Goal: Answer question/provide support: Share knowledge or assist other users

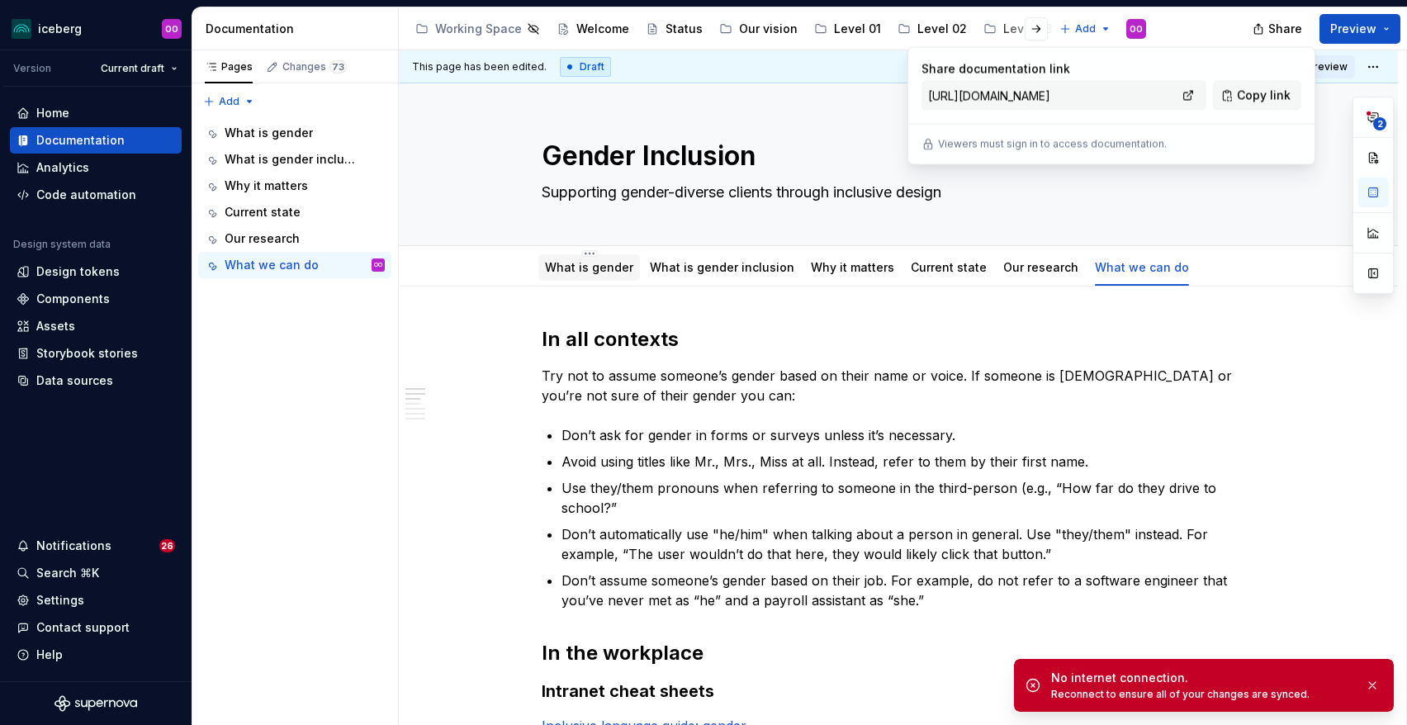
click at [610, 268] on link "What is gender" at bounding box center [589, 267] width 88 height 14
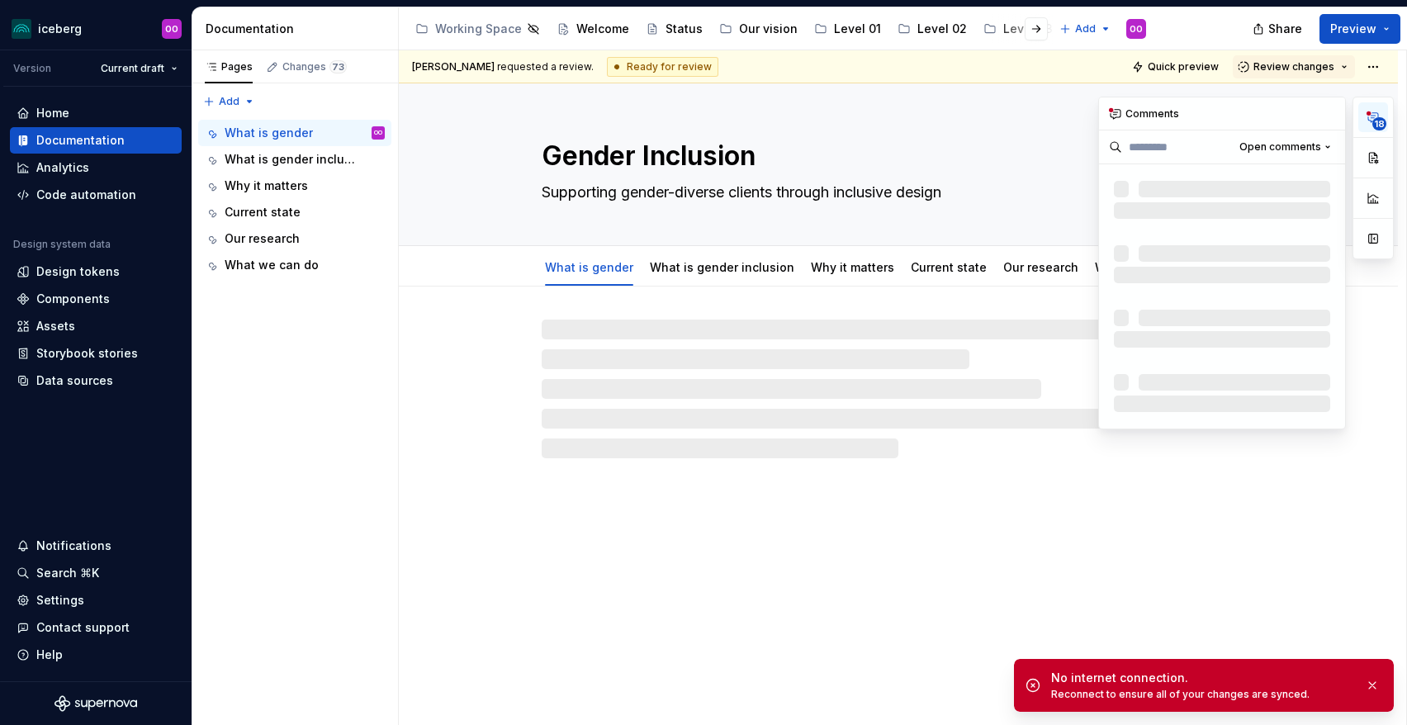
click at [1372, 120] on icon "button" at bounding box center [1373, 117] width 13 height 13
type textarea "*"
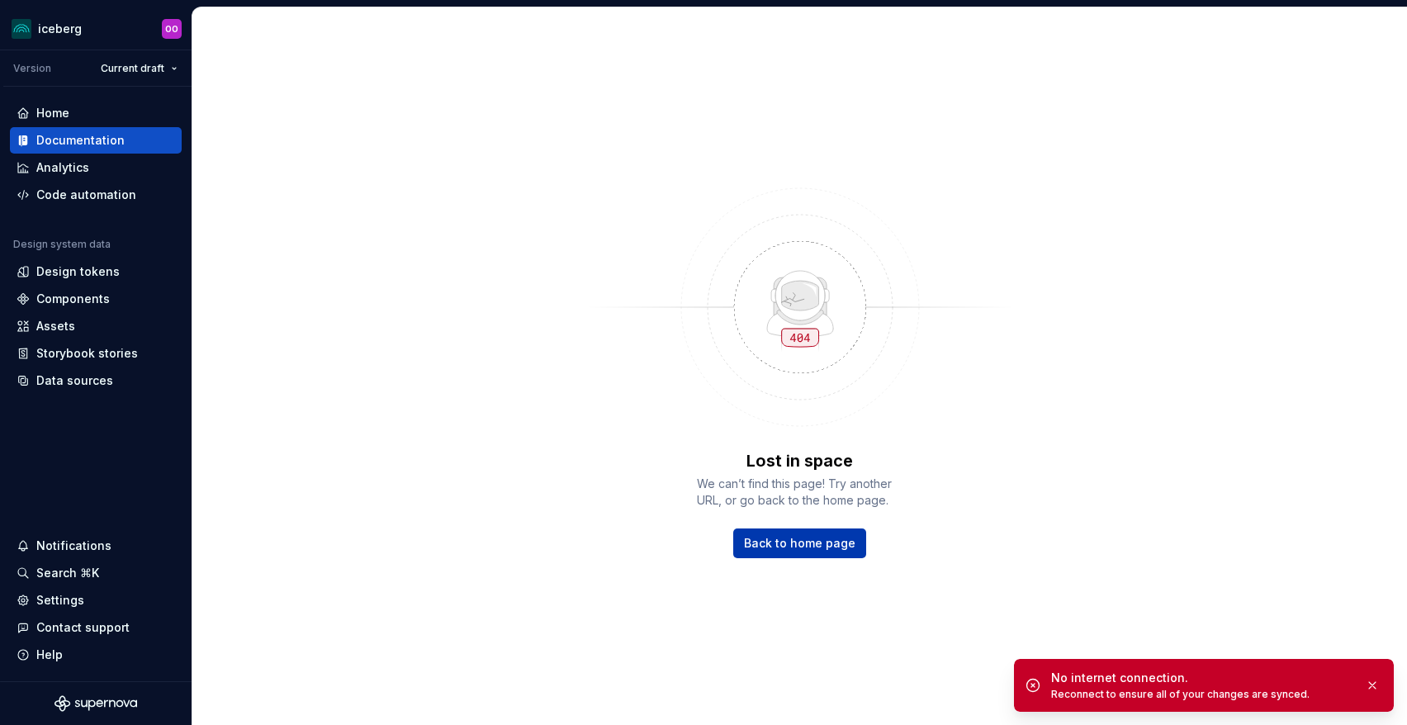
click at [810, 539] on span "Back to home page" at bounding box center [799, 543] width 111 height 17
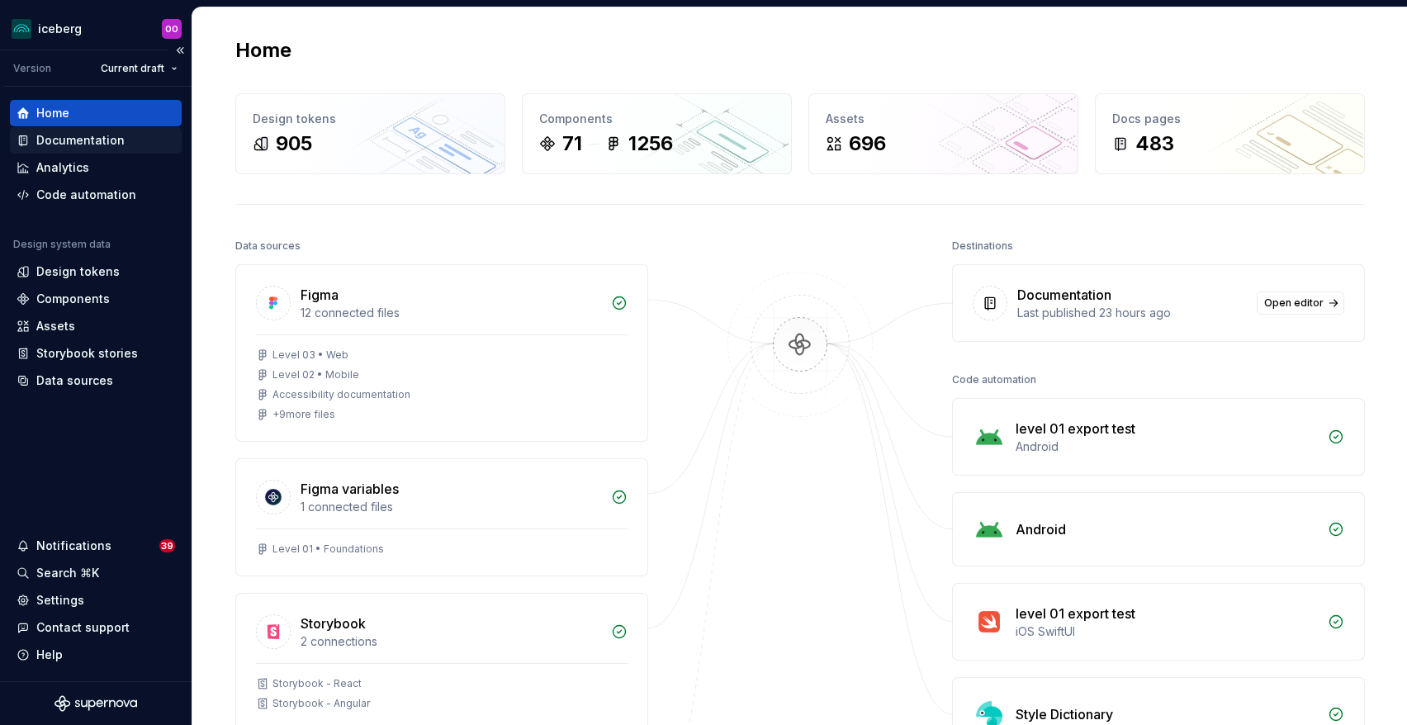
click at [99, 132] on div "Documentation" at bounding box center [80, 140] width 88 height 17
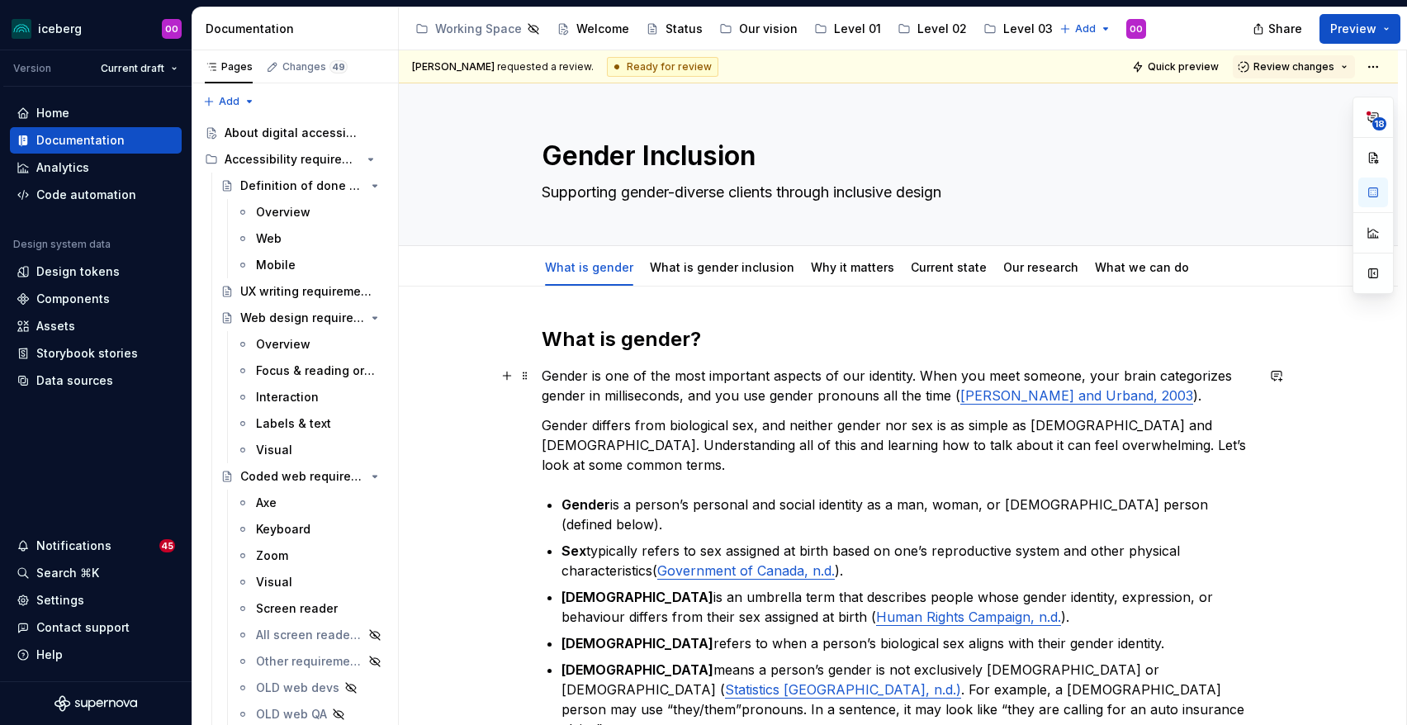
click at [797, 397] on commenthighlight "Gender is one of the most important aspects of our identity. When you meet some…" at bounding box center [889, 385] width 694 height 36
click at [697, 279] on div "What is gender inclusion" at bounding box center [722, 267] width 158 height 26
click at [706, 260] on link "What is gender inclusion" at bounding box center [722, 267] width 145 height 14
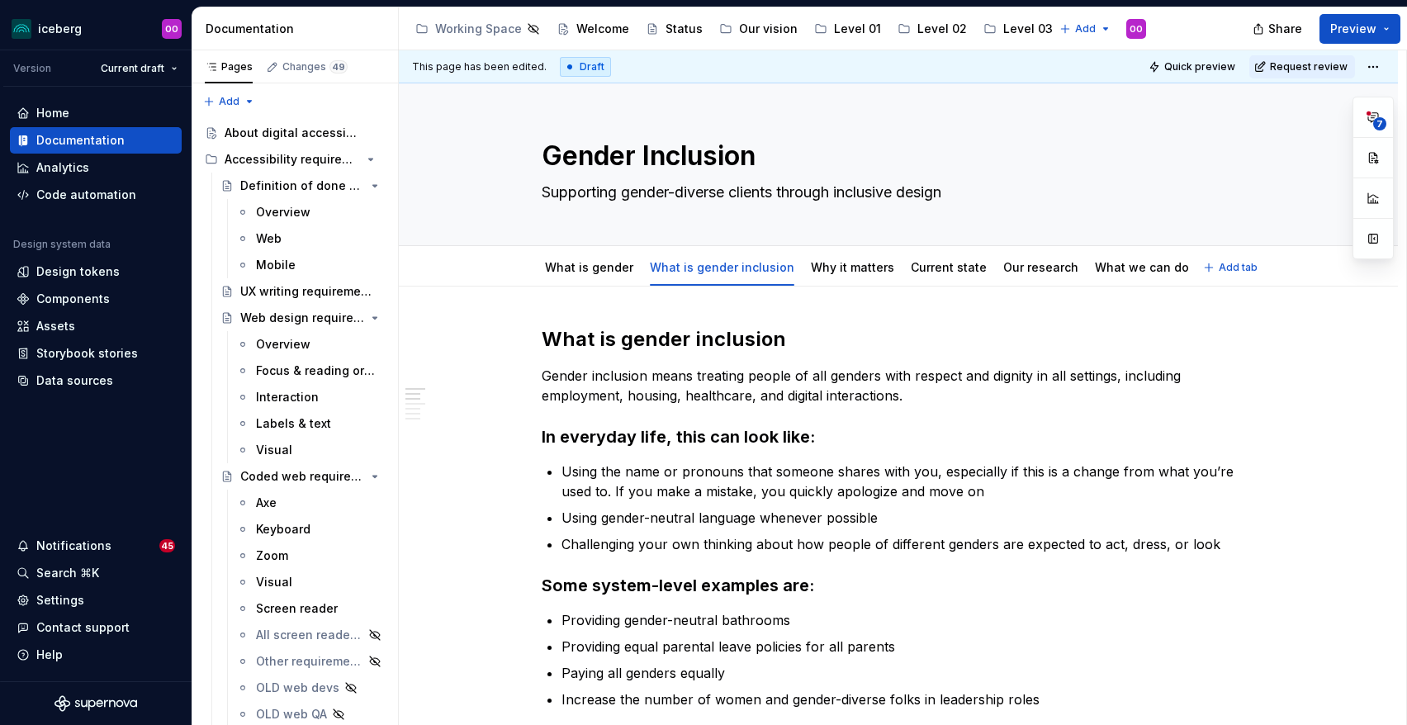
type textarea "*"
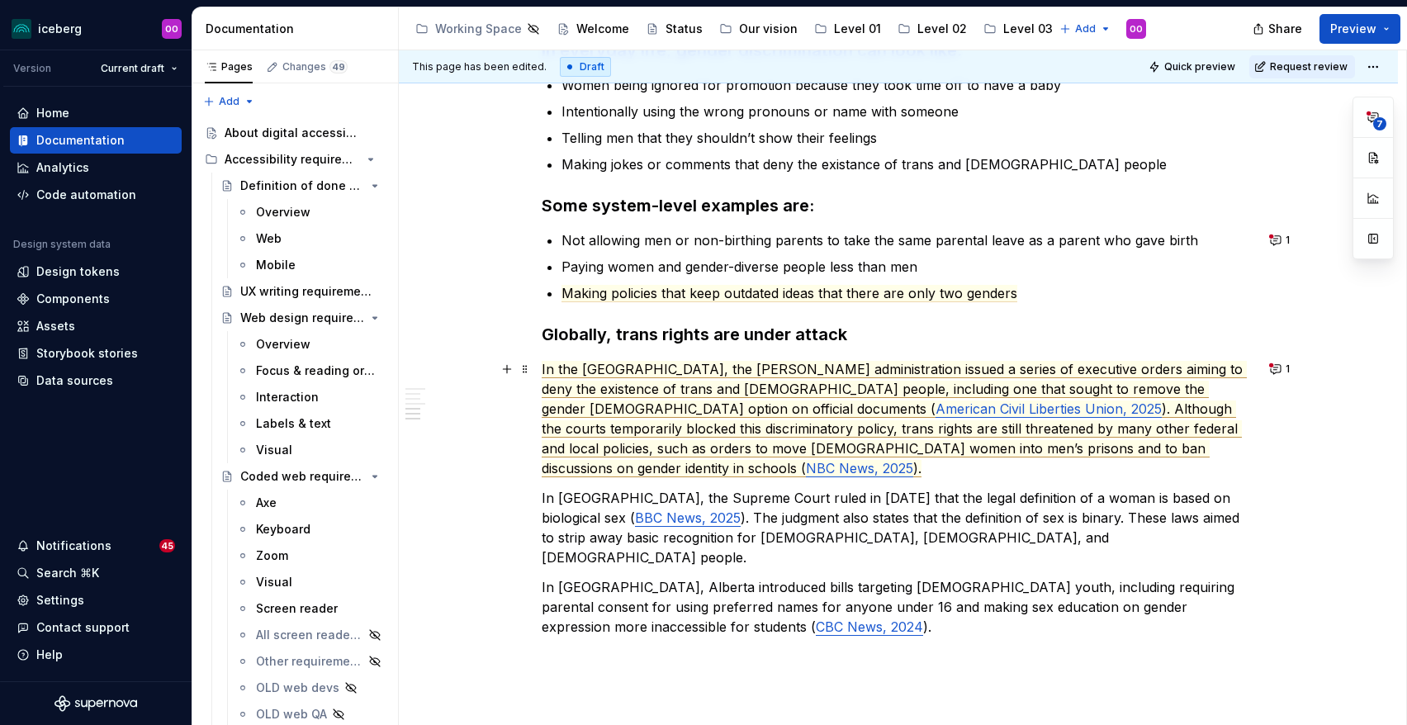
scroll to position [802, 0]
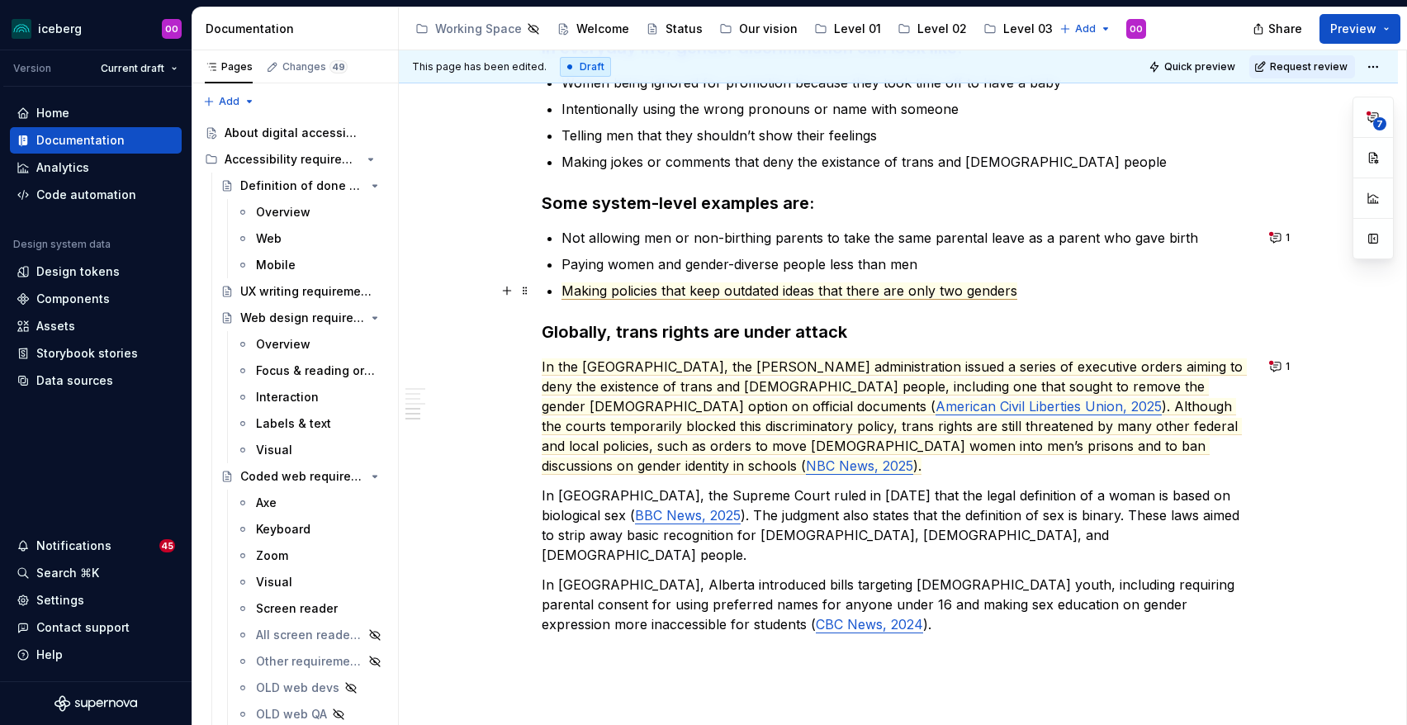
click at [851, 284] on span "Making policies that keep outdated ideas that there are only two genders" at bounding box center [790, 290] width 456 height 17
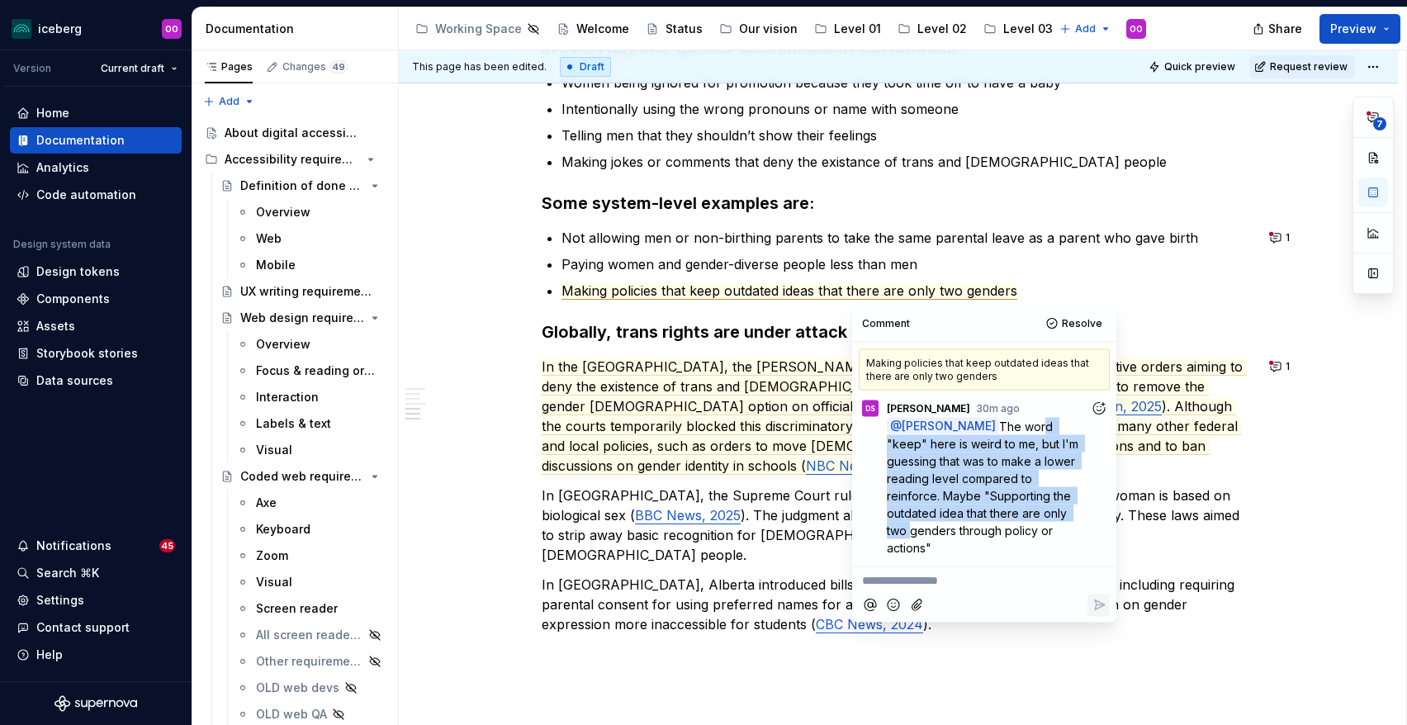
drag, startPoint x: 998, startPoint y: 430, endPoint x: 983, endPoint y: 504, distance: 75.0
click at [983, 504] on p "@ Olivia Ou The word "keep" here is weird to me, but I'm guessing that was to m…" at bounding box center [988, 486] width 203 height 139
click at [949, 502] on p "@ Olivia Ou The word "keep" here is weird to me, but I'm guessing that was to m…" at bounding box center [988, 486] width 203 height 139
drag, startPoint x: 972, startPoint y: 518, endPoint x: 974, endPoint y: 460, distance: 57.8
click at [974, 460] on span "The word "keep" here is weird to me, but I'm guessing that was to make a lower …" at bounding box center [984, 486] width 195 height 135
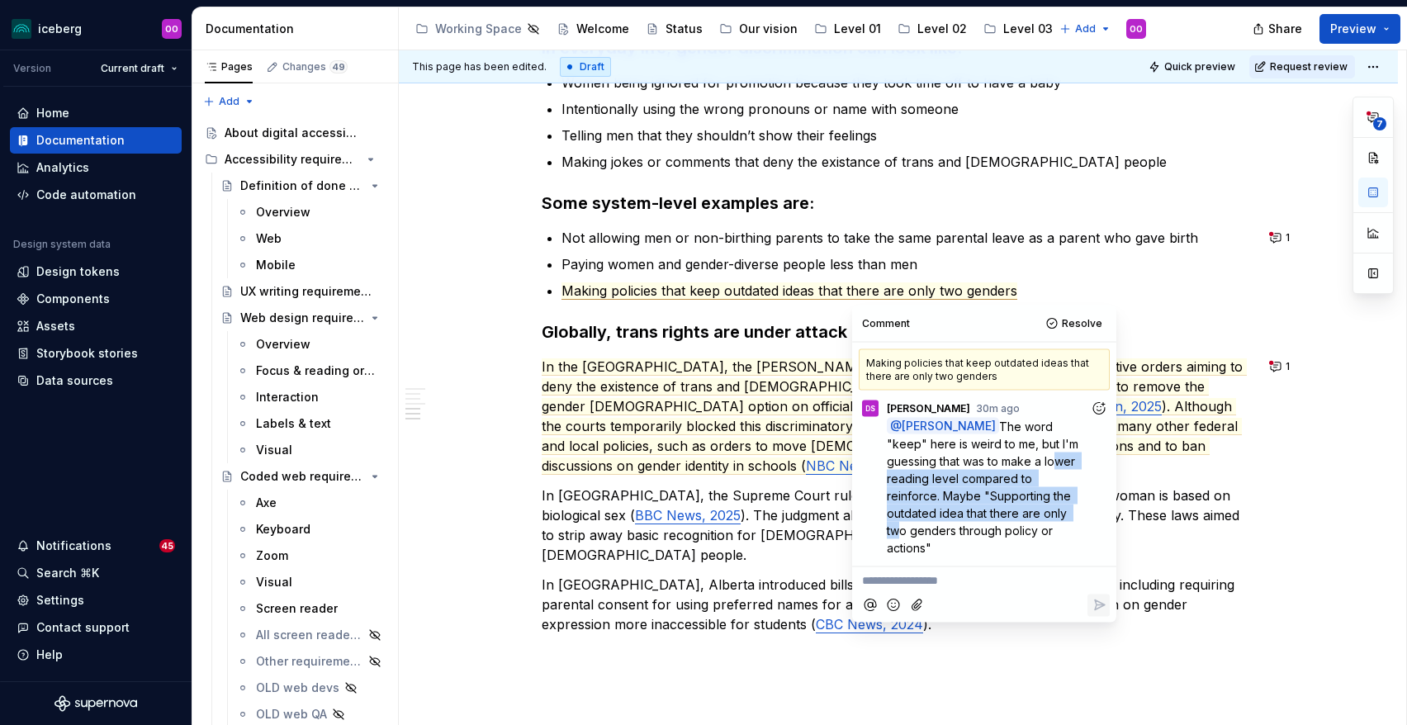
click at [974, 496] on span "The word "keep" here is weird to me, but I'm guessing that was to make a lower …" at bounding box center [984, 486] width 195 height 135
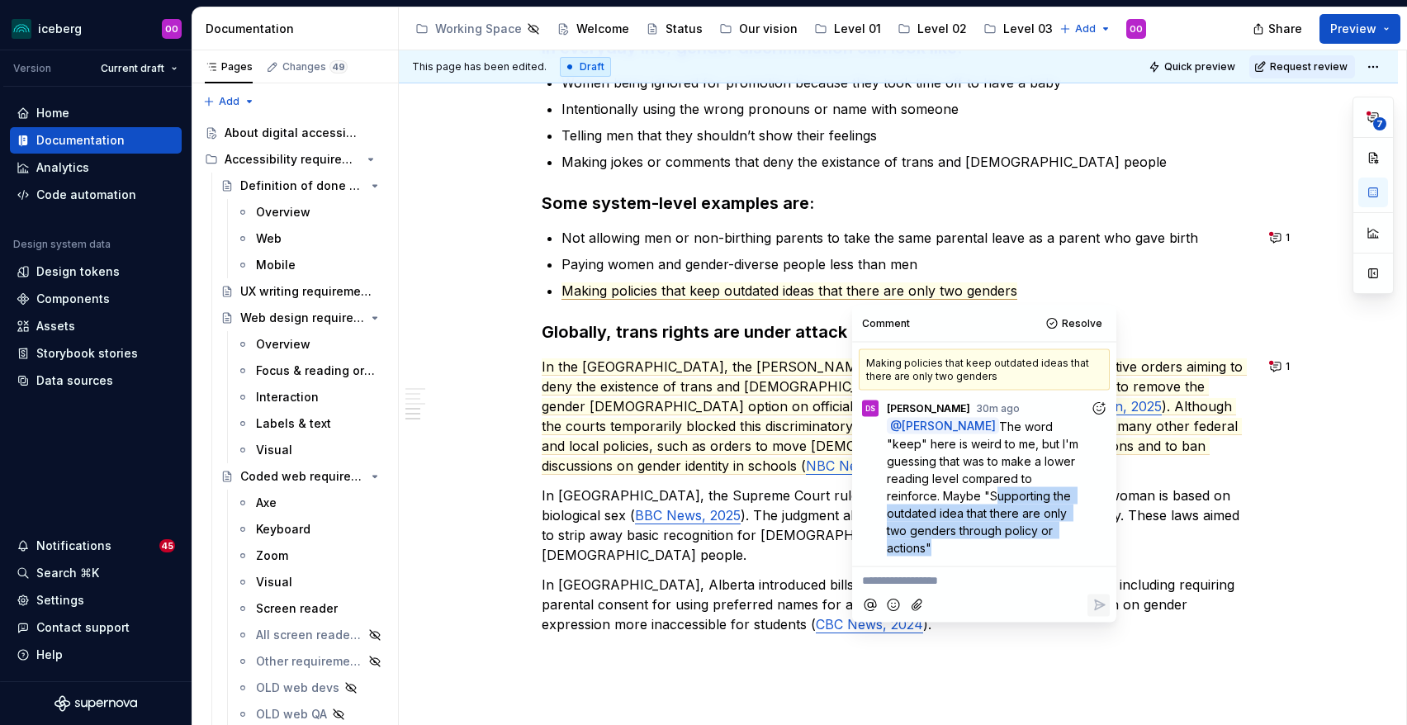
drag, startPoint x: 977, startPoint y: 533, endPoint x: 894, endPoint y: 496, distance: 90.6
click at [894, 496] on span "The word "keep" here is weird to me, but I'm guessing that was to make a lower …" at bounding box center [984, 486] width 195 height 135
copy span "Supporting the outdated idea that there are only two genders through policy or …"
click at [861, 302] on div "What is gender inclusion Gender inclusion means treating people of all genders …" at bounding box center [898, 168] width 713 height 1288
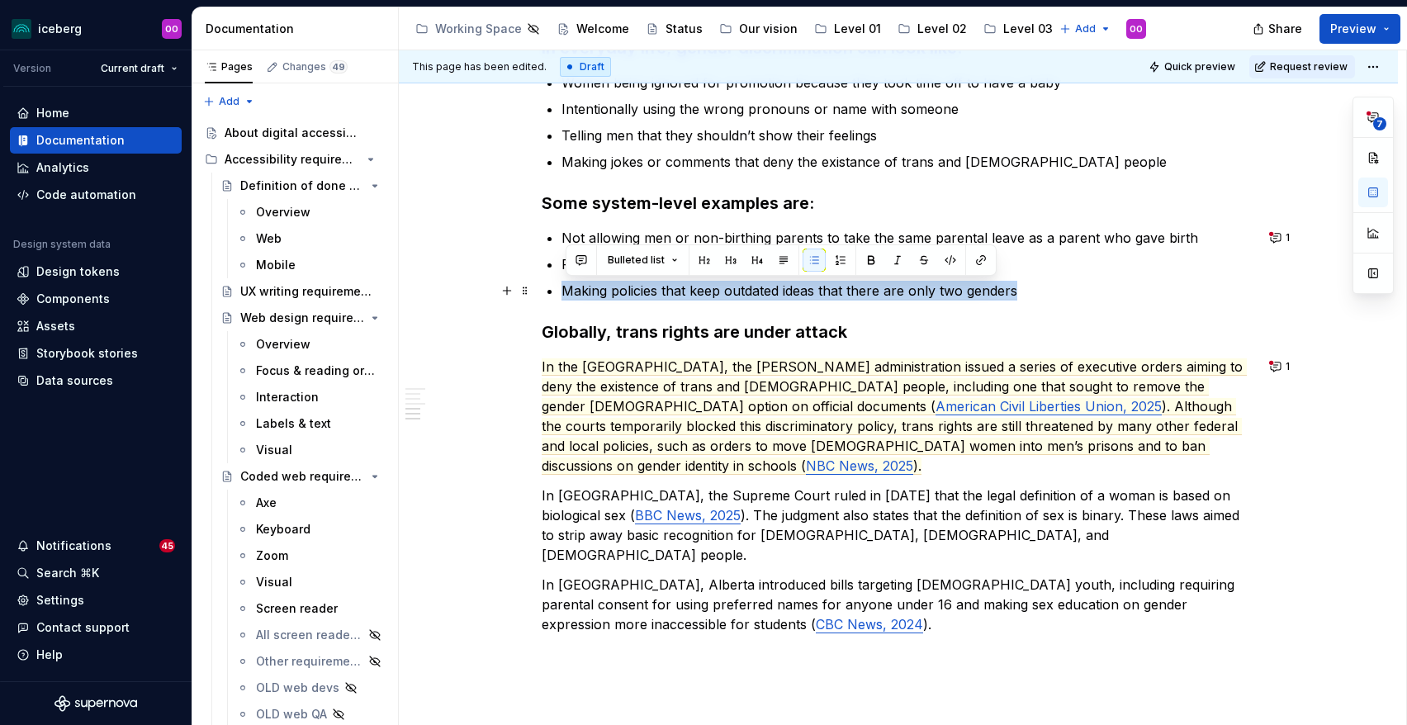
drag, startPoint x: 1022, startPoint y: 288, endPoint x: 556, endPoint y: 278, distance: 466.7
click at [556, 278] on div "What is gender inclusion Gender inclusion means treating people of all genders …" at bounding box center [898, 168] width 713 height 1288
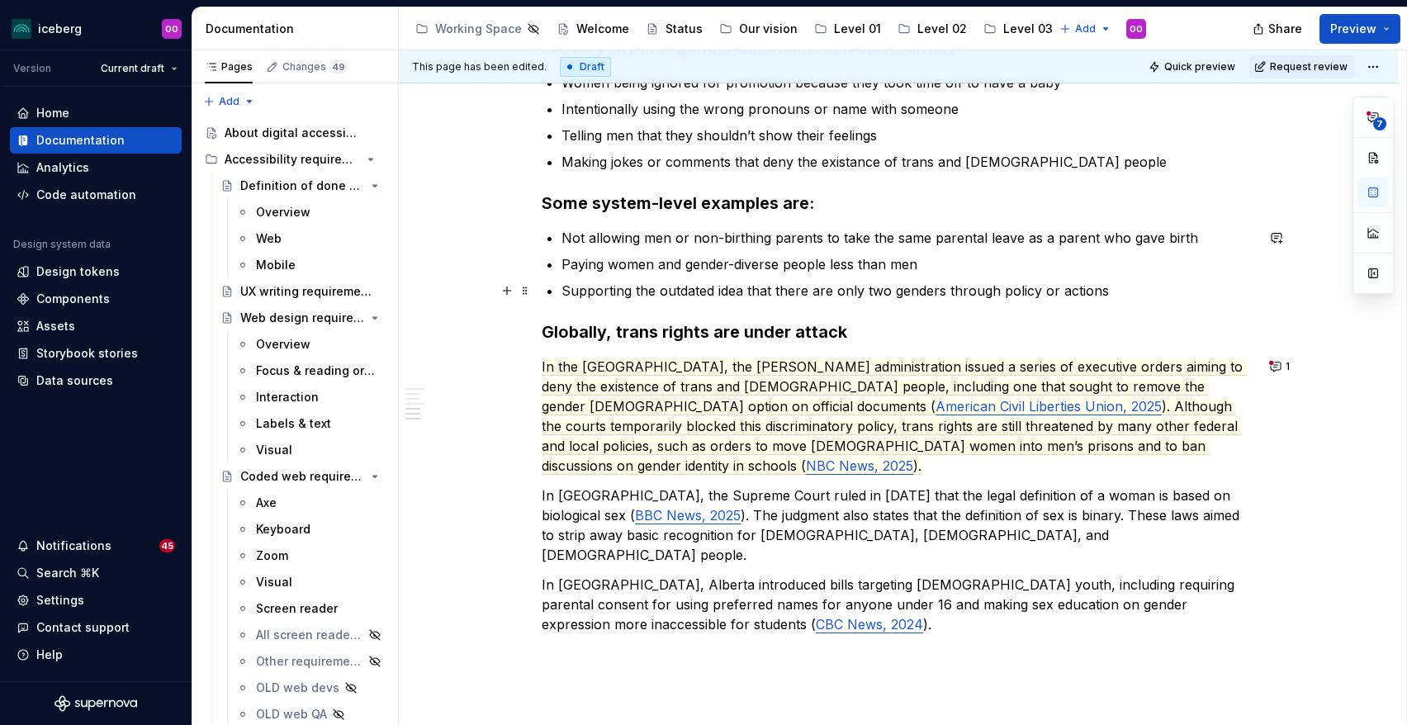
click at [864, 290] on p "Supporting the outdated idea that there are only two genders through policy or …" at bounding box center [909, 291] width 694 height 20
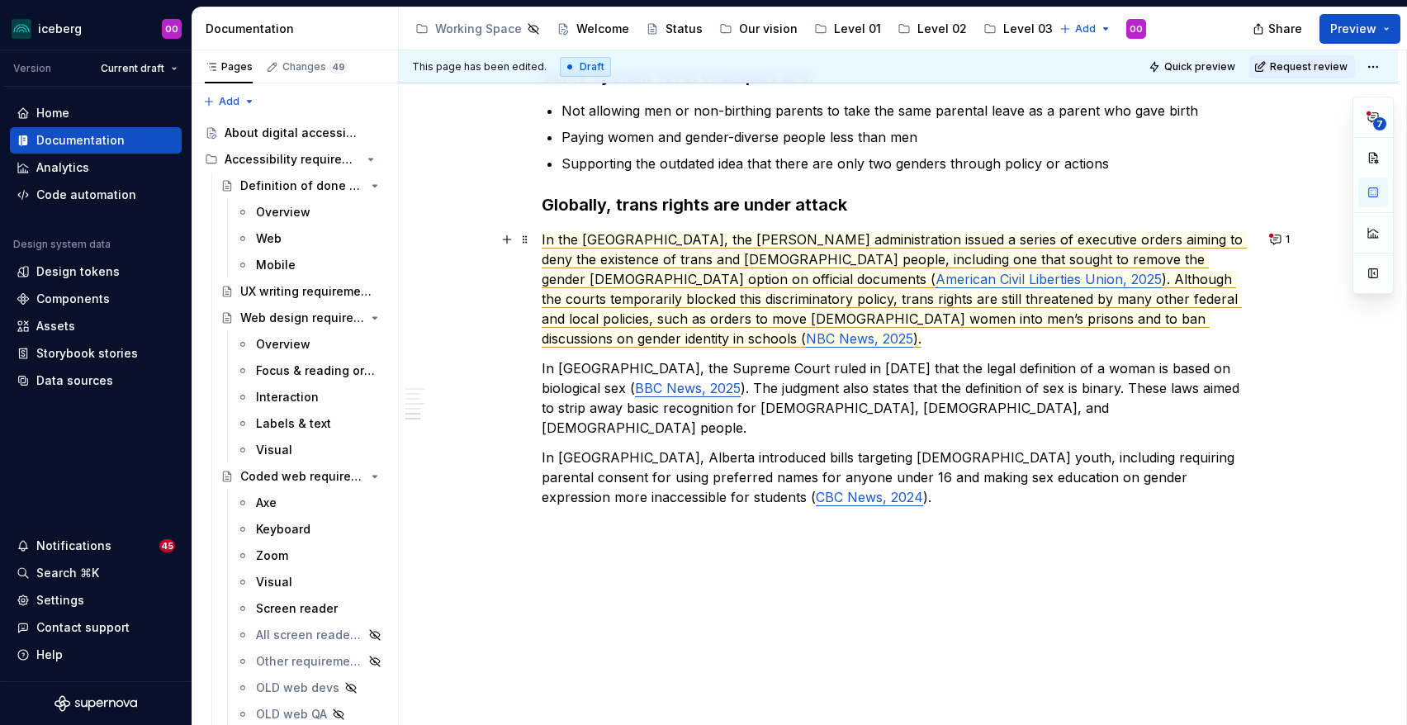
scroll to position [930, 0]
click at [964, 259] on span "In the United States, the Trump administration issued a series of executive ord…" at bounding box center [894, 258] width 705 height 57
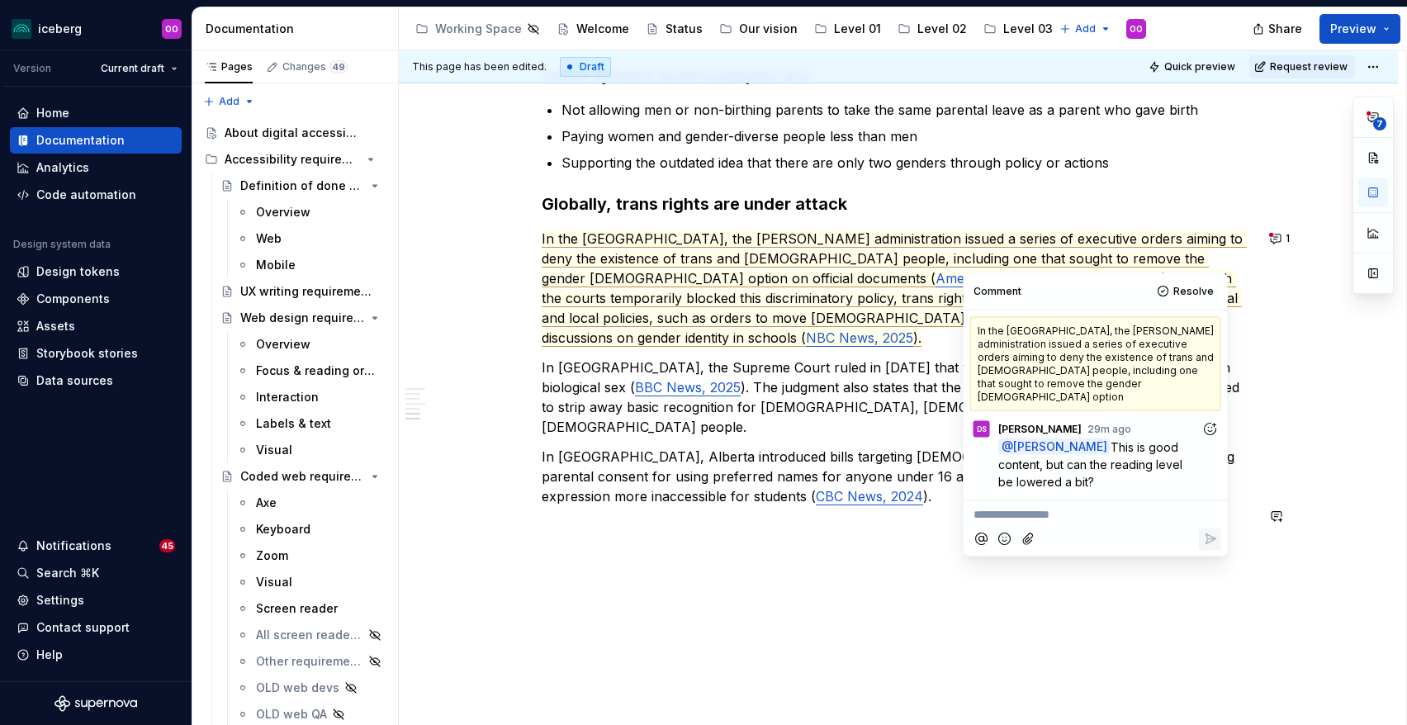
click at [1071, 506] on p "**********" at bounding box center [1096, 514] width 244 height 17
click at [1140, 205] on h3 "Globally, trans rights are under attack" at bounding box center [898, 203] width 713 height 23
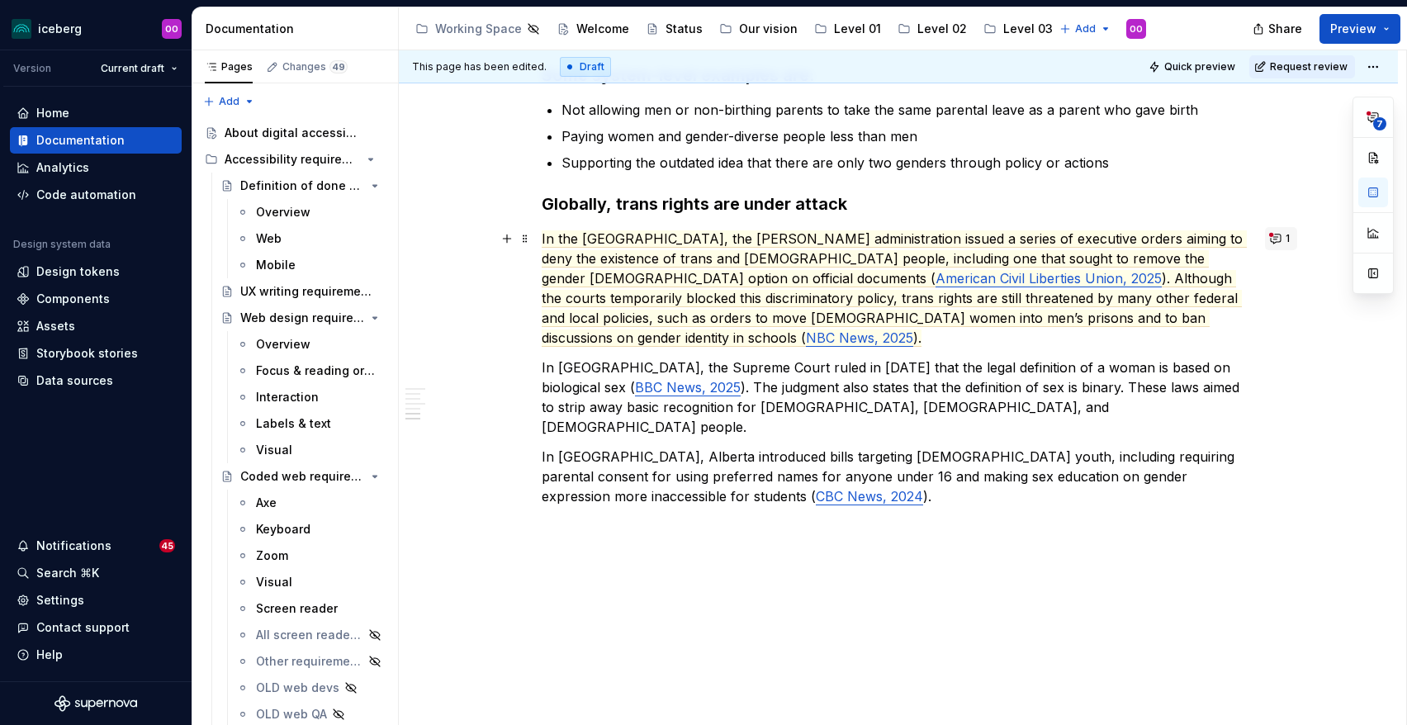
click at [1273, 246] on button "1" at bounding box center [1281, 238] width 32 height 23
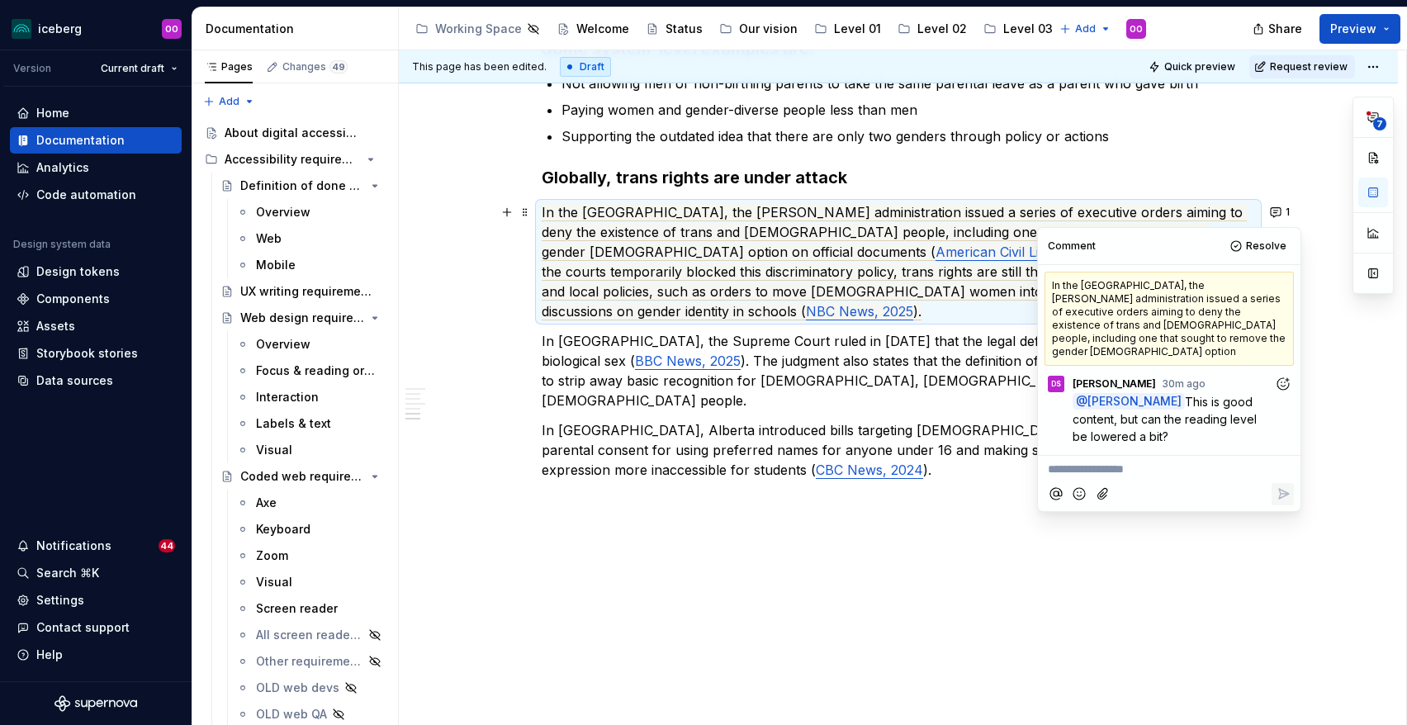
click at [822, 331] on p "In Britain, the Supreme Court ruled in April 2025 that the legal definition of …" at bounding box center [898, 370] width 713 height 79
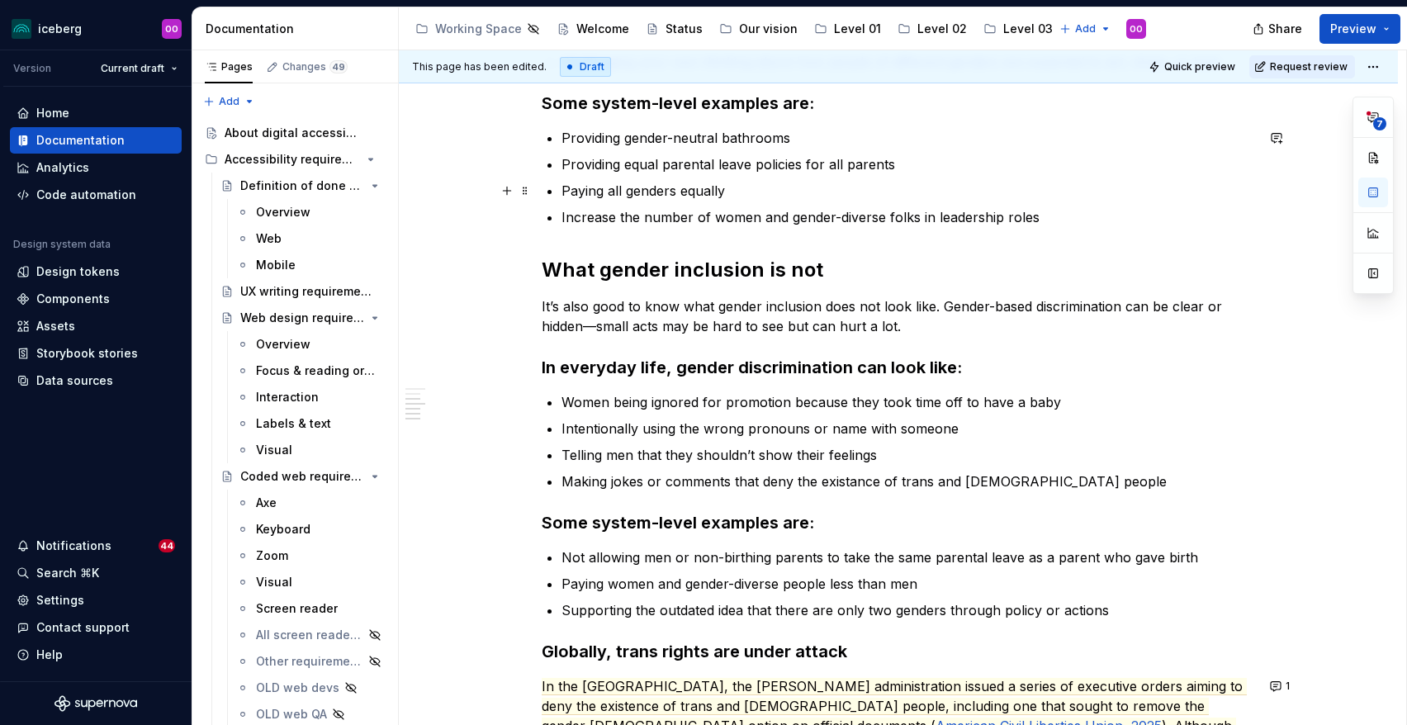
scroll to position [0, 0]
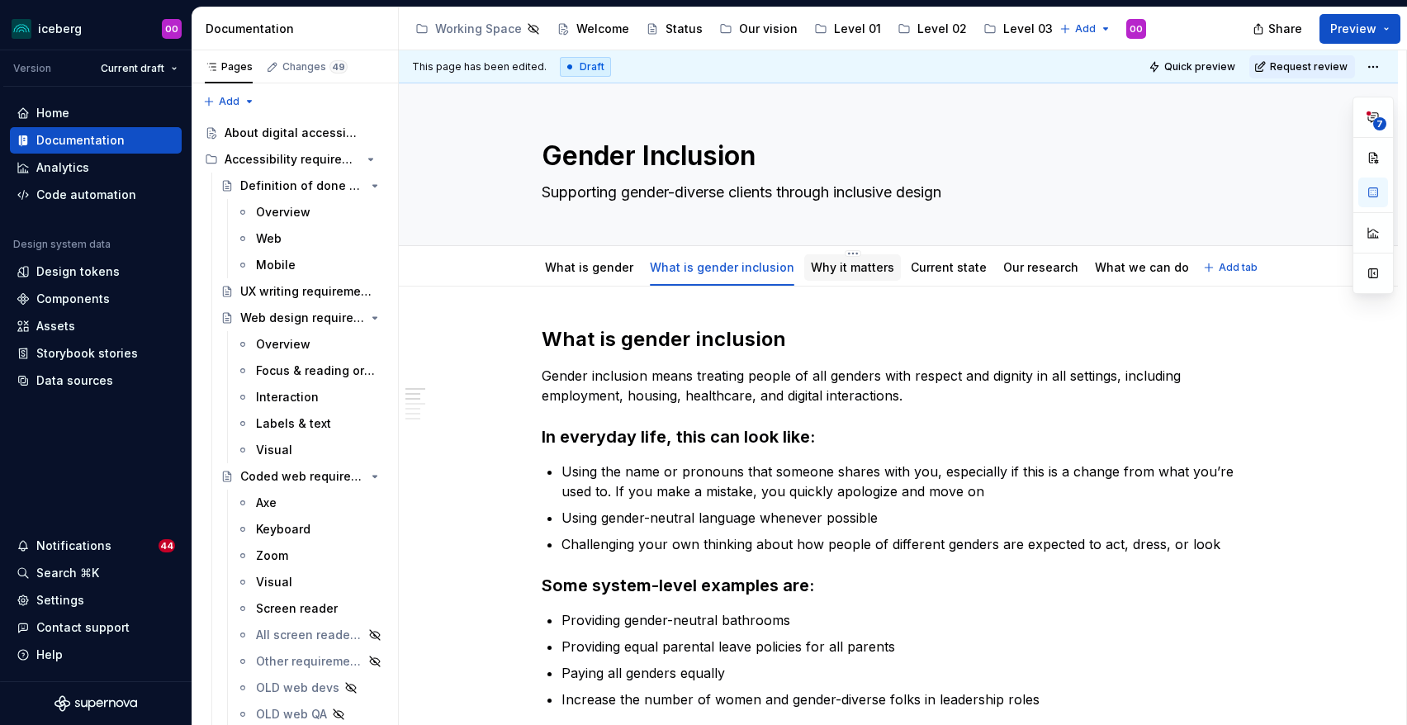
click at [837, 266] on link "Why it matters" at bounding box center [852, 267] width 83 height 14
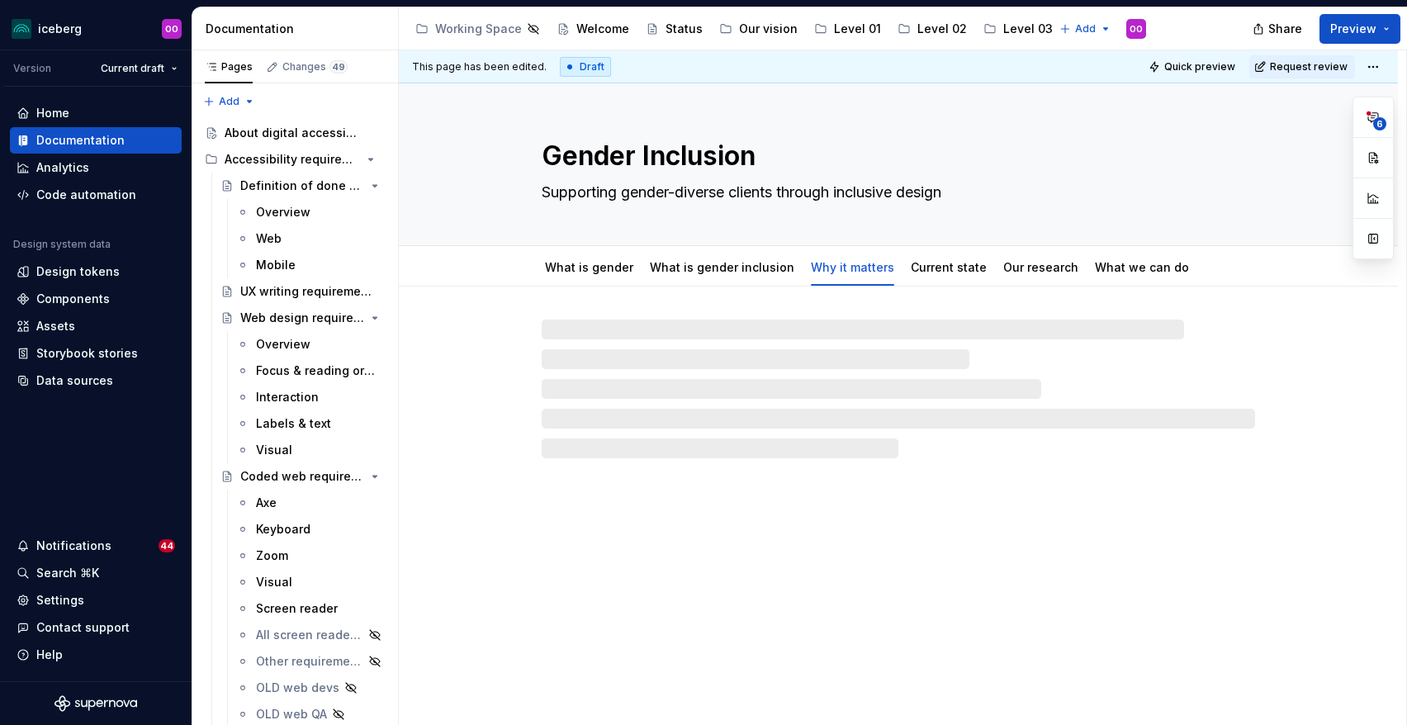
type textarea "*"
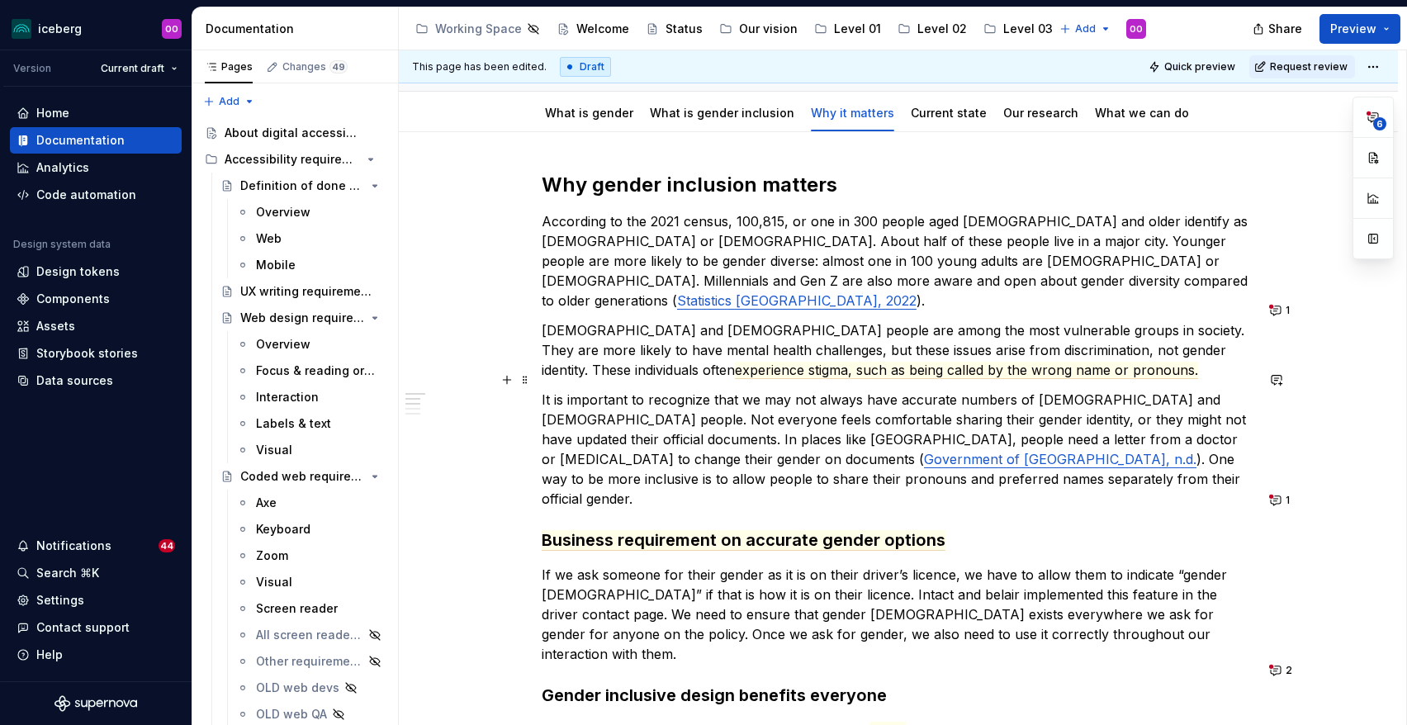
scroll to position [162, 0]
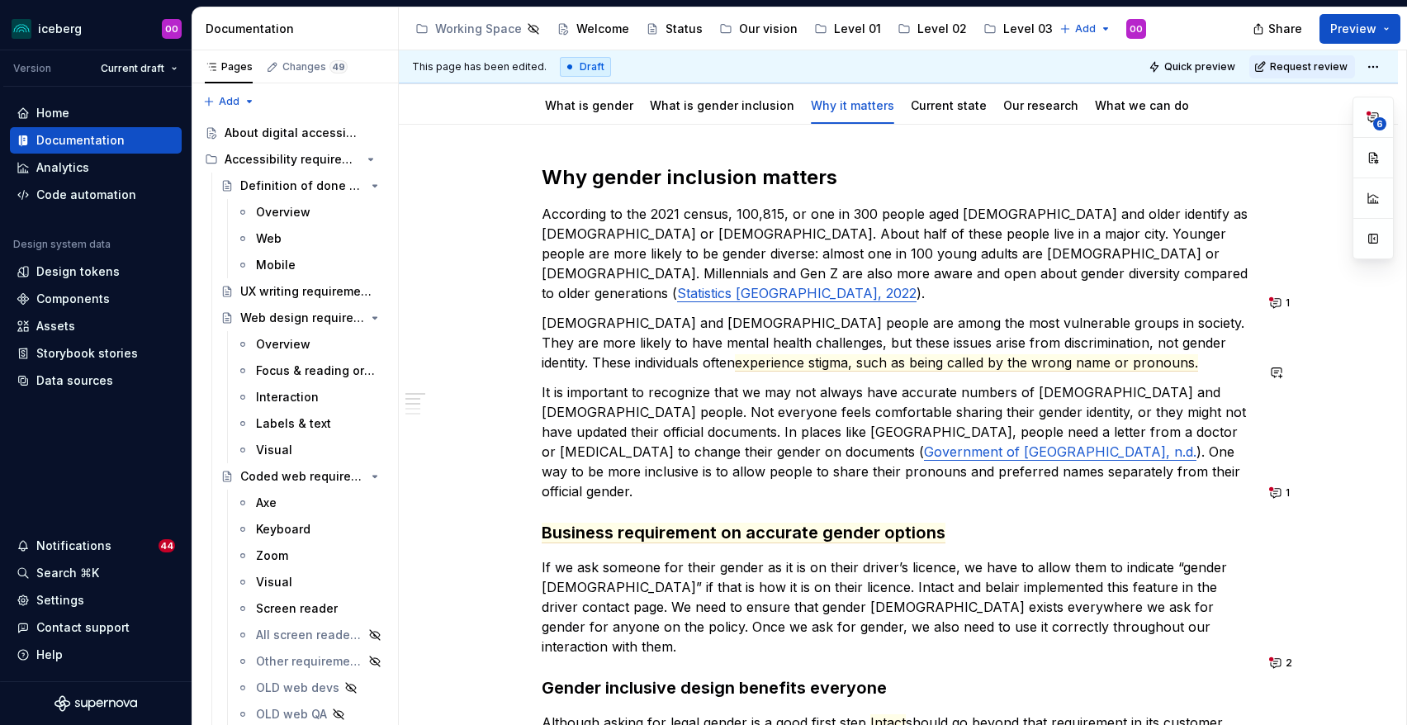
click at [870, 354] on span "experience stigma, such as being called by the wrong name or pronouns." at bounding box center [966, 362] width 463 height 17
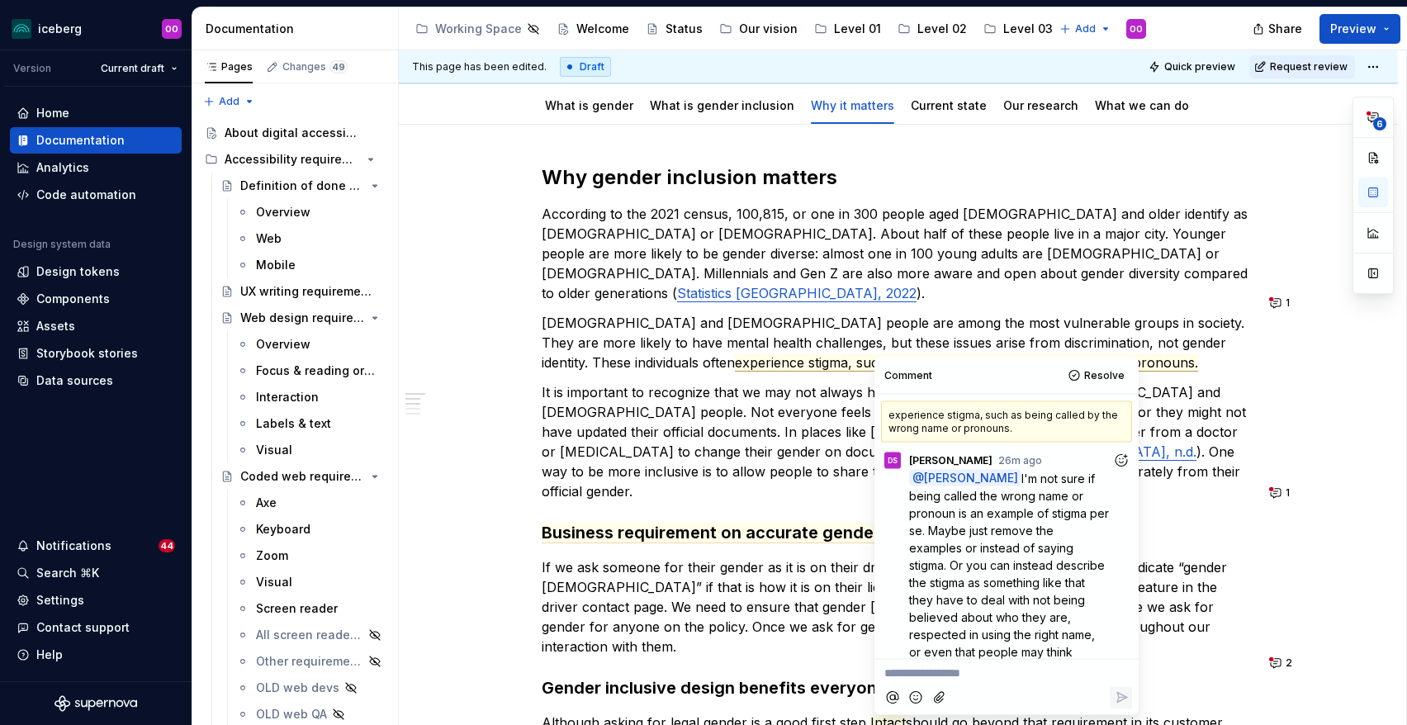
scroll to position [12, 0]
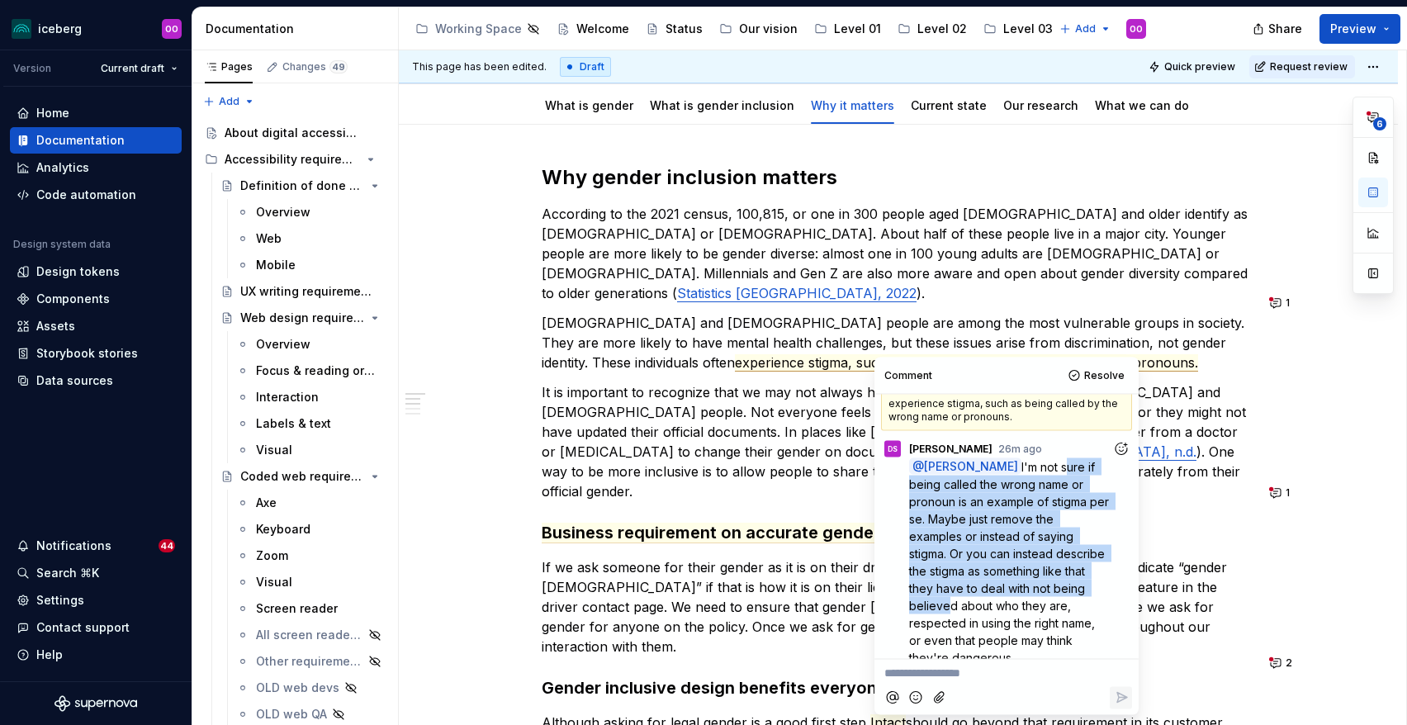
drag, startPoint x: 1025, startPoint y: 472, endPoint x: 1022, endPoint y: 580, distance: 107.4
click at [1022, 581] on span "I'm not sure if being called the wrong name or pronoun is an example of stigma …" at bounding box center [1010, 561] width 203 height 205
click at [1004, 543] on p "@ Olivia Ou I'm not sure if being called the wrong name or pronoun is an exampl…" at bounding box center [1010, 561] width 203 height 208
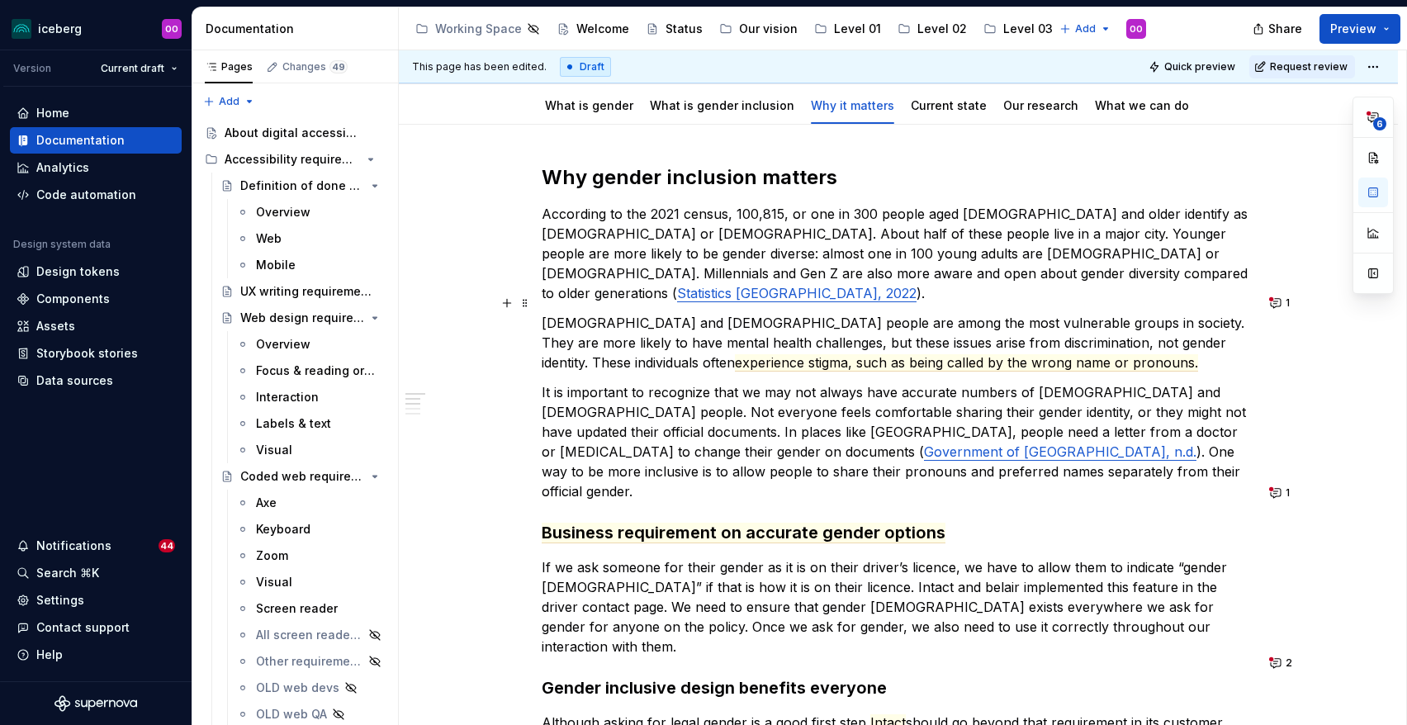
click at [846, 313] on p "Transgender and non-binary people are among the most vulnerable groups in socie…" at bounding box center [898, 342] width 713 height 59
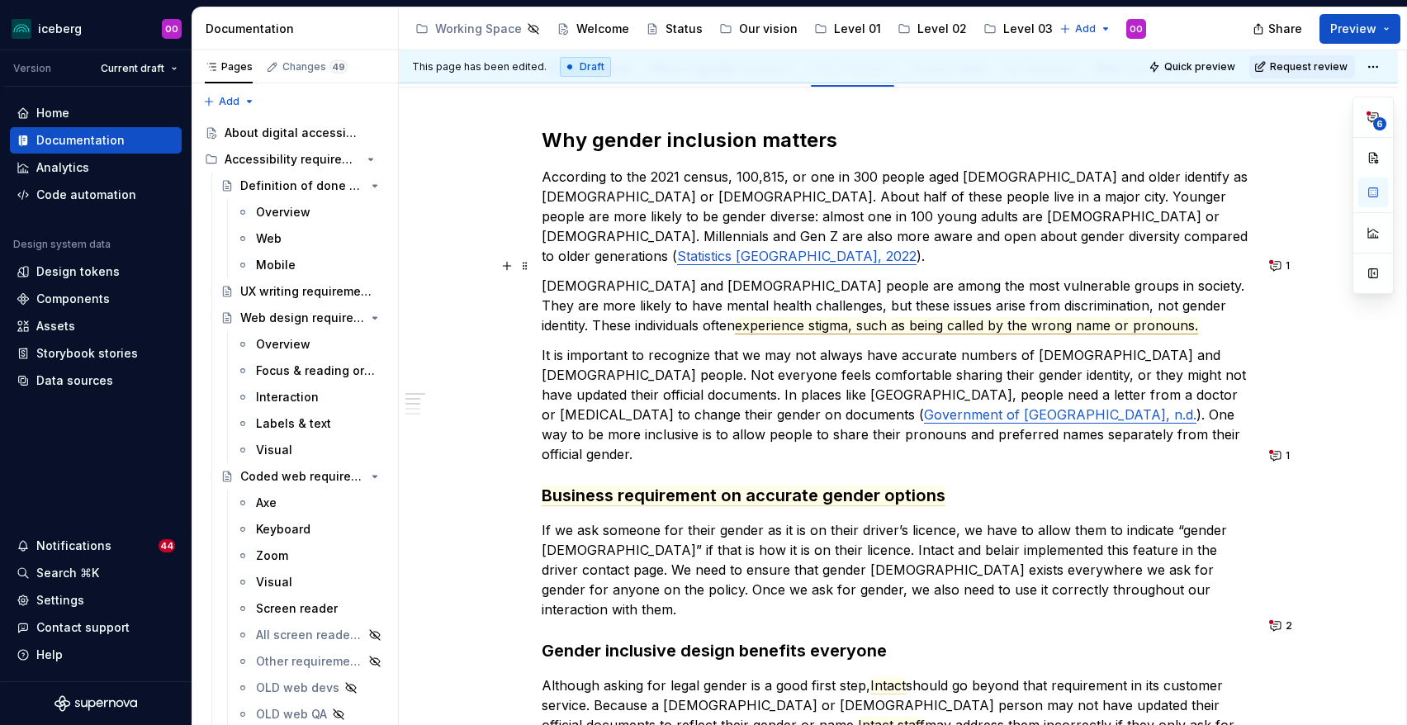
click at [735, 317] on span "experience stigma, such as being called by the wrong name or pronouns." at bounding box center [966, 325] width 463 height 17
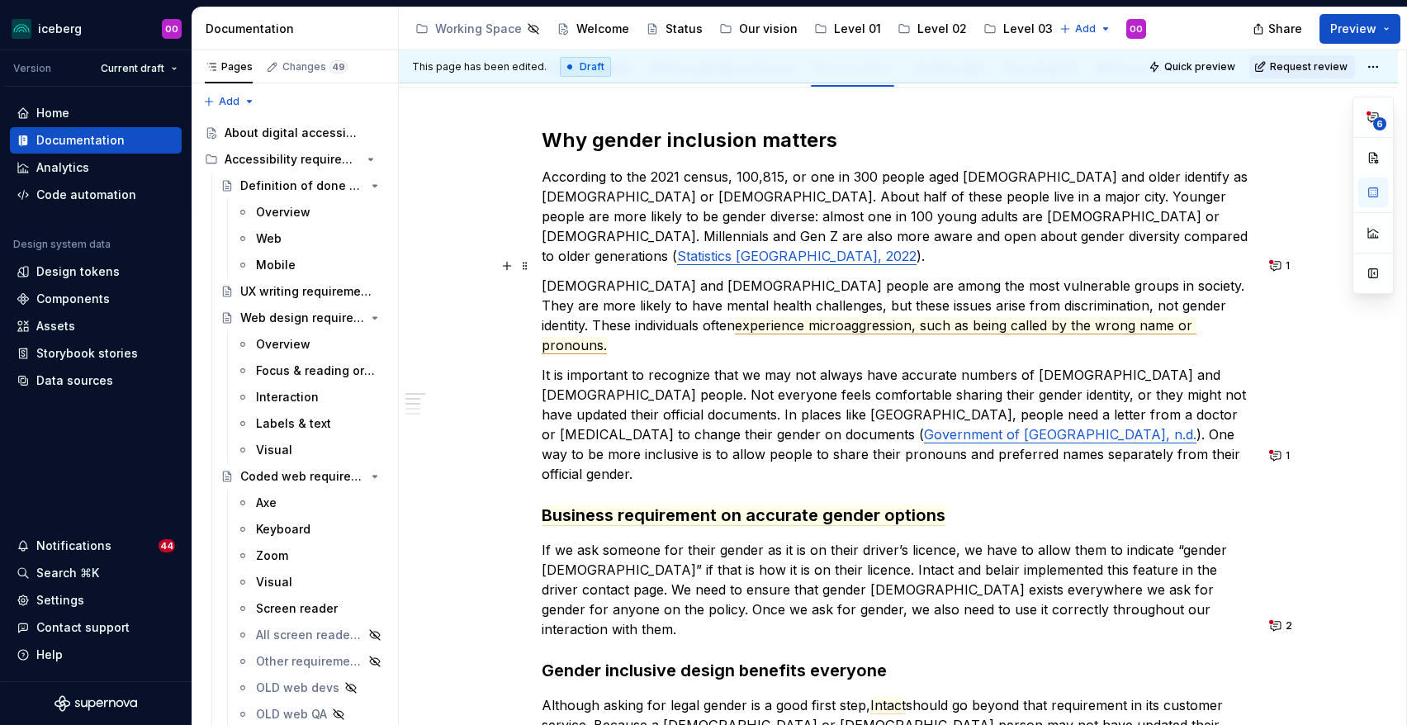
click at [720, 317] on span "experience microaggression, such as being called by the wrong name or pronouns." at bounding box center [869, 335] width 655 height 37
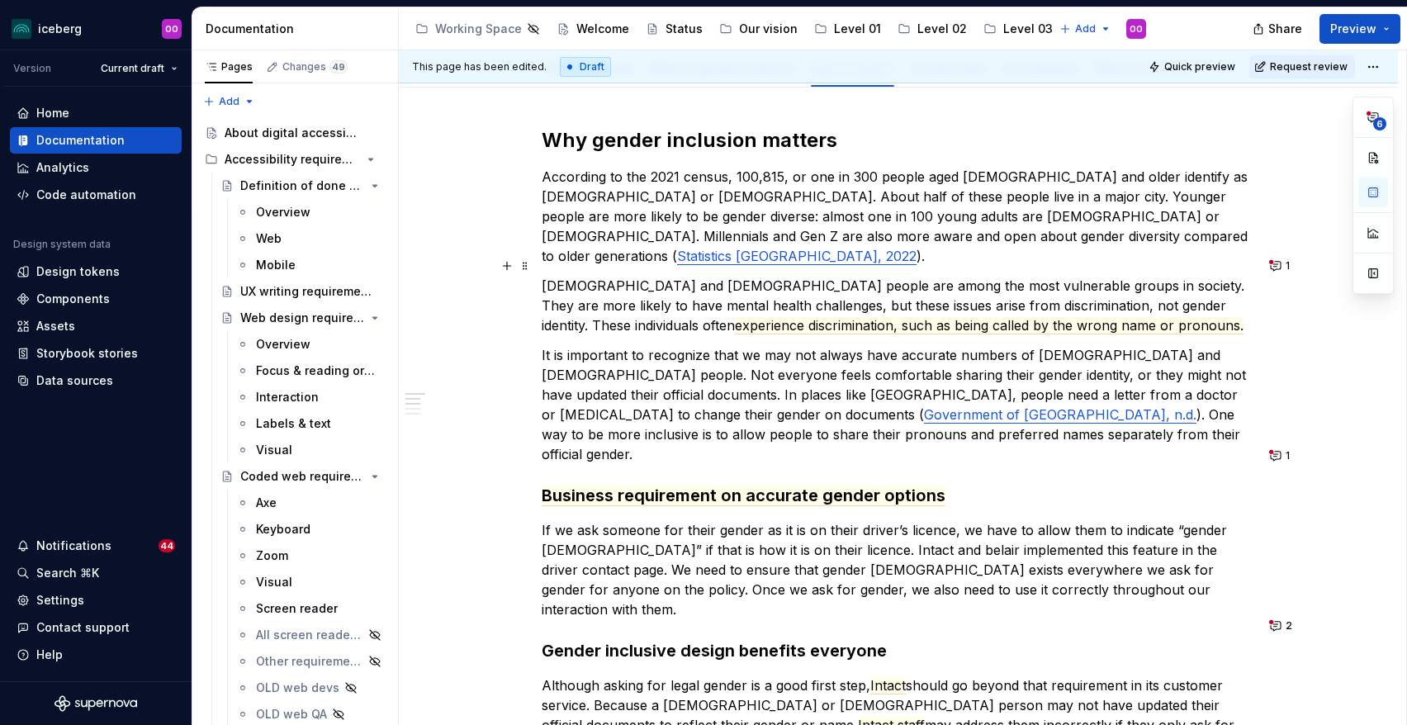
scroll to position [219, 0]
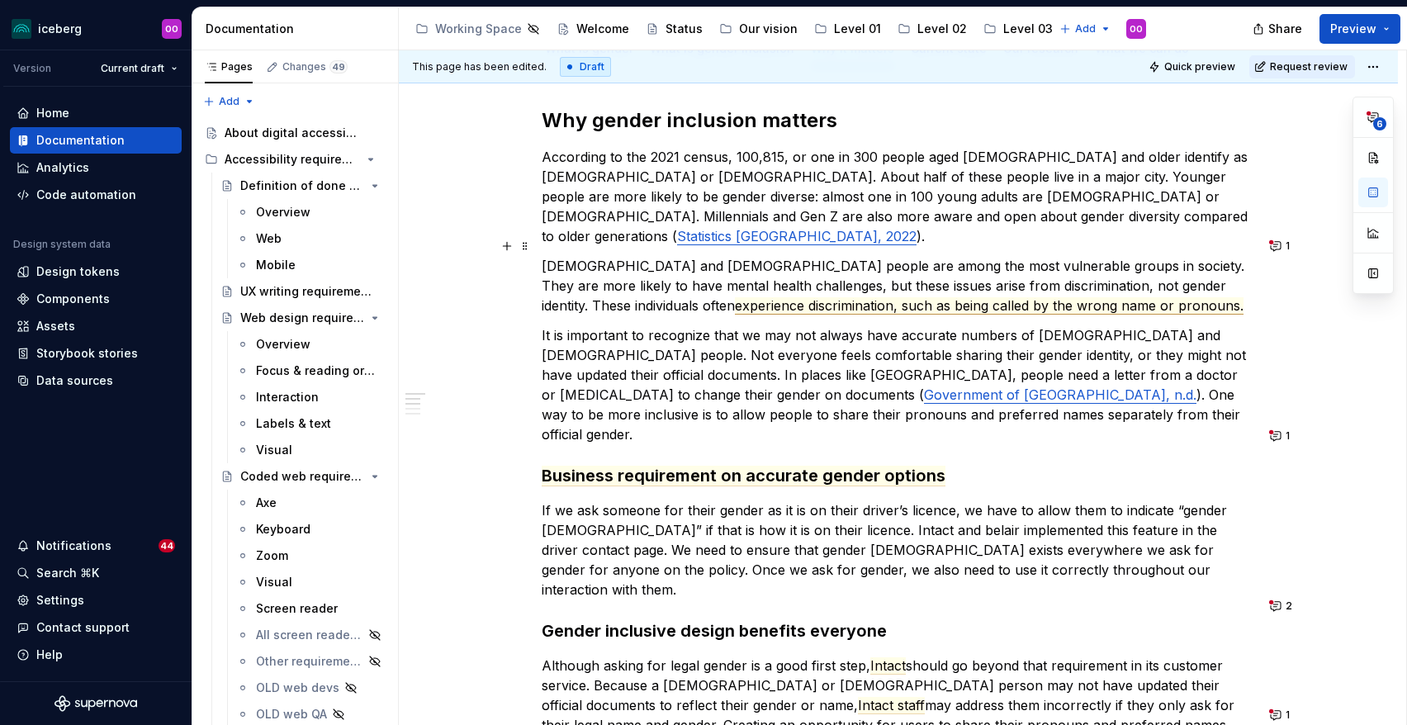
click at [735, 297] on span "experience discrimination, such as being called by the wrong name or pronouns." at bounding box center [989, 305] width 509 height 17
click at [1249, 258] on p "Transgender and non-binary people are among the most vulnerable groups in socie…" at bounding box center [898, 285] width 713 height 59
click at [1252, 268] on p "Transgender and non-binary people are among the most vulnerable groups in socie…" at bounding box center [898, 285] width 713 height 59
click at [562, 282] on p "Transgender and non-binary people are among the most vulnerable groups in socie…" at bounding box center [898, 285] width 713 height 59
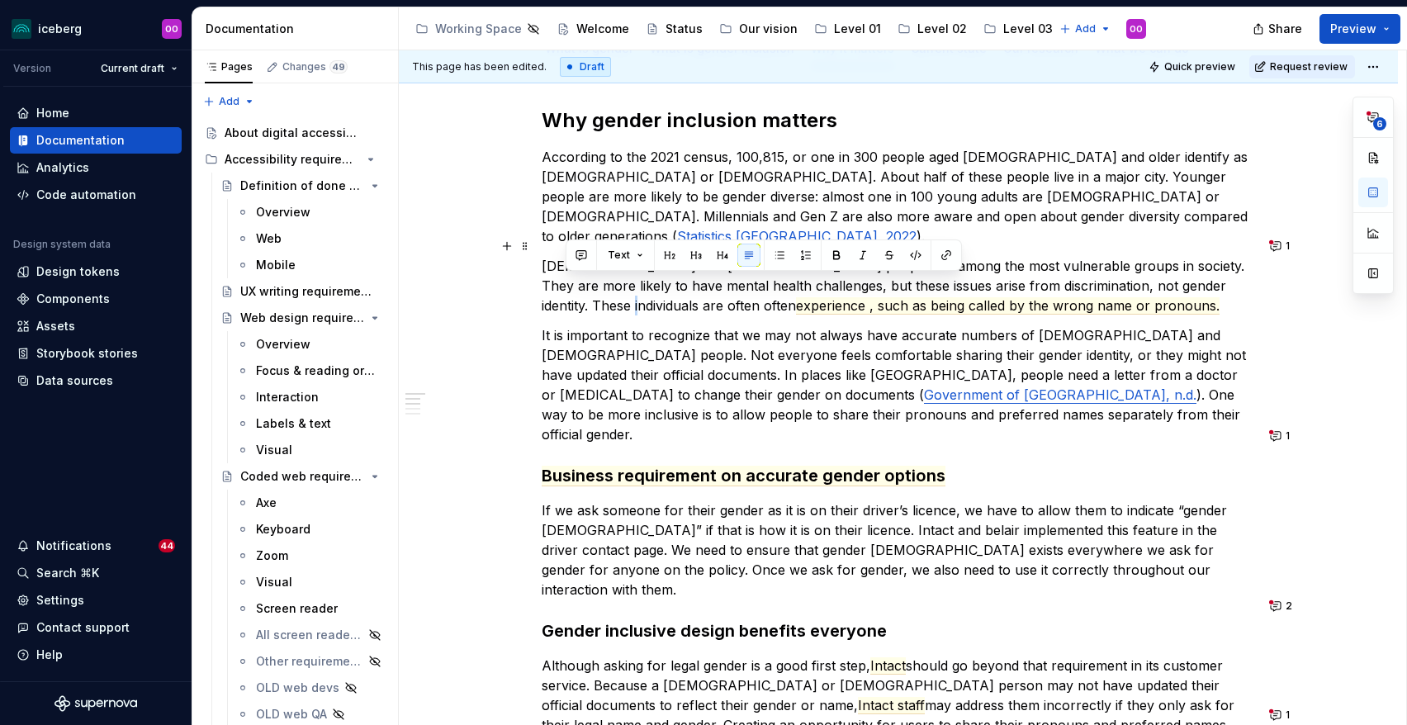
click at [562, 282] on p "Transgender and non-binary people are among the most vulnerable groups in socie…" at bounding box center [898, 285] width 713 height 59
click at [585, 288] on p "Transgender and non-binary people are among the most vulnerable groups in socie…" at bounding box center [898, 285] width 713 height 59
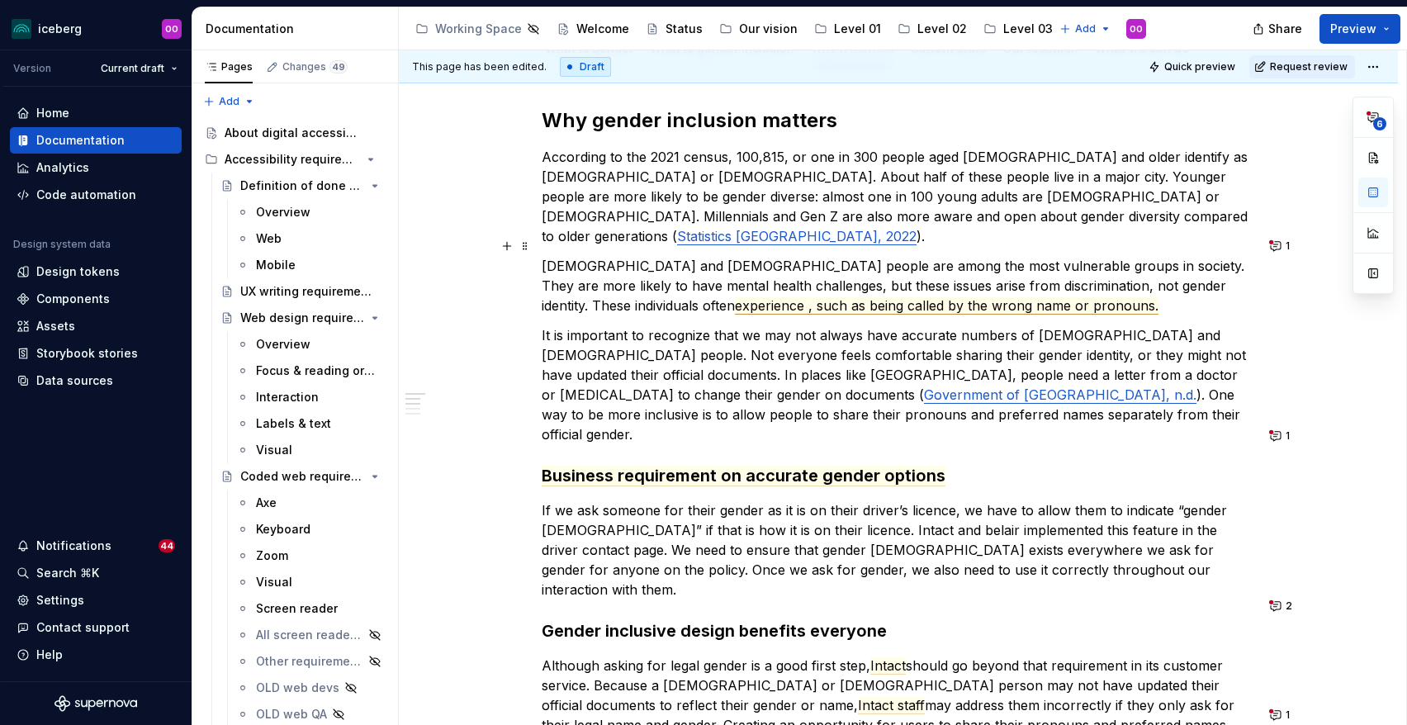
click at [735, 297] on span "experience , such as being called by the wrong name or pronouns." at bounding box center [947, 305] width 424 height 17
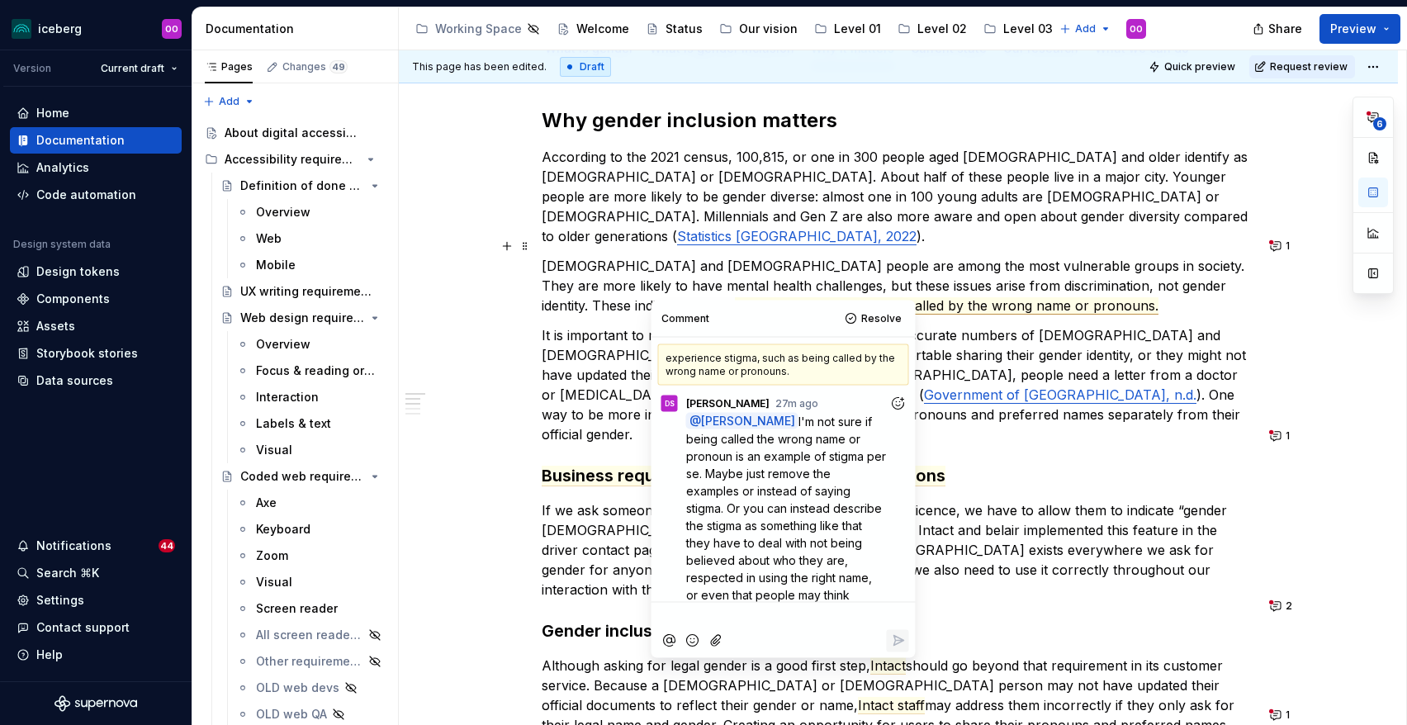
scroll to position [12, 0]
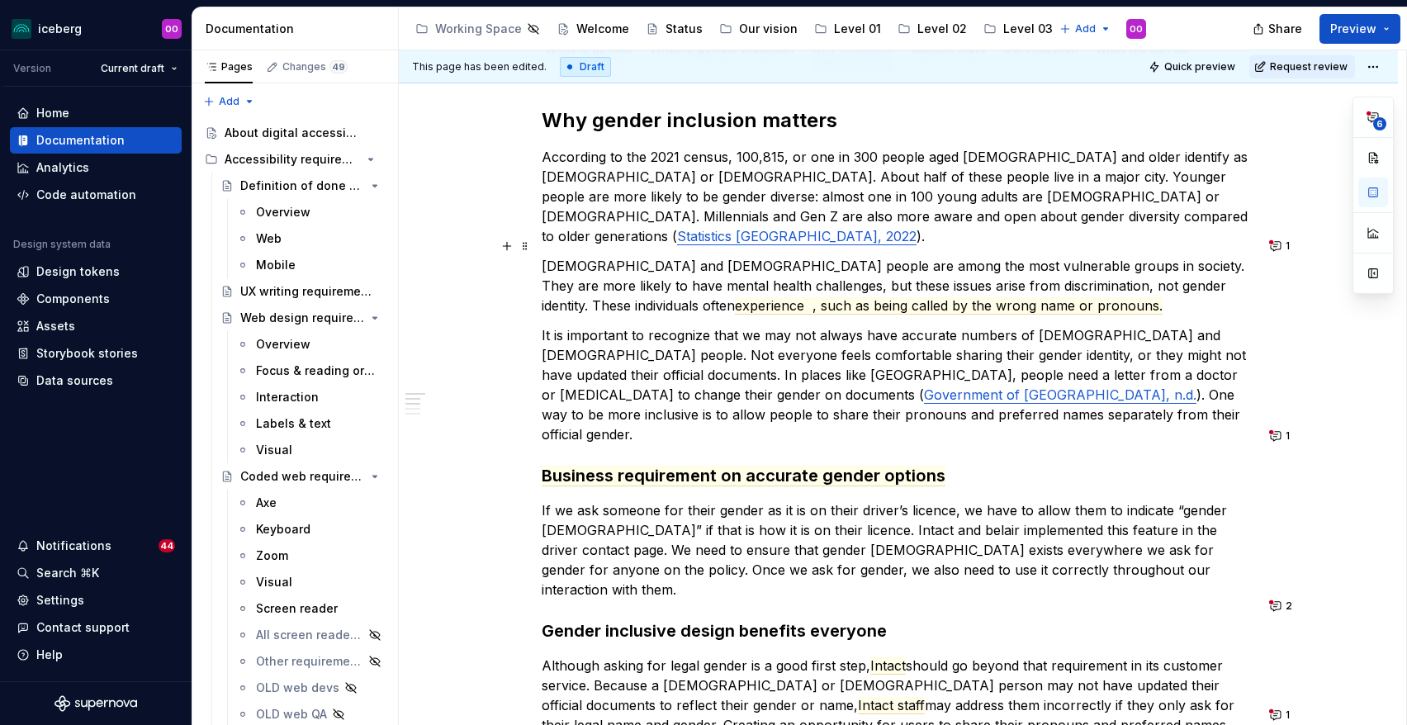
click at [941, 271] on p "Transgender and non-binary people are among the most vulnerable groups in socie…" at bounding box center [898, 285] width 713 height 59
click at [685, 297] on span "experience , such as being called by the wrong name or pronouns." at bounding box center [899, 305] width 428 height 17
click at [1288, 239] on button "1" at bounding box center [1281, 246] width 32 height 23
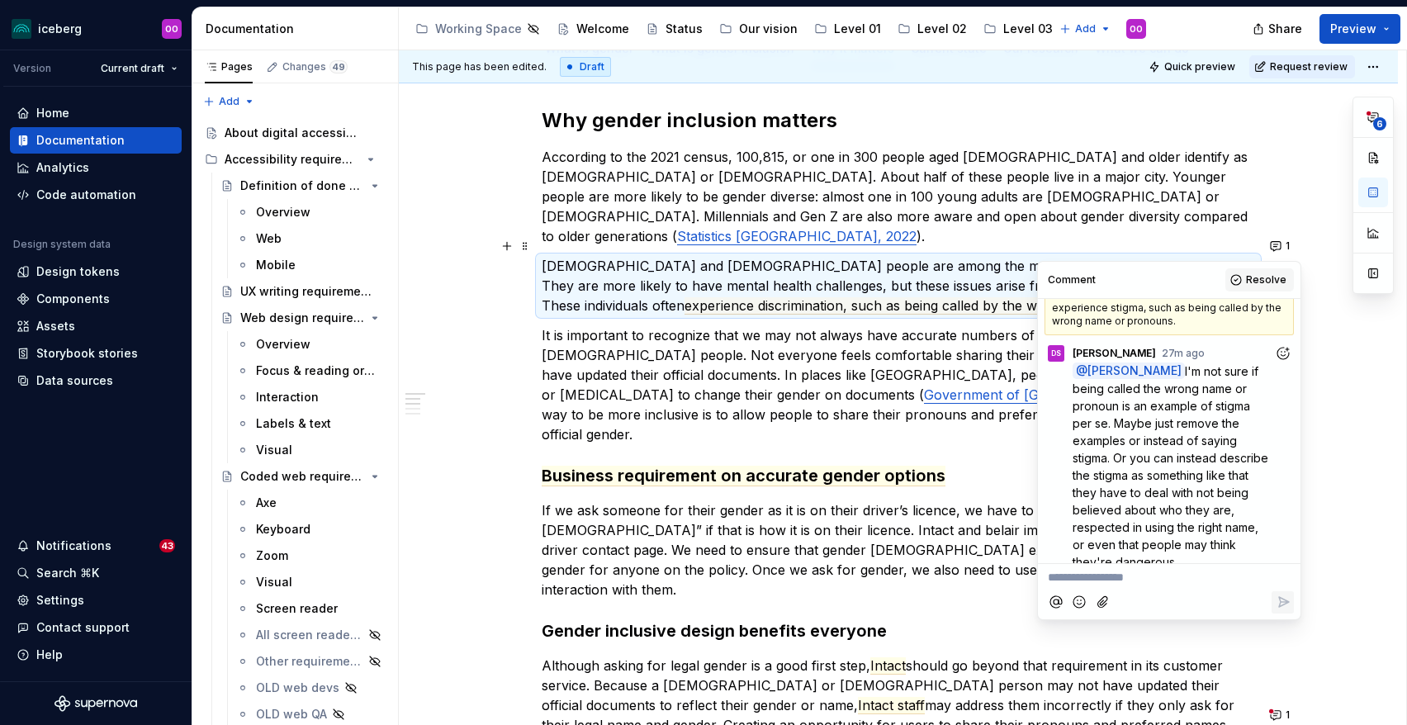
click at [1241, 280] on button "Resolve" at bounding box center [1259, 279] width 69 height 23
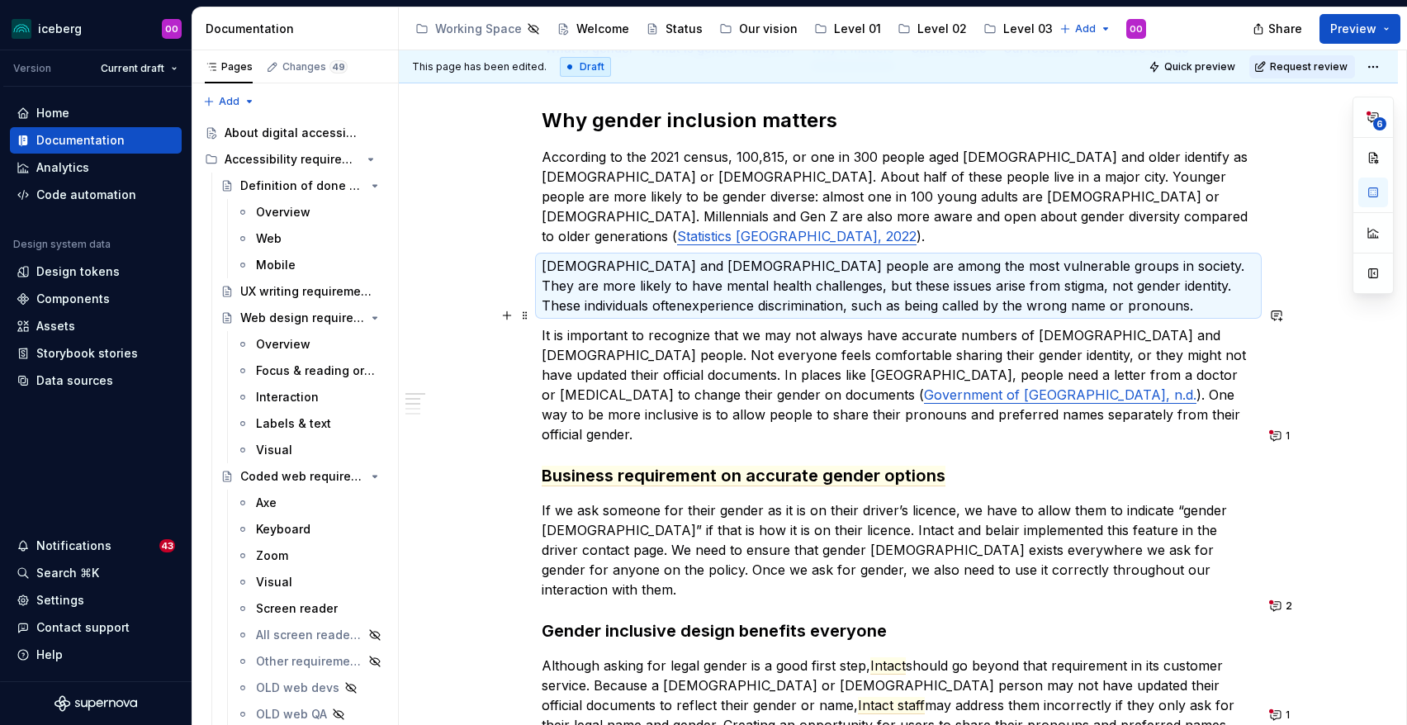
scroll to position [353, 0]
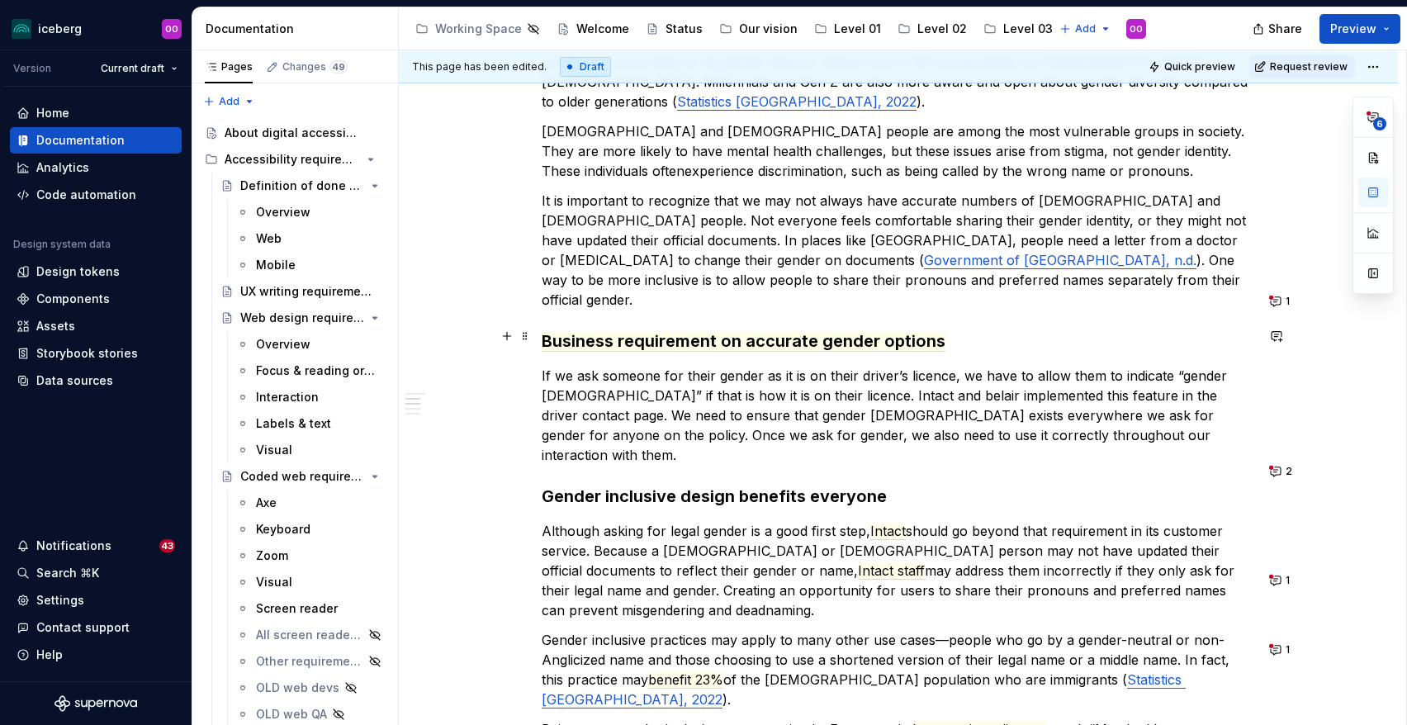
click at [876, 366] on p "If we ask someone for their gender as it is on their driver’s licence, we have …" at bounding box center [898, 415] width 713 height 99
click at [1285, 299] on button "1" at bounding box center [1281, 301] width 32 height 23
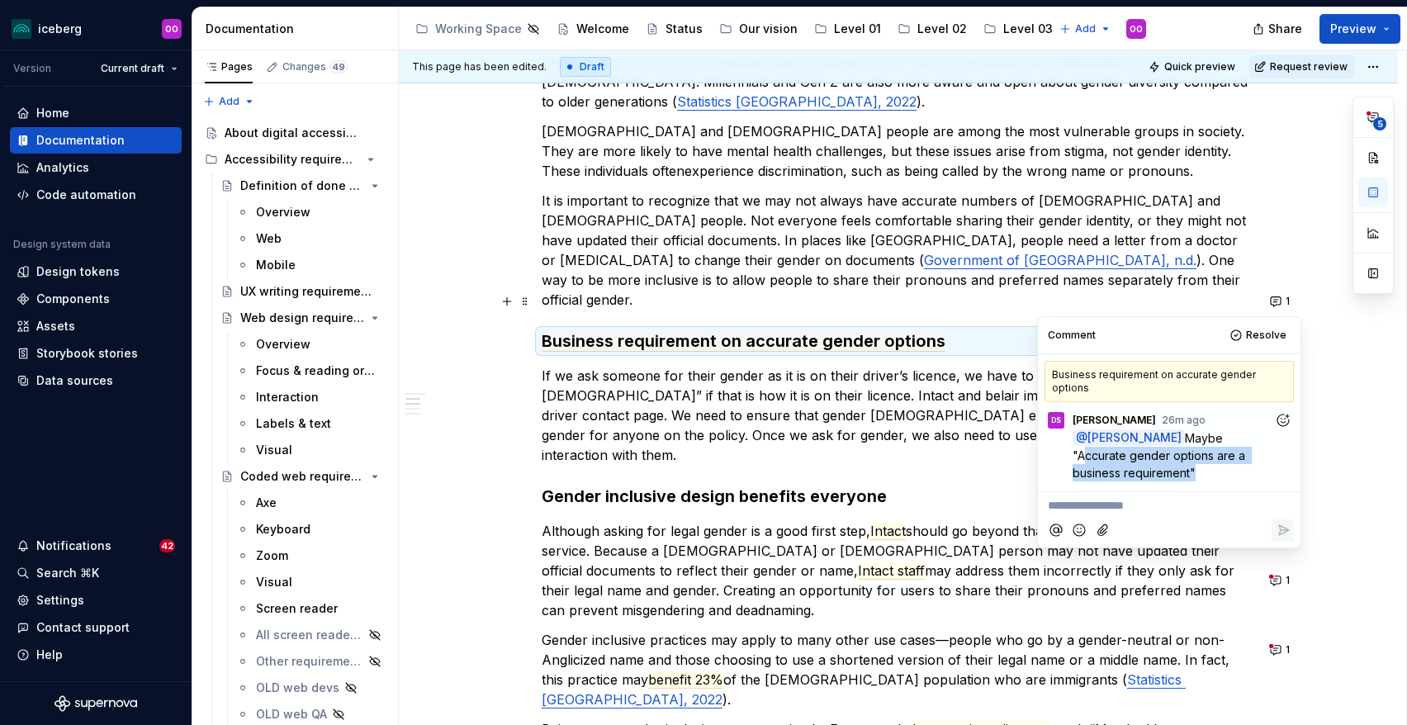
drag, startPoint x: 1192, startPoint y: 426, endPoint x: 1140, endPoint y: 460, distance: 62.8
click at [1140, 460] on span "Maybe "Accurate gender options are a business requirement"" at bounding box center [1161, 455] width 176 height 49
copy span "Accurate gender options are a business requirement"
click at [919, 331] on span "Business requirement on accurate gender options" at bounding box center [744, 341] width 404 height 21
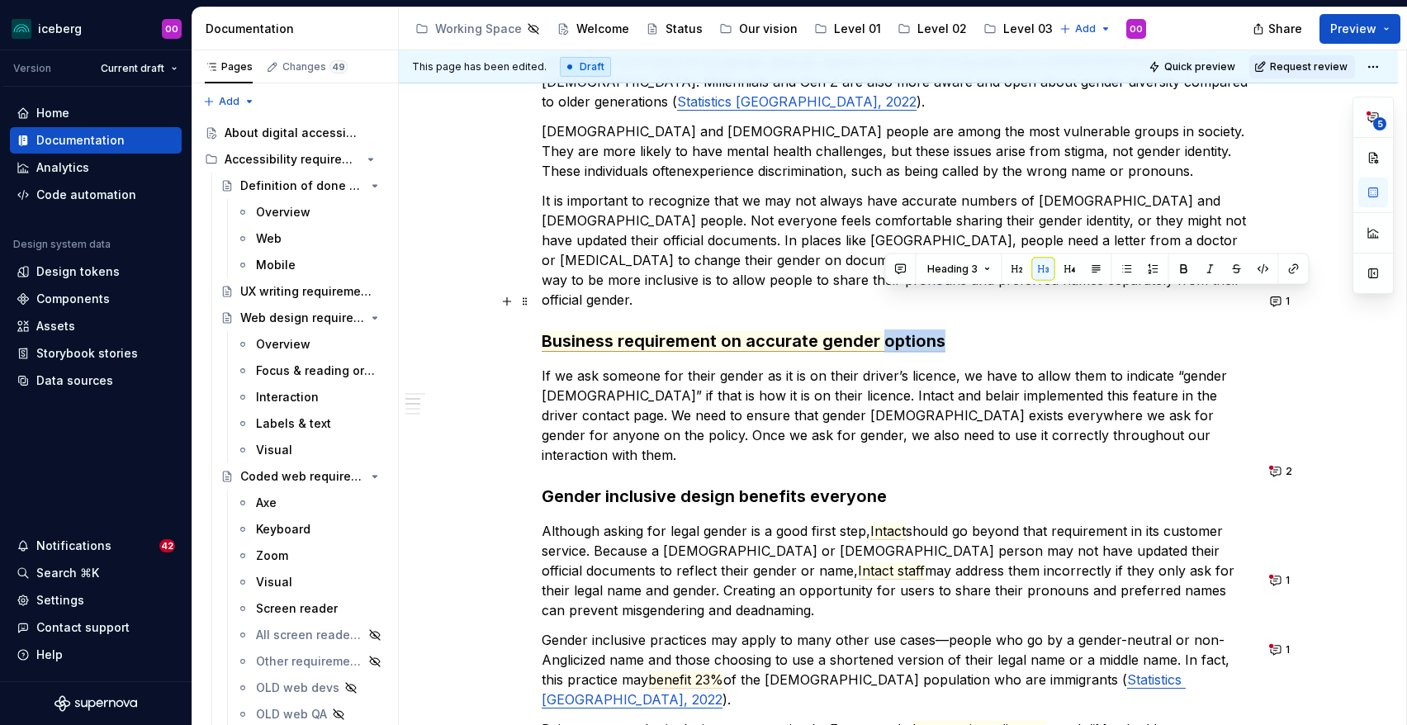
click at [919, 331] on span "Business requirement on accurate gender options" at bounding box center [744, 341] width 404 height 21
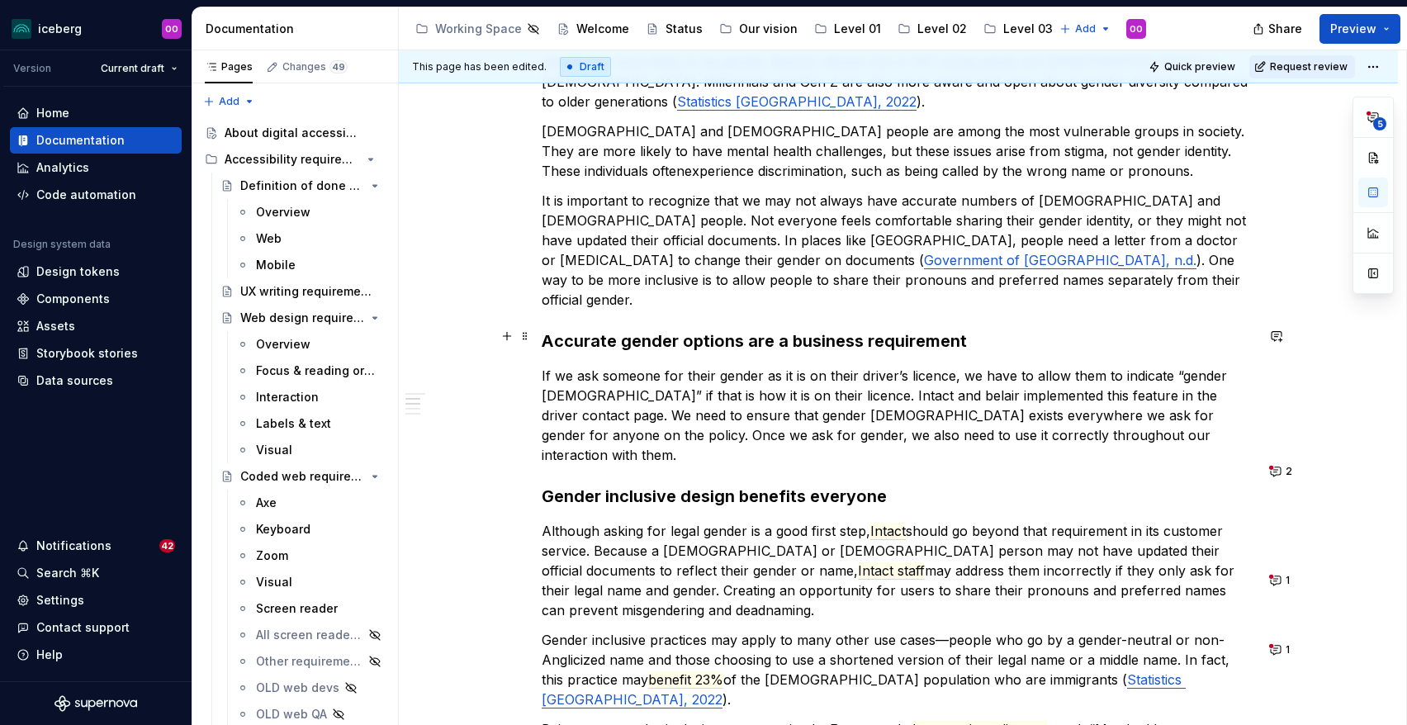
click at [936, 373] on p "If we ask someone for their gender as it is on their driver’s licence, we have …" at bounding box center [898, 415] width 713 height 99
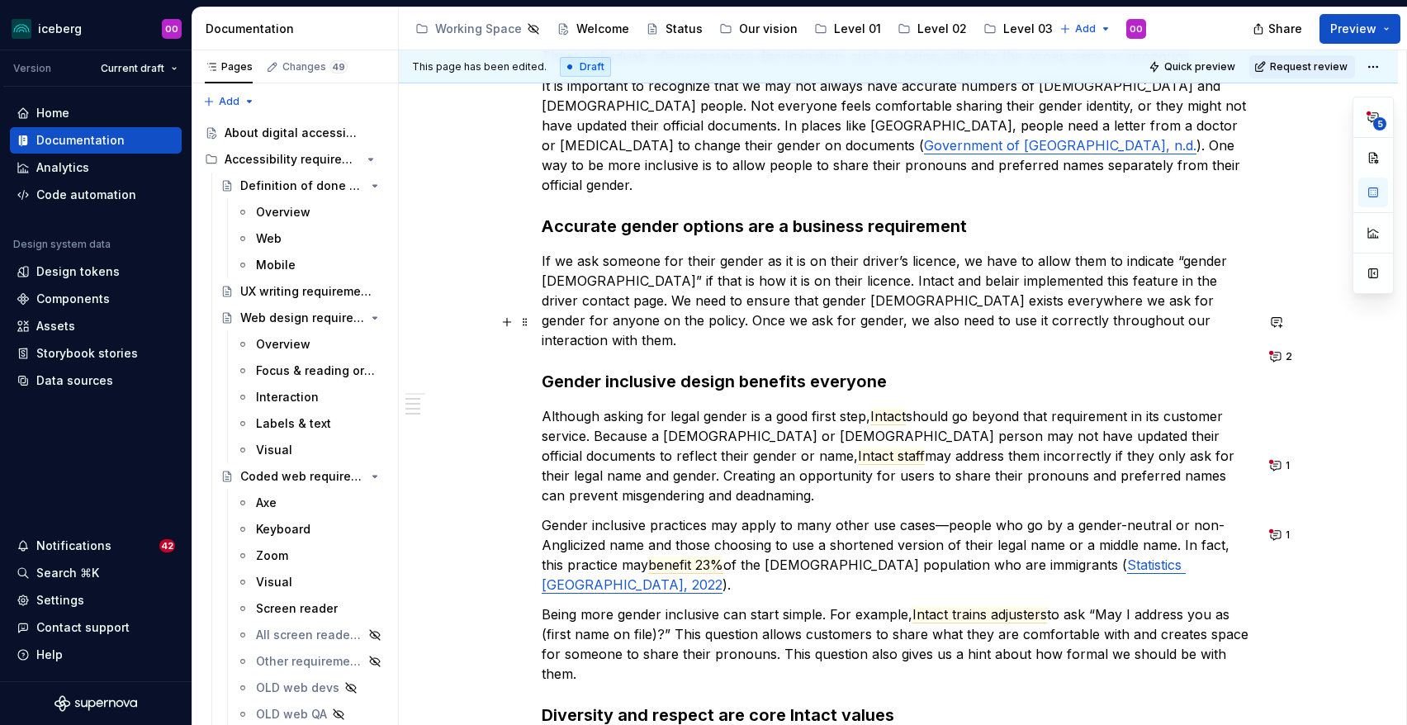
scroll to position [490, 0]
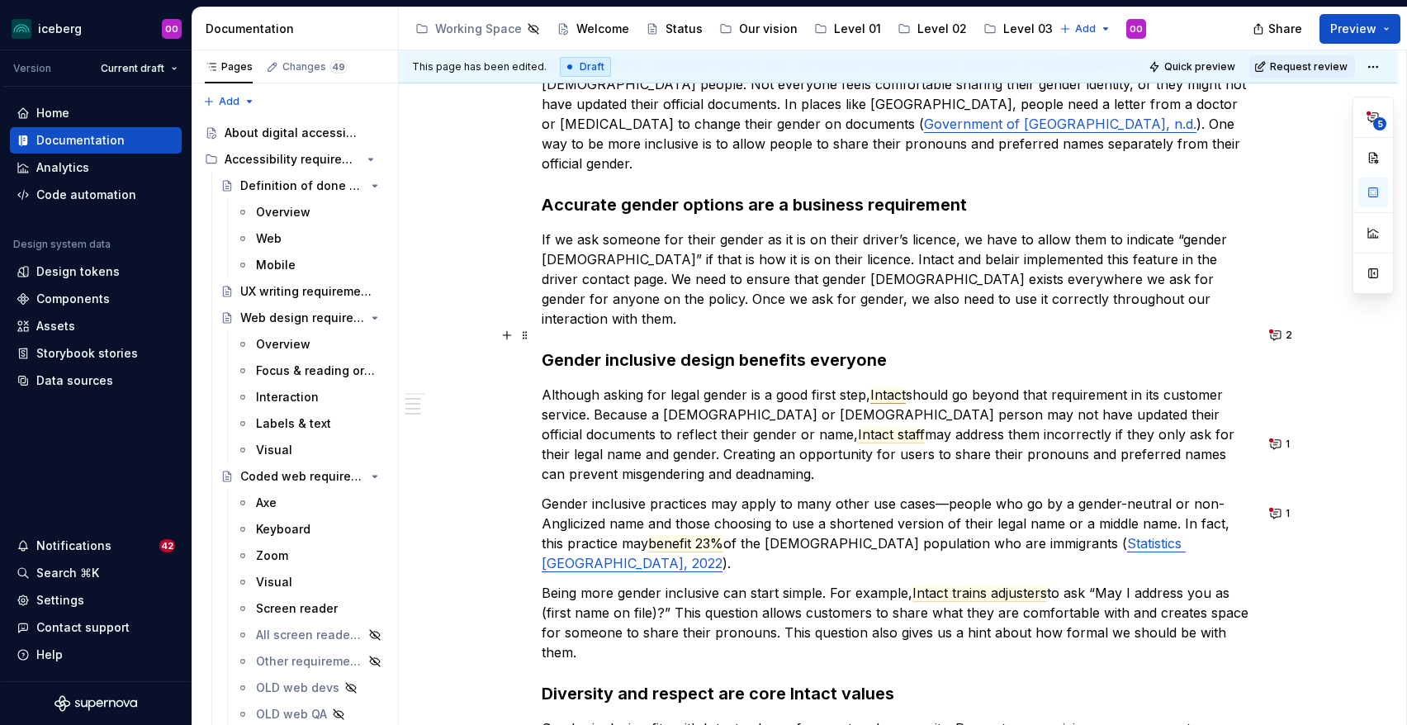
click at [894, 386] on span "Intact" at bounding box center [888, 394] width 36 height 17
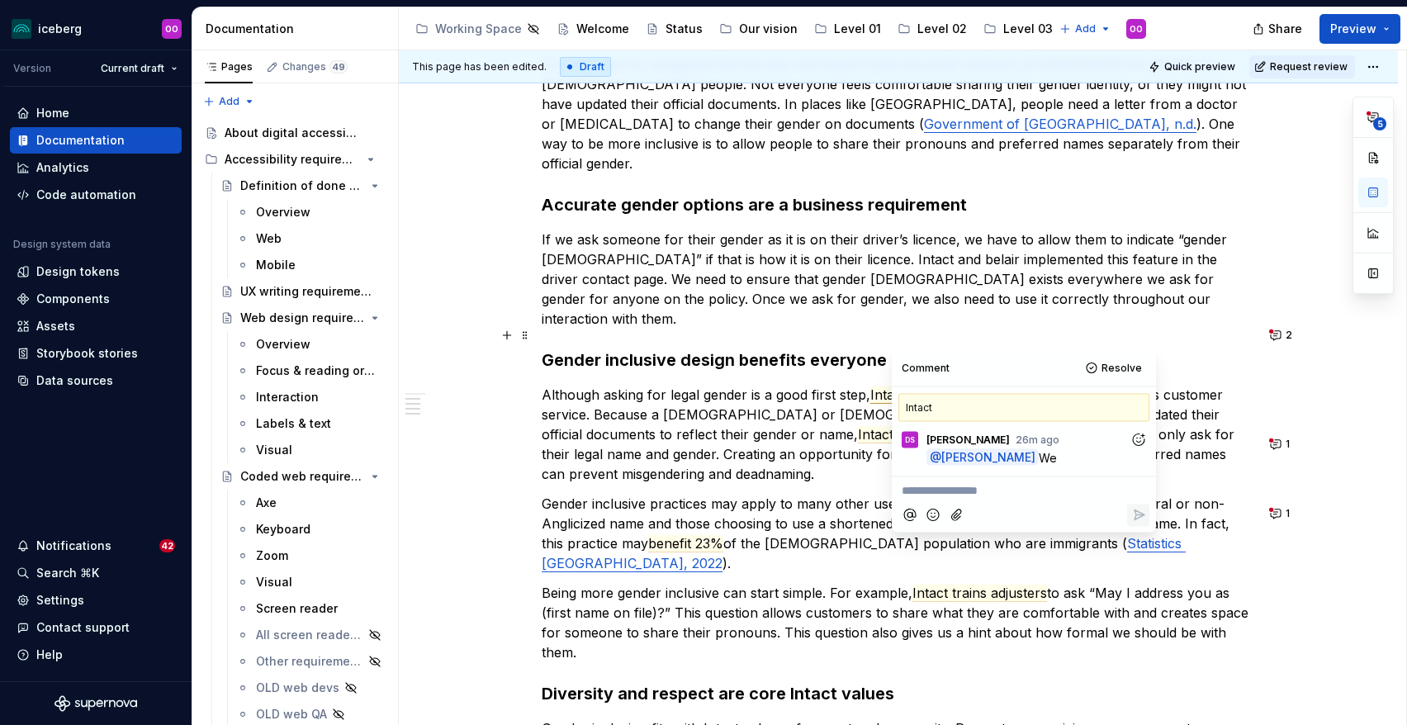
click at [912, 385] on p "Although asking for legal gender is a good first step, Intact should go beyond …" at bounding box center [898, 434] width 713 height 99
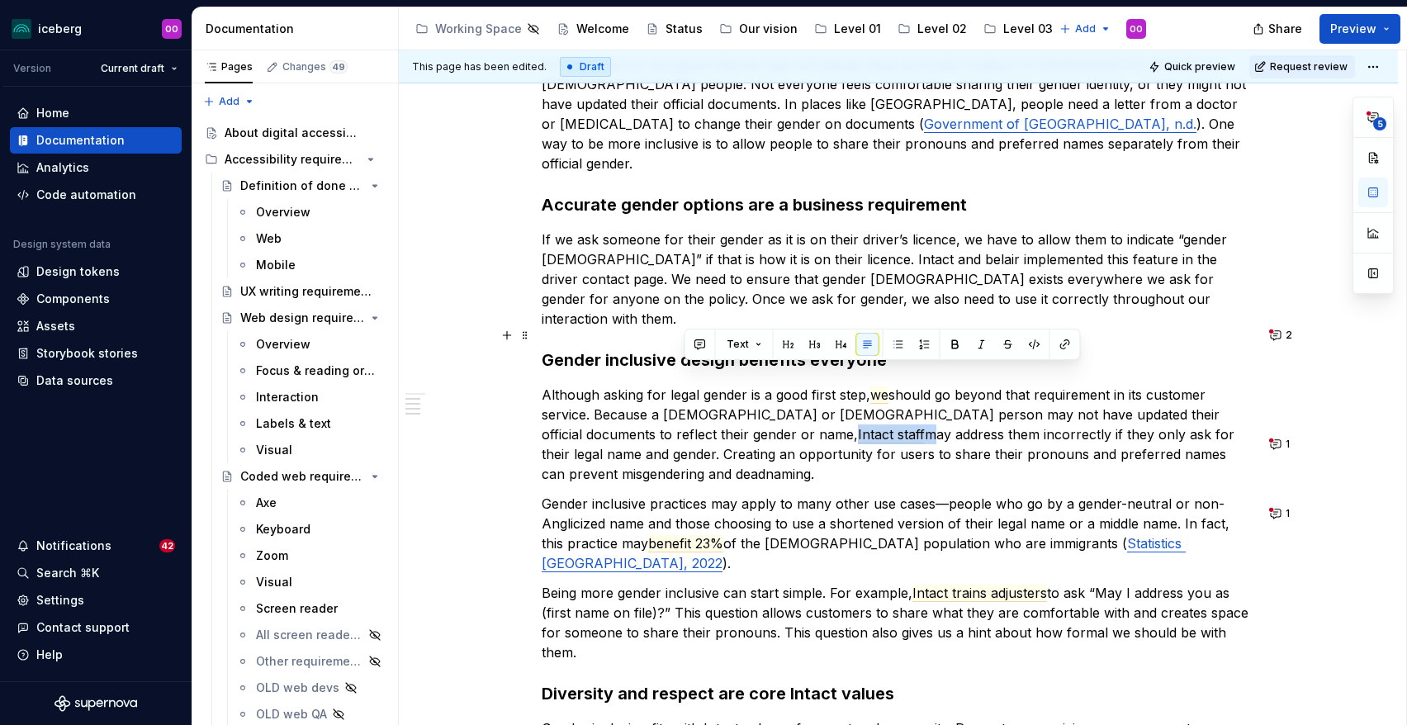
drag, startPoint x: 754, startPoint y: 374, endPoint x: 684, endPoint y: 374, distance: 70.2
click at [684, 385] on p "Although asking for legal gender is a good first step, we should go beyond that…" at bounding box center [898, 434] width 713 height 99
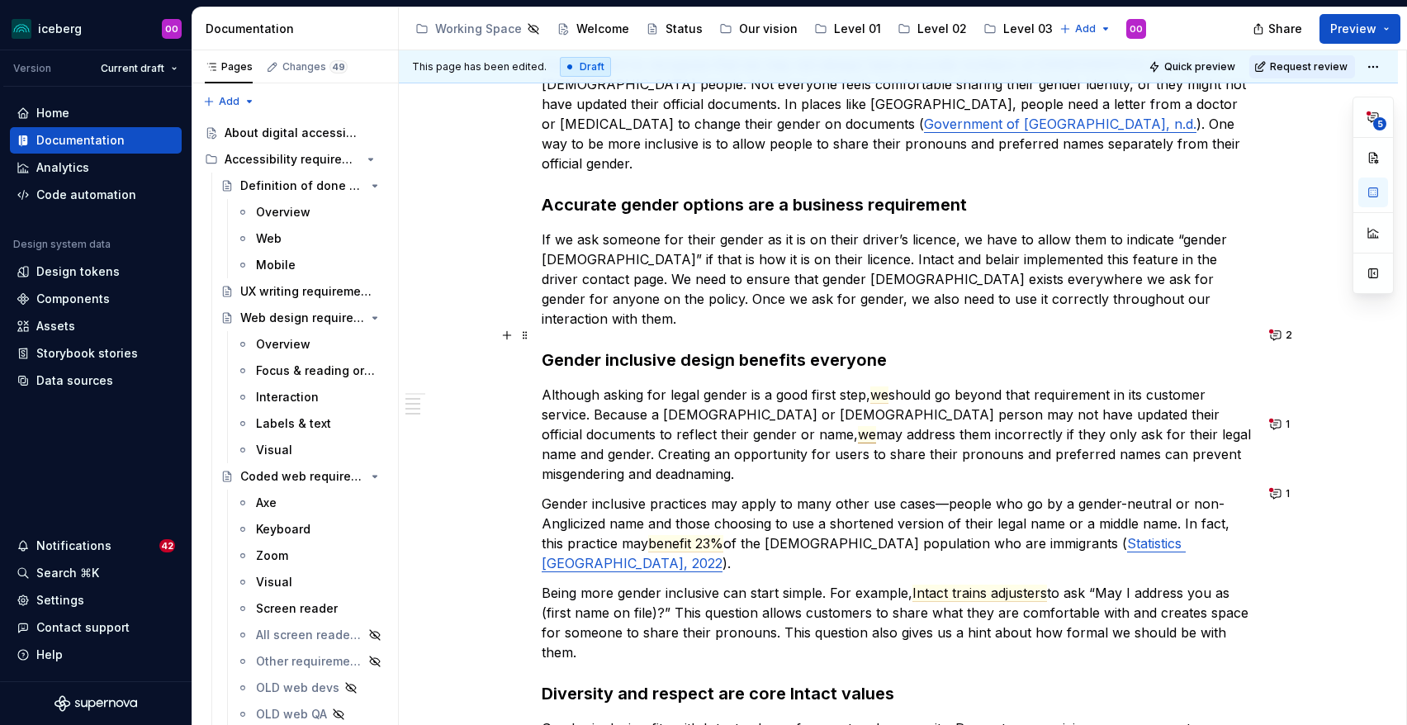
click at [858, 426] on span "we" at bounding box center [867, 434] width 18 height 17
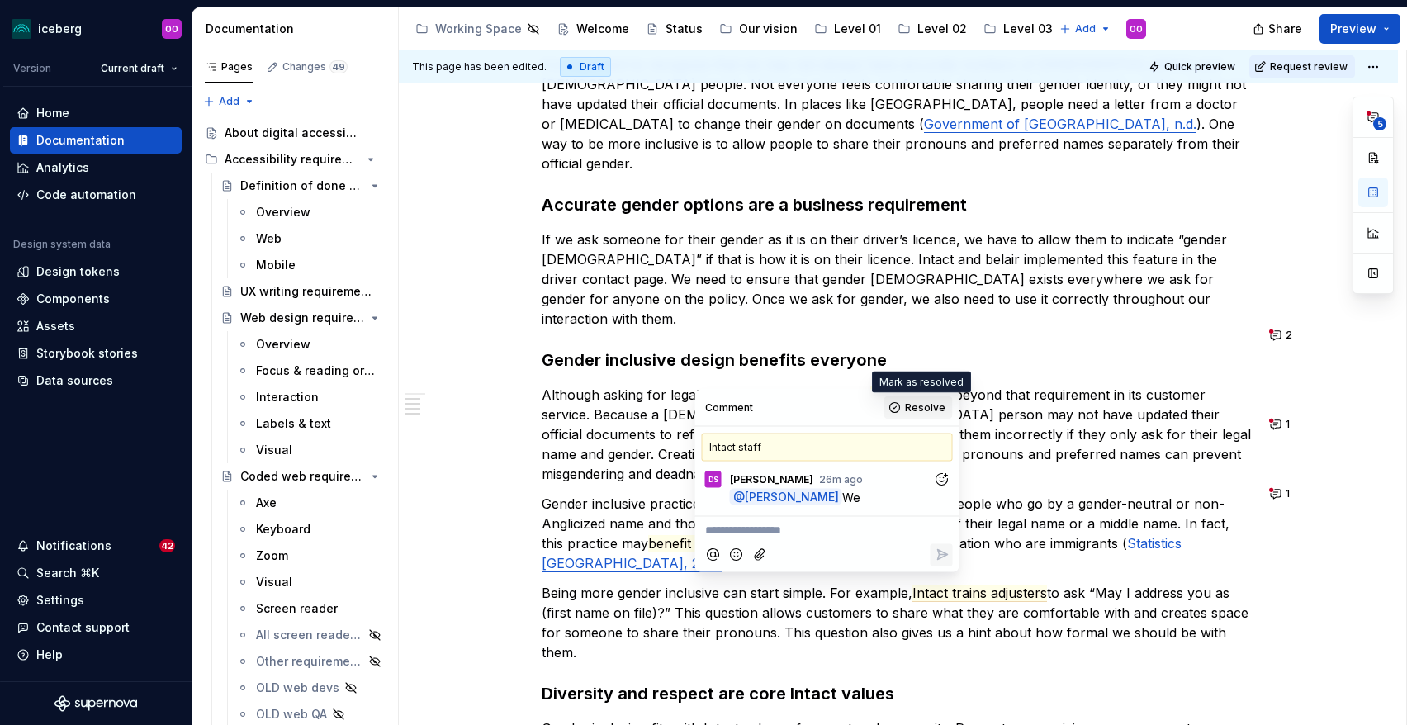
click at [916, 402] on span "Resolve" at bounding box center [925, 407] width 40 height 13
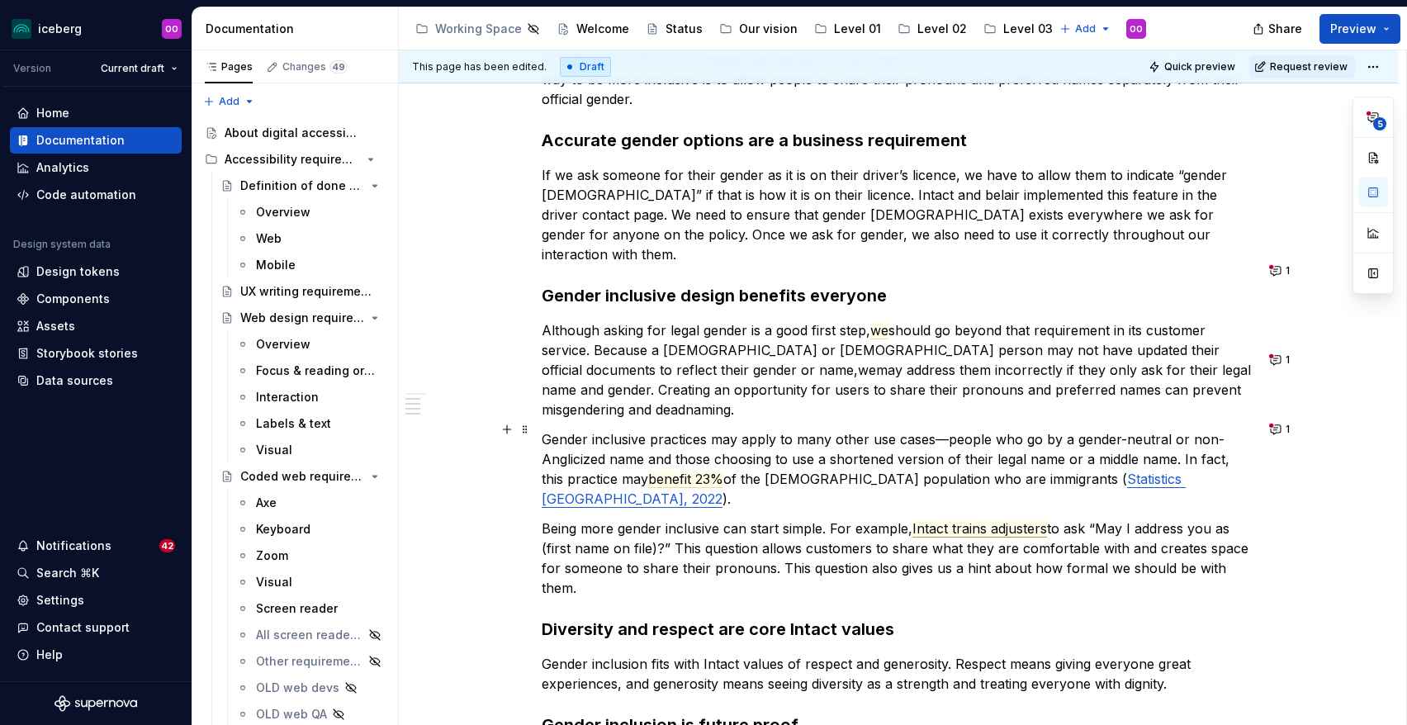
scroll to position [574, 0]
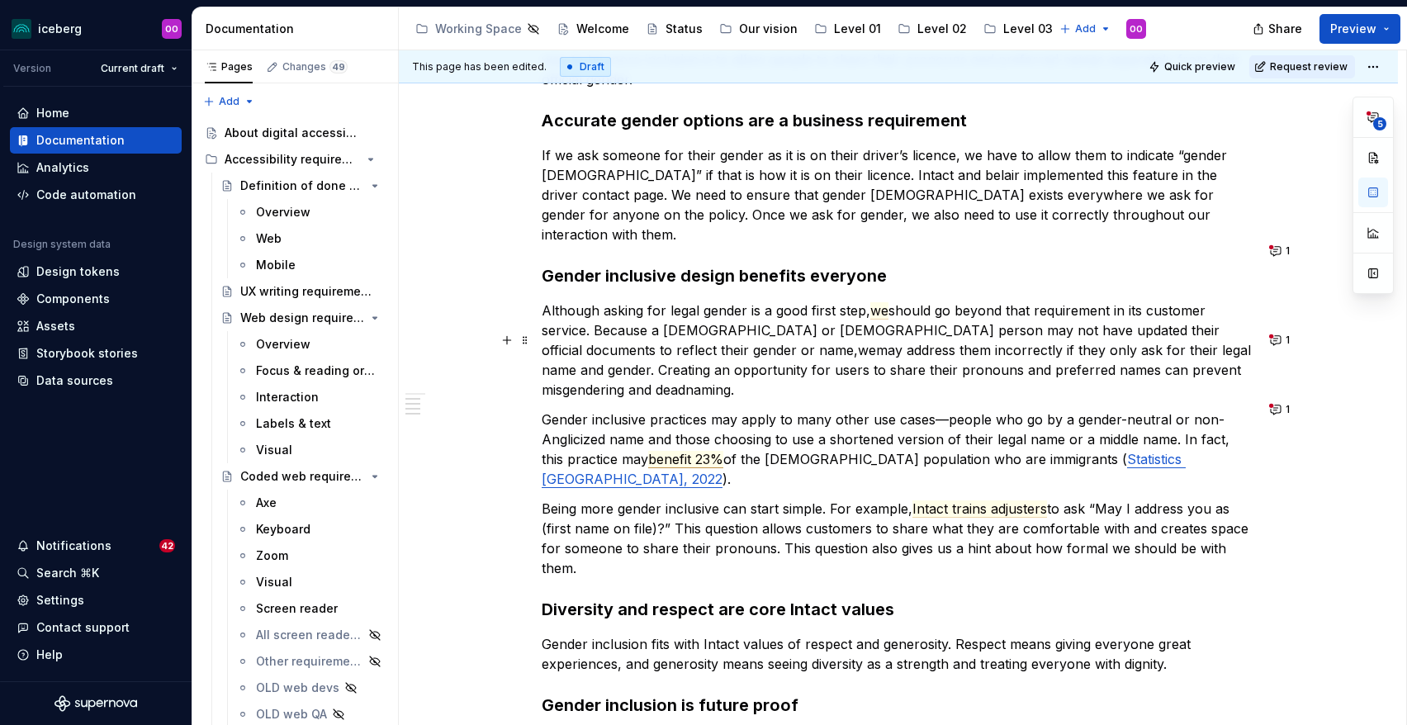
click at [696, 451] on span "benefit 23%" at bounding box center [685, 459] width 75 height 17
click at [720, 327] on div "Why gender inclusion matters According to the 2021 census, 100,815, or one in 3…" at bounding box center [898, 300] width 713 height 1097
click at [679, 451] on span "benefit 23%" at bounding box center [685, 459] width 75 height 17
click at [752, 451] on span "benefit many of the 23%" at bounding box center [725, 459] width 155 height 17
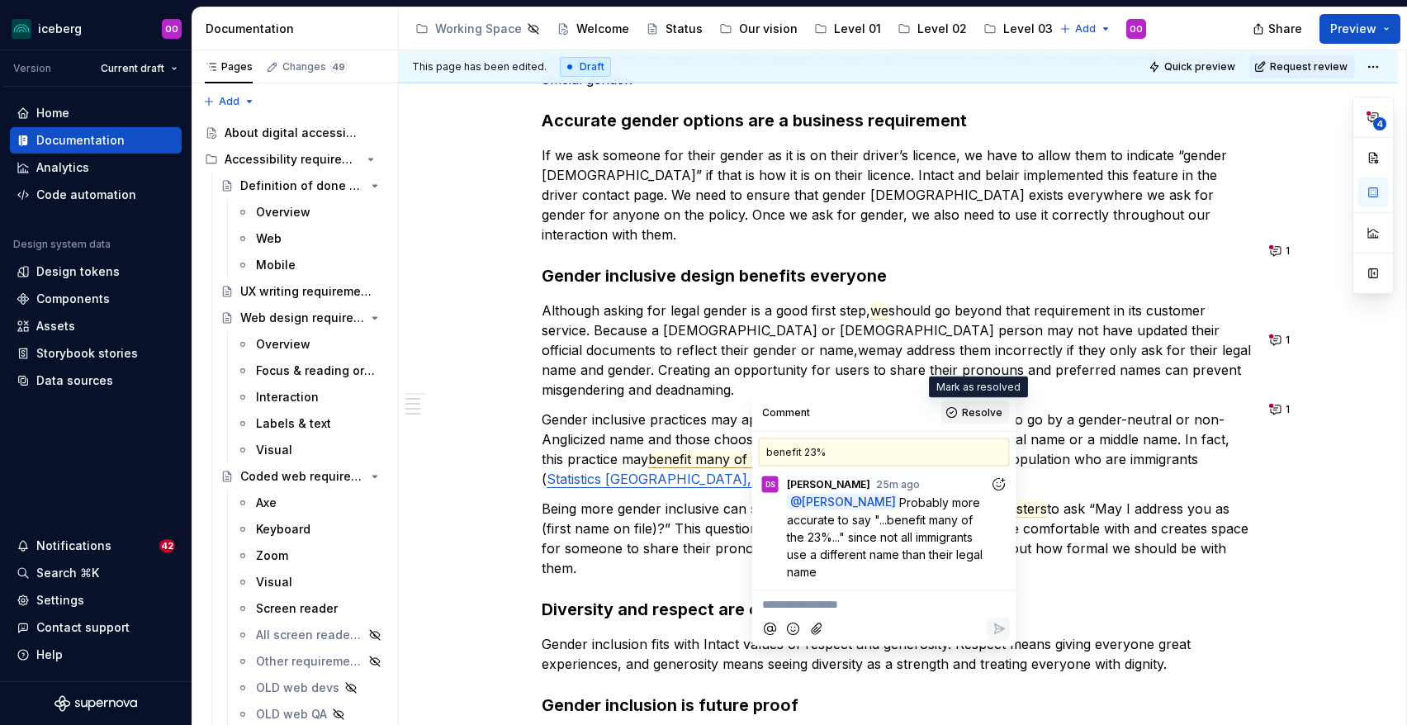
click at [974, 413] on span "Resolve" at bounding box center [982, 412] width 40 height 13
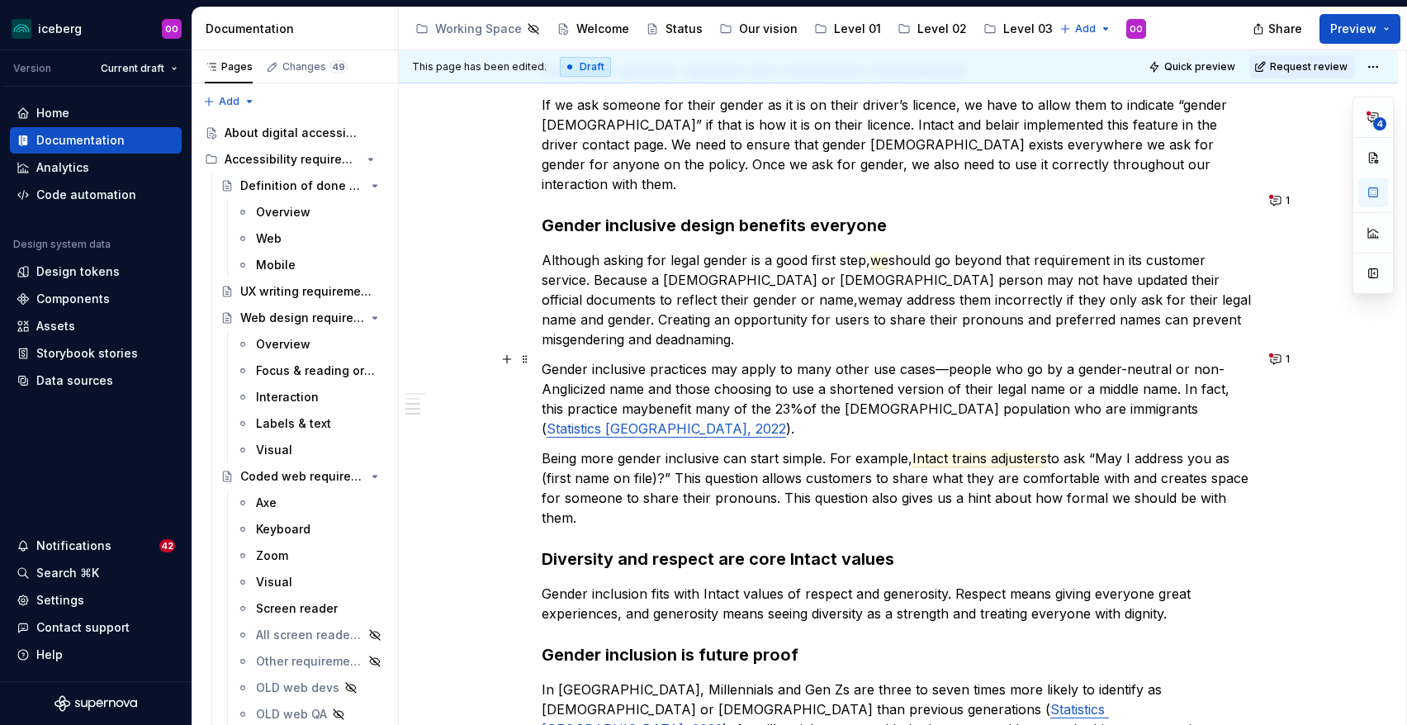
scroll to position [645, 0]
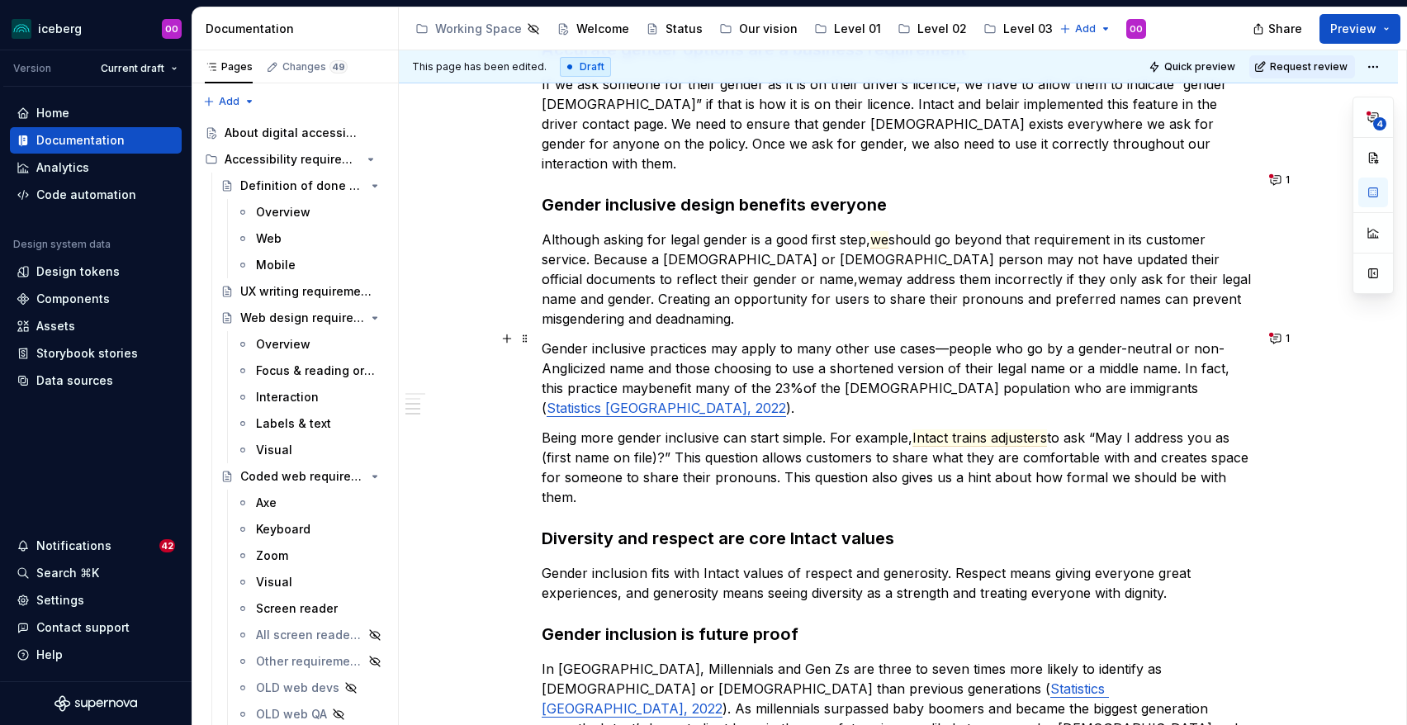
click at [980, 428] on p "Being more gender inclusive can start simple. For example, Intact trains adjust…" at bounding box center [898, 467] width 713 height 79
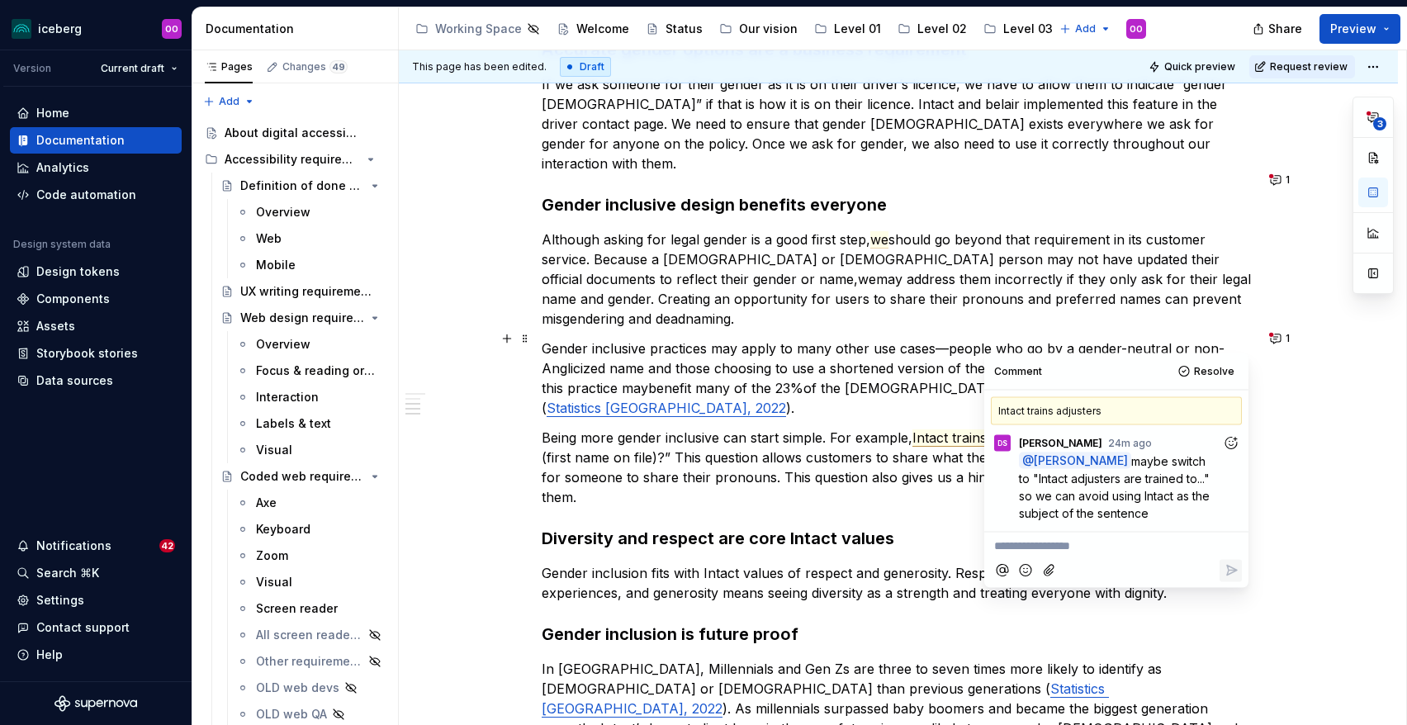
click at [972, 429] on span "Intact trains adjusters" at bounding box center [979, 437] width 135 height 17
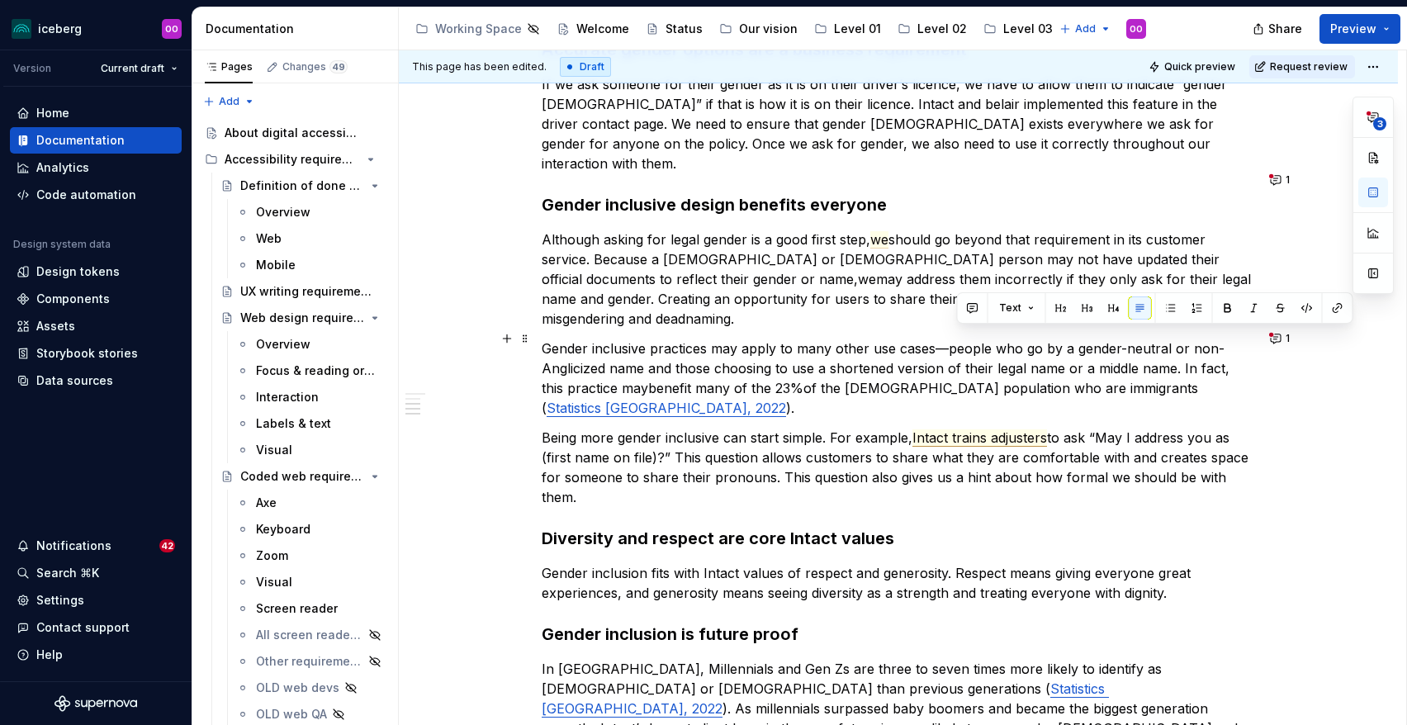
click at [937, 429] on span "Intact trains adjusters" at bounding box center [979, 437] width 135 height 17
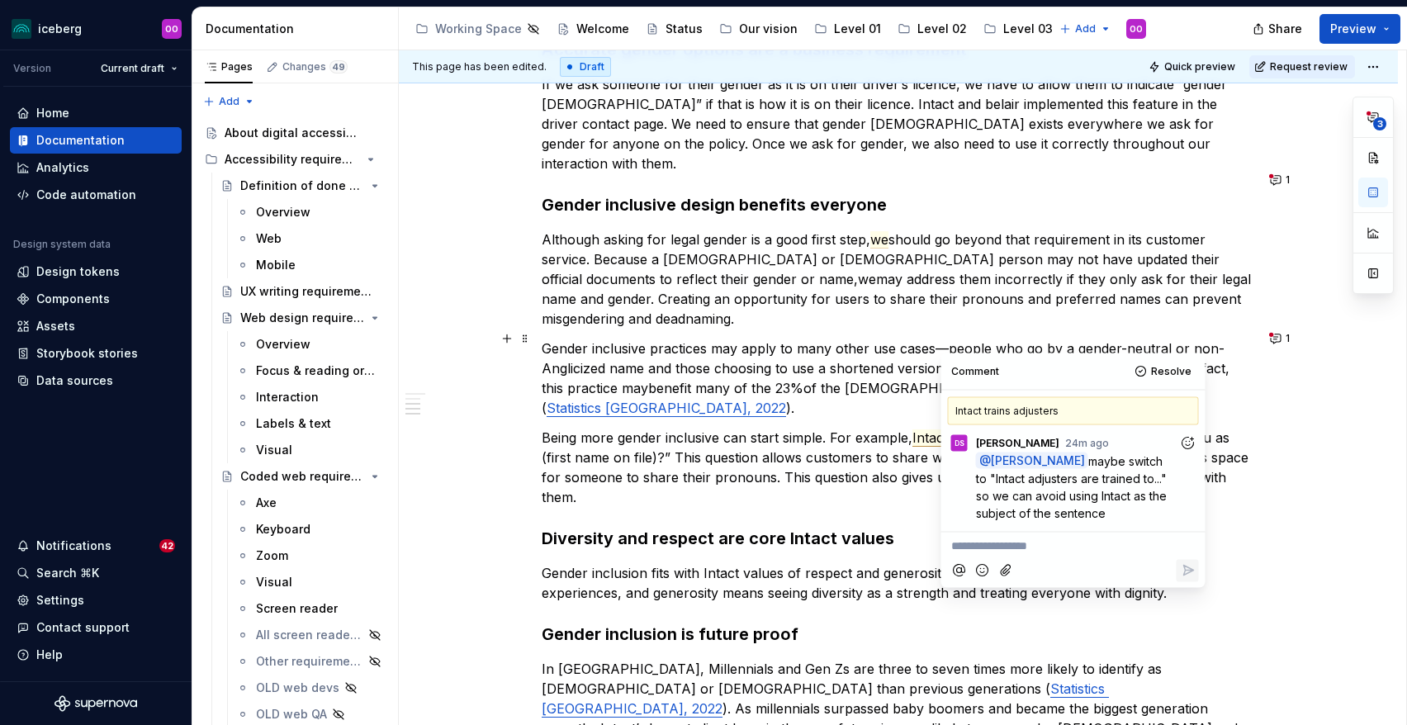
click at [1037, 429] on span "Intact trains adjusters" at bounding box center [979, 437] width 135 height 17
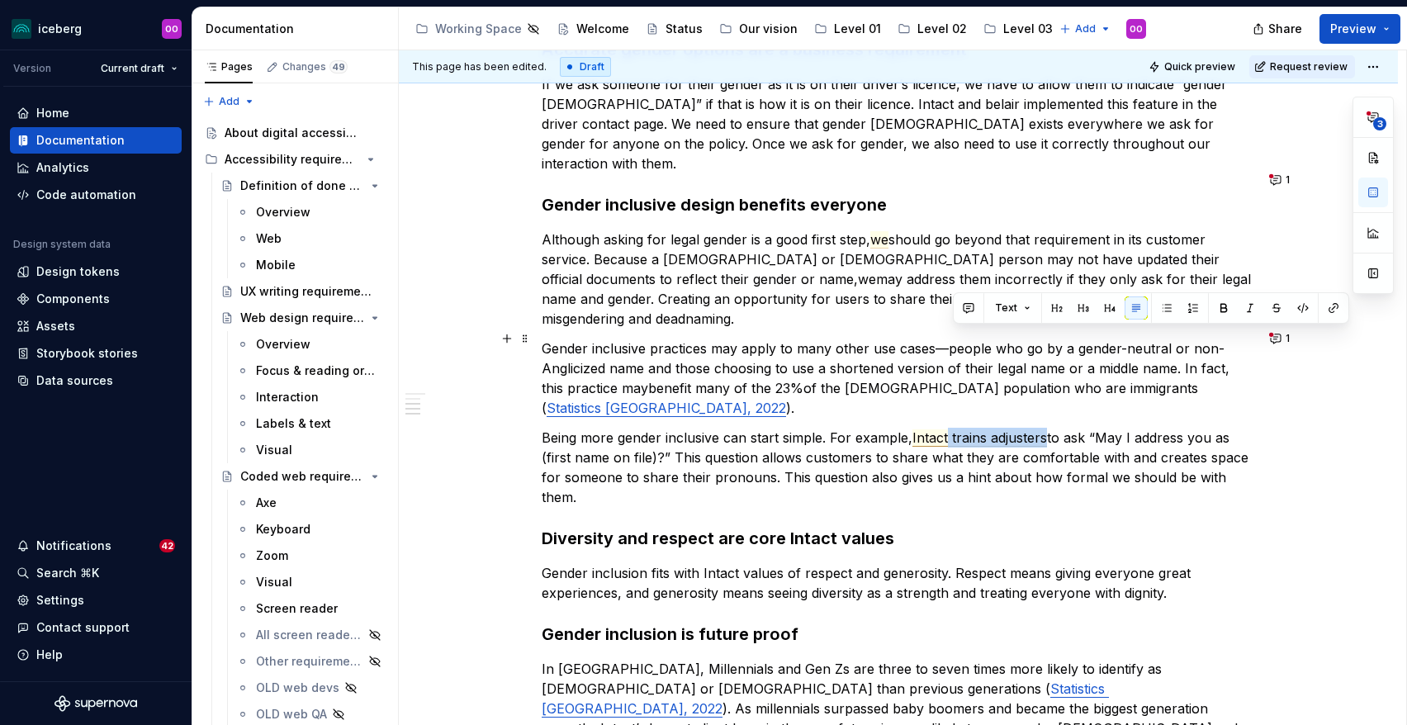
drag, startPoint x: 1052, startPoint y: 341, endPoint x: 955, endPoint y: 339, distance: 97.5
click at [955, 428] on p "Being more gender inclusive can start simple. For example, Intact trains adjust…" at bounding box center [898, 467] width 713 height 79
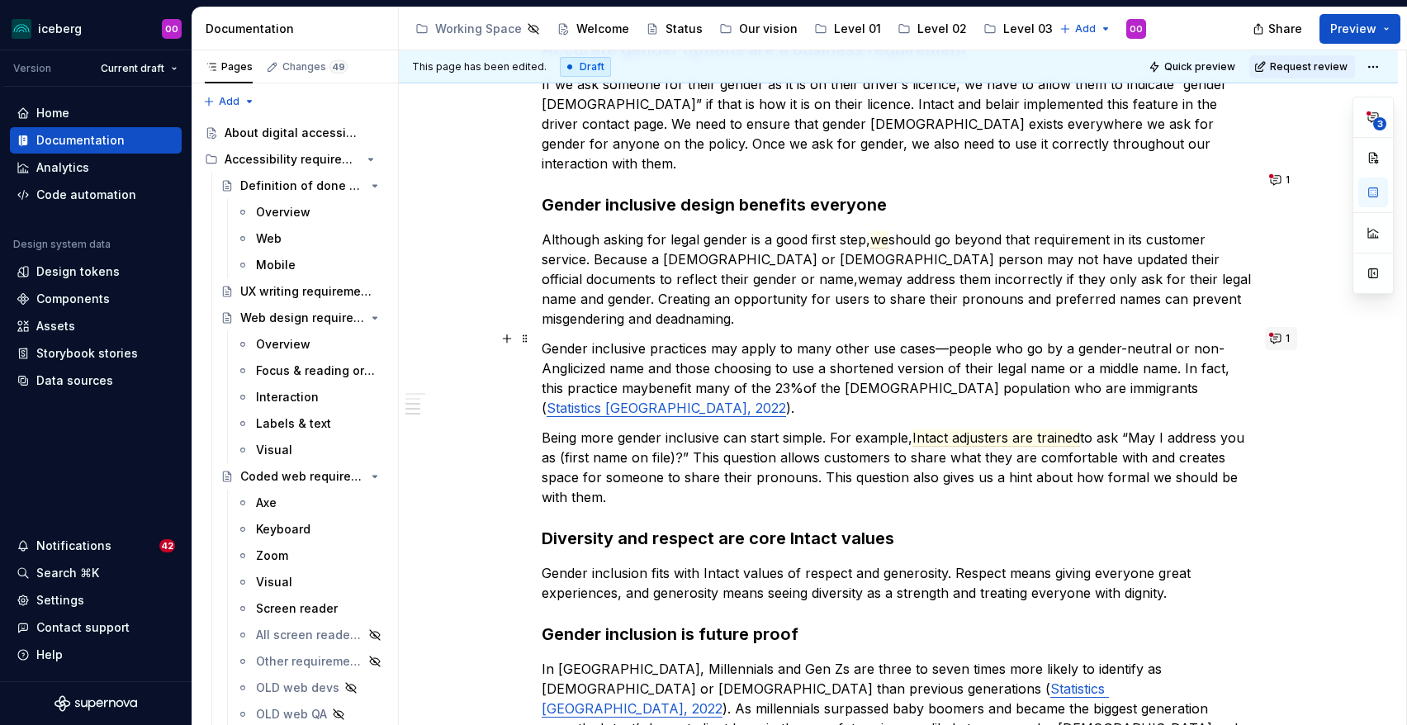
click at [1277, 335] on button "1" at bounding box center [1281, 338] width 32 height 23
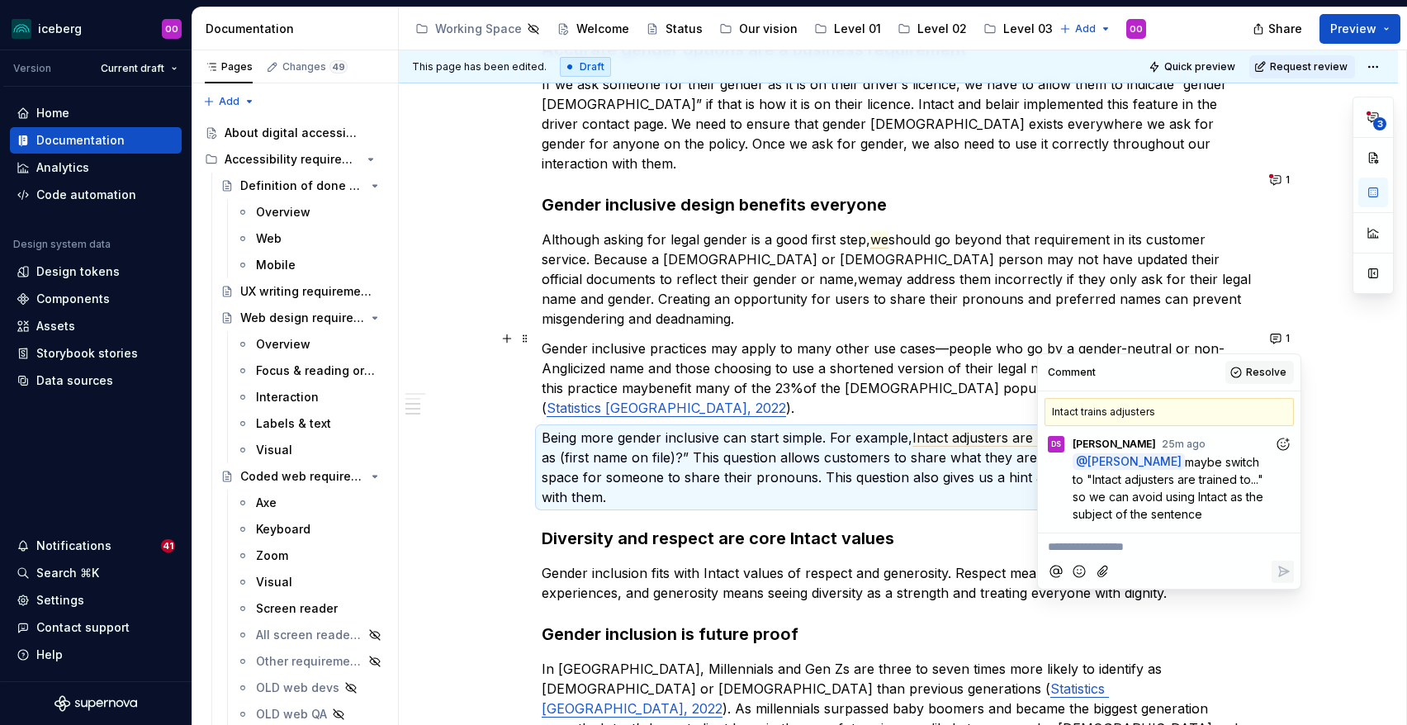
click at [1264, 370] on span "Resolve" at bounding box center [1266, 372] width 40 height 13
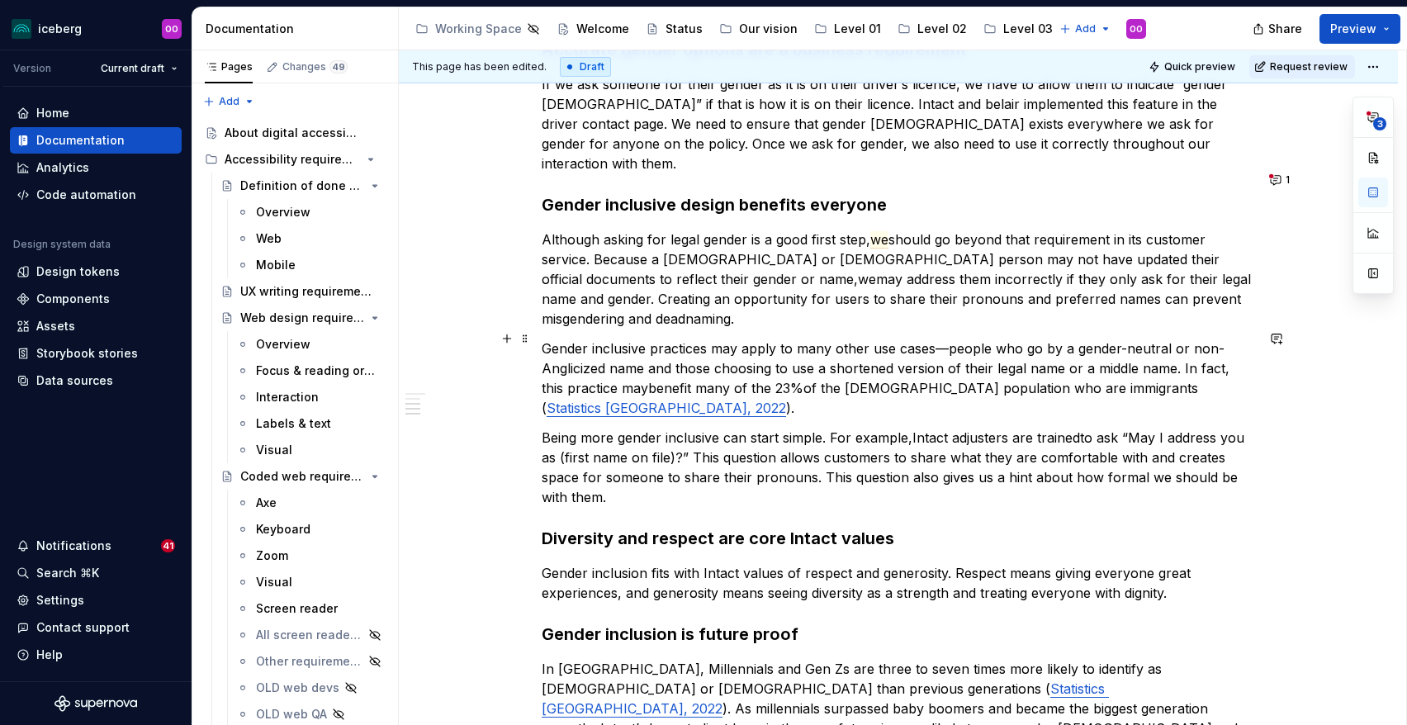
click at [1003, 428] on p "Being more gender inclusive can start simple. For example, Intact adjusters are…" at bounding box center [898, 467] width 713 height 79
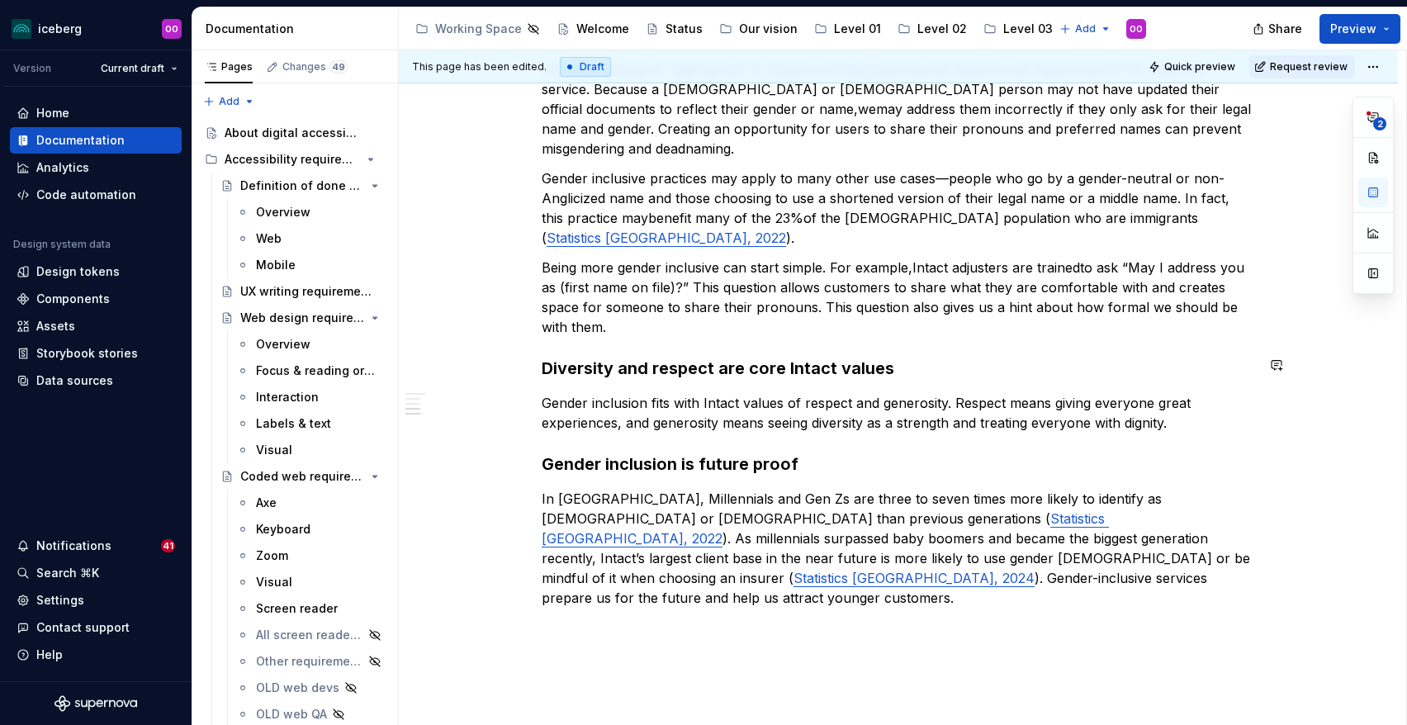
scroll to position [0, 0]
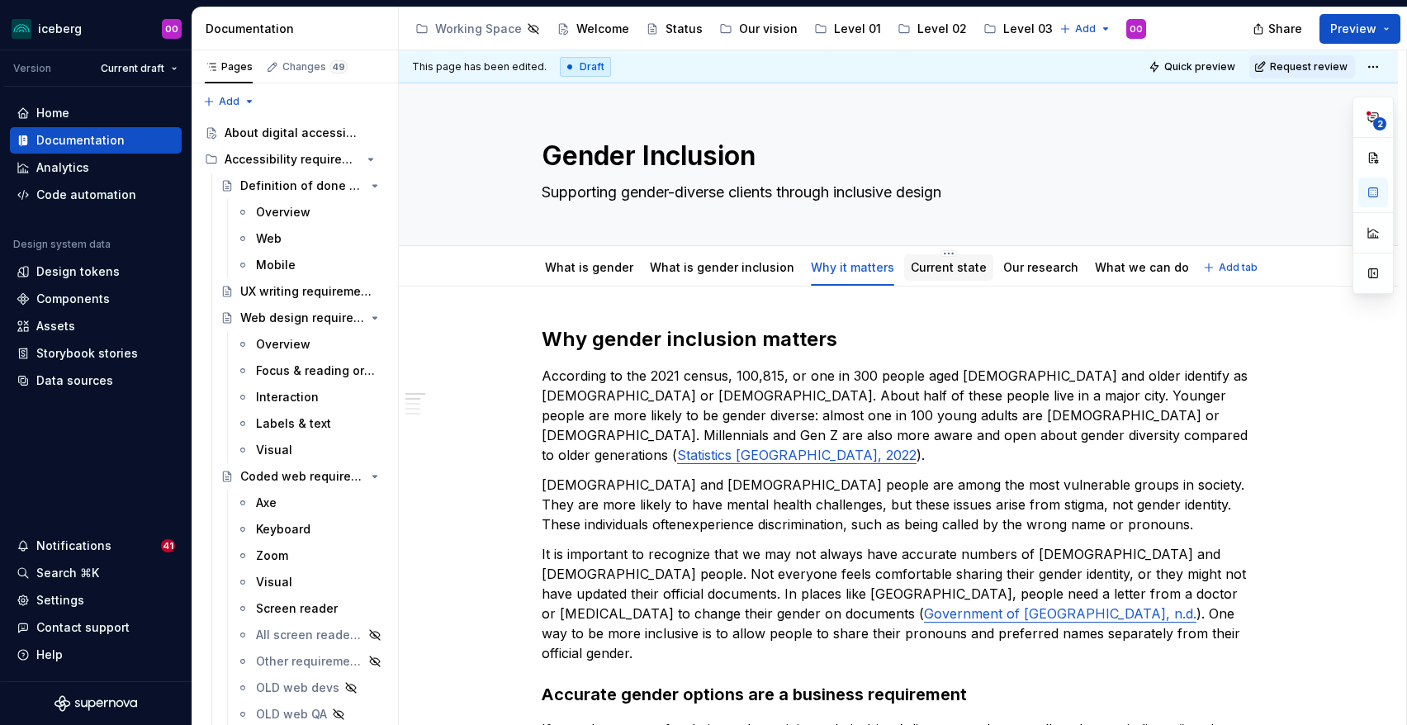
click at [941, 274] on div "Current state" at bounding box center [949, 267] width 76 height 17
click at [935, 259] on div "Current state" at bounding box center [949, 267] width 76 height 17
click at [936, 259] on div "Current state" at bounding box center [949, 267] width 76 height 17
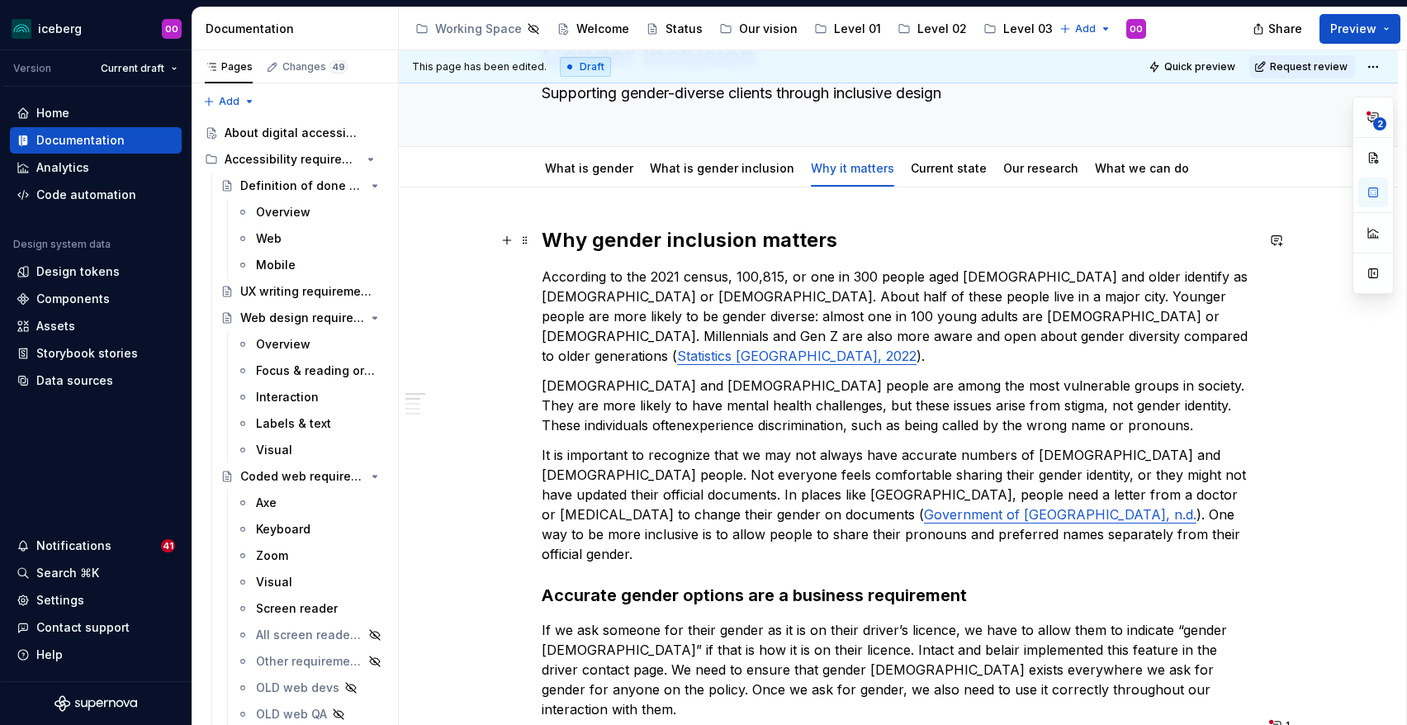
scroll to position [100, 0]
click at [1027, 163] on link "Our research" at bounding box center [1040, 167] width 75 height 14
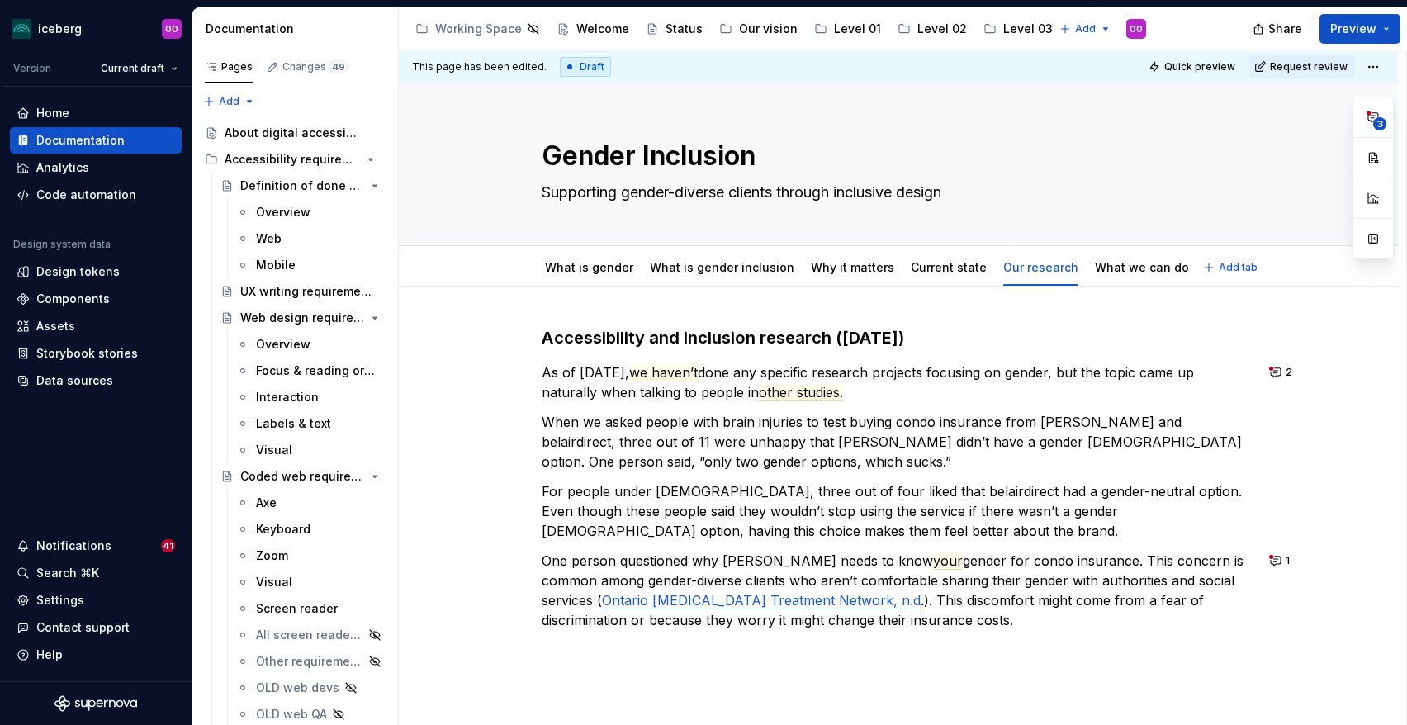
type textarea "*"
click at [688, 368] on span "we haven’t" at bounding box center [663, 372] width 69 height 17
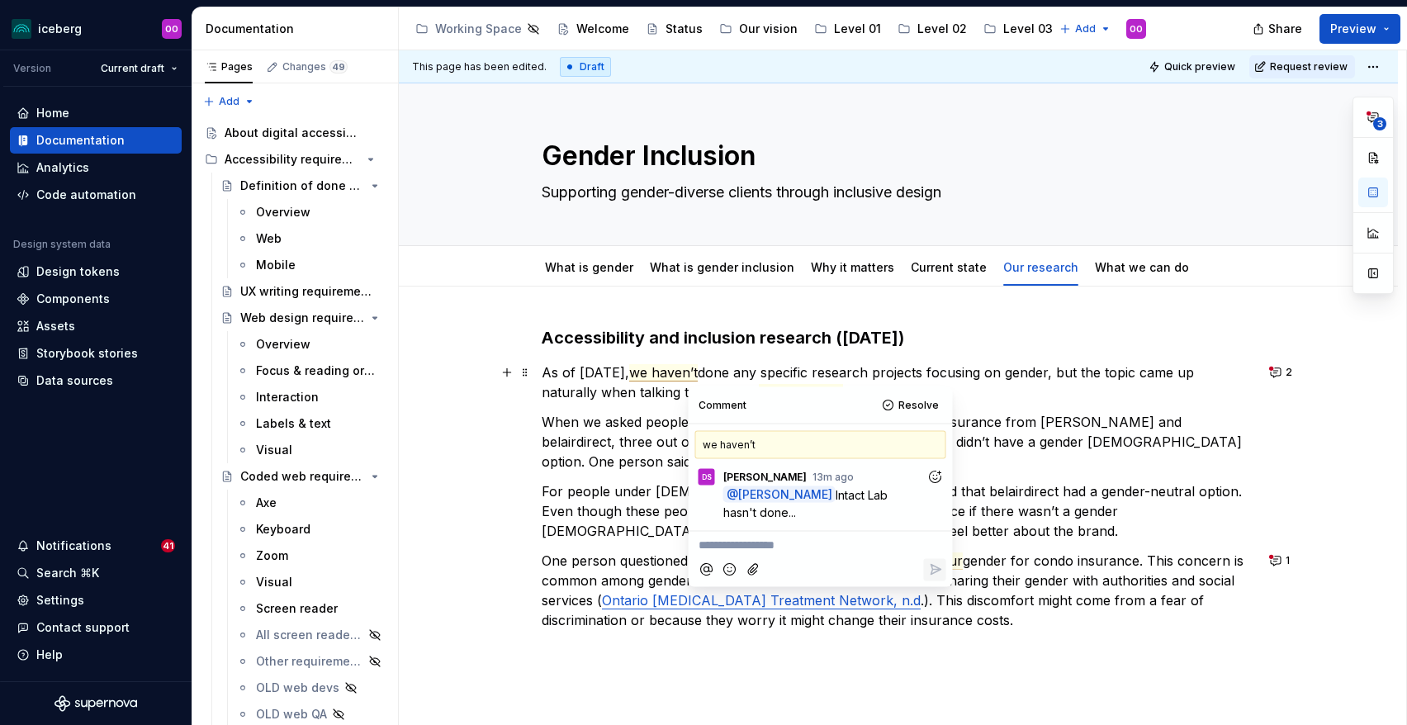
click at [680, 371] on span "we haven’t" at bounding box center [663, 372] width 69 height 17
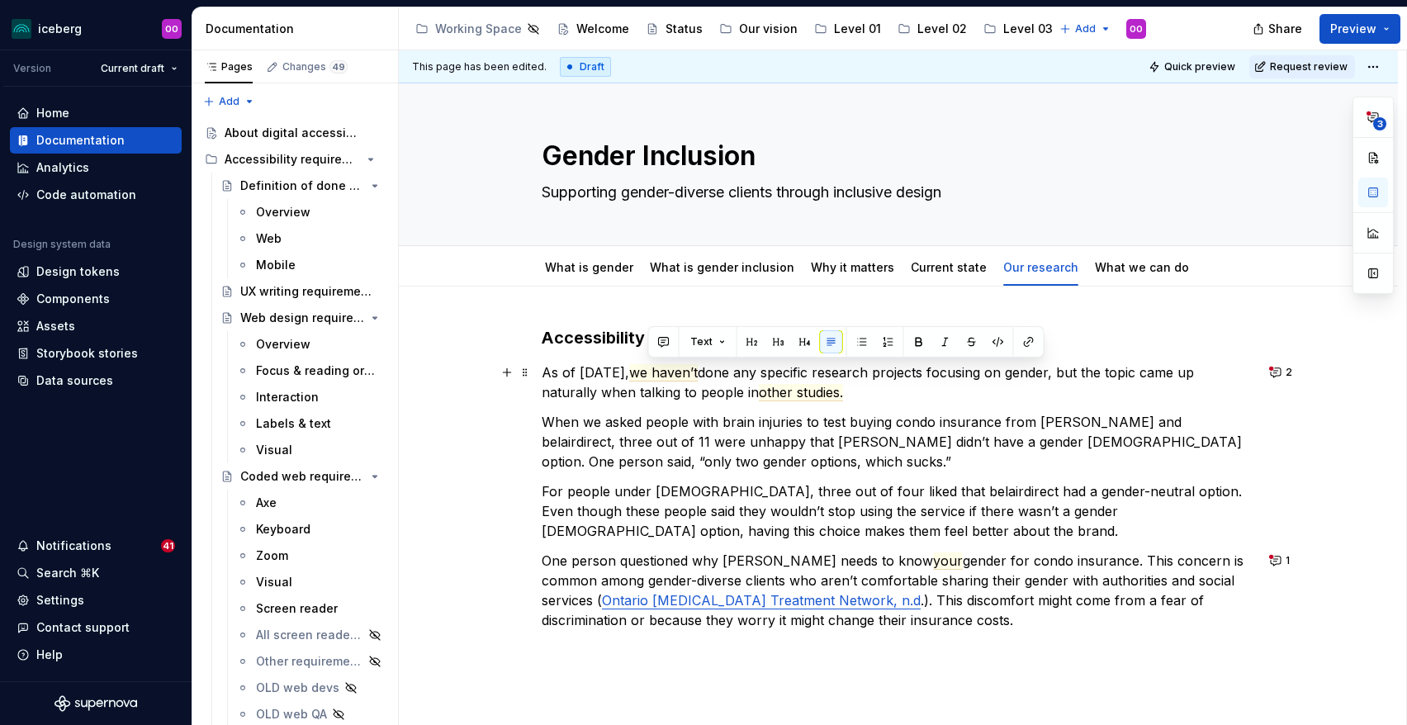
drag, startPoint x: 719, startPoint y: 372, endPoint x: 648, endPoint y: 372, distance: 71.0
click at [648, 372] on p "As of July 2025, we haven’t done any specific research projects focusing on gen…" at bounding box center [898, 383] width 713 height 40
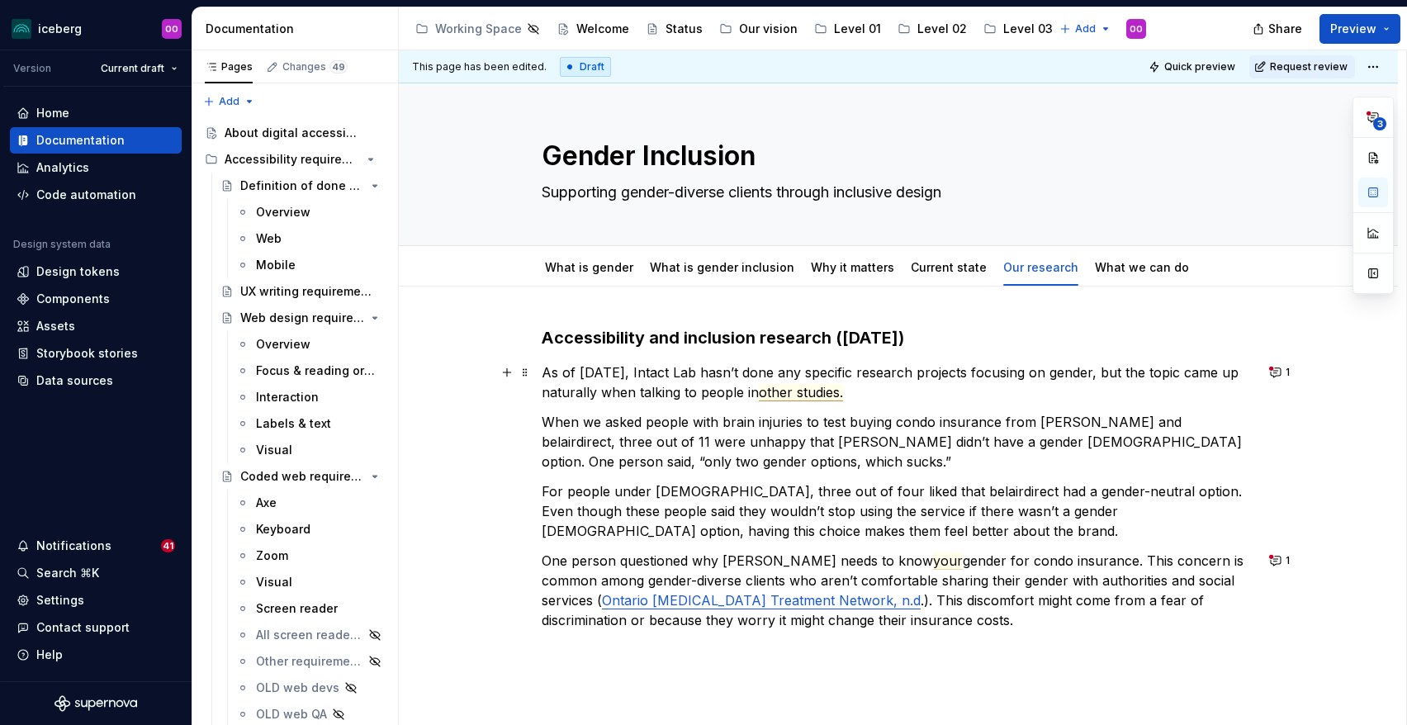
click at [828, 393] on span "other studies." at bounding box center [801, 392] width 84 height 17
click at [907, 396] on p "As of July 2025, Intact Lab hasn’t done any specific research projects focusing…" at bounding box center [898, 383] width 713 height 40
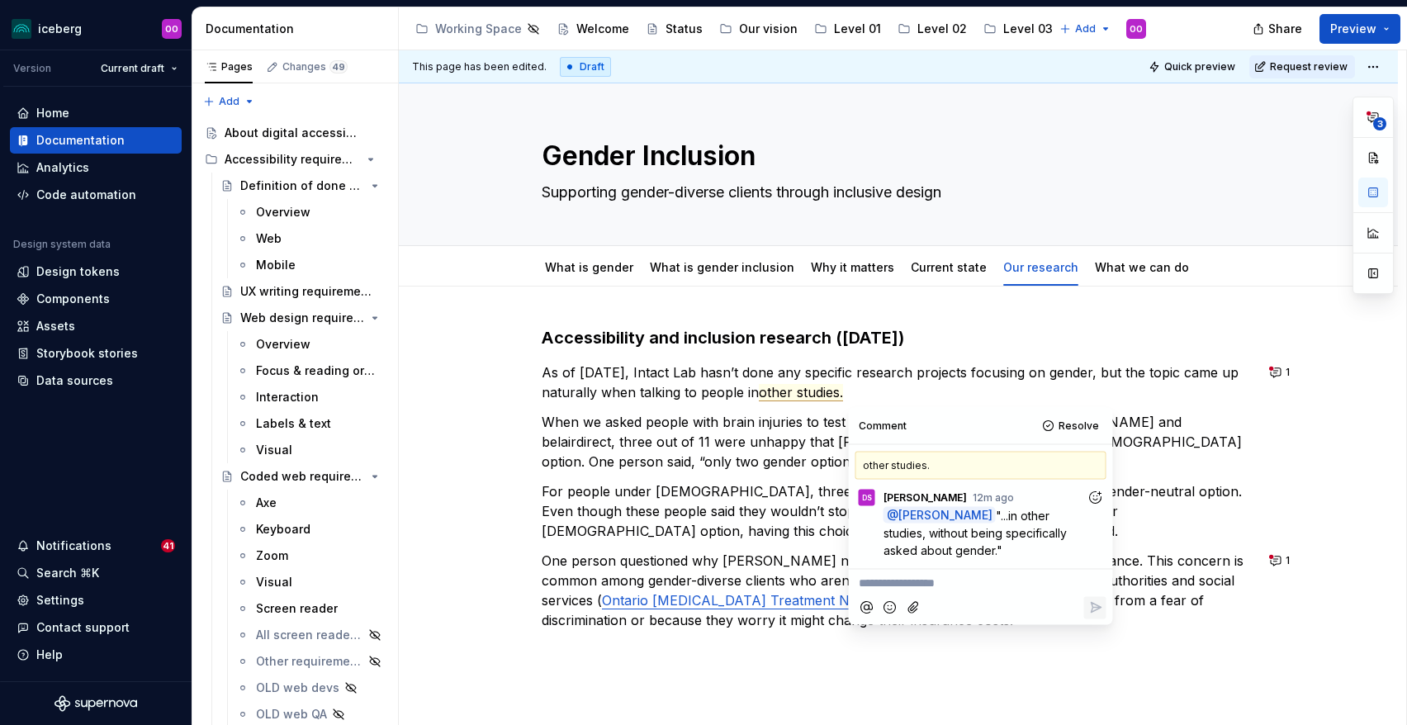
click at [673, 405] on div "Accessibility and inclusion research (June 2025) As of July 2025, Intact Lab ha…" at bounding box center [898, 493] width 713 height 334
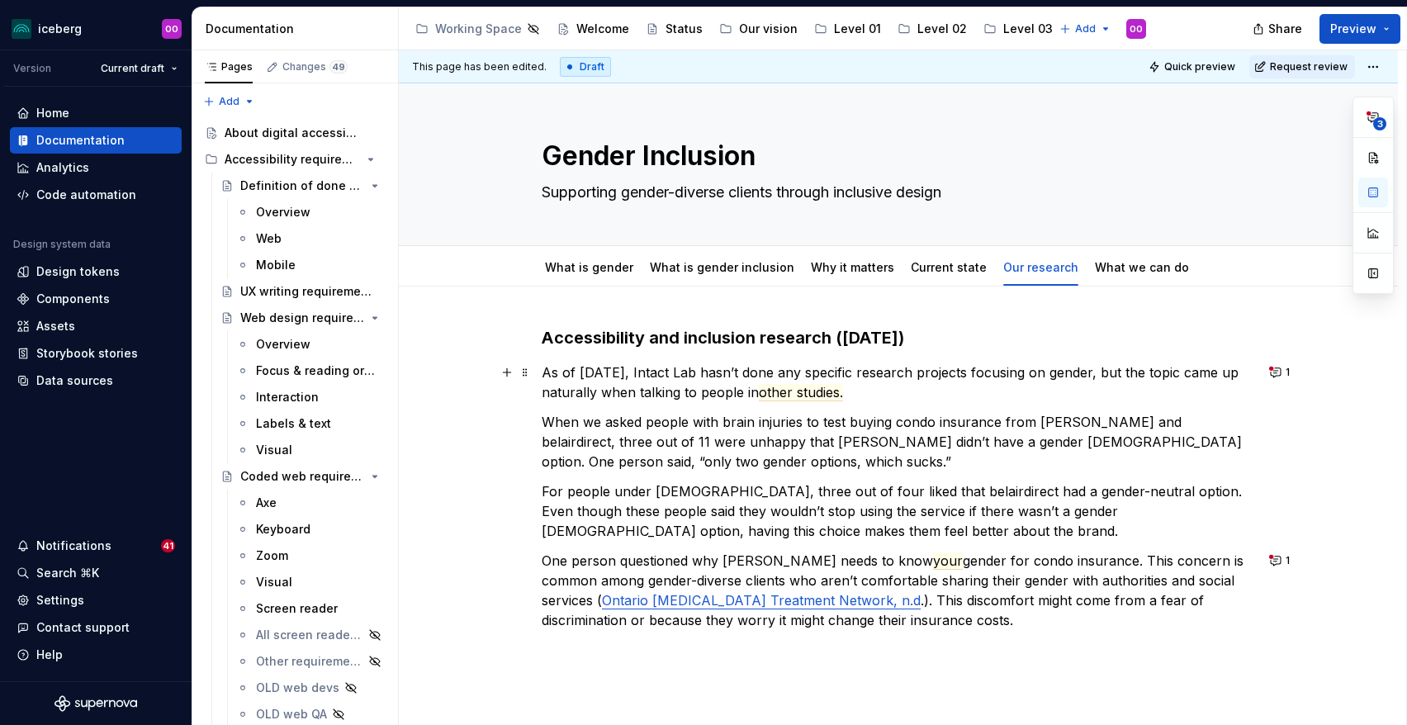
click at [1106, 374] on p "As of July 2025, Intact Lab hasn’t done any specific research projects focusing…" at bounding box center [898, 383] width 713 height 40
click at [1284, 365] on button "1" at bounding box center [1281, 372] width 32 height 23
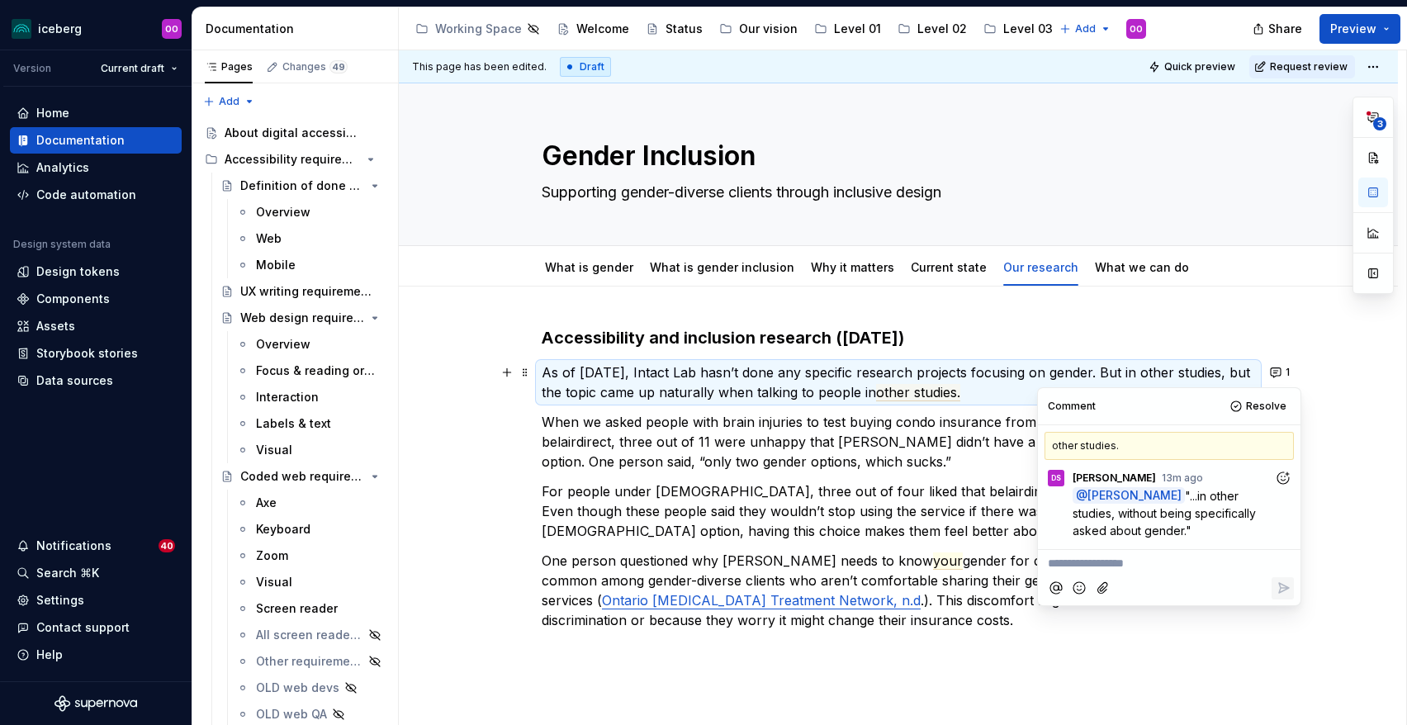
click at [1025, 367] on p "As of July 2025, Intact Lab hasn’t done any specific research projects focusing…" at bounding box center [898, 383] width 713 height 40
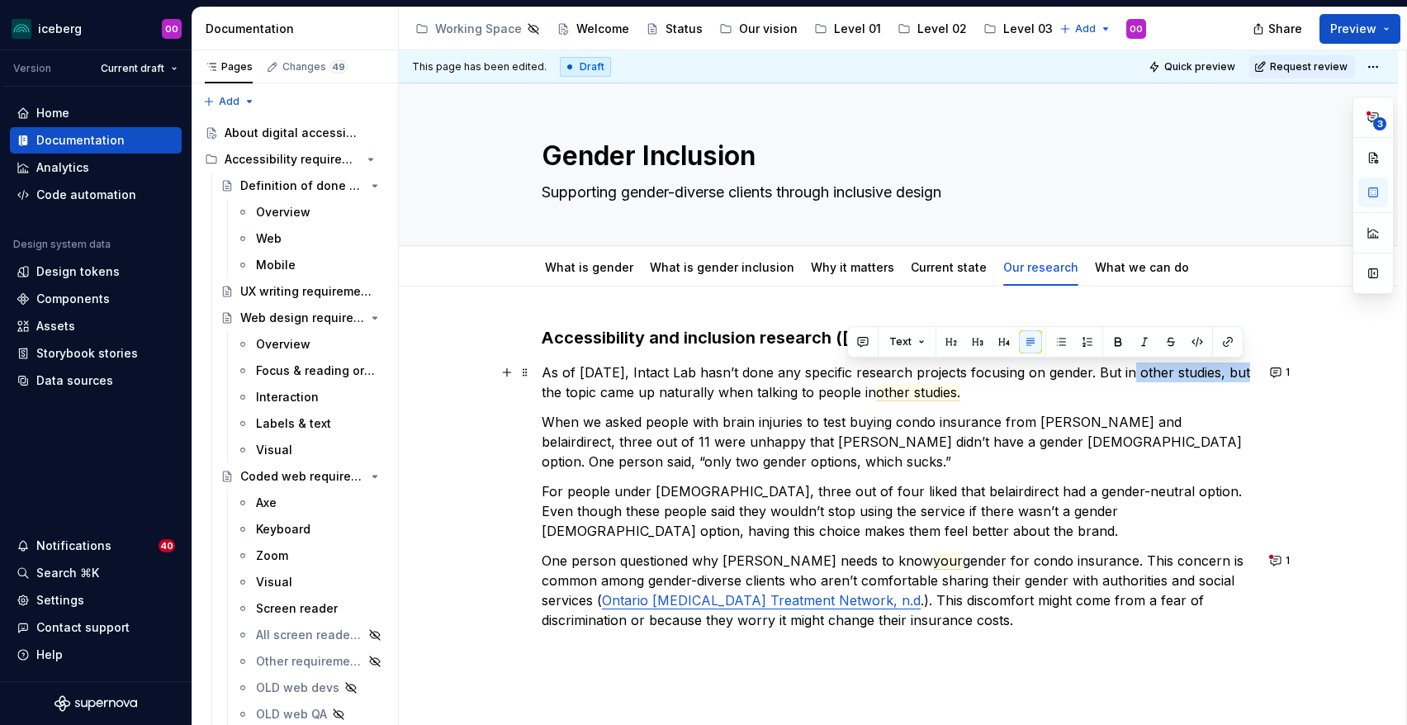
drag, startPoint x: 1239, startPoint y: 373, endPoint x: 1135, endPoint y: 375, distance: 104.1
click at [1135, 375] on p "As of July 2025, Intact Lab hasn’t done any specific research projects focusing…" at bounding box center [898, 383] width 713 height 40
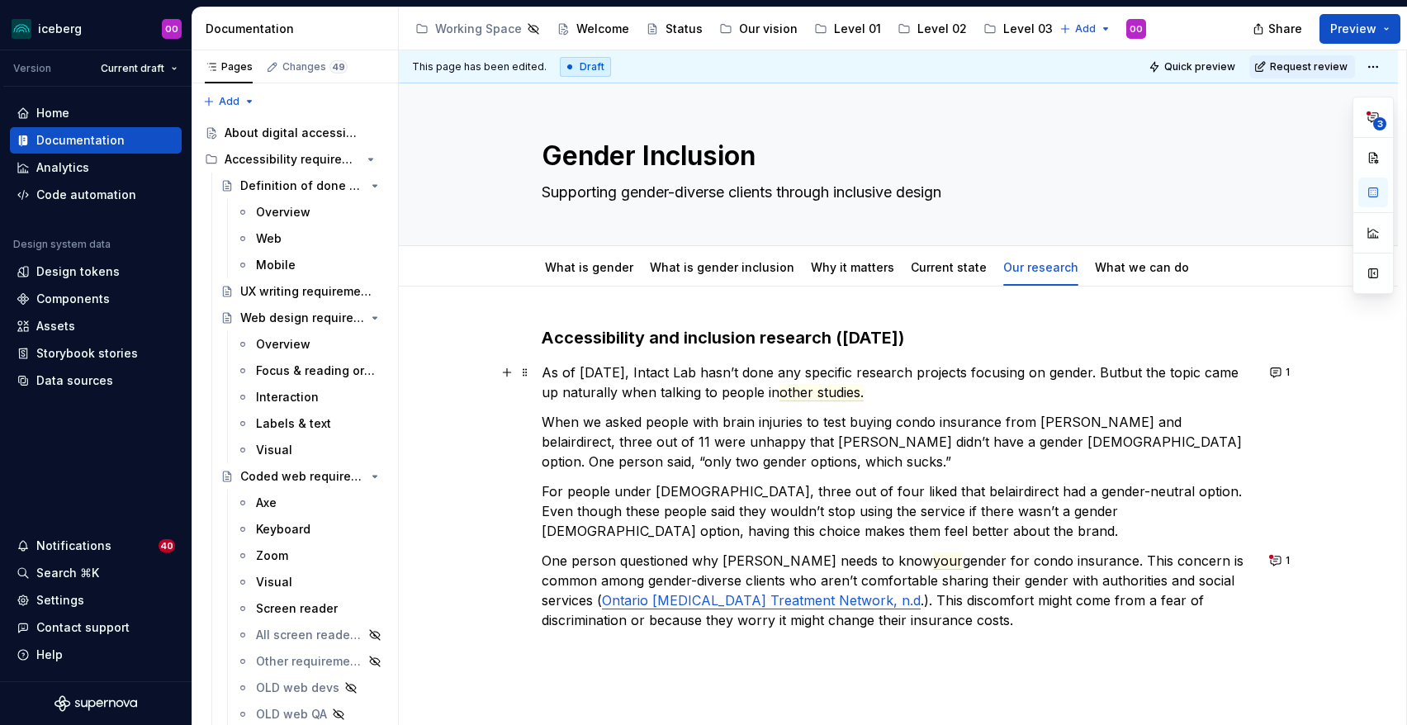
click at [1147, 368] on p "As of July 2025, Intact Lab hasn’t done any specific research projects focusing…" at bounding box center [898, 383] width 713 height 40
click at [1126, 379] on p "As of July 2025, Intact Lab hasn’t done any specific research projects focusing…" at bounding box center [898, 383] width 713 height 40
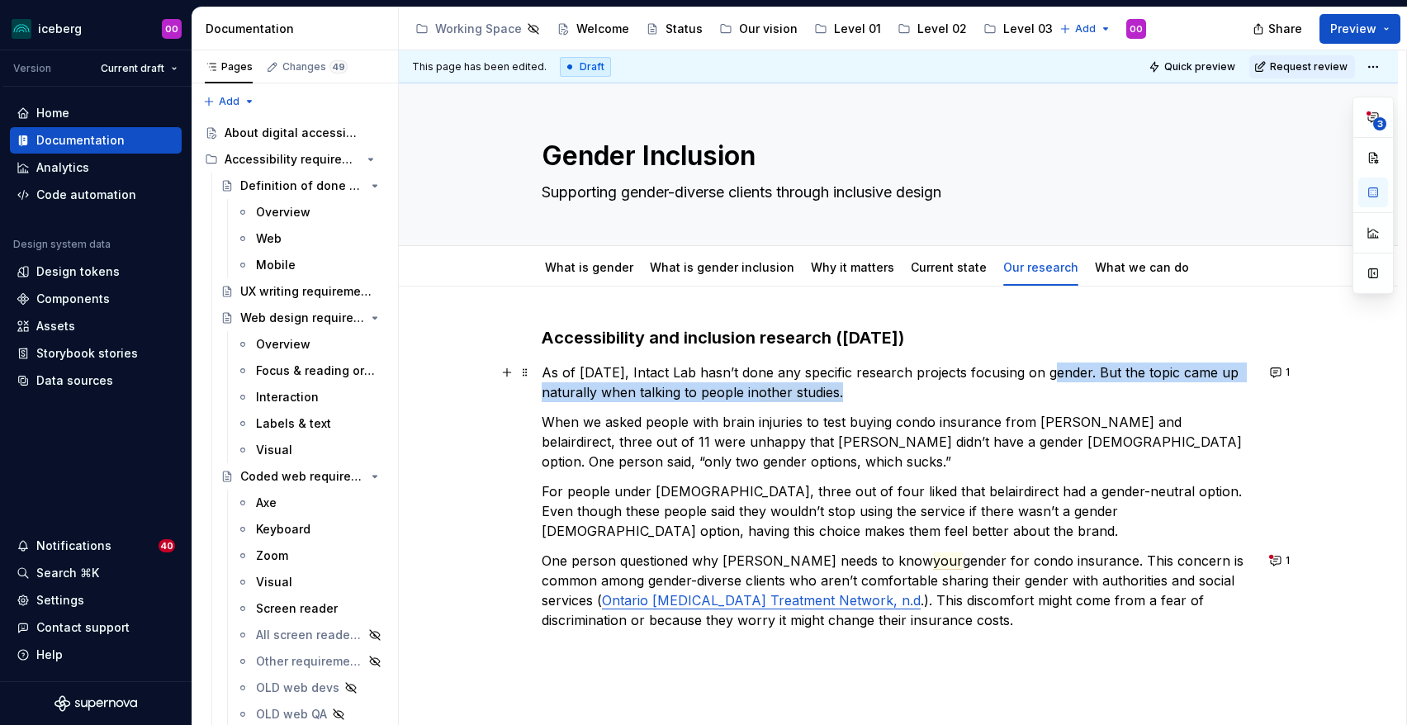
drag, startPoint x: 1055, startPoint y: 374, endPoint x: 1055, endPoint y: 396, distance: 22.3
click at [1055, 396] on p "As of July 2025, Intact Lab hasn’t done any specific research projects focusing…" at bounding box center [898, 383] width 713 height 40
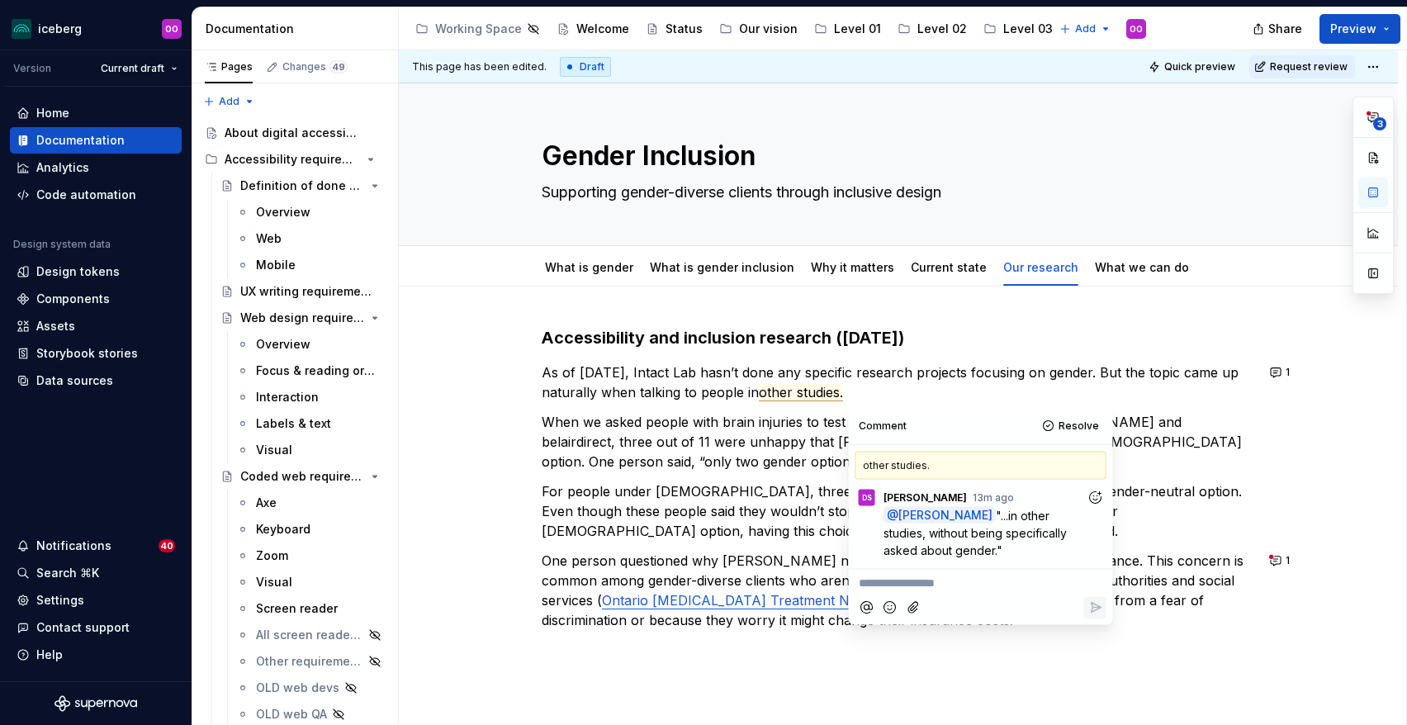
click at [979, 355] on div "Accessibility and inclusion research (June 2025) As of July 2025, Intact Lab ha…" at bounding box center [898, 493] width 713 height 334
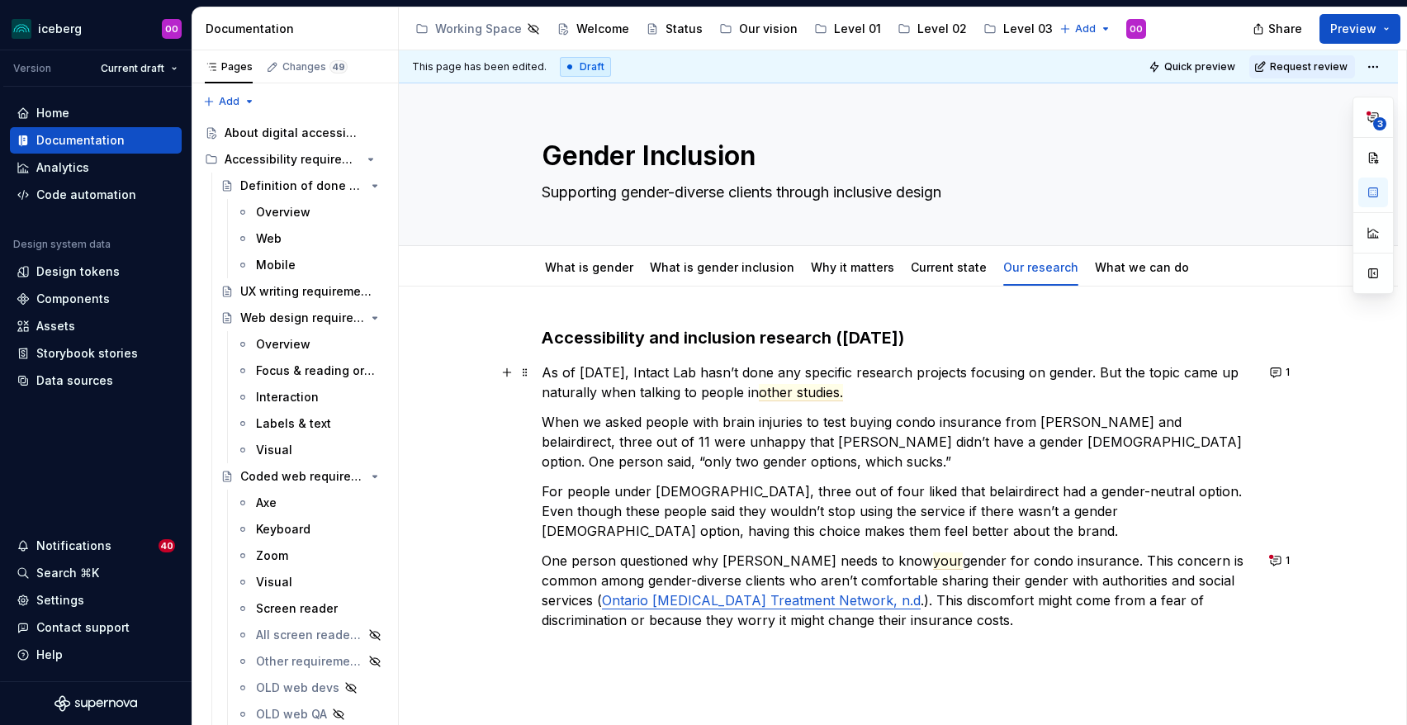
click at [694, 399] on p "As of July 2025, Intact Lab hasn’t done any specific research projects focusing…" at bounding box center [898, 383] width 713 height 40
click at [588, 393] on p "As of July 2025, Intact Lab hasn’t done any specific research projects focusing…" at bounding box center [898, 383] width 713 height 40
click at [784, 390] on span "other studies." at bounding box center [801, 392] width 84 height 17
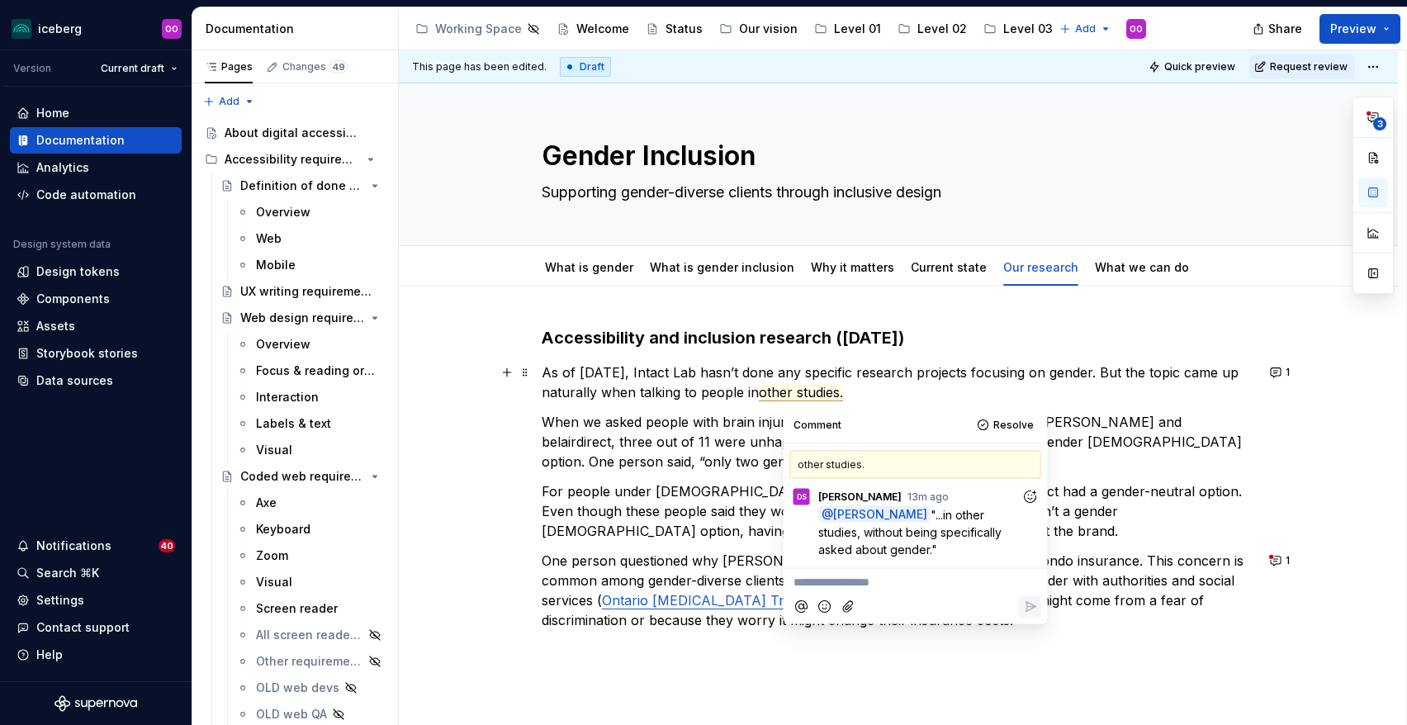
click at [717, 391] on p "As of July 2025, Intact Lab hasn’t done any specific research projects focusing…" at bounding box center [898, 383] width 713 height 40
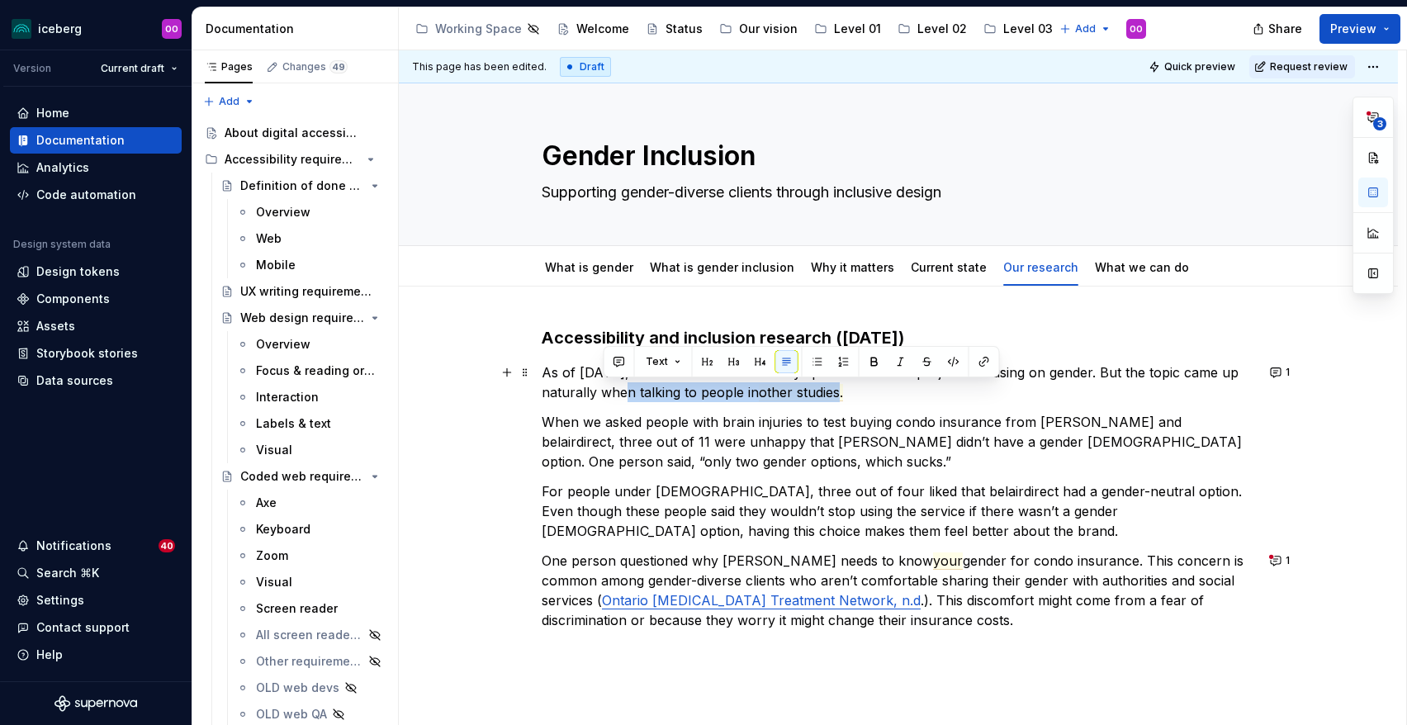
drag, startPoint x: 843, startPoint y: 394, endPoint x: 604, endPoint y: 394, distance: 239.5
click at [604, 394] on p "As of July 2025, Intact Lab hasn’t done any specific research projects focusing…" at bounding box center [898, 383] width 713 height 40
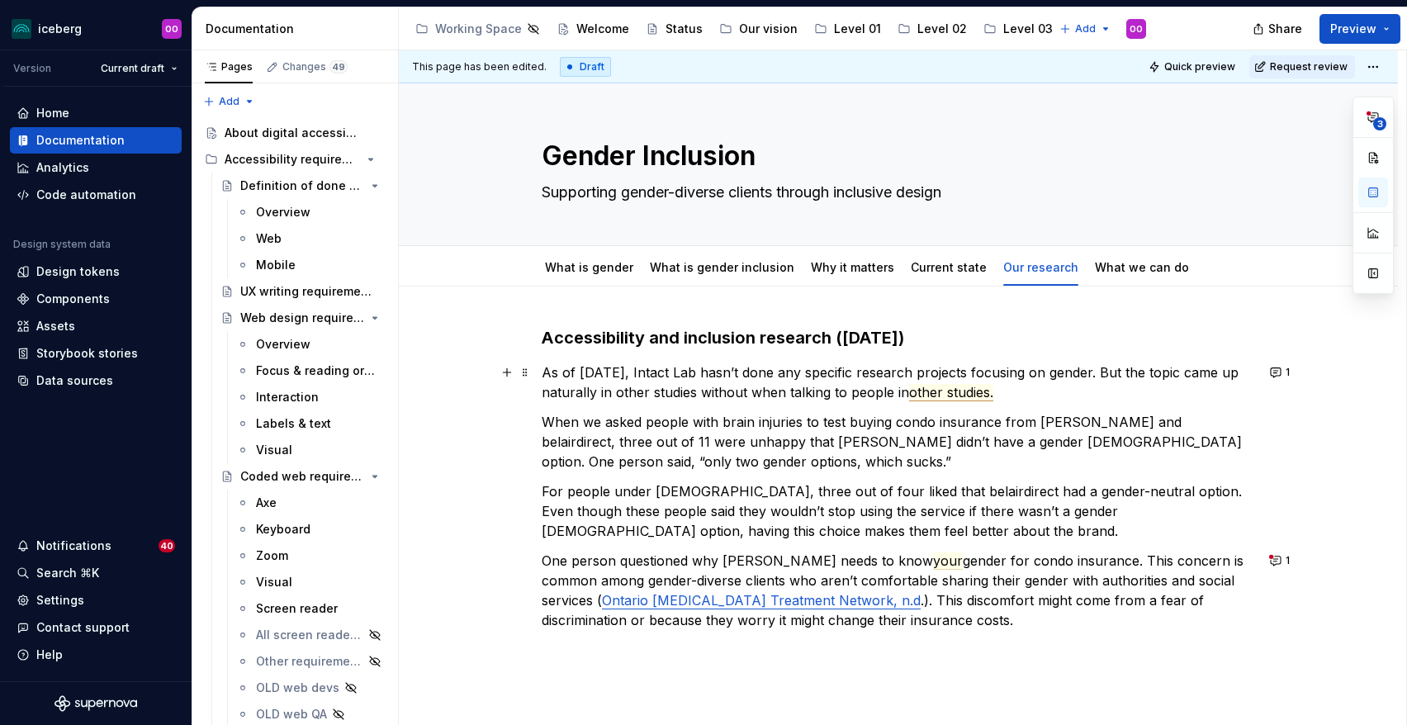
click at [945, 390] on span "other studies." at bounding box center [951, 392] width 84 height 17
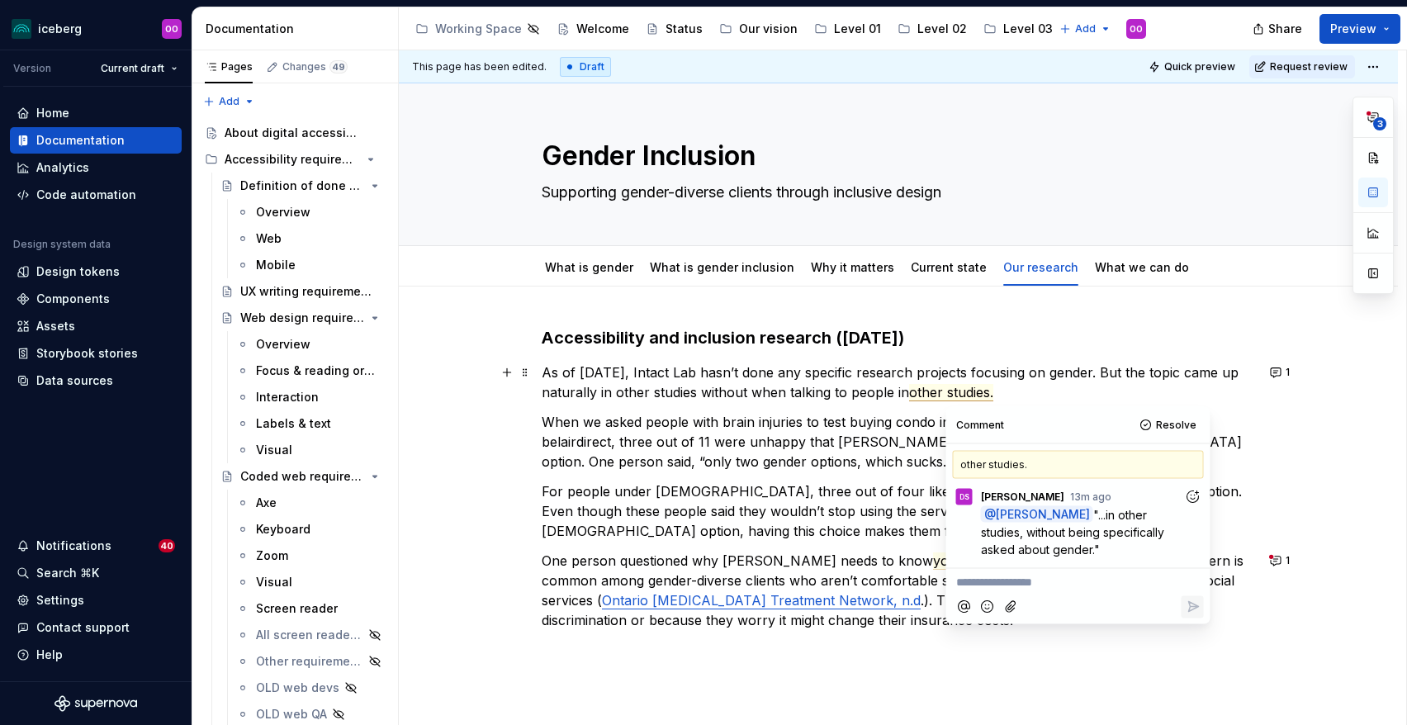
click at [873, 386] on p "As of July 2025, Intact Lab hasn’t done any specific research projects focusing…" at bounding box center [898, 383] width 713 height 40
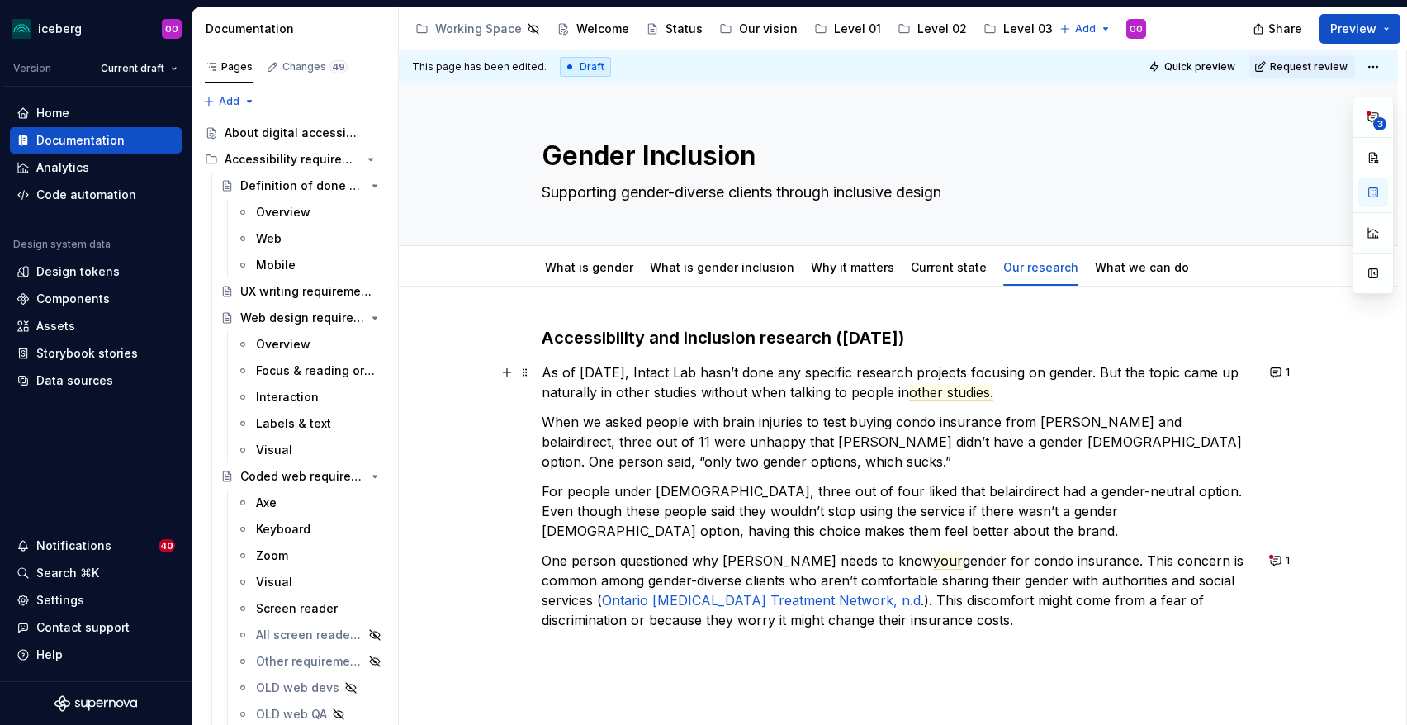
click at [788, 391] on p "As of July 2025, Intact Lab hasn’t done any specific research projects focusing…" at bounding box center [898, 383] width 713 height 40
click at [753, 390] on p "As of July 2025, Intact Lab hasn’t done any specific research projects focusing…" at bounding box center [898, 383] width 713 height 40
click at [796, 439] on p "When we asked people with brain injuries to test buying condo insurance from De…" at bounding box center [898, 441] width 713 height 59
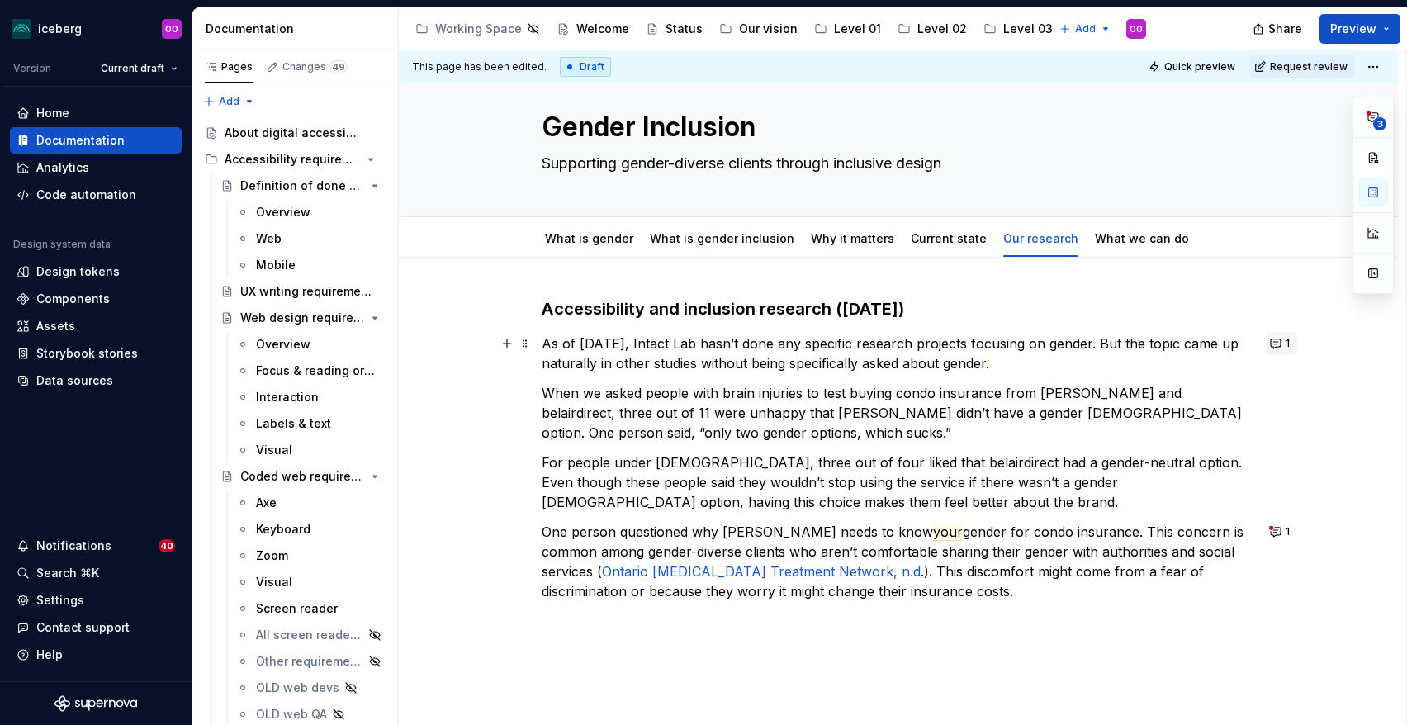
click at [1287, 340] on button "1" at bounding box center [1281, 343] width 32 height 23
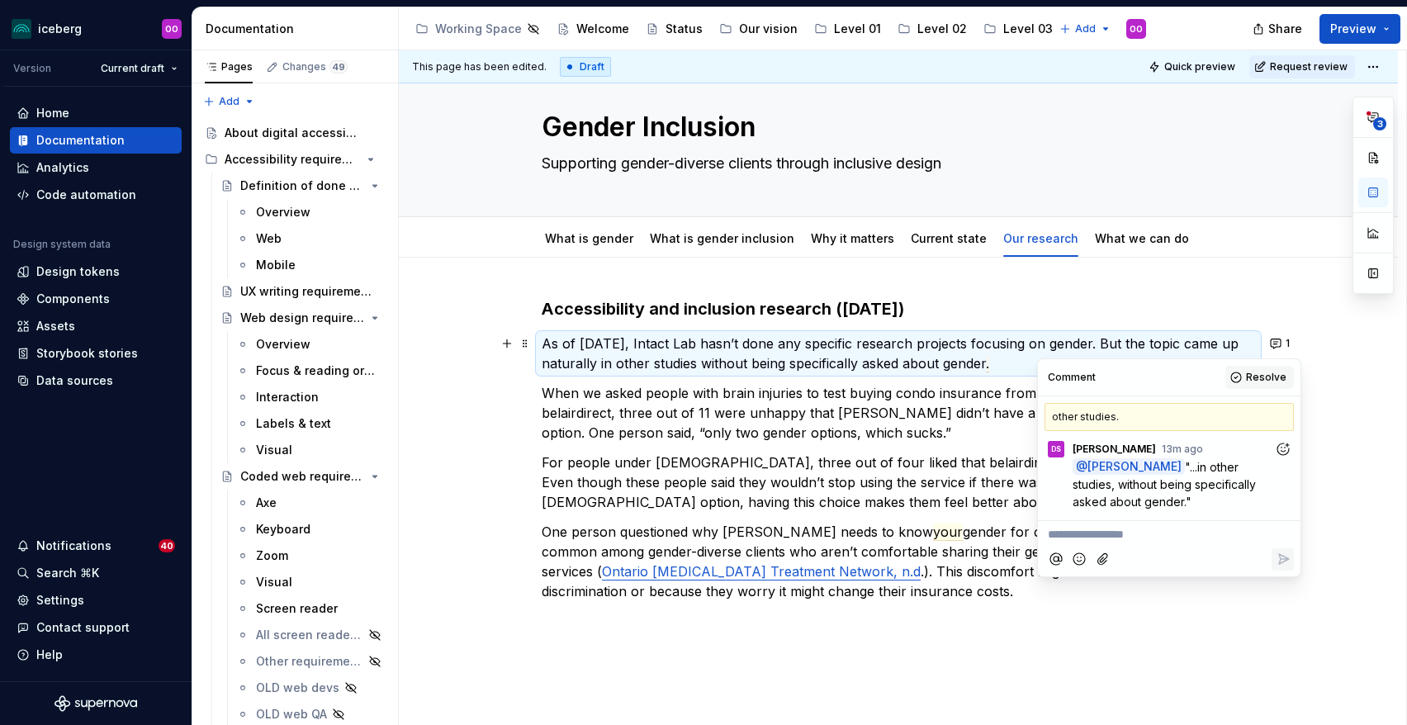
click at [1278, 377] on span "Resolve" at bounding box center [1266, 377] width 40 height 13
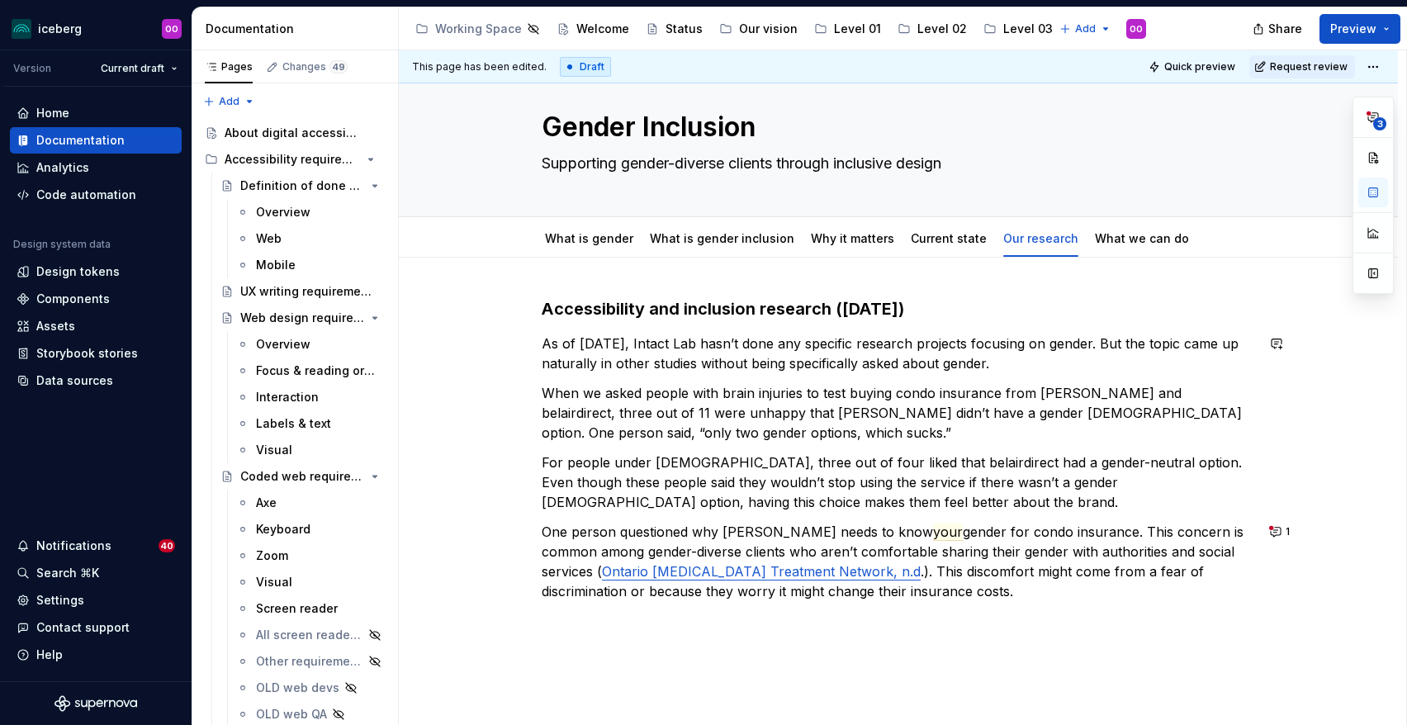
click at [737, 377] on div "Accessibility and inclusion research (June 2025) As of July 2025, Intact Lab ha…" at bounding box center [898, 464] width 713 height 334
click at [737, 408] on p "When we asked people with brain injuries to test buying condo insurance from De…" at bounding box center [898, 412] width 713 height 59
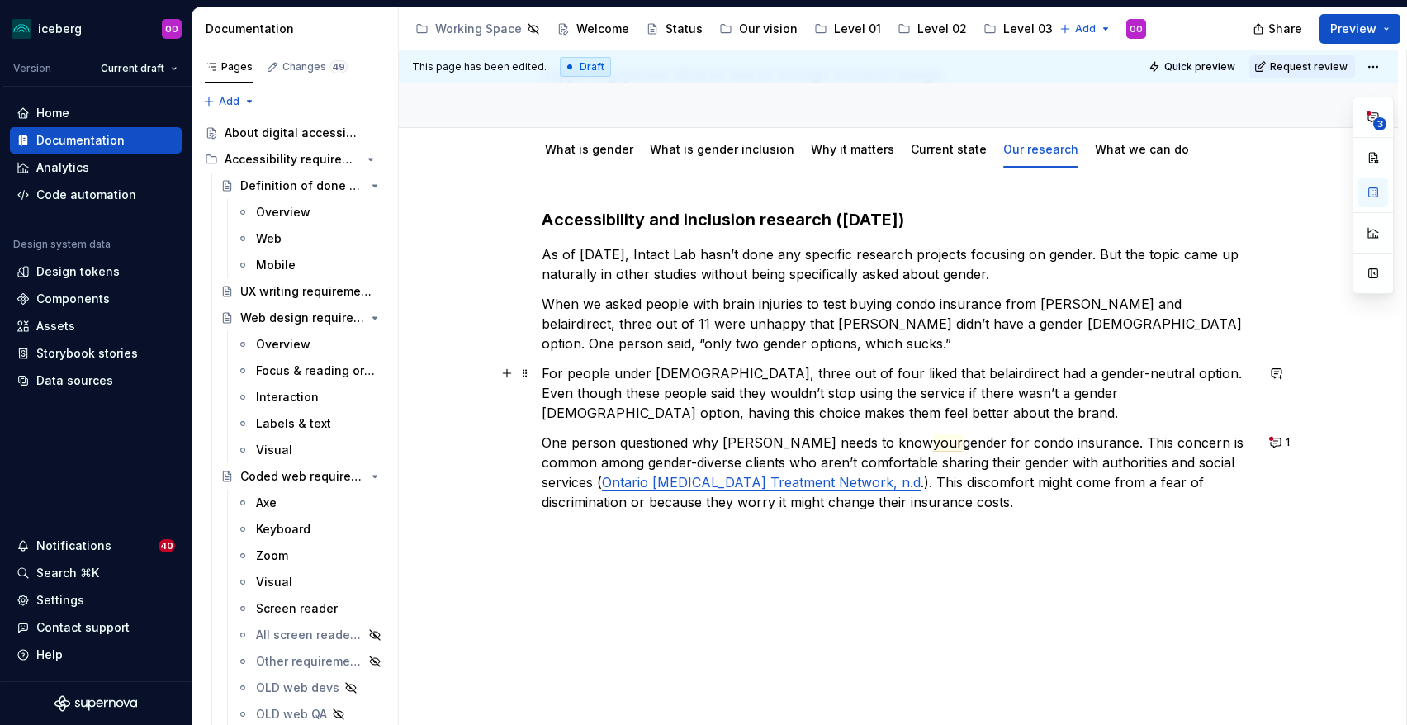
scroll to position [119, 0]
click at [933, 444] on span "your" at bounding box center [948, 442] width 30 height 17
click at [829, 444] on p "One person questioned why belair needs to know your gender for condo insurance.…" at bounding box center [898, 471] width 713 height 79
click at [933, 443] on span "your" at bounding box center [948, 442] width 30 height 17
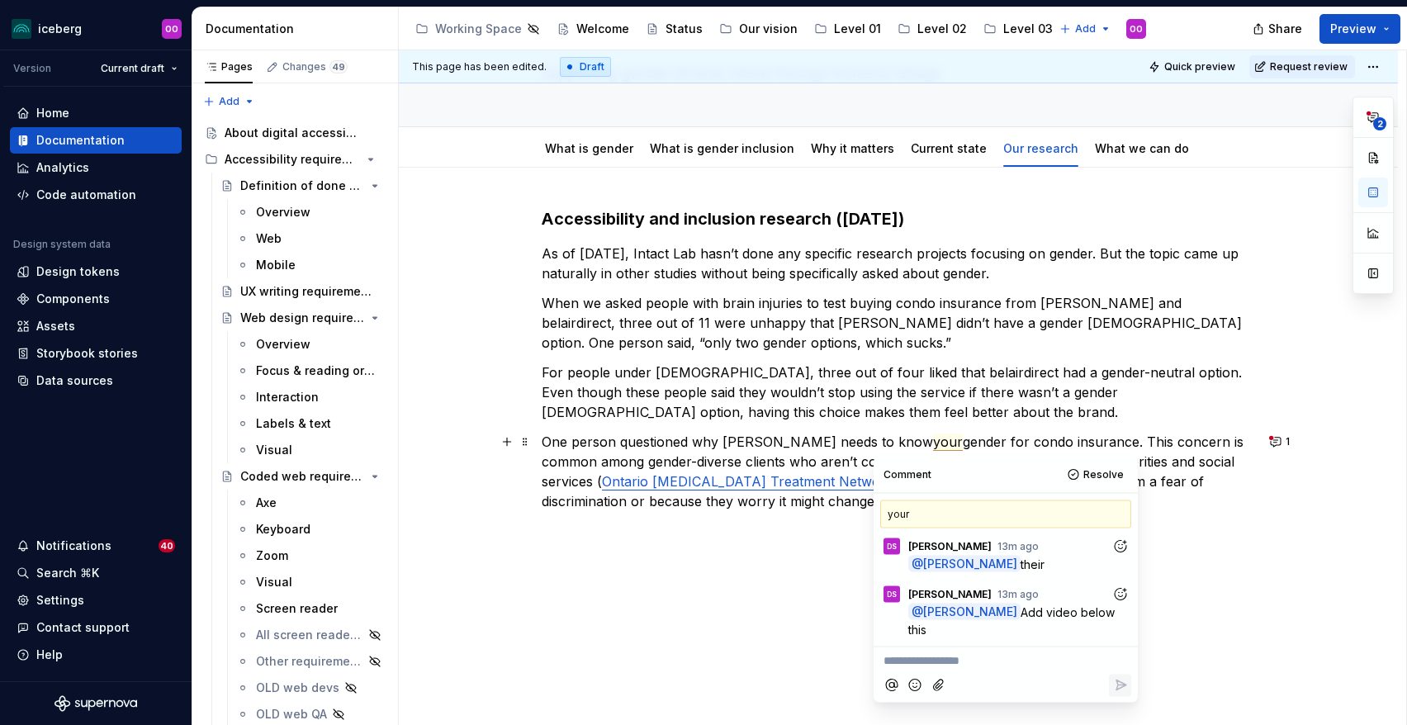
click at [809, 446] on p "One person questioned why belair needs to know your gender for condo insurance.…" at bounding box center [898, 471] width 713 height 79
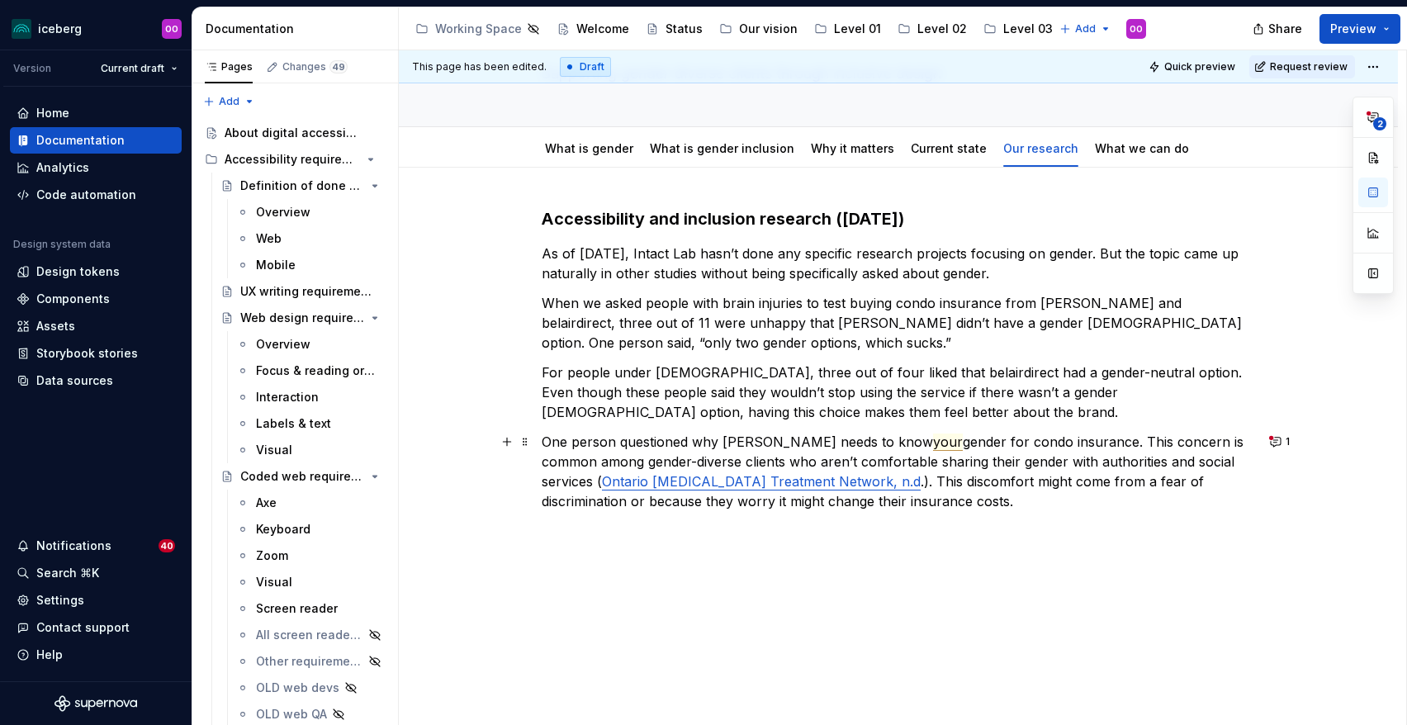
click at [933, 444] on span "your" at bounding box center [948, 442] width 30 height 17
click at [964, 509] on p "One person questioned why belair needs to know their gender for condo insurance…" at bounding box center [898, 471] width 713 height 79
click at [933, 444] on span "their" at bounding box center [947, 442] width 28 height 17
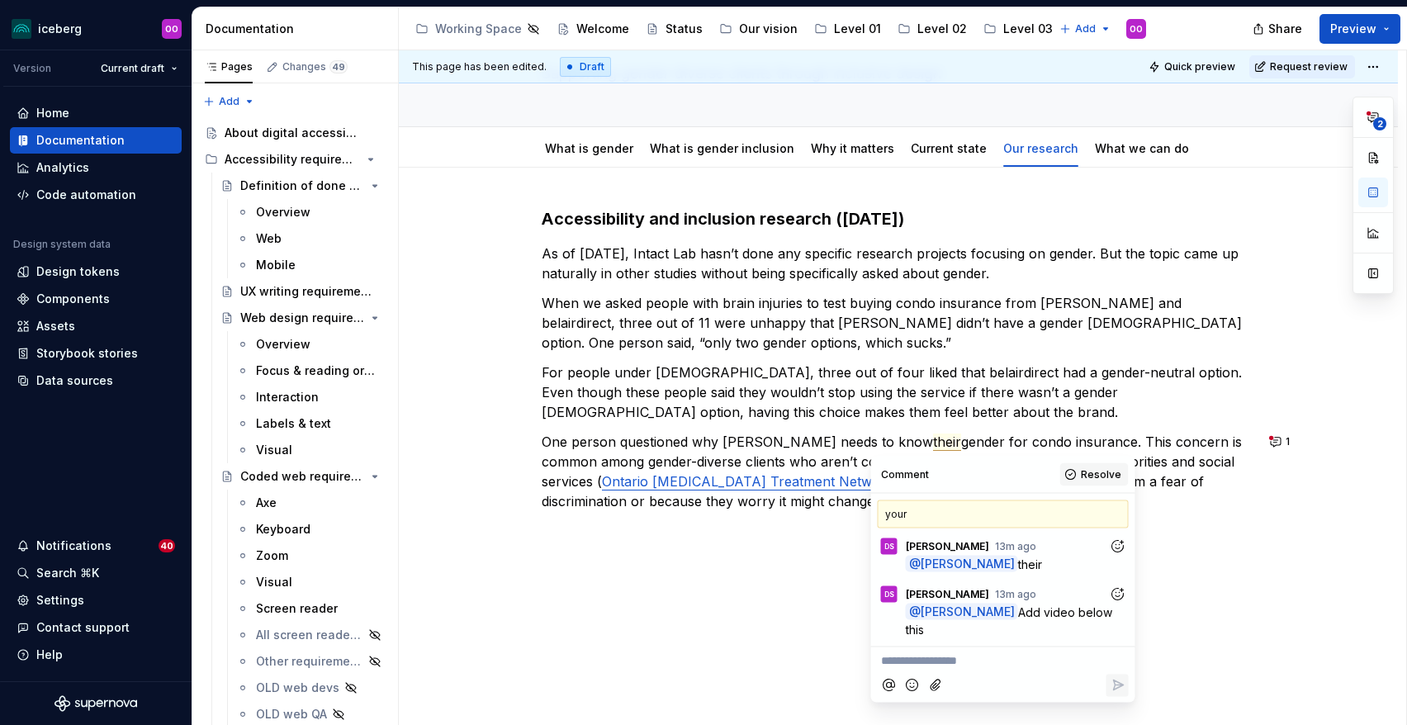
click at [1097, 478] on span "Resolve" at bounding box center [1101, 474] width 40 height 13
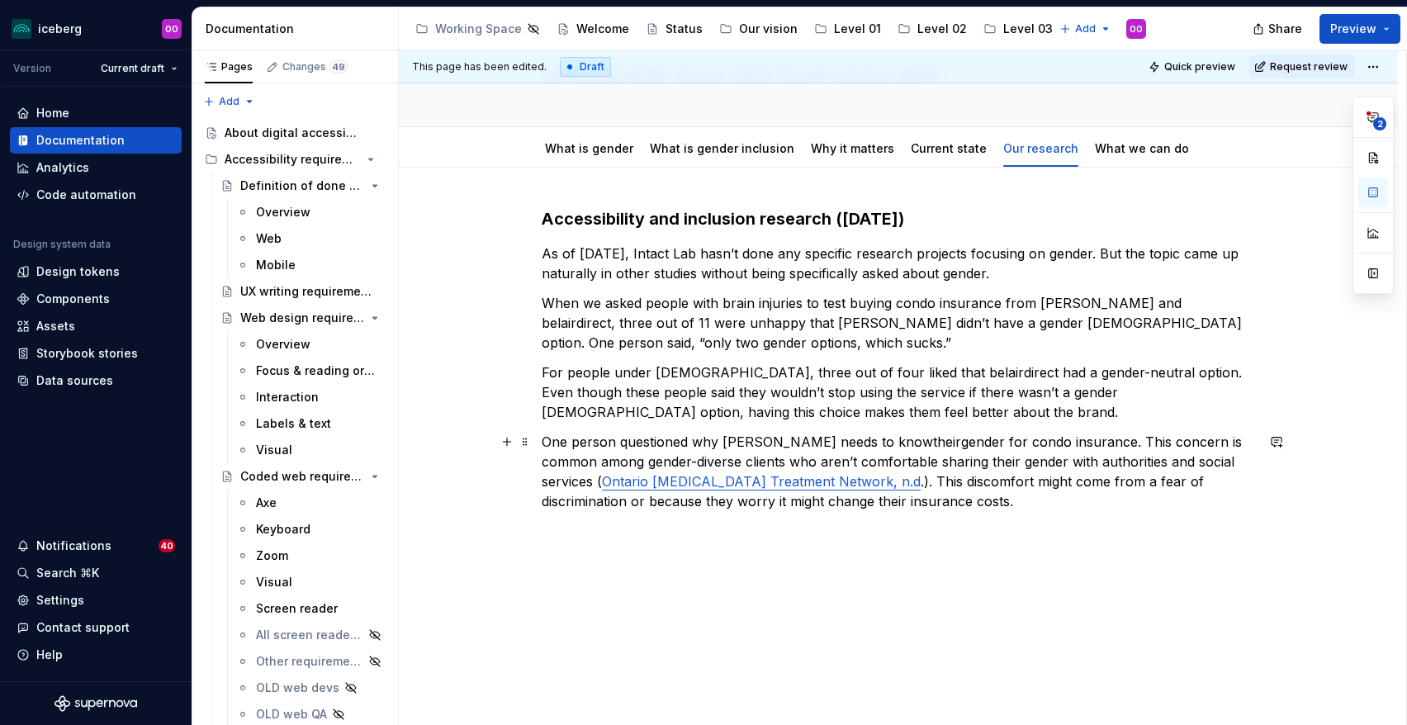
click at [903, 503] on p "One person questioned why belair needs to know their gender for condo insurance…" at bounding box center [898, 471] width 713 height 79
click at [862, 557] on p at bounding box center [898, 561] width 713 height 20
click at [841, 527] on p at bounding box center [898, 531] width 713 height 20
click at [513, 533] on button "button" at bounding box center [506, 530] width 23 height 23
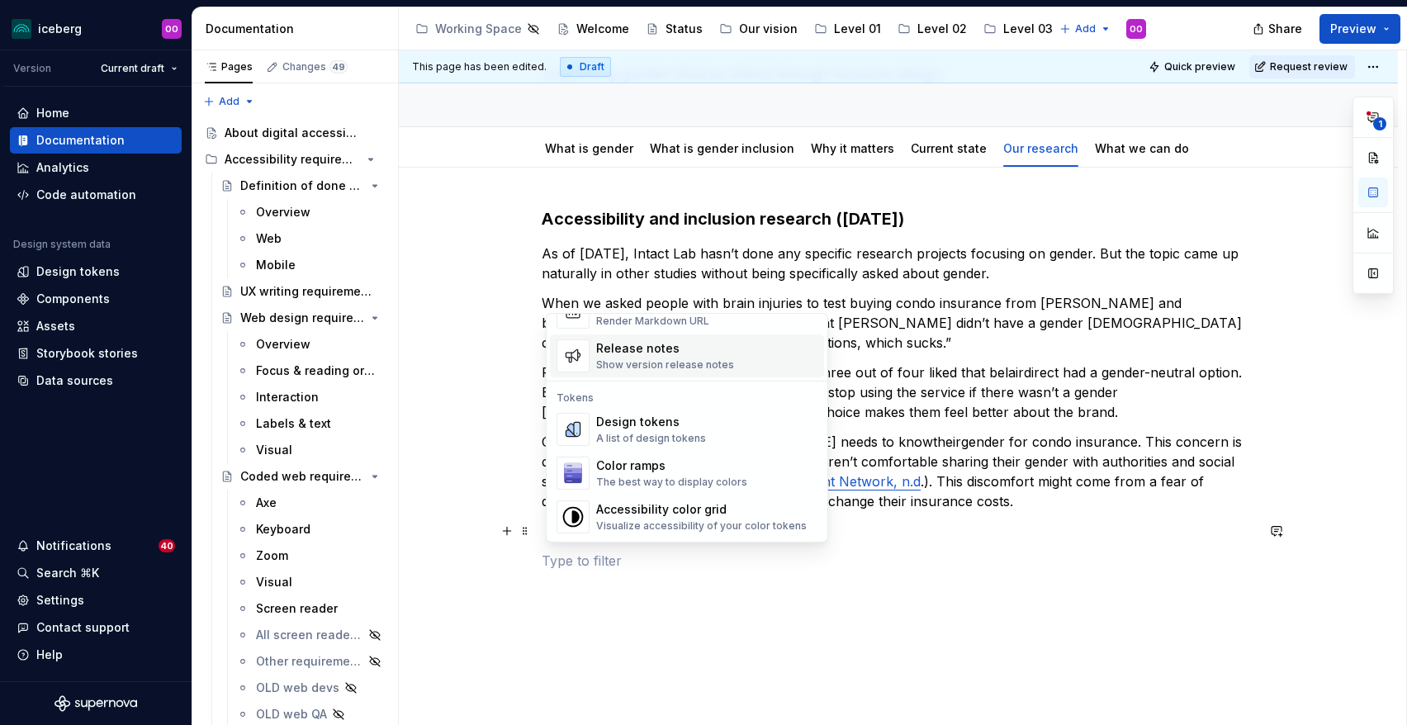
scroll to position [1144, 0]
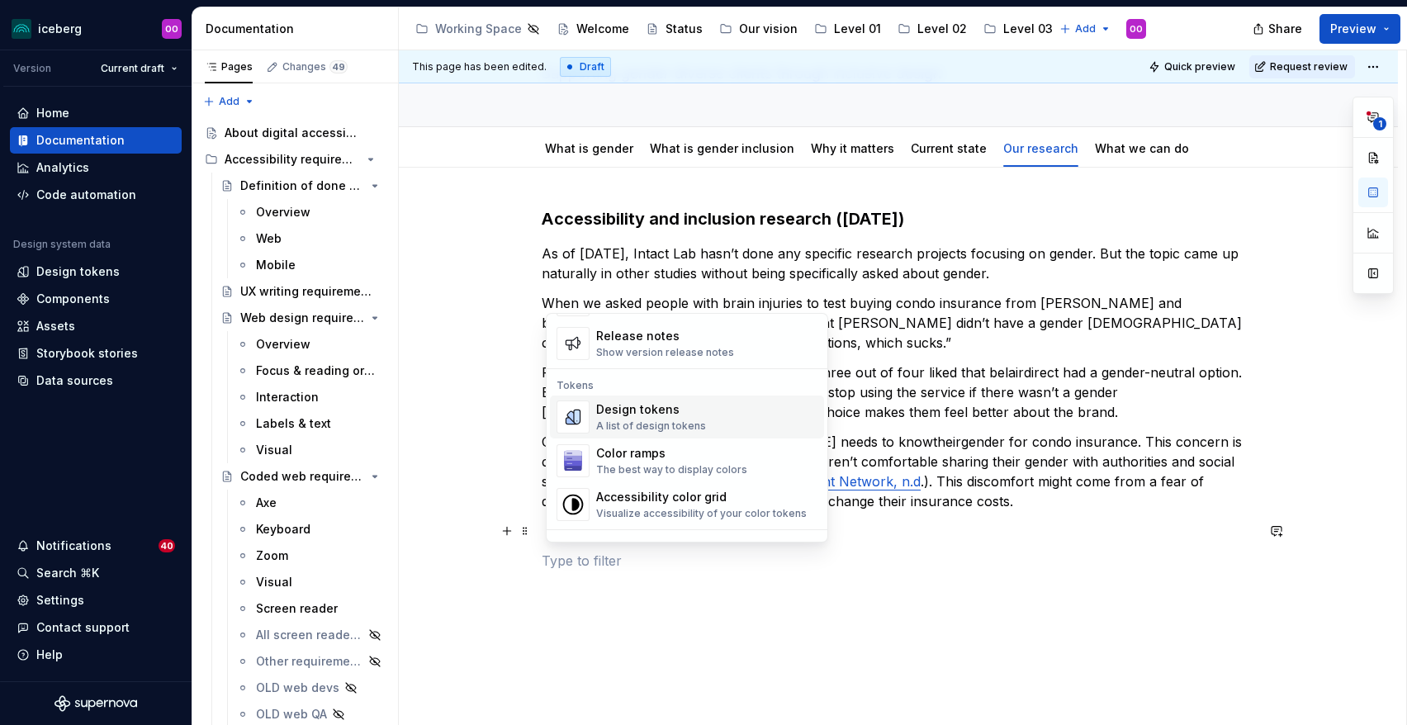
click at [889, 507] on p "One person questioned why belair needs to know their gender for condo insurance…" at bounding box center [898, 471] width 713 height 79
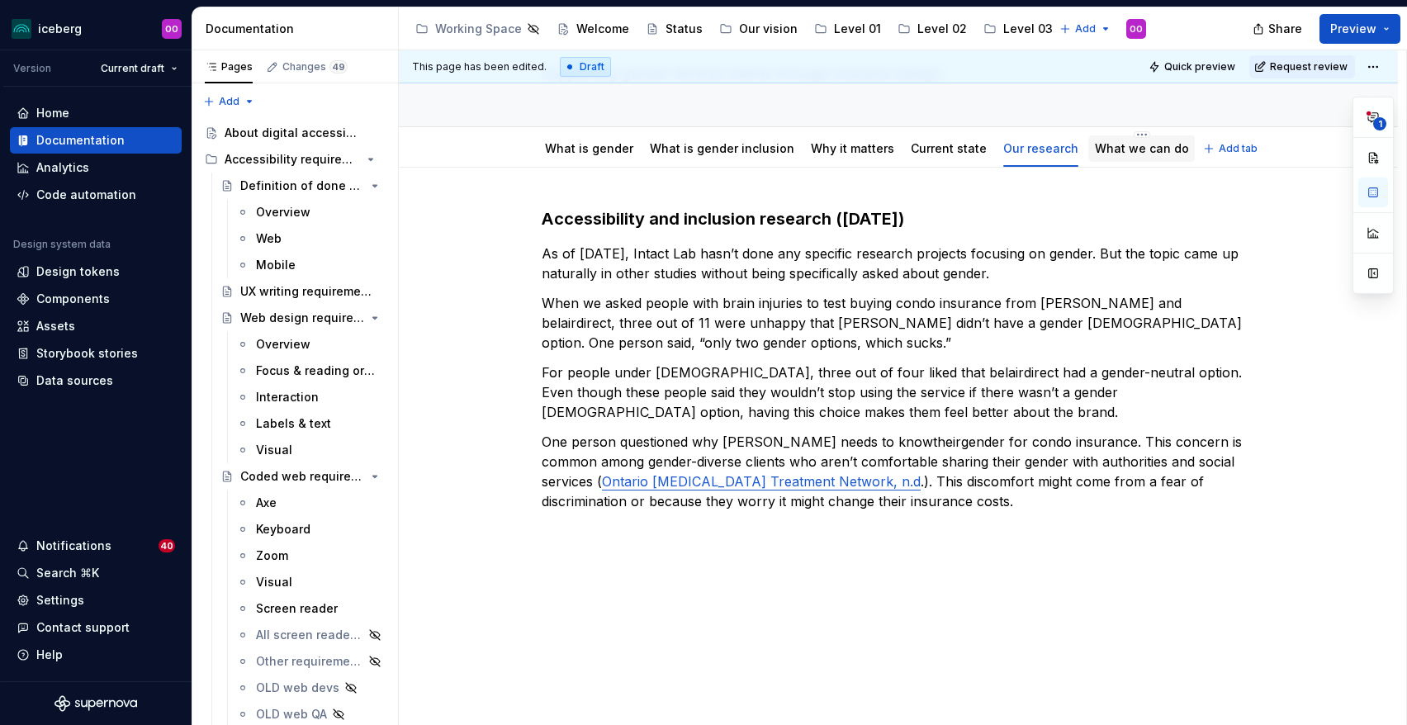
click at [1100, 144] on link "What we can do" at bounding box center [1142, 148] width 94 height 14
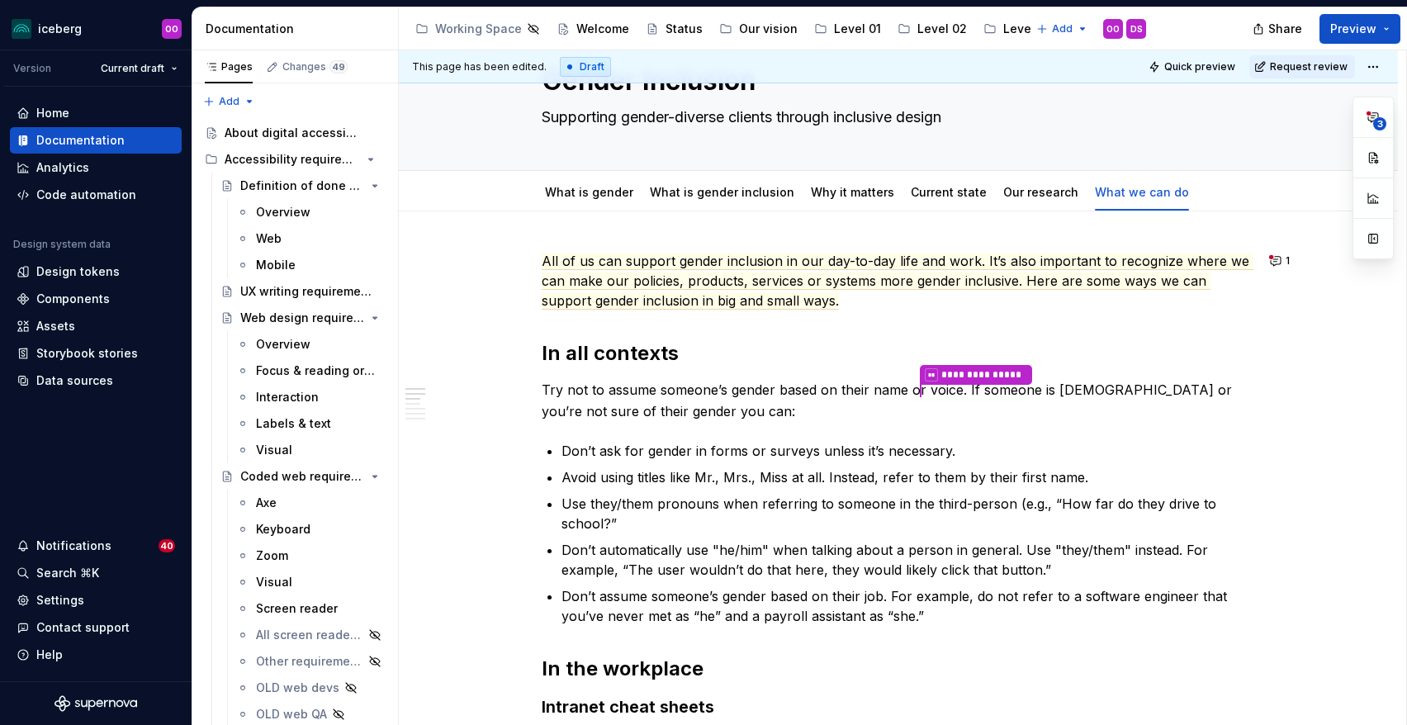
scroll to position [64, 0]
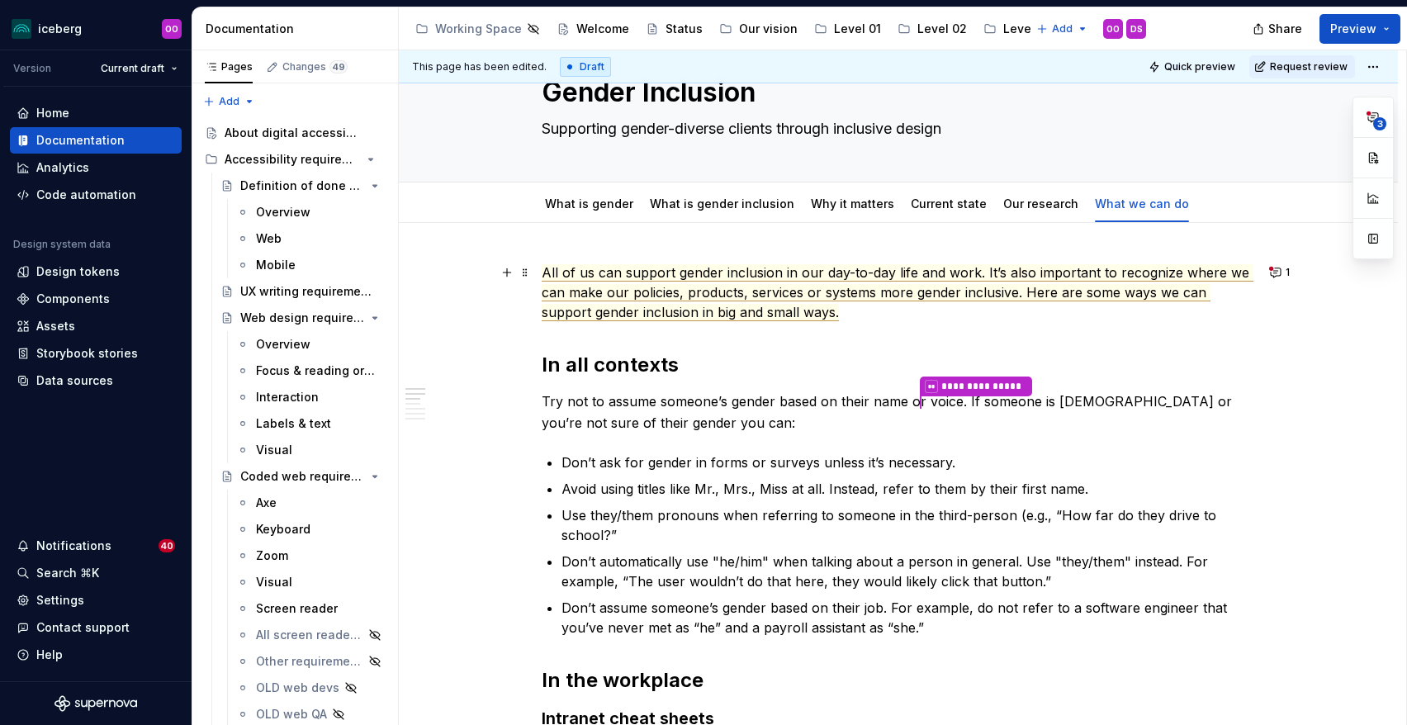
click at [827, 298] on span "All of us can support gender inclusion in our day-to-day life and work. It’s al…" at bounding box center [898, 292] width 712 height 57
click at [780, 320] on span "All of us can support gender inclusion in our day-to-day life and work. It’s al…" at bounding box center [898, 292] width 712 height 57
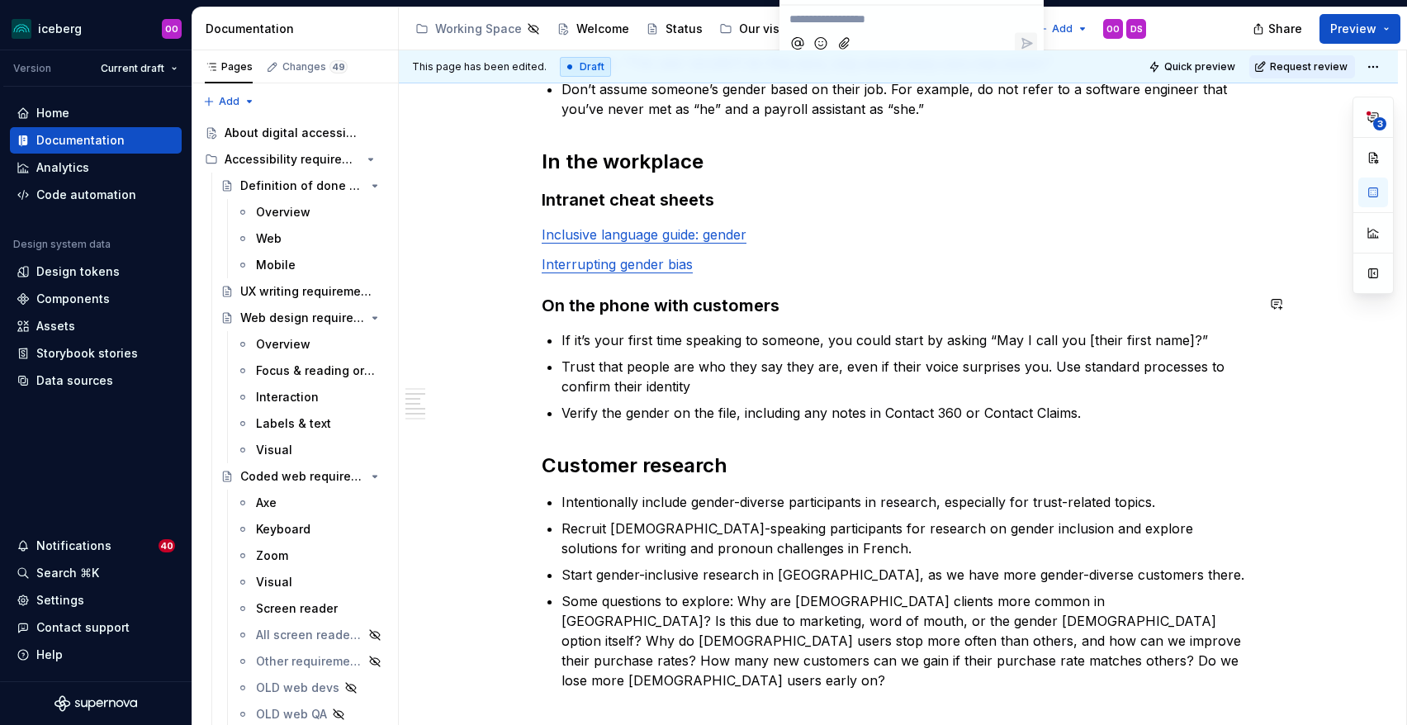
click at [781, 320] on div "**********" at bounding box center [898, 448] width 713 height 1409
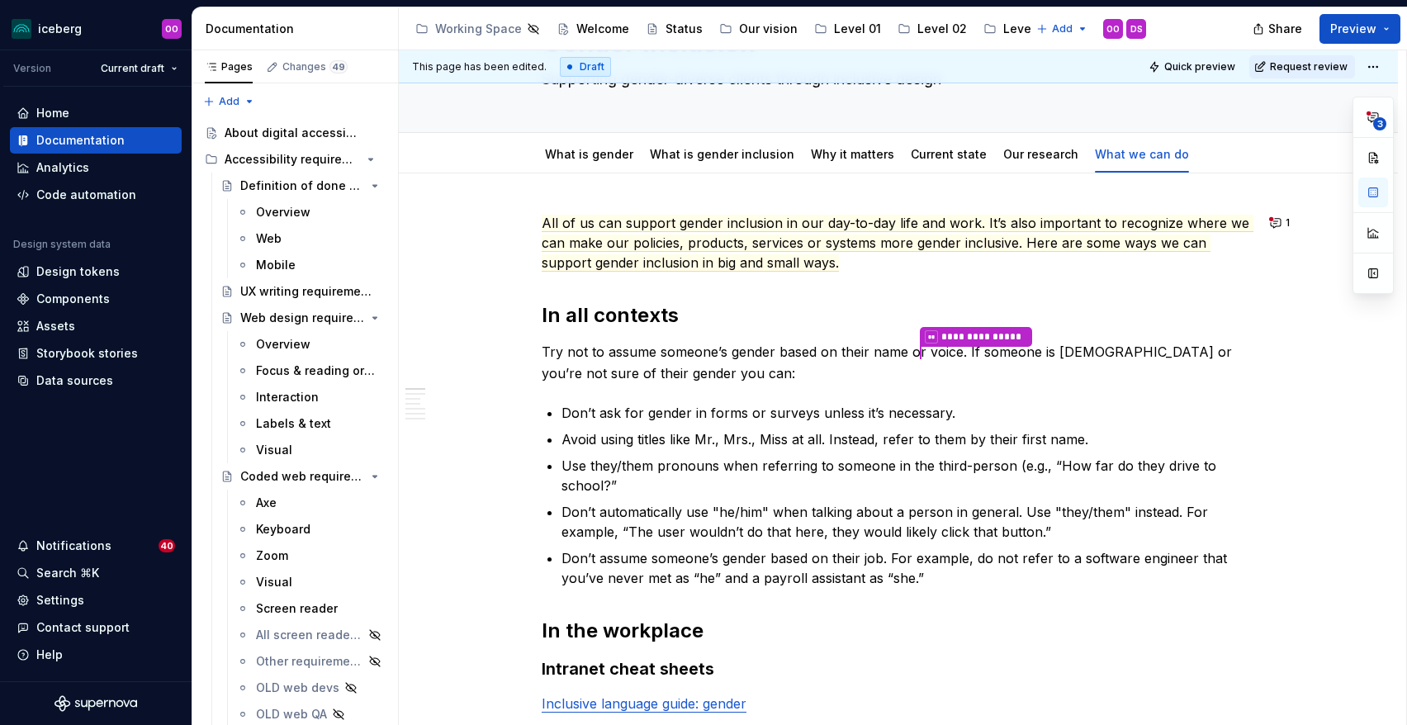
scroll to position [0, 0]
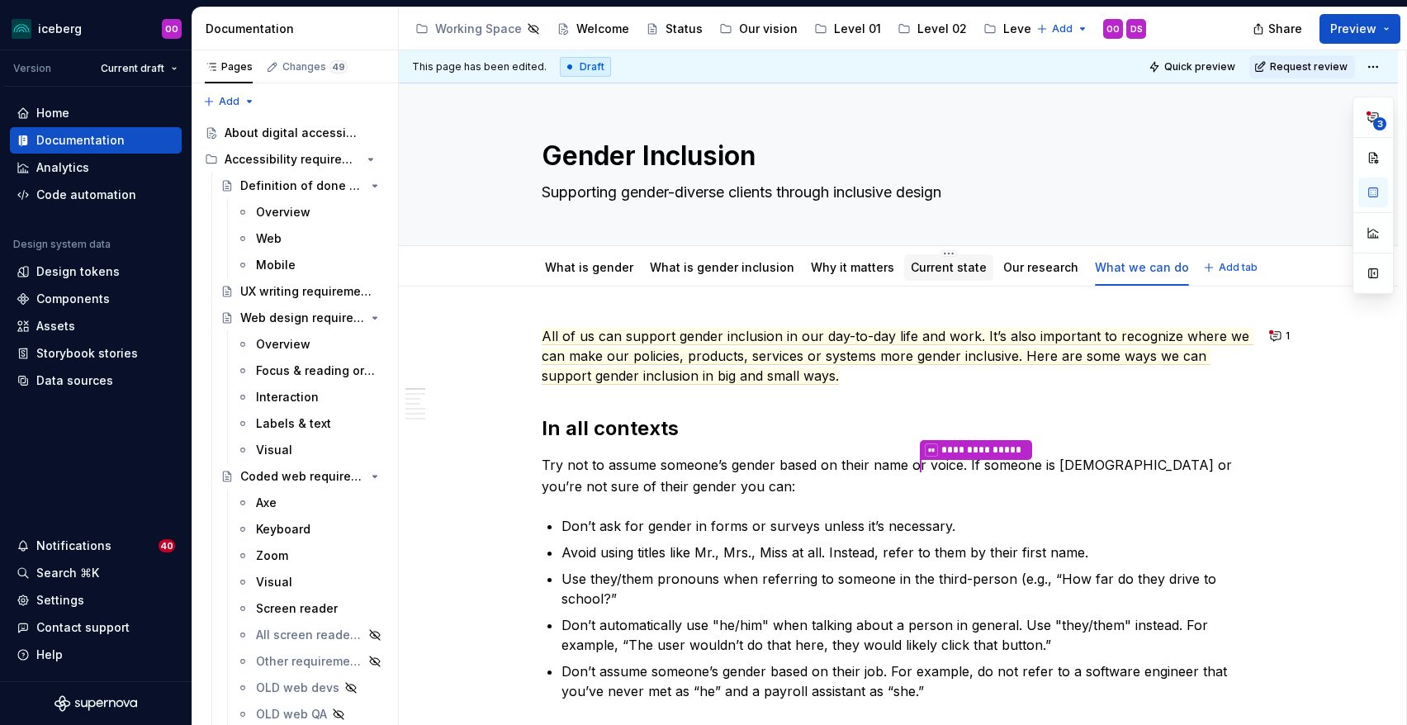
click at [911, 262] on link "Current state" at bounding box center [949, 267] width 76 height 14
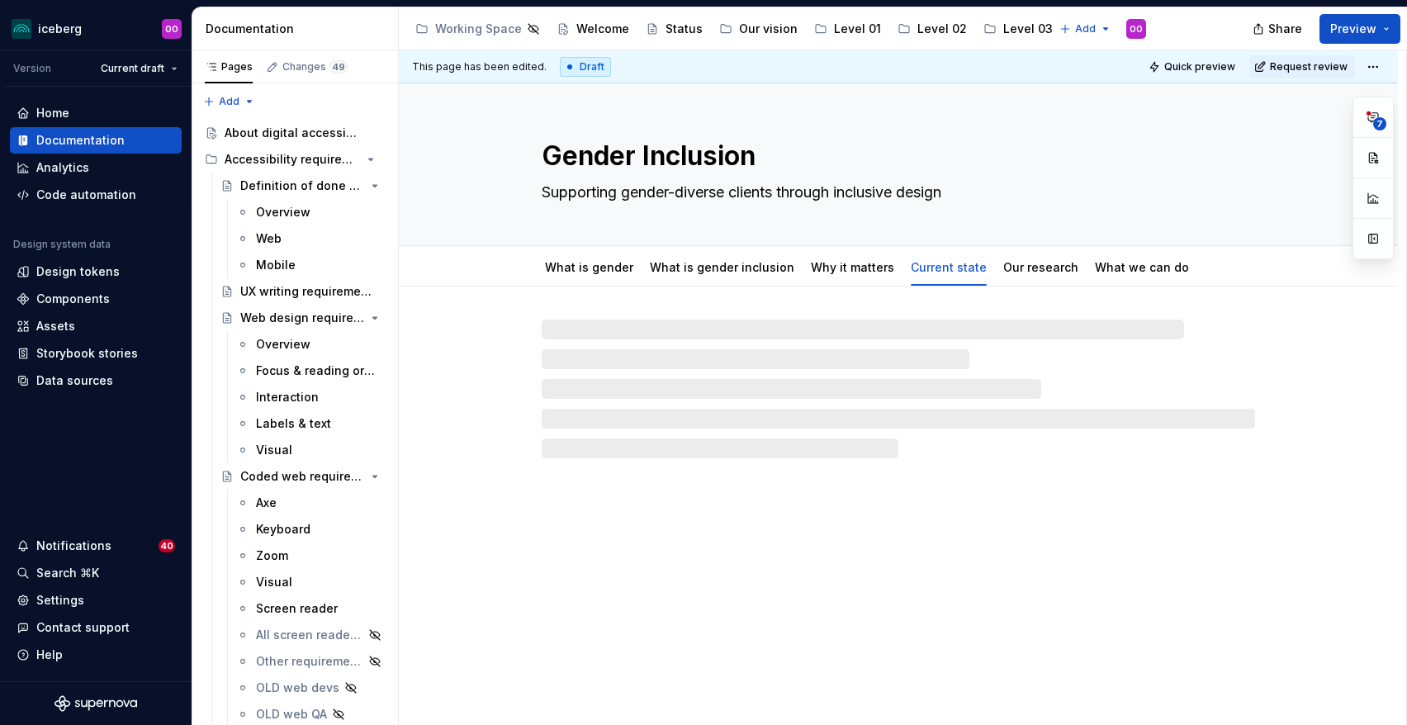
type textarea "*"
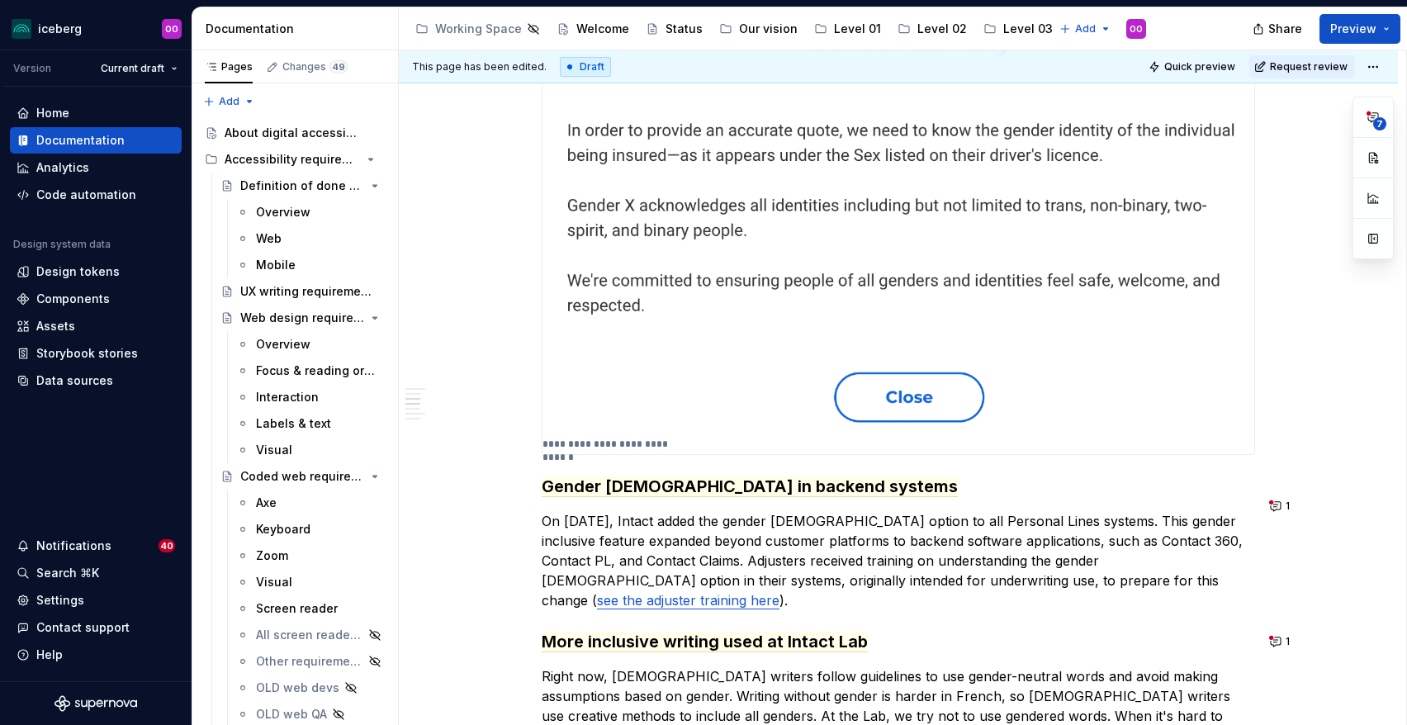
scroll to position [510, 0]
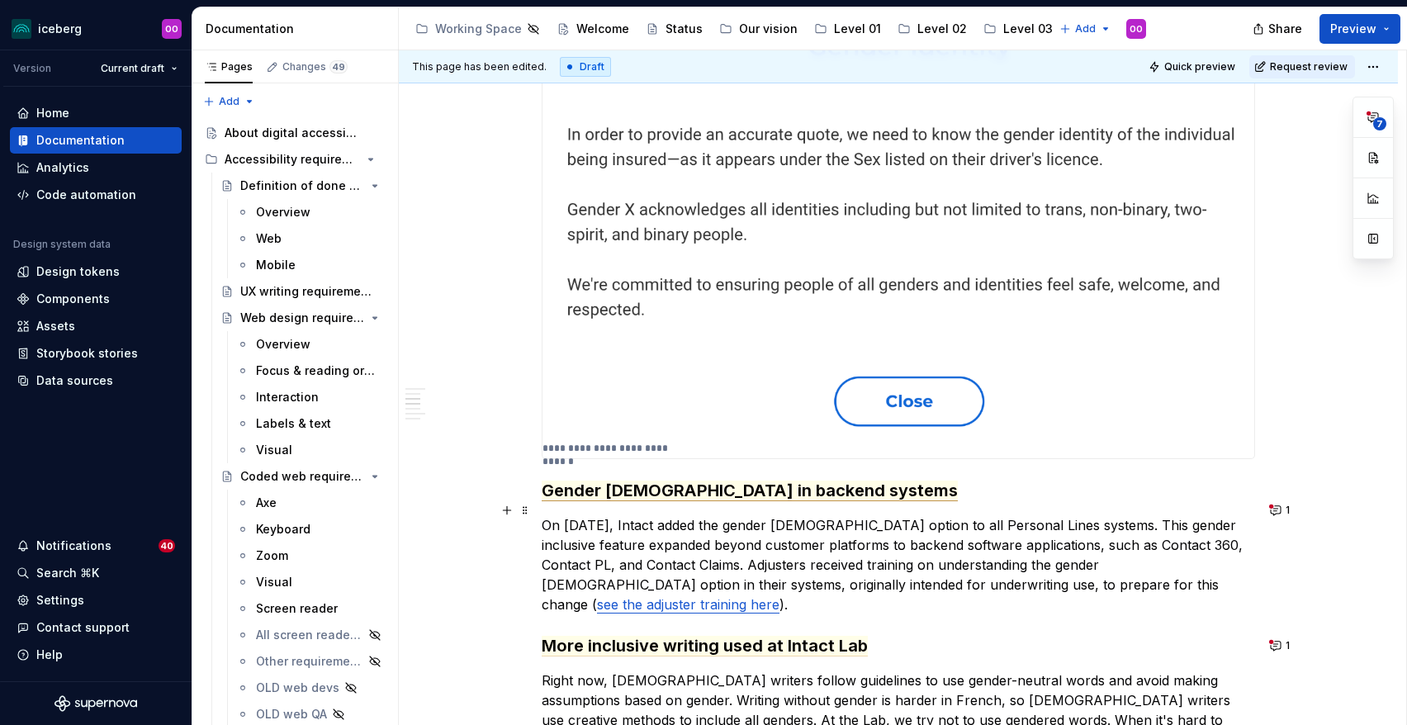
click at [766, 501] on span "Gender X in backend systems" at bounding box center [750, 491] width 416 height 21
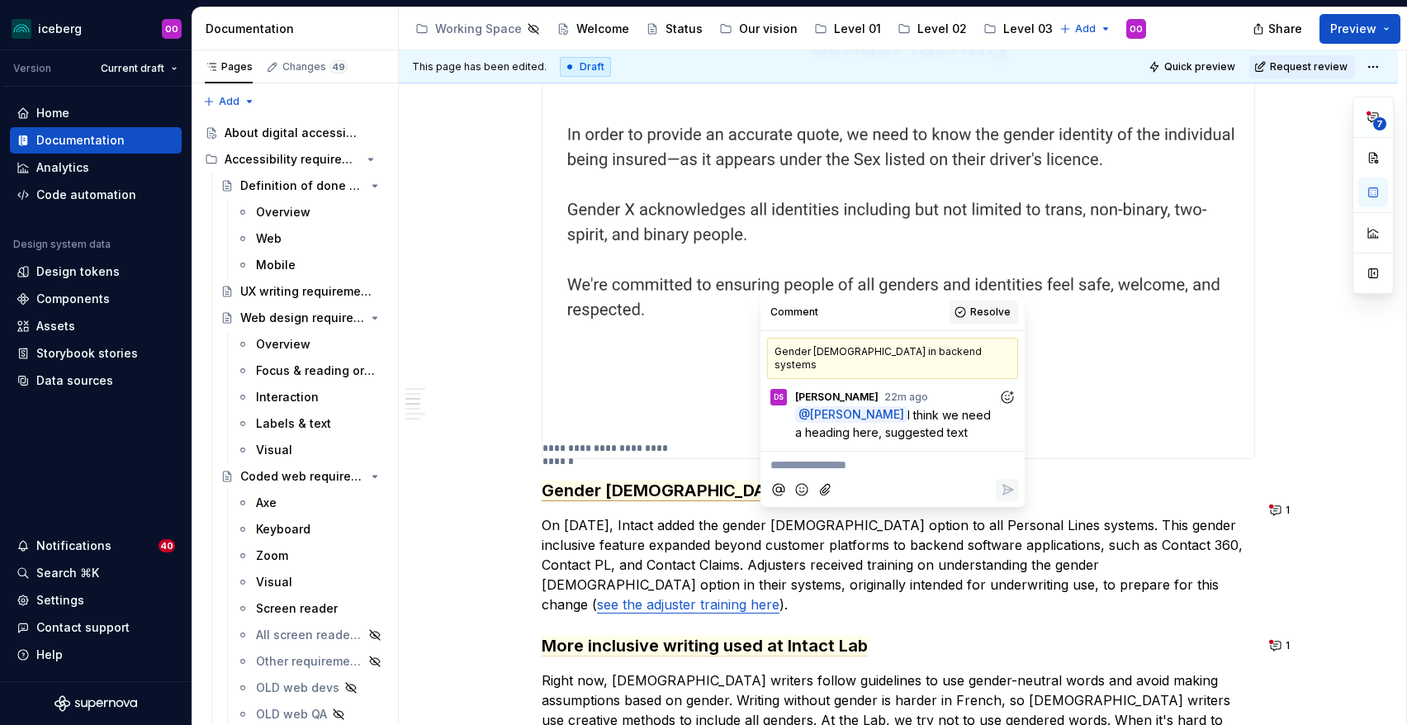
click at [977, 312] on span "Resolve" at bounding box center [990, 312] width 40 height 13
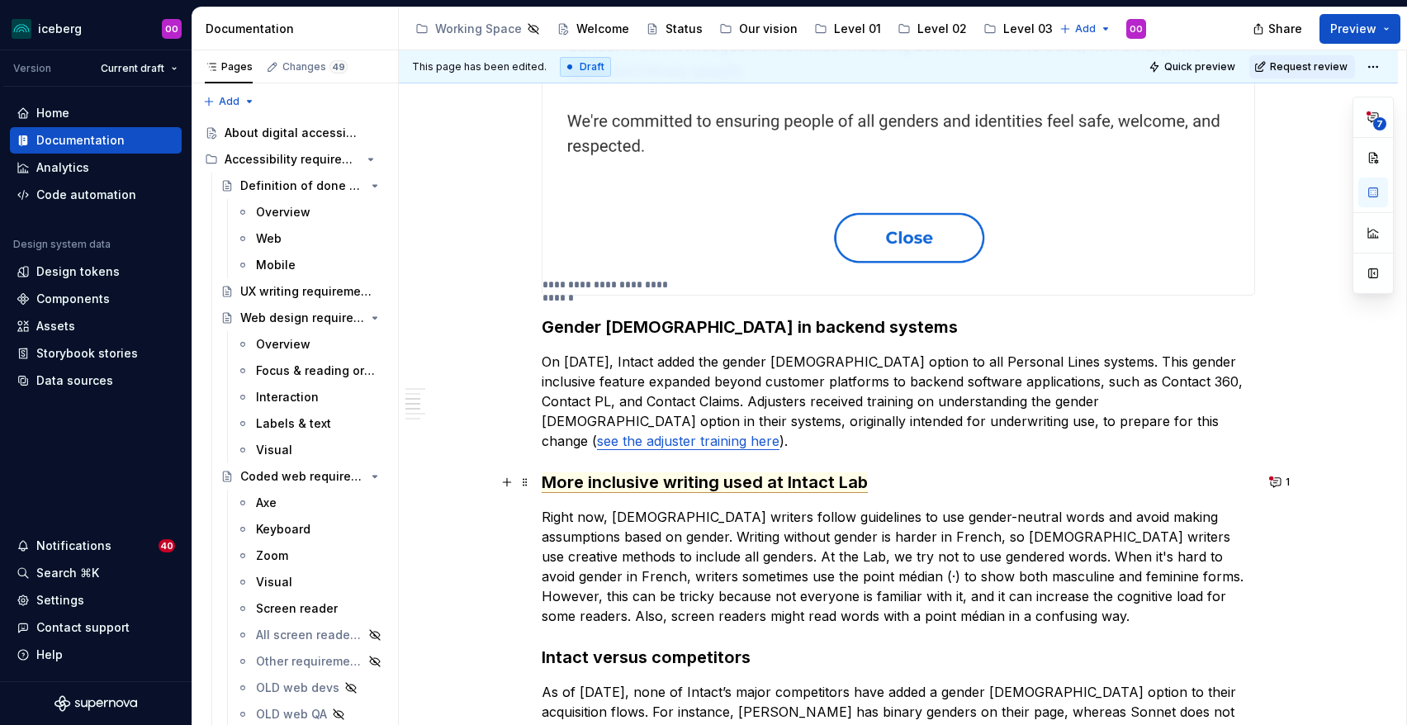
scroll to position [678, 0]
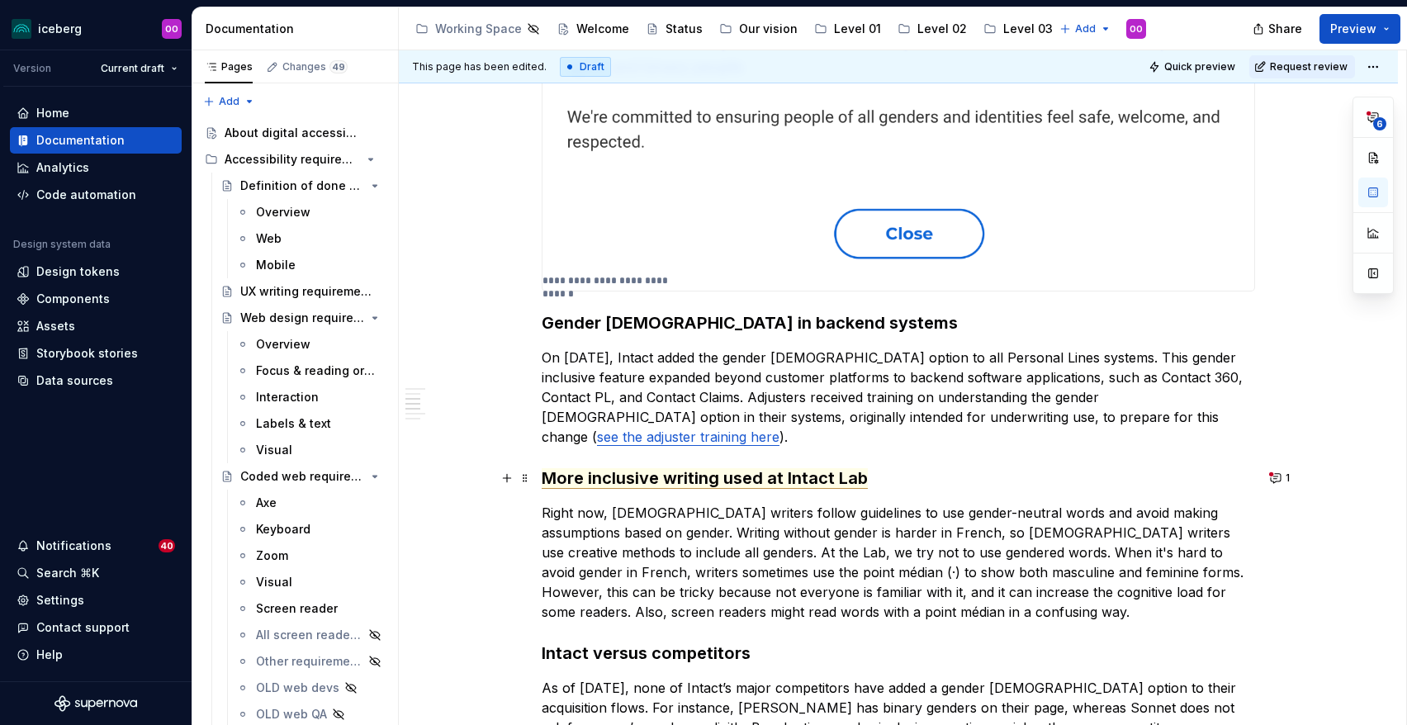
click at [797, 485] on span "More inclusive writing used at Intact Lab" at bounding box center [705, 478] width 326 height 21
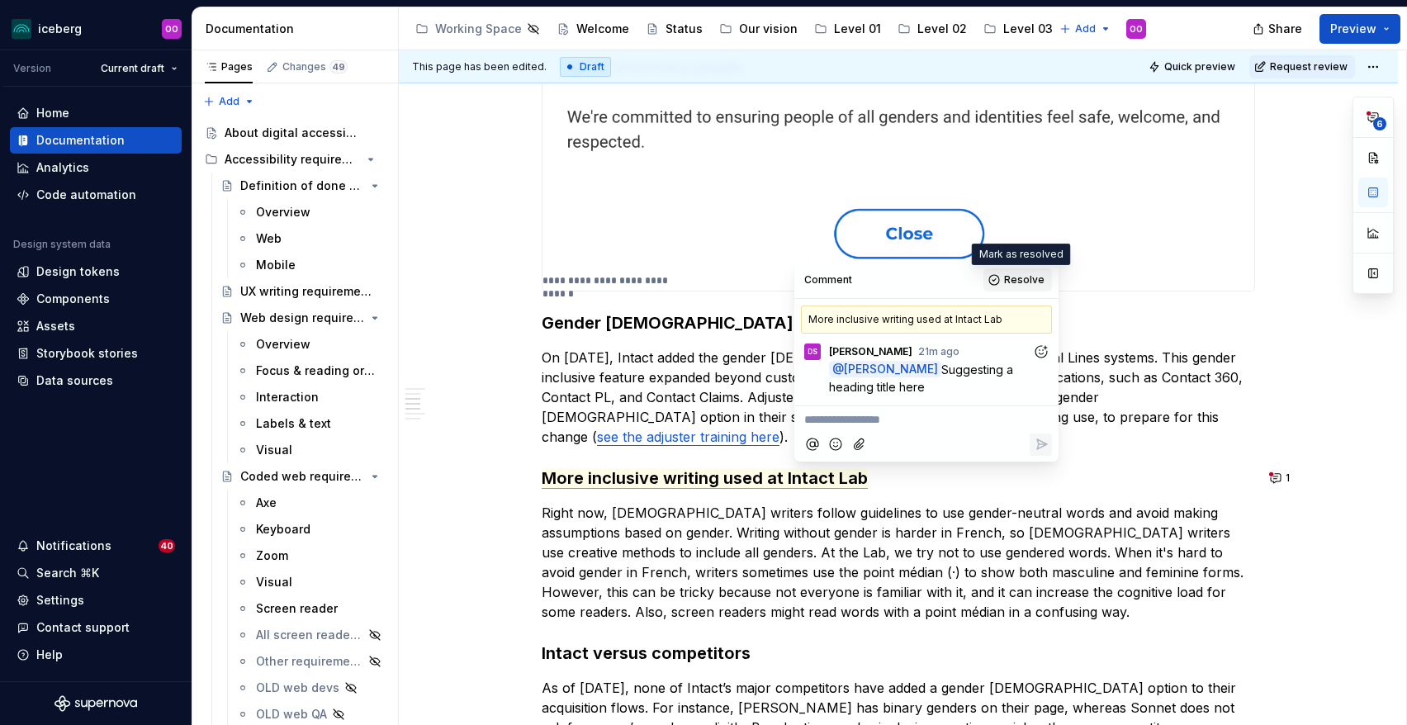
click at [1007, 283] on span "Resolve" at bounding box center [1024, 279] width 40 height 13
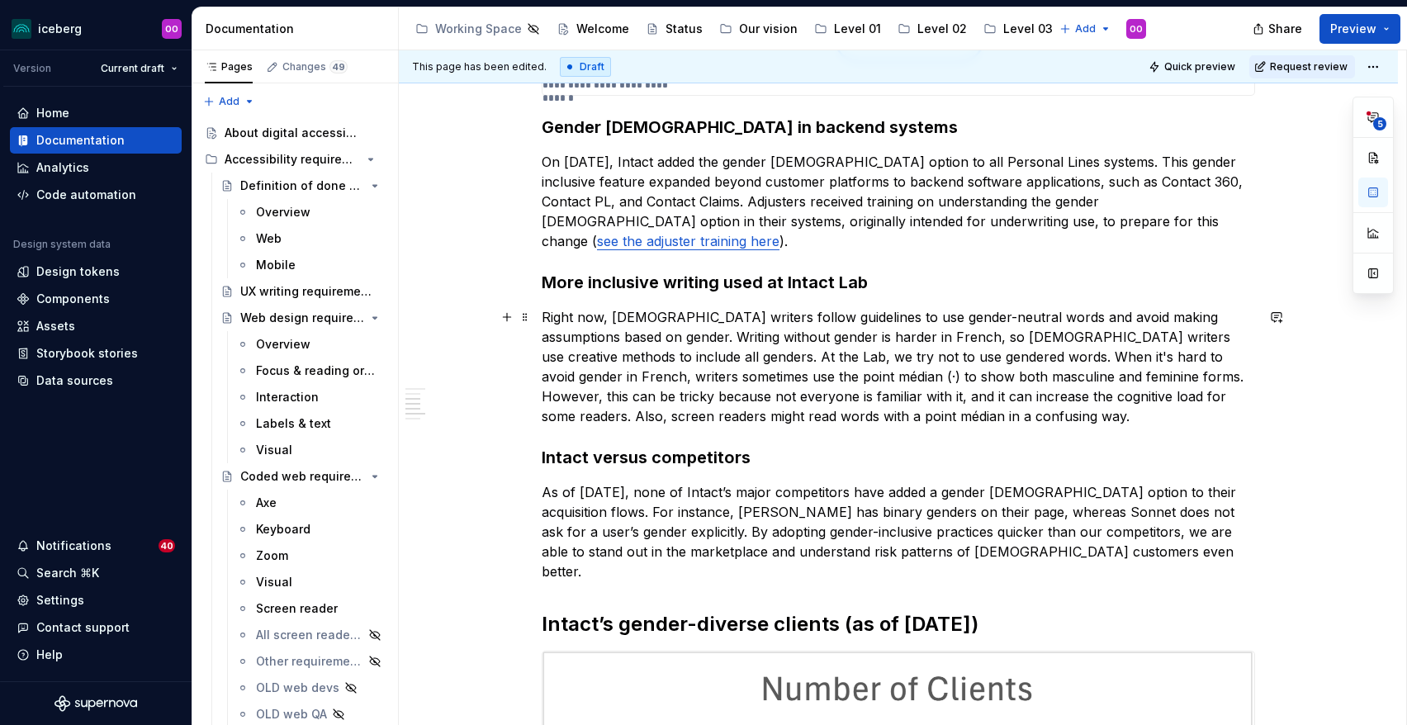
scroll to position [858, 0]
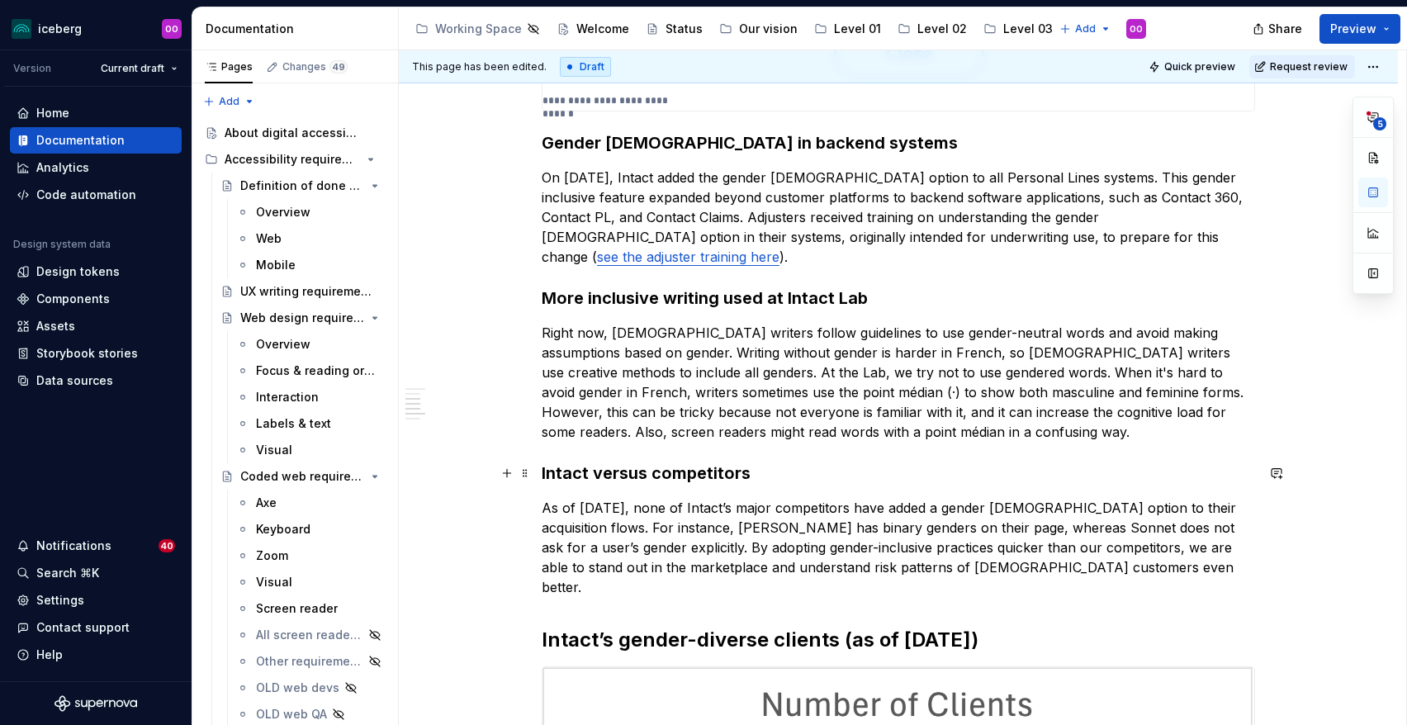
click at [713, 478] on h3 "Intact versus competitors" at bounding box center [898, 473] width 713 height 23
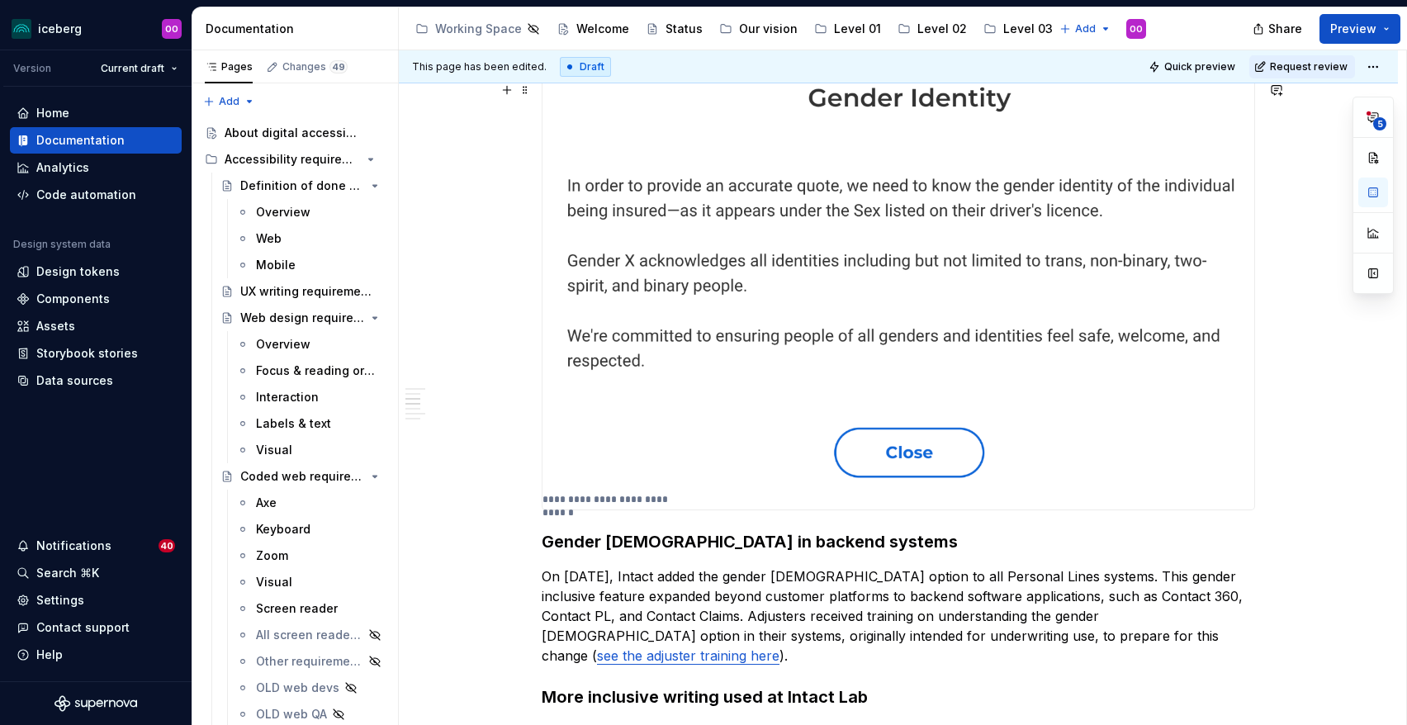
scroll to position [228, 0]
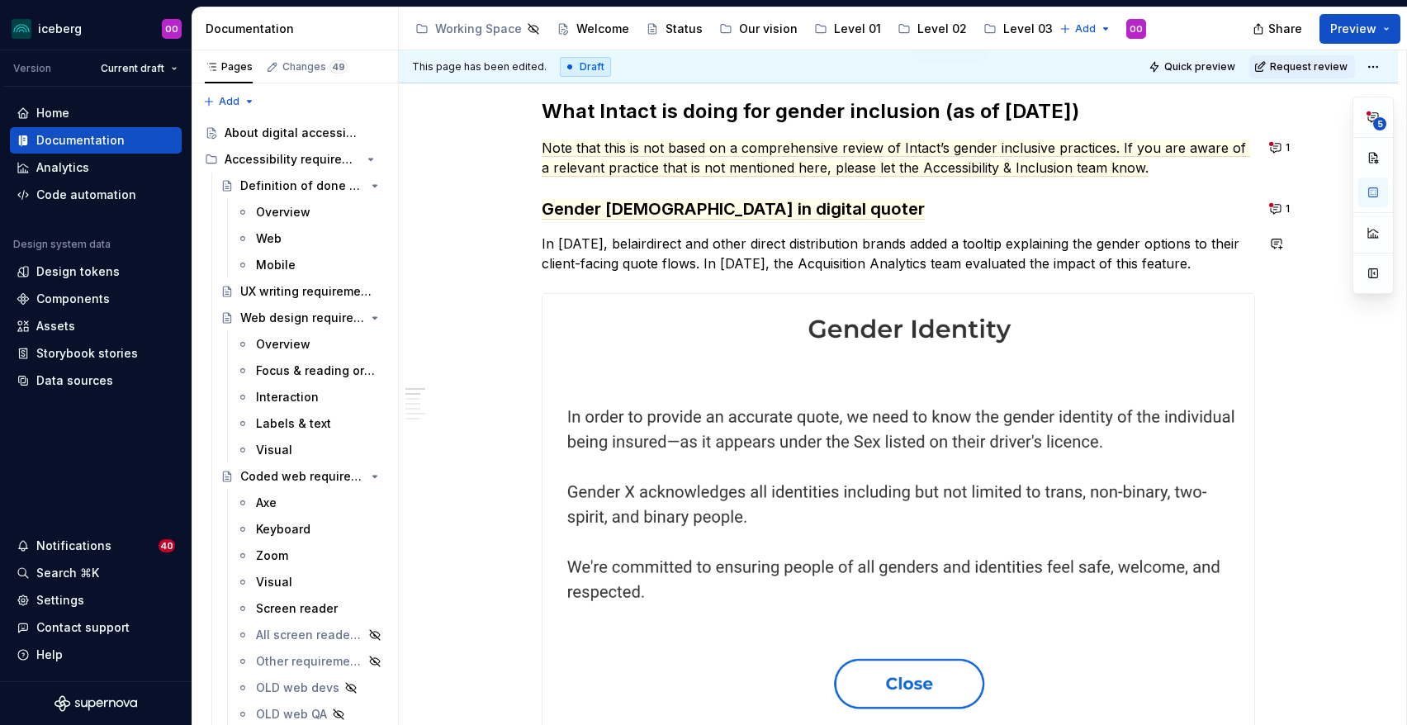
click at [725, 213] on span "Gender X in digital quoter" at bounding box center [733, 209] width 383 height 21
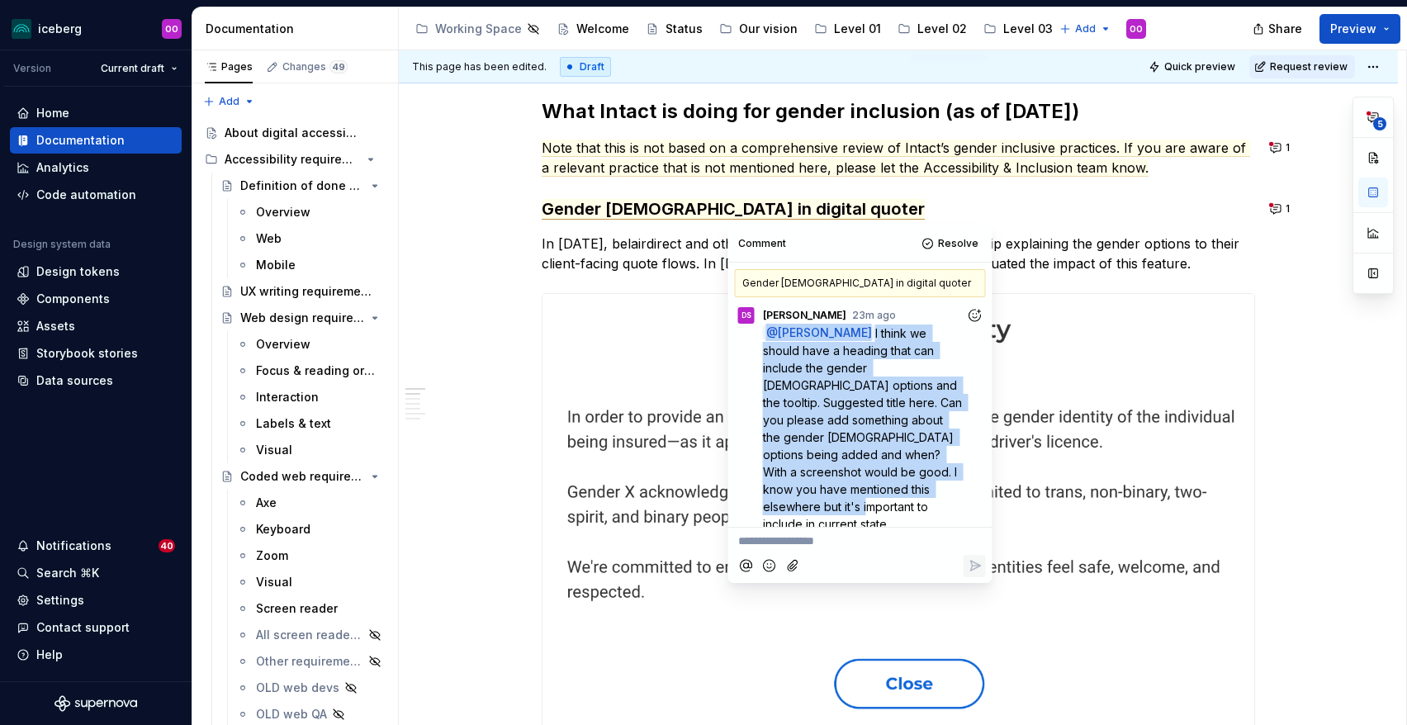
drag, startPoint x: 878, startPoint y: 323, endPoint x: 871, endPoint y: 483, distance: 160.3
click at [871, 483] on div "DS Delaney Swanson 23m ago @ Olivia Ou I think we should have a heading that ca…" at bounding box center [860, 415] width 251 height 237
click at [870, 408] on span "I think we should have a heading that can include the gender x options and the …" at bounding box center [864, 428] width 202 height 205
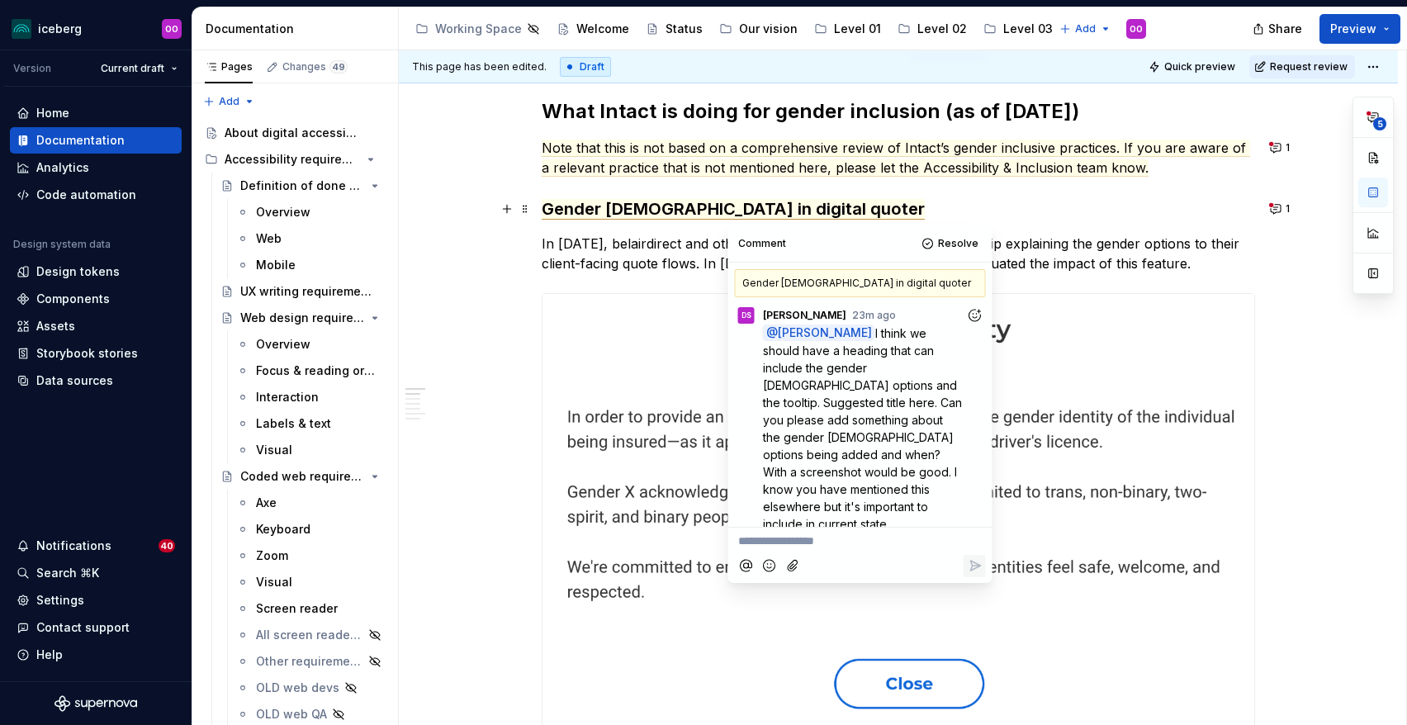
click at [869, 216] on h3 "Gender X in digital quoter" at bounding box center [898, 208] width 713 height 23
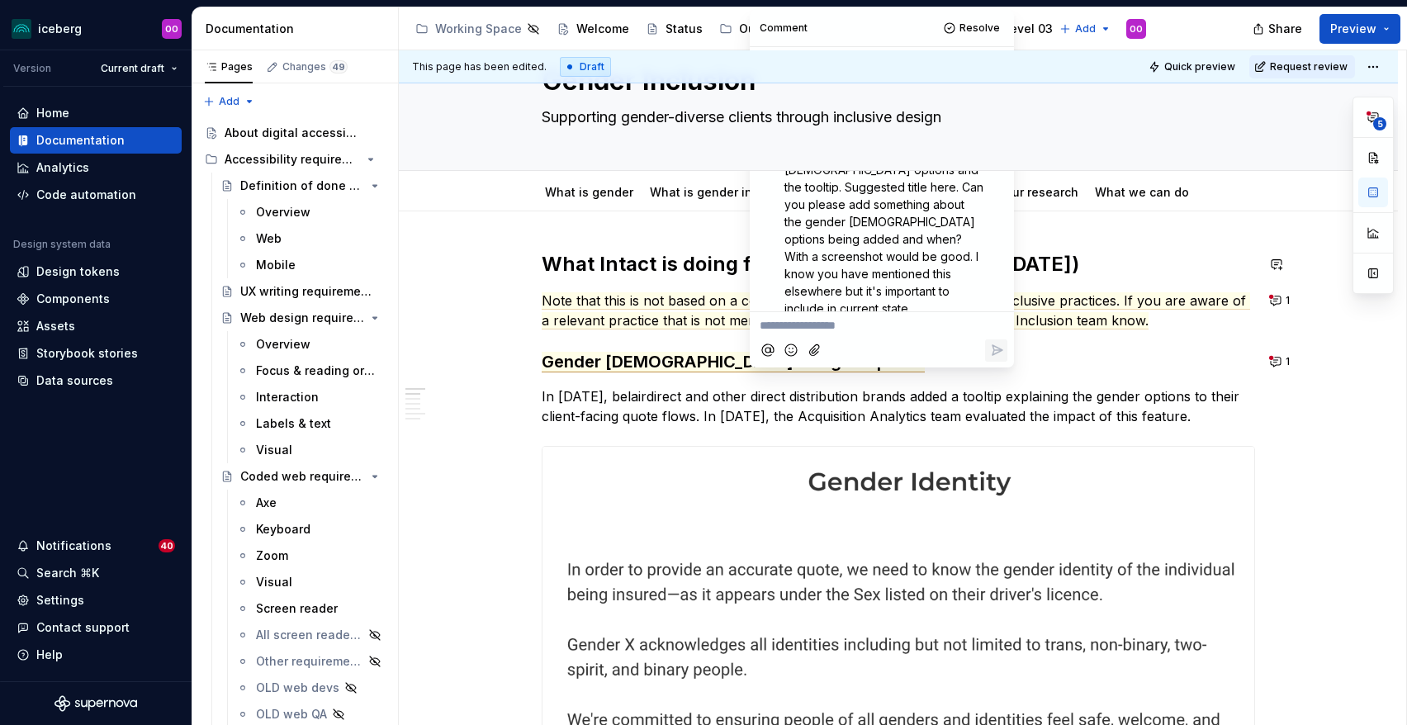
scroll to position [72, 0]
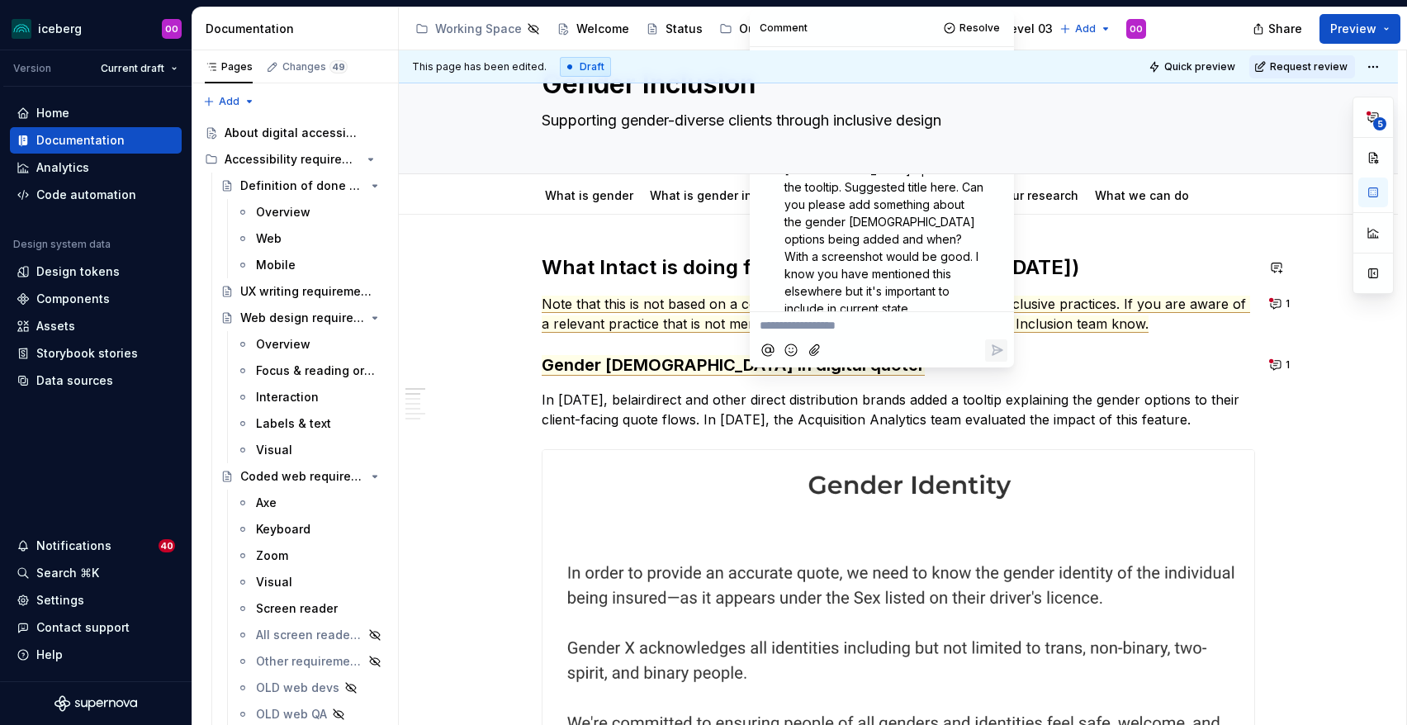
click at [716, 315] on span "Note that this is not based on a comprehensive review of Intact’s gender inclus…" at bounding box center [896, 314] width 709 height 37
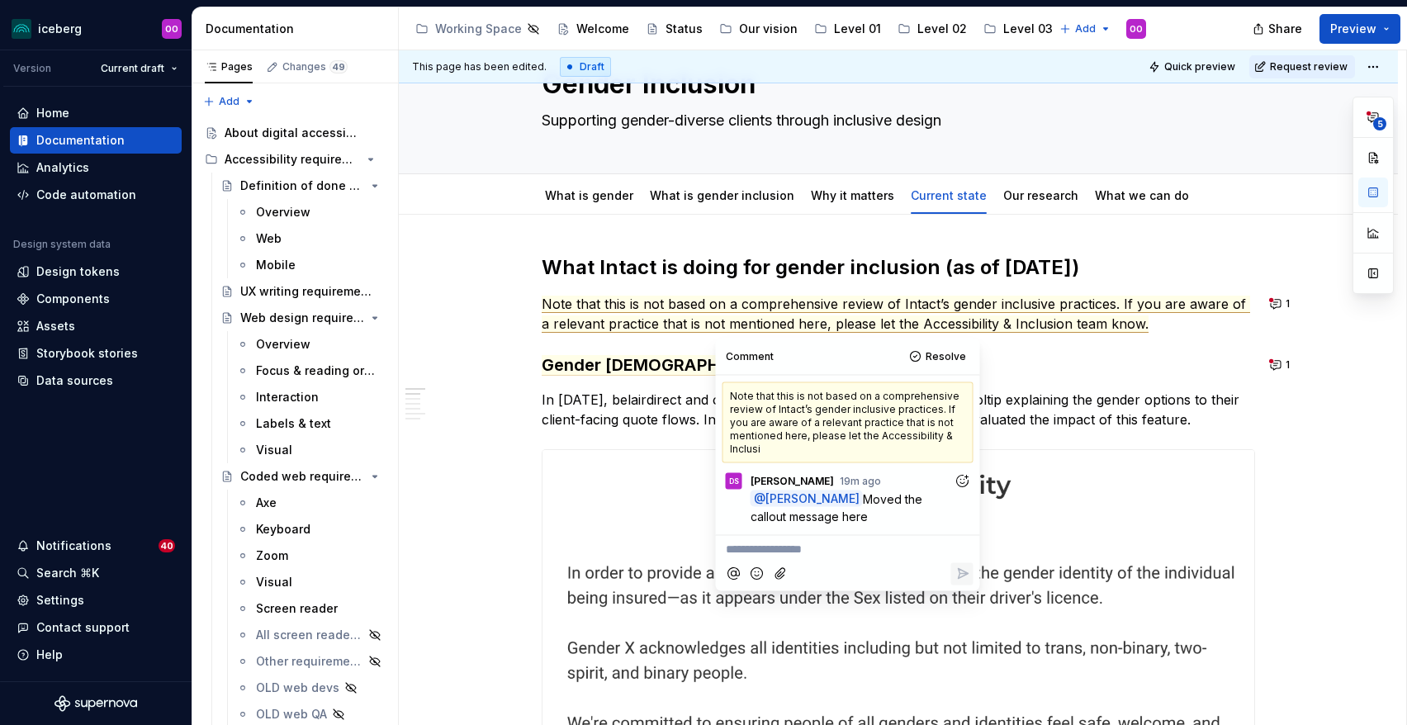
scroll to position [83, 0]
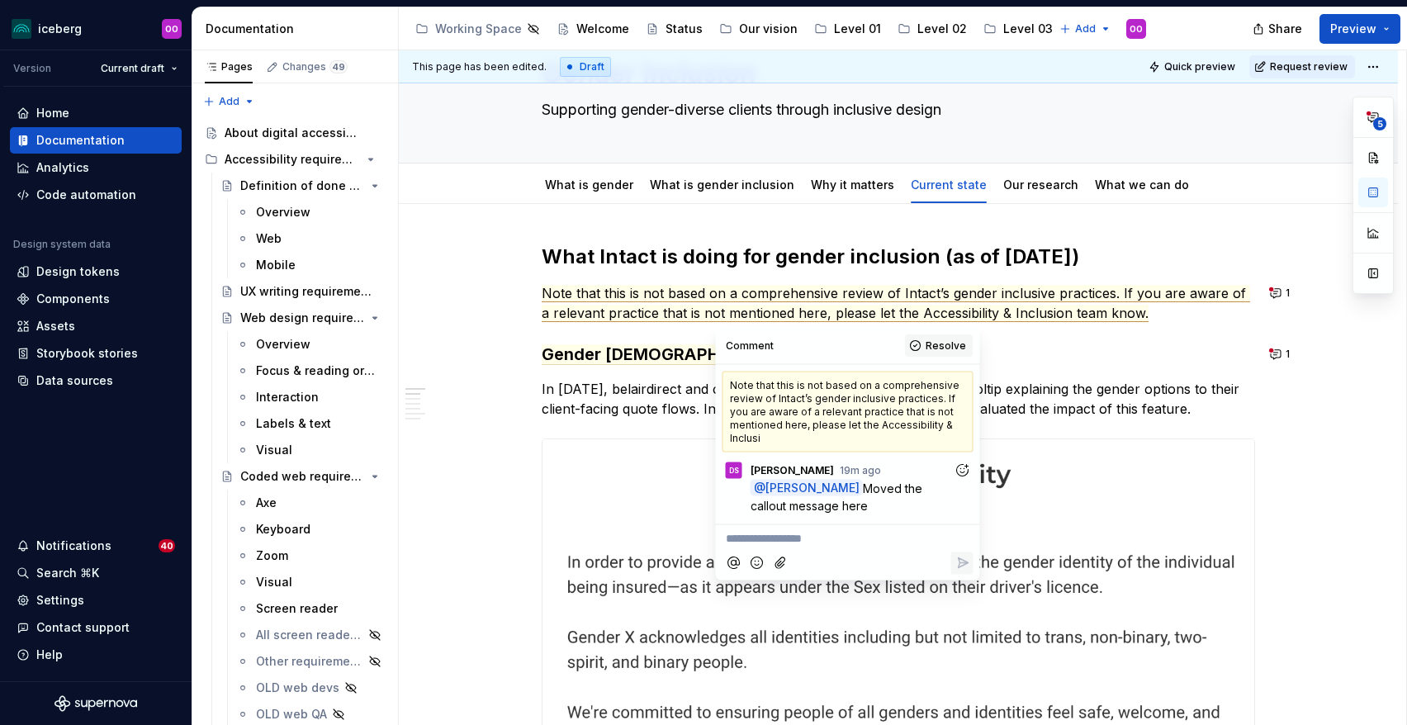
click at [932, 345] on span "Resolve" at bounding box center [946, 345] width 40 height 13
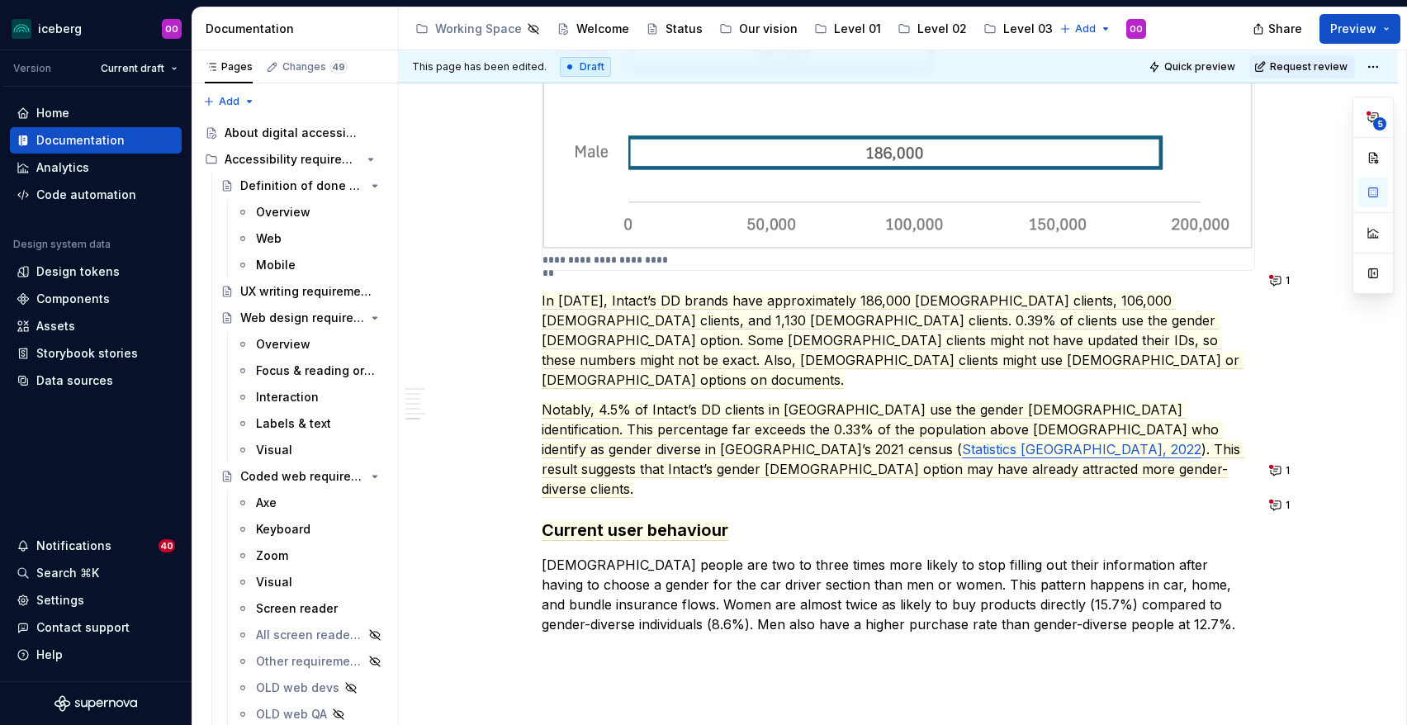
scroll to position [1839, 0]
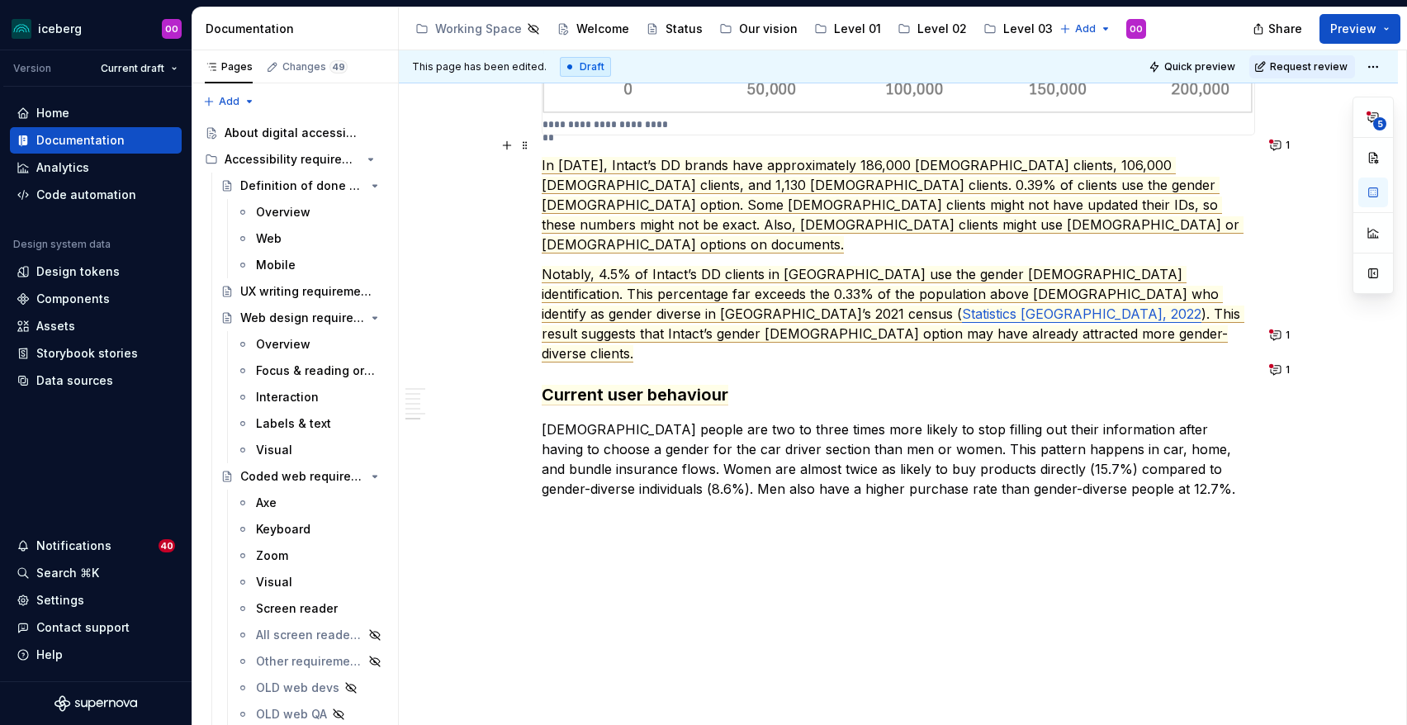
click at [763, 157] on span "In October 2024, Intact’s DD brands have approximately 186,000 male clients, 10…" at bounding box center [893, 205] width 702 height 97
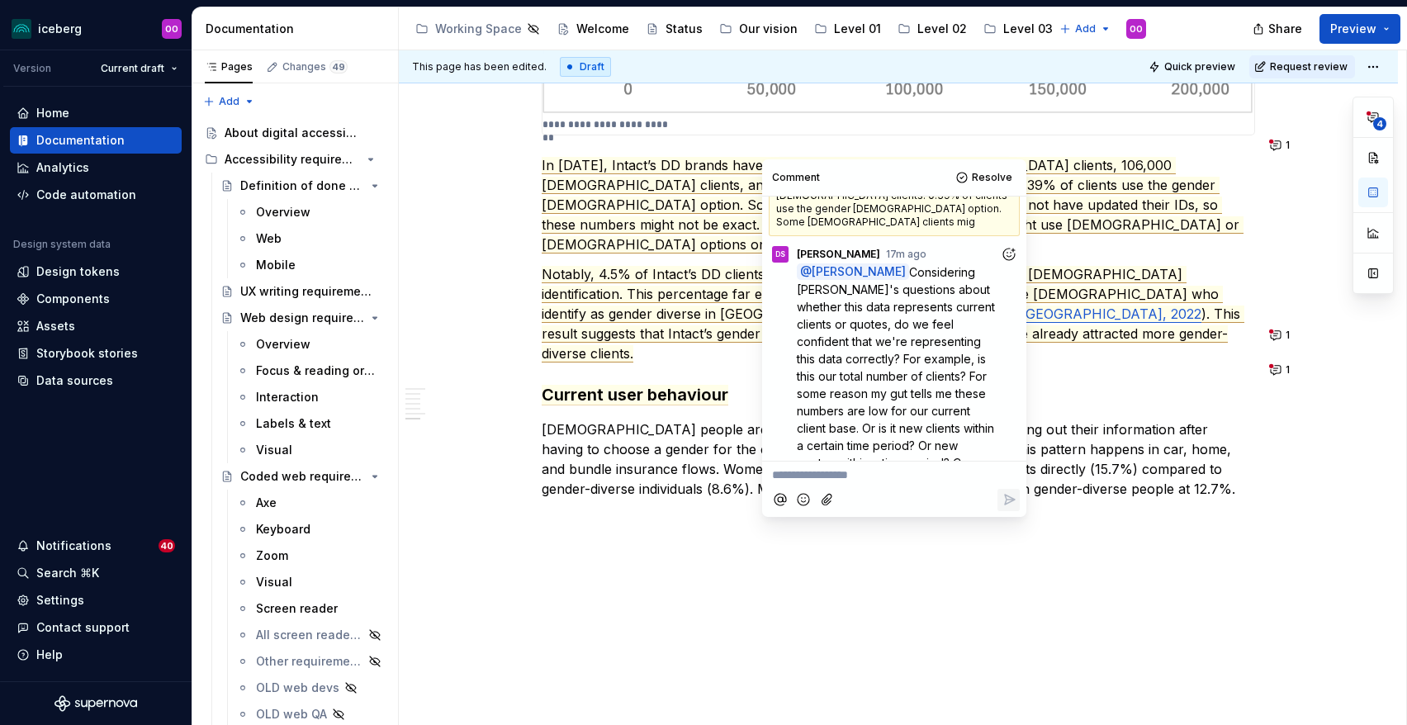
scroll to position [69, 0]
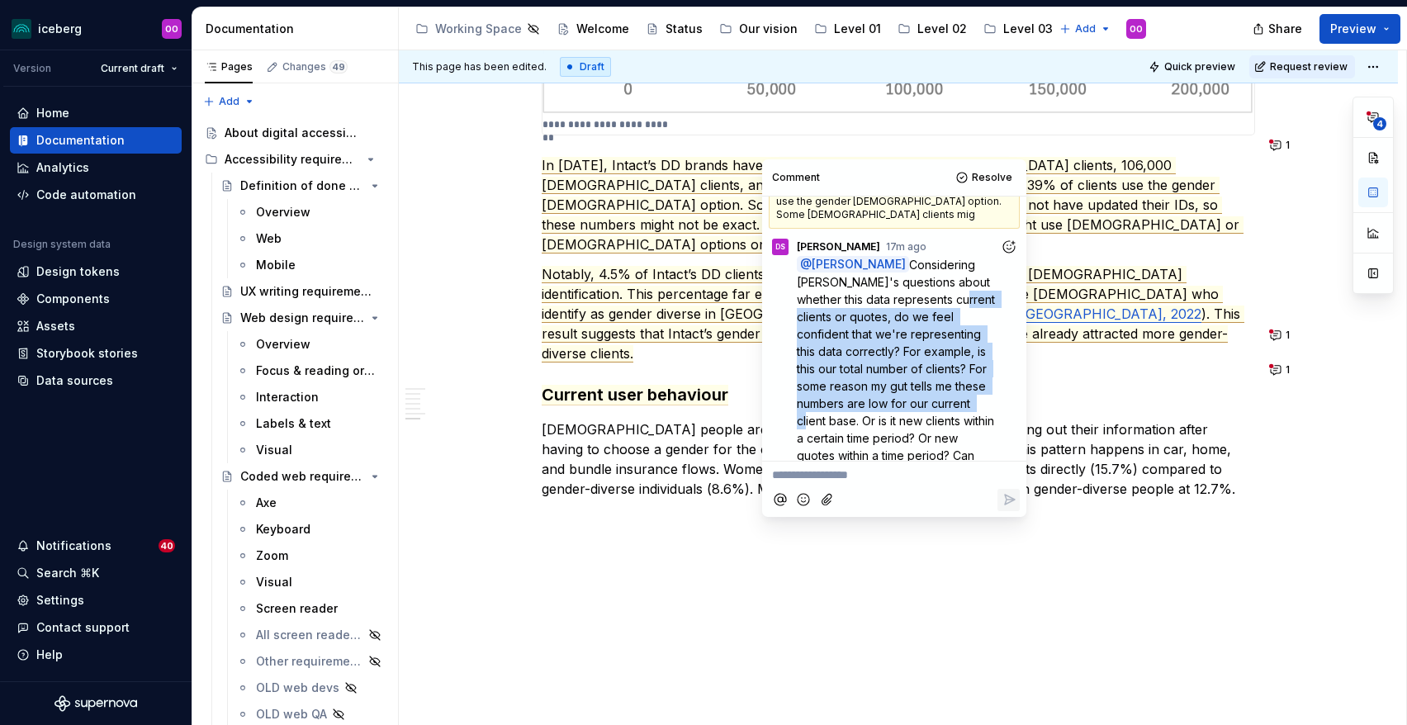
drag, startPoint x: 905, startPoint y: 278, endPoint x: 905, endPoint y: 384, distance: 105.7
click at [905, 384] on span "Considering Kevin's questions about whether this data represents current client…" at bounding box center [897, 369] width 201 height 222
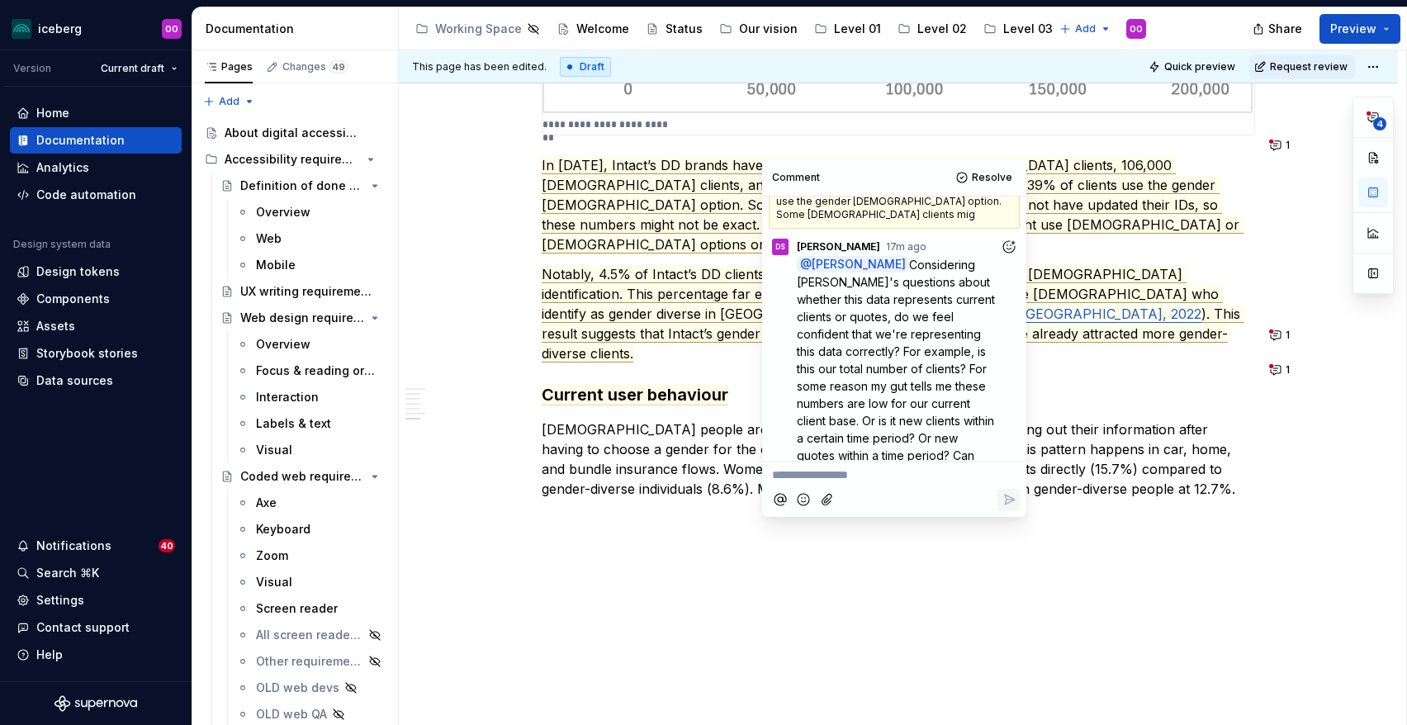
click at [882, 410] on span "Considering Kevin's questions about whether this data represents current client…" at bounding box center [897, 369] width 201 height 222
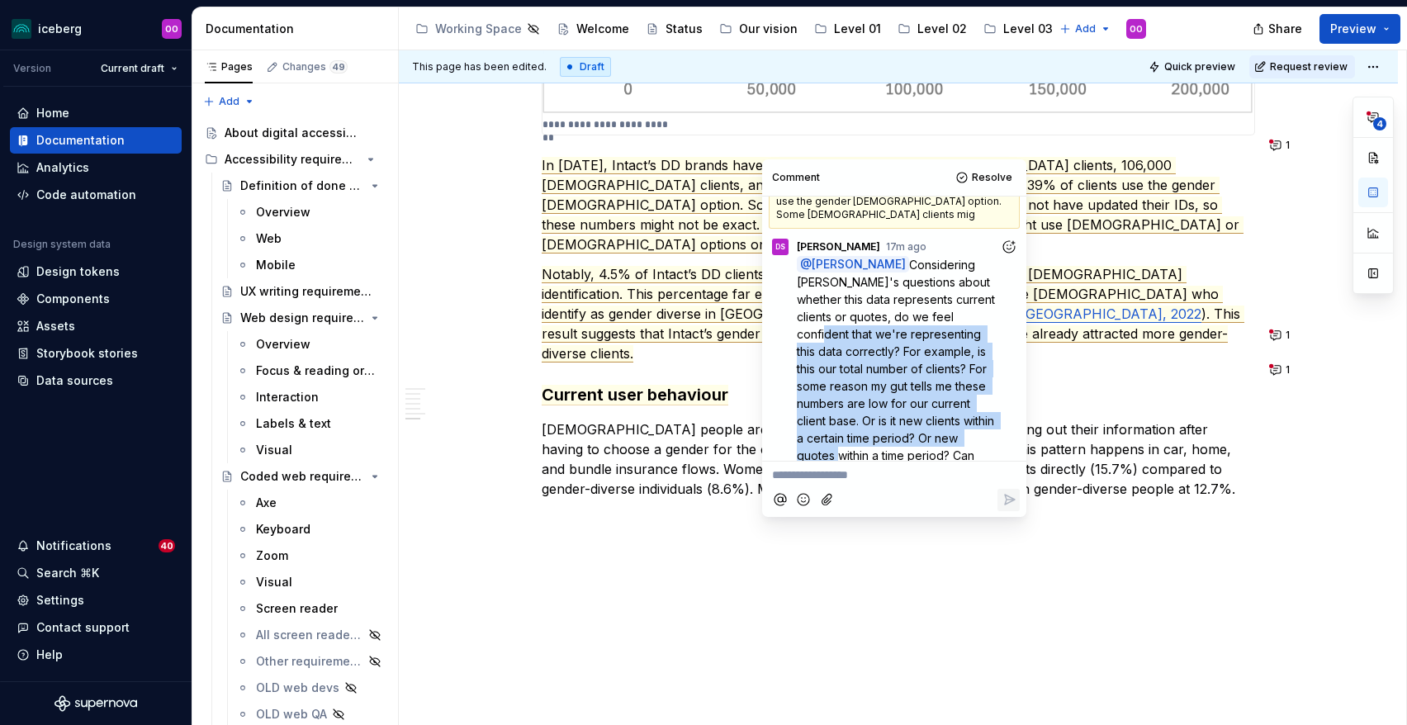
drag, startPoint x: 917, startPoint y: 430, endPoint x: 920, endPoint y: 310, distance: 120.6
click at [920, 310] on span "Considering Kevin's questions about whether this data represents current client…" at bounding box center [897, 369] width 201 height 222
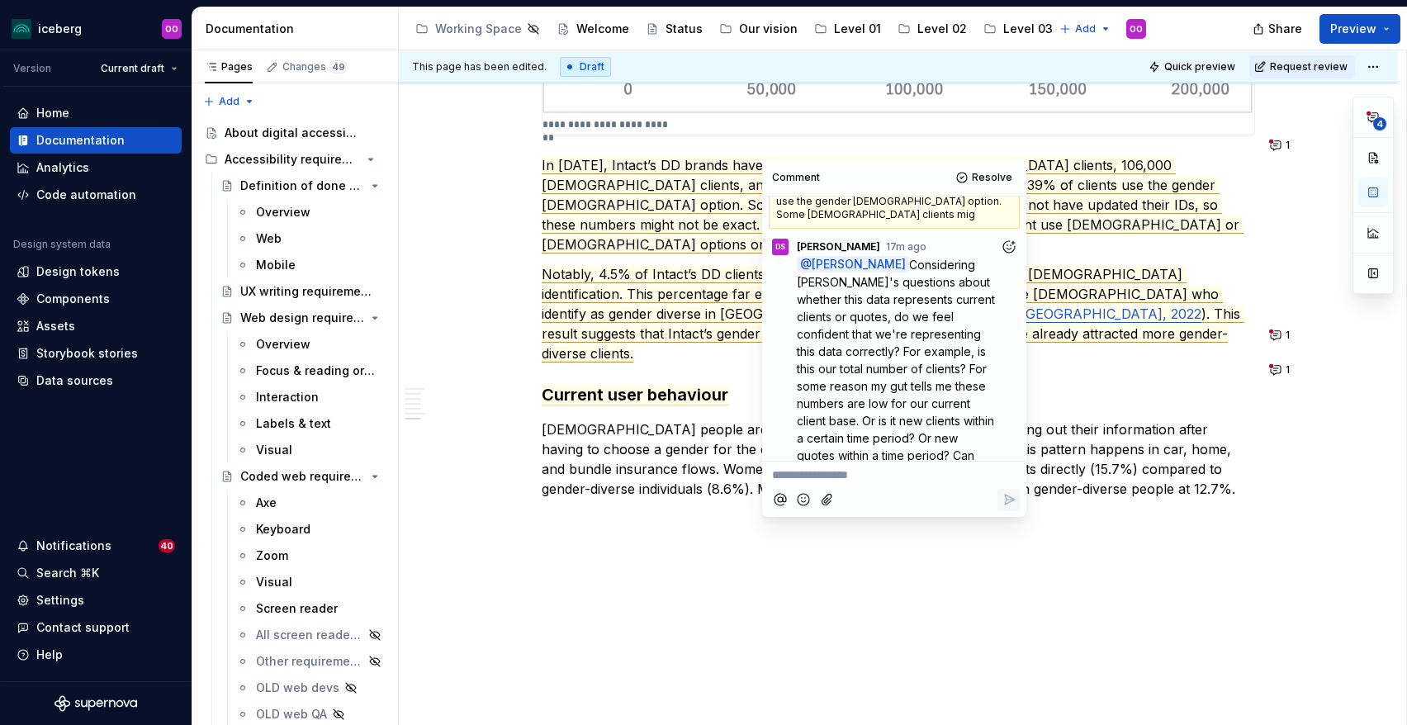
click at [869, 349] on span "Considering Kevin's questions about whether this data represents current client…" at bounding box center [897, 369] width 201 height 222
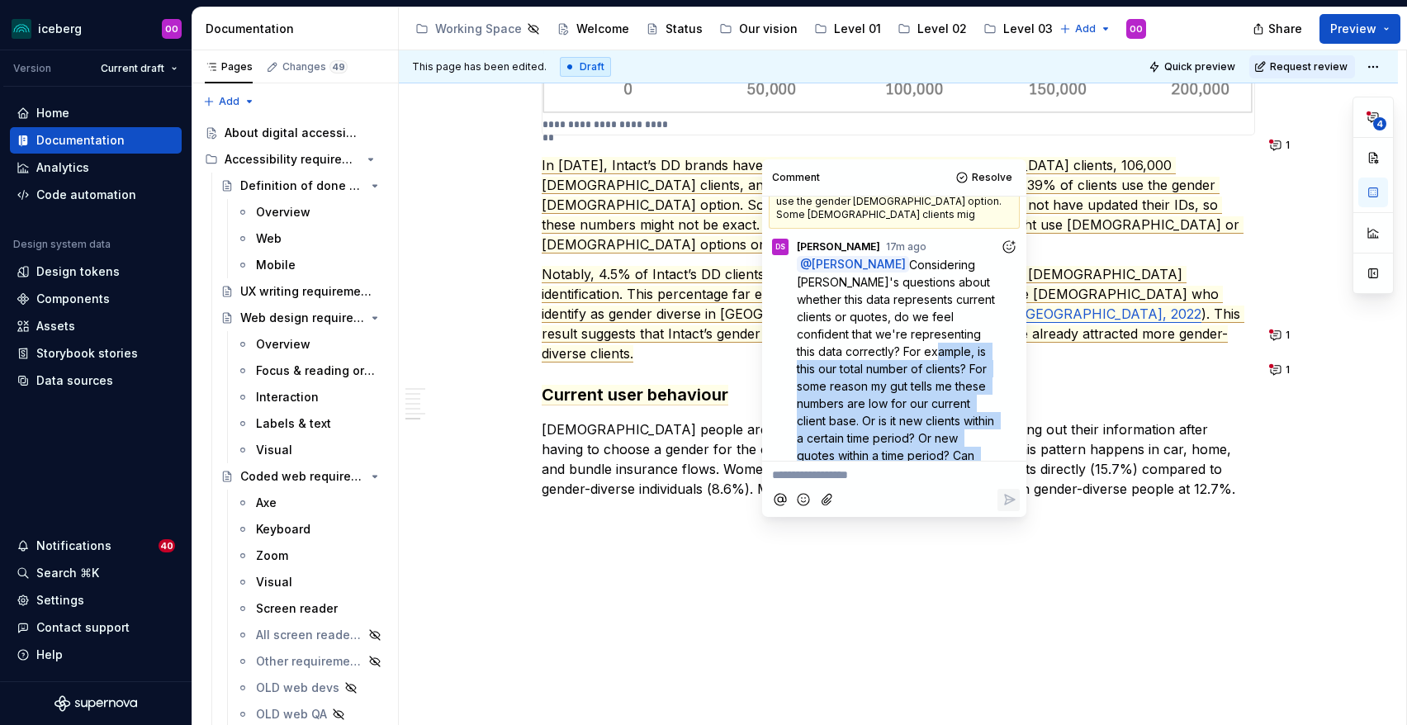
drag, startPoint x: 851, startPoint y: 335, endPoint x: 931, endPoint y: 449, distance: 139.8
click at [931, 449] on p "@ Olivia Ou Considering Kevin's questions about whether this data represents cu…" at bounding box center [898, 368] width 203 height 225
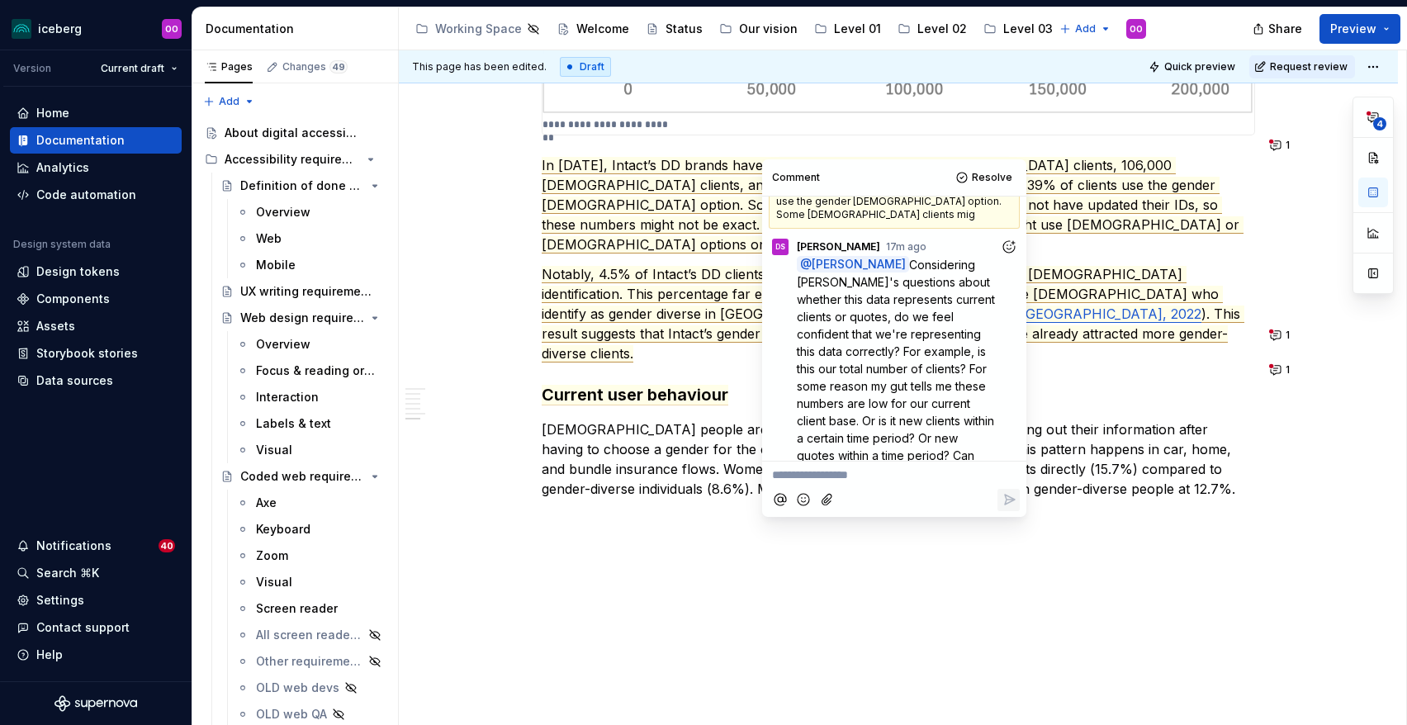
click at [860, 404] on span "Considering Kevin's questions about whether this data represents current client…" at bounding box center [897, 369] width 201 height 222
click at [869, 481] on p "**********" at bounding box center [894, 475] width 244 height 17
type textarea "*"
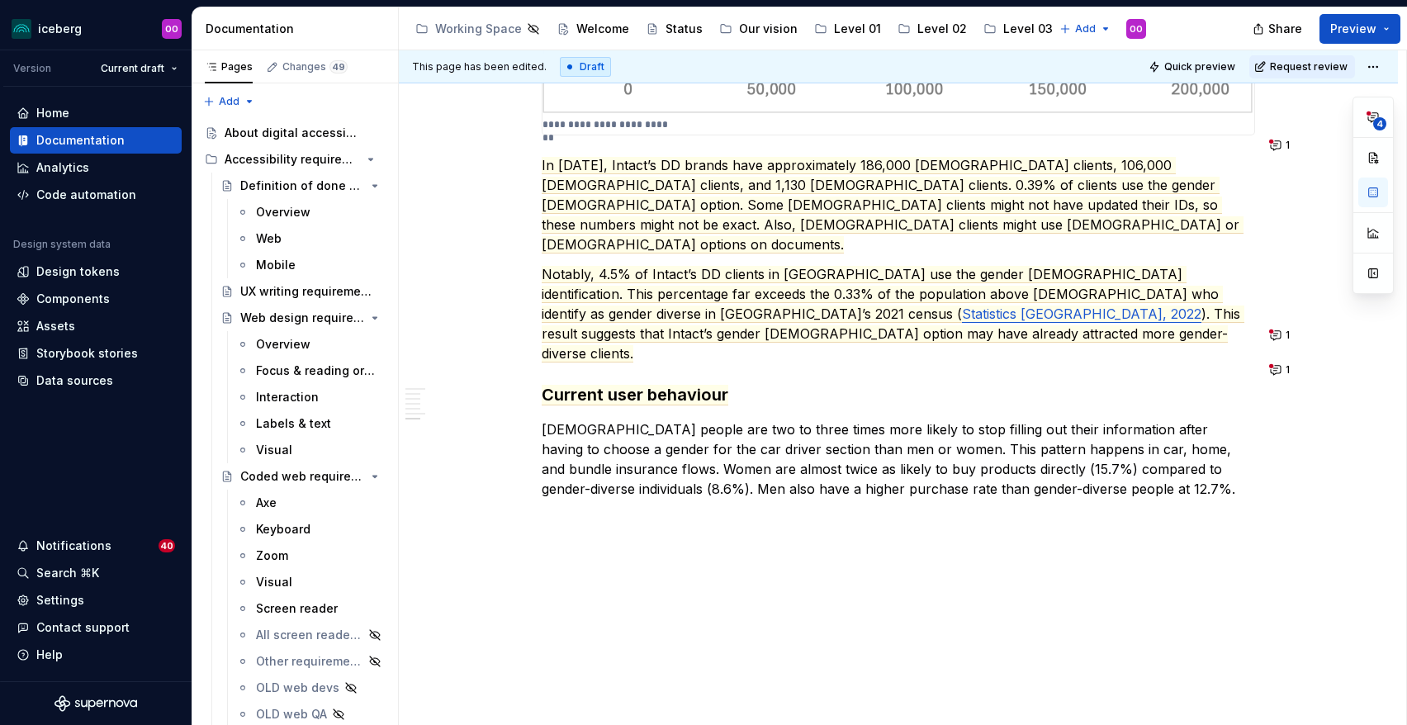
click at [727, 419] on p "Non-binary people are two to three times more likely to stop filling out their …" at bounding box center [898, 468] width 713 height 99
click at [693, 385] on span "Current user behaviour" at bounding box center [635, 395] width 187 height 21
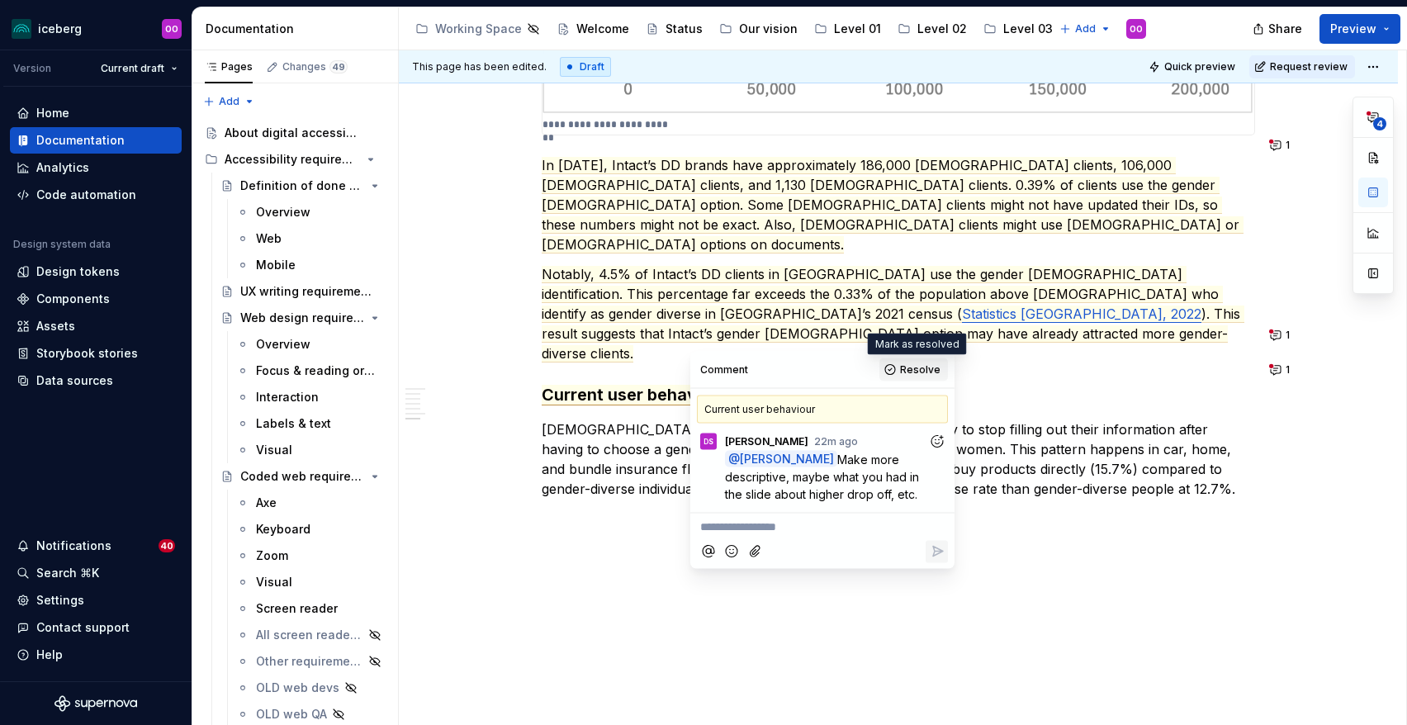
click at [905, 369] on span "Resolve" at bounding box center [920, 369] width 40 height 13
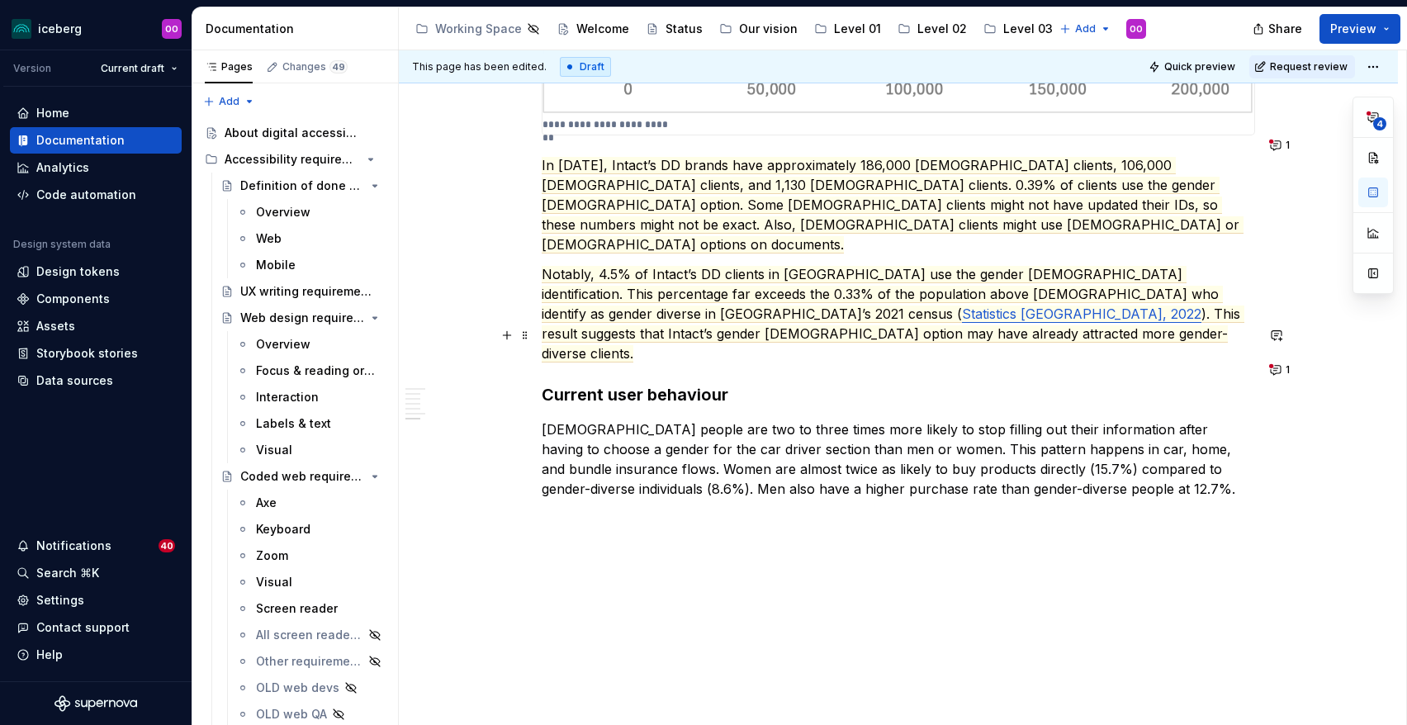
click at [703, 385] on commenthighlight "Current user behaviour" at bounding box center [635, 395] width 187 height 20
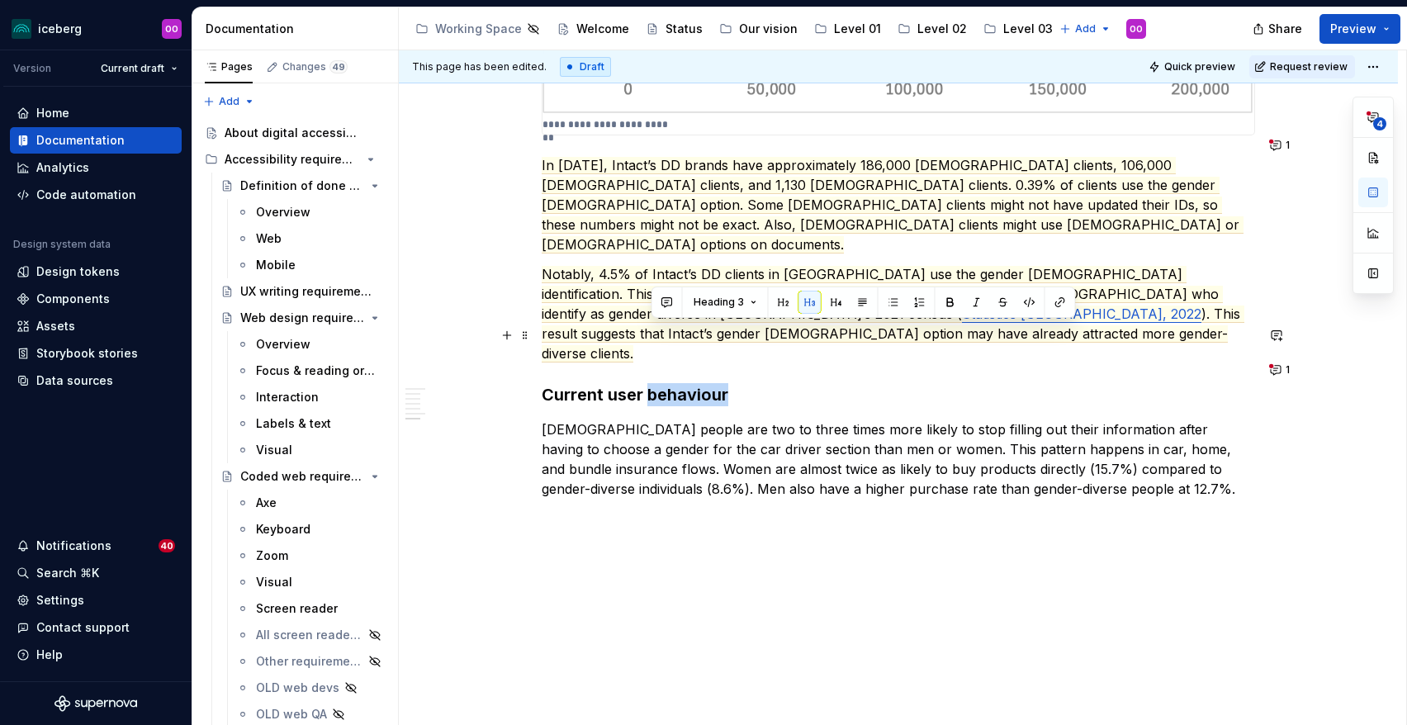
click at [703, 385] on commenthighlight "Current user behaviour" at bounding box center [635, 395] width 187 height 20
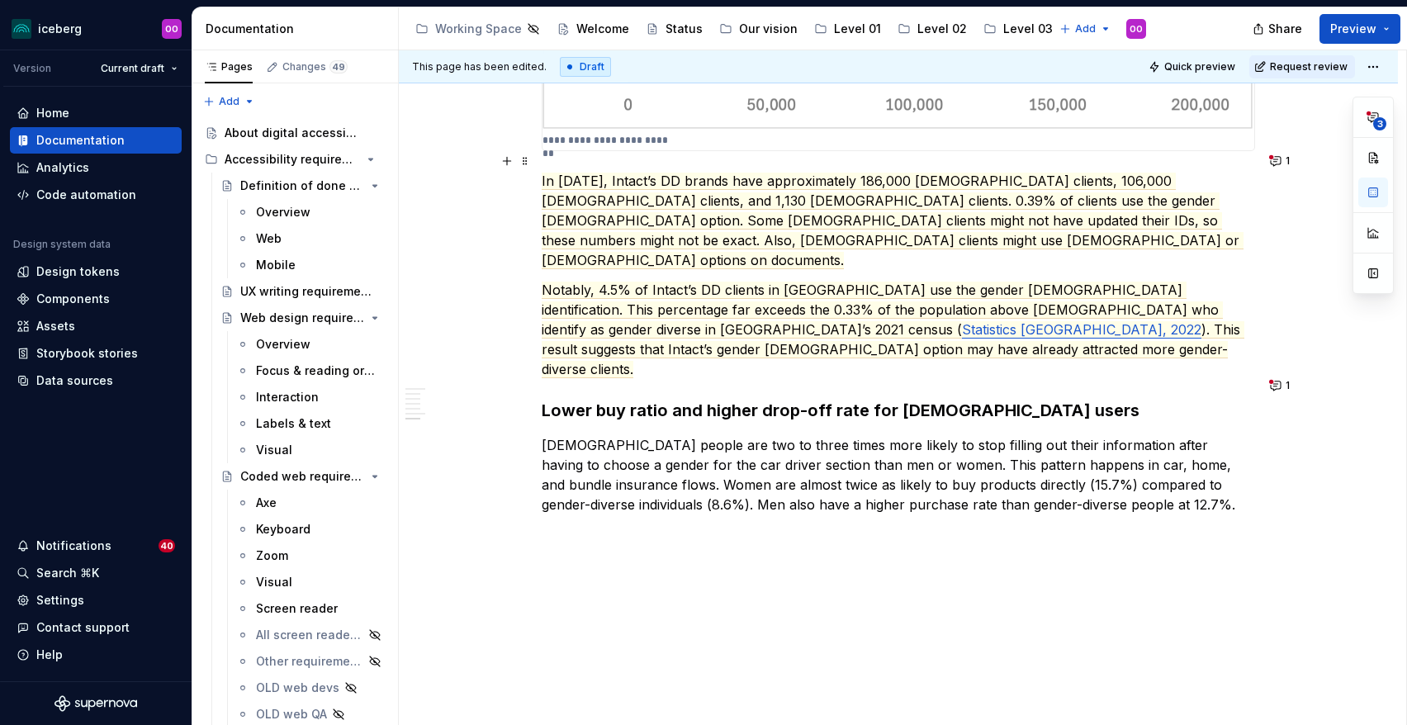
scroll to position [1819, 0]
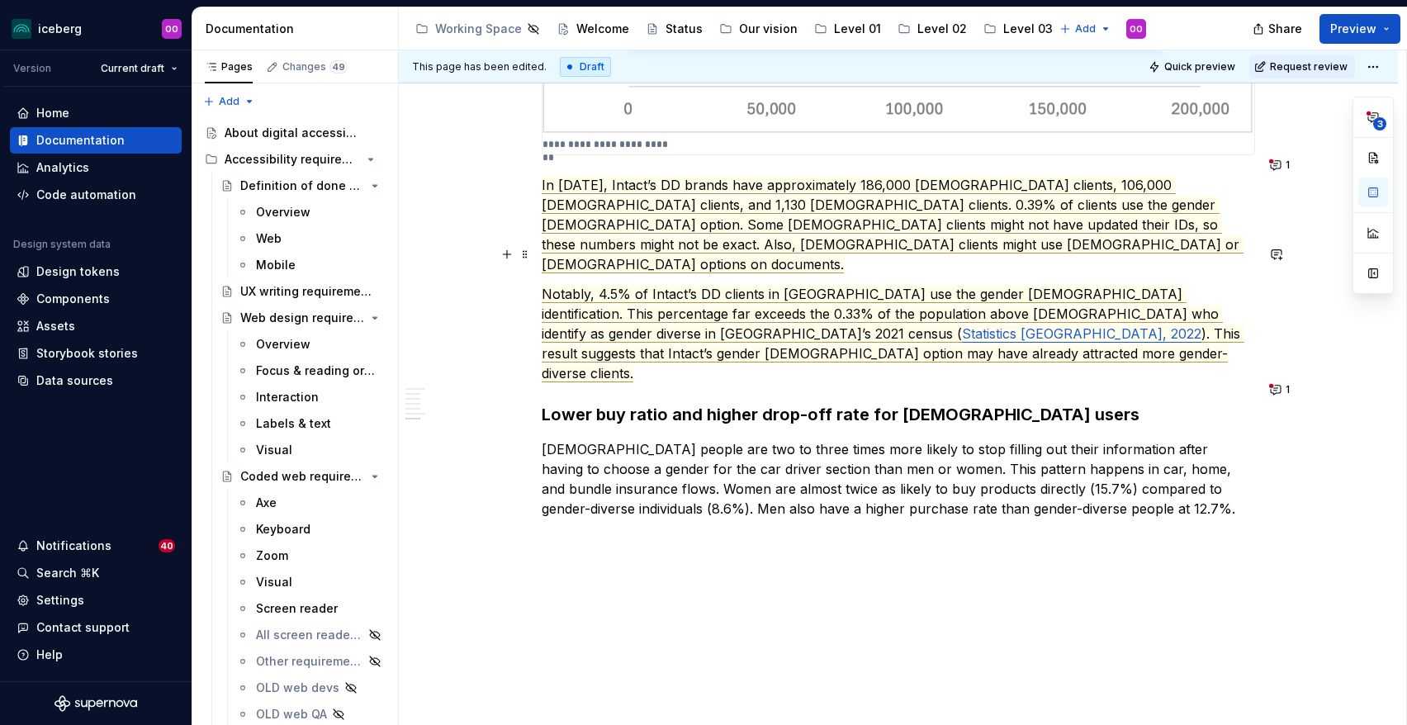
click at [731, 325] on span "). This result suggests that Intact’s gender X option may have already attracte…" at bounding box center [893, 353] width 703 height 57
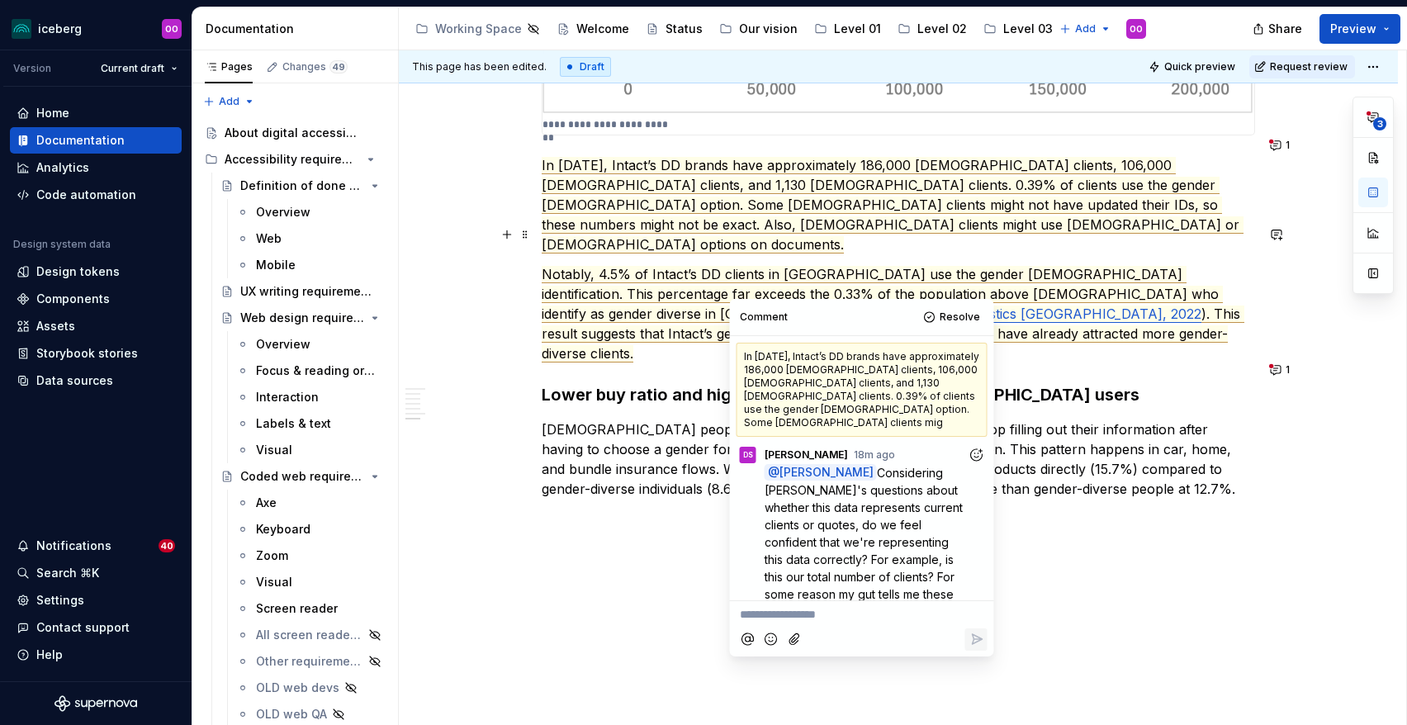
scroll to position [69, 0]
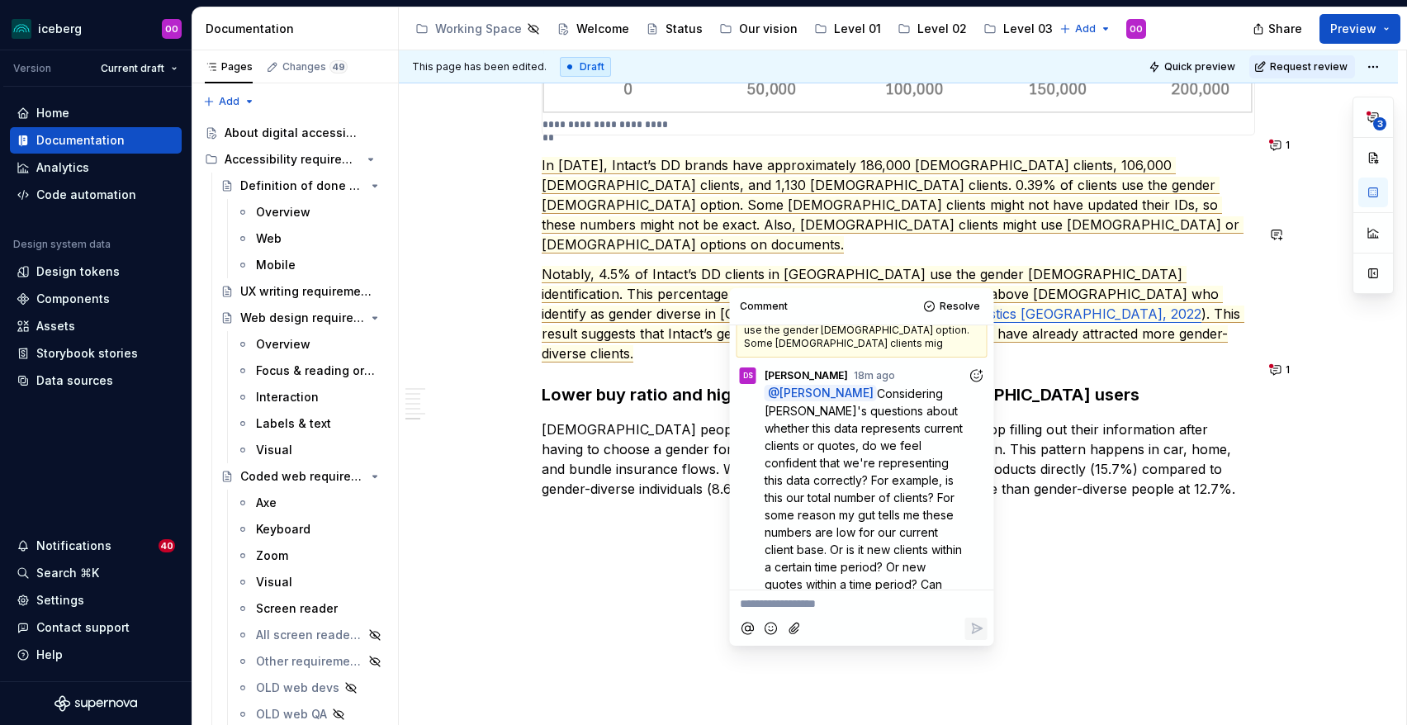
click at [832, 587] on div "In October 2024, Intact’s DD brands have approximately 186,000 male clients, 10…" at bounding box center [862, 457] width 264 height 264
click at [832, 601] on p "**********" at bounding box center [862, 603] width 244 height 17
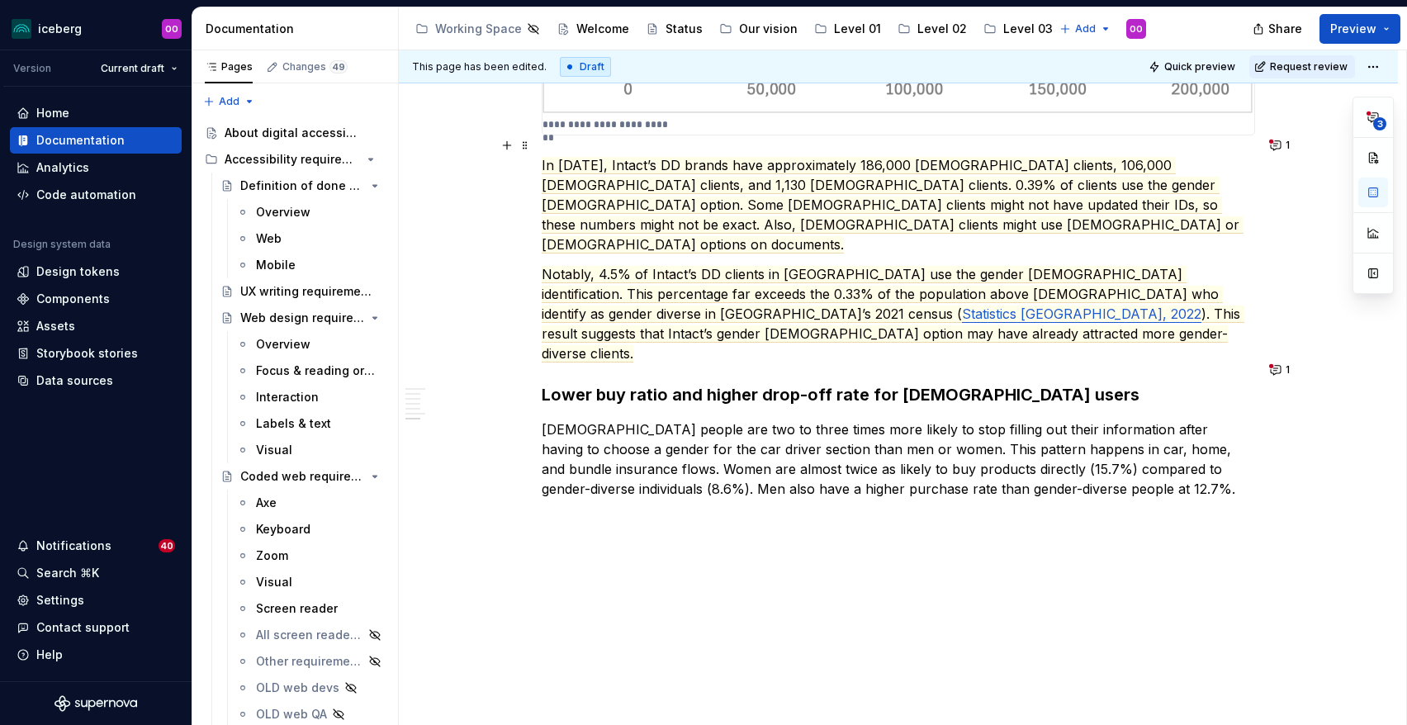
click at [821, 198] on p "In October 2024, Intact’s DD brands have approximately 186,000 male clients, 10…" at bounding box center [898, 204] width 713 height 99
click at [770, 266] on span "Notably, 4.5% of Intact’s DD clients in Ontario use the gender X identification…" at bounding box center [882, 294] width 681 height 57
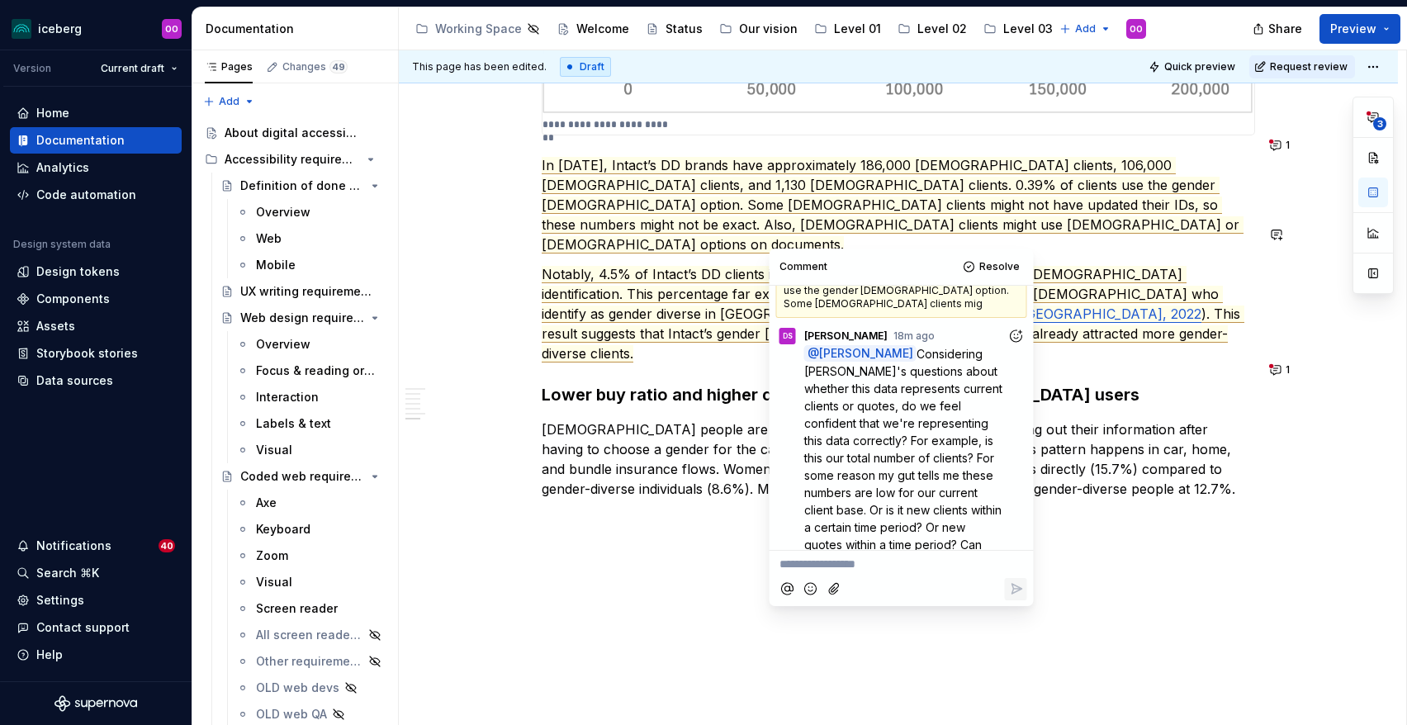
click at [920, 570] on p "**********" at bounding box center [902, 564] width 244 height 17
click at [1010, 590] on icon "Reply" at bounding box center [1015, 589] width 17 height 17
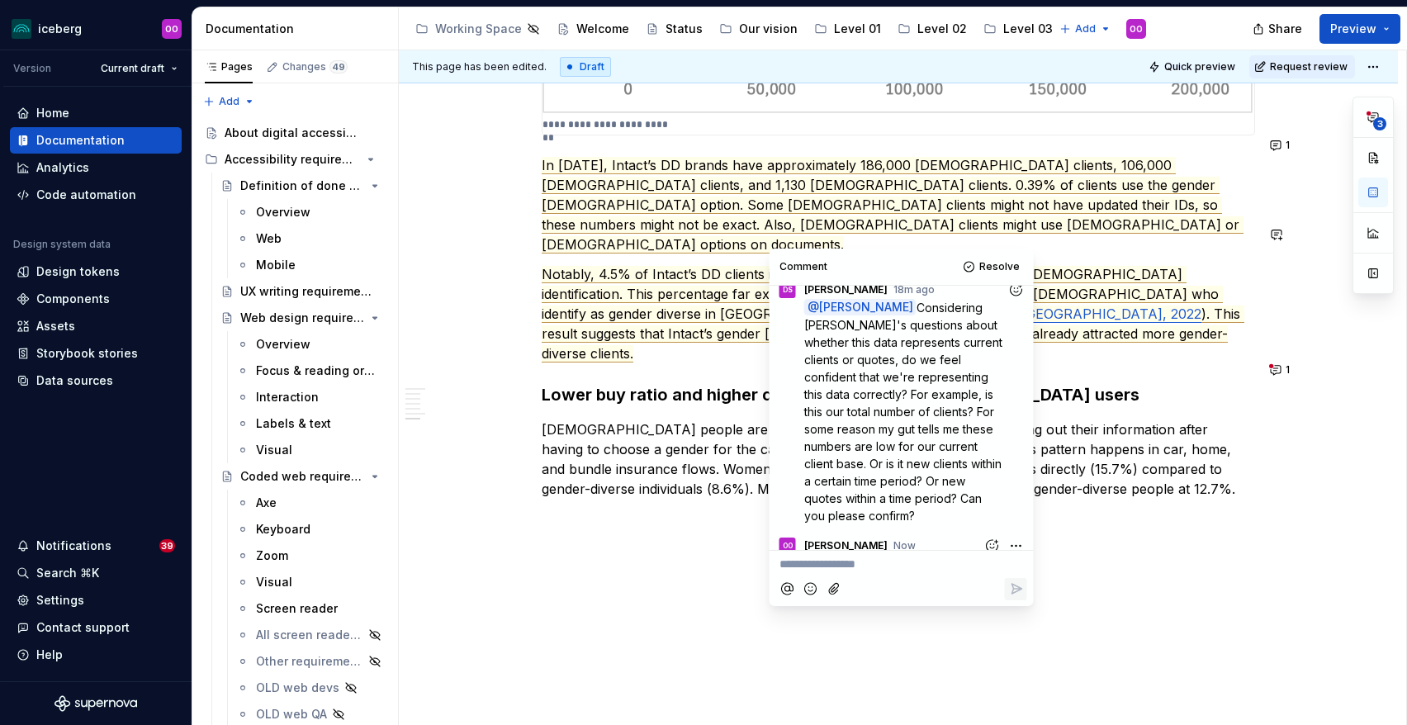
click at [729, 419] on p "Non-binary people are two to three times more likely to stop filling out their …" at bounding box center [898, 468] width 713 height 99
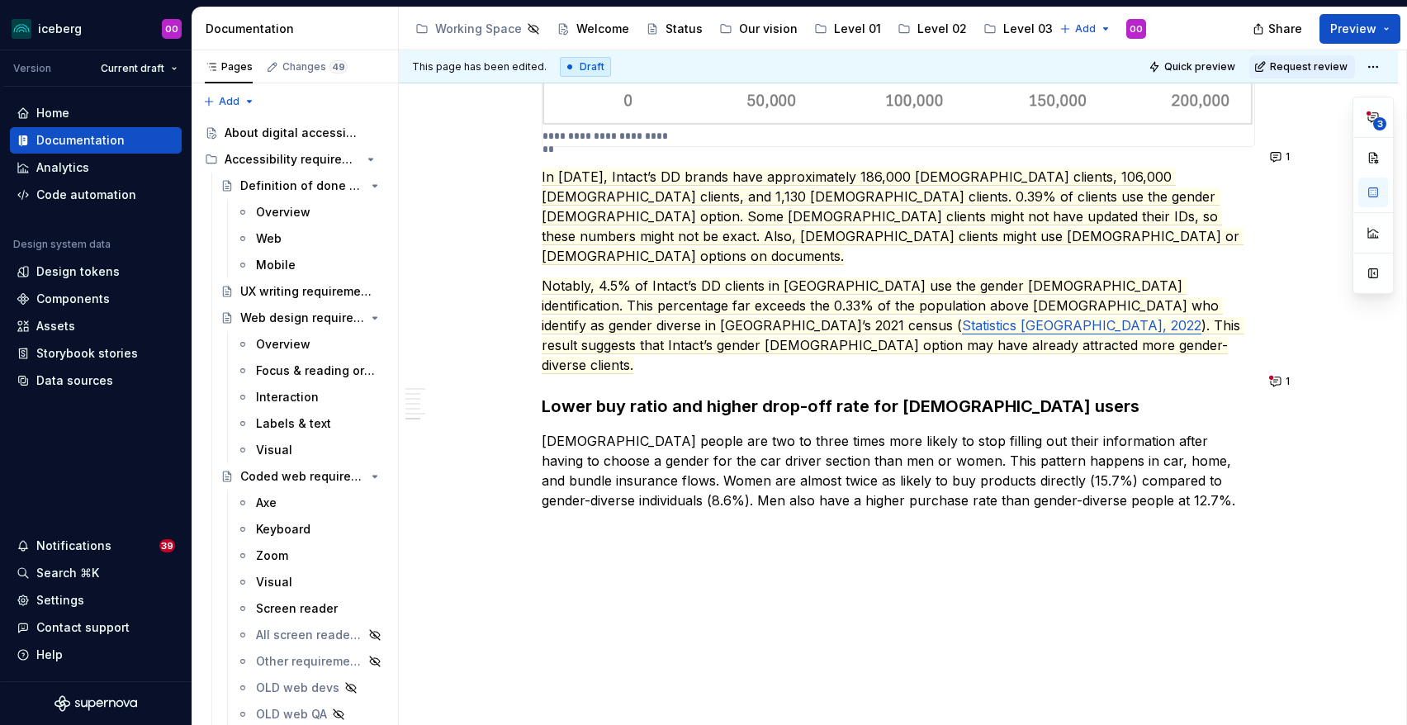
scroll to position [1839, 0]
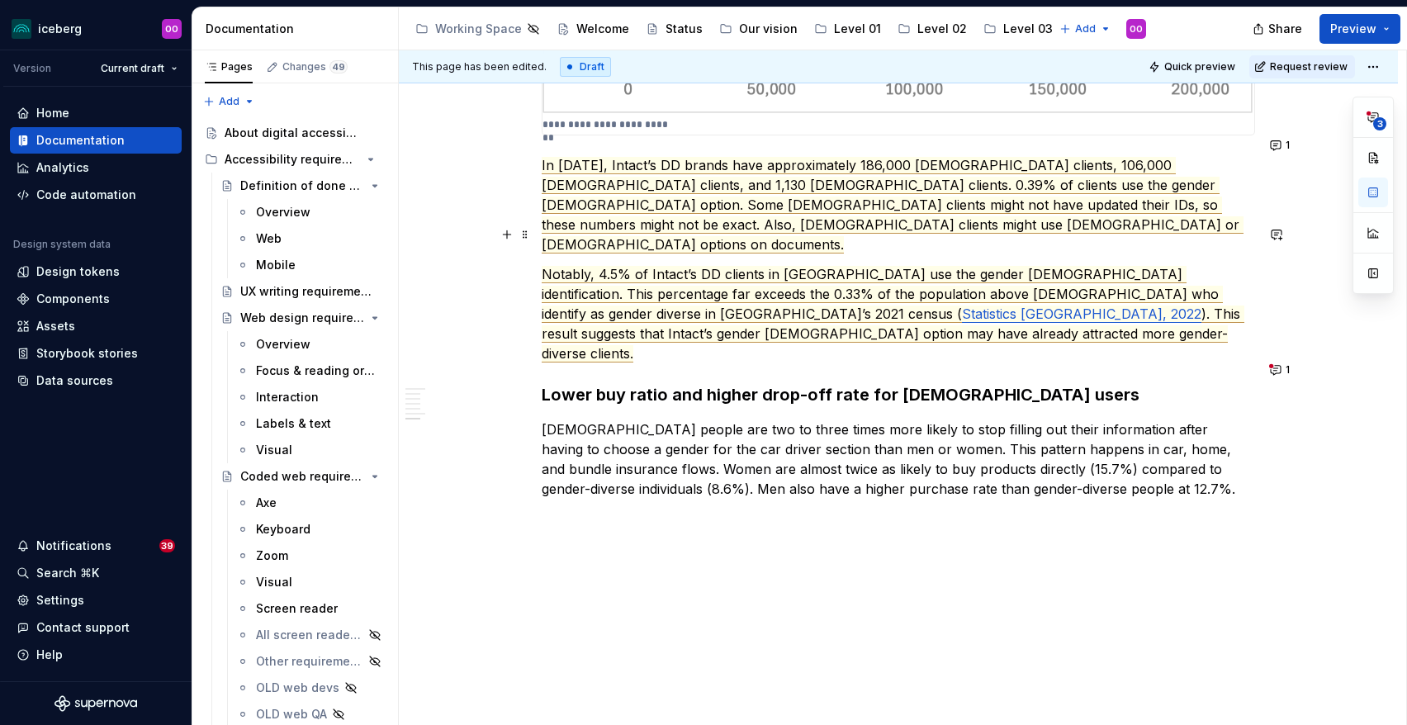
click at [780, 266] on span "Notably, 4.5% of Intact’s DD clients in Ontario use the gender X identification…" at bounding box center [882, 294] width 681 height 57
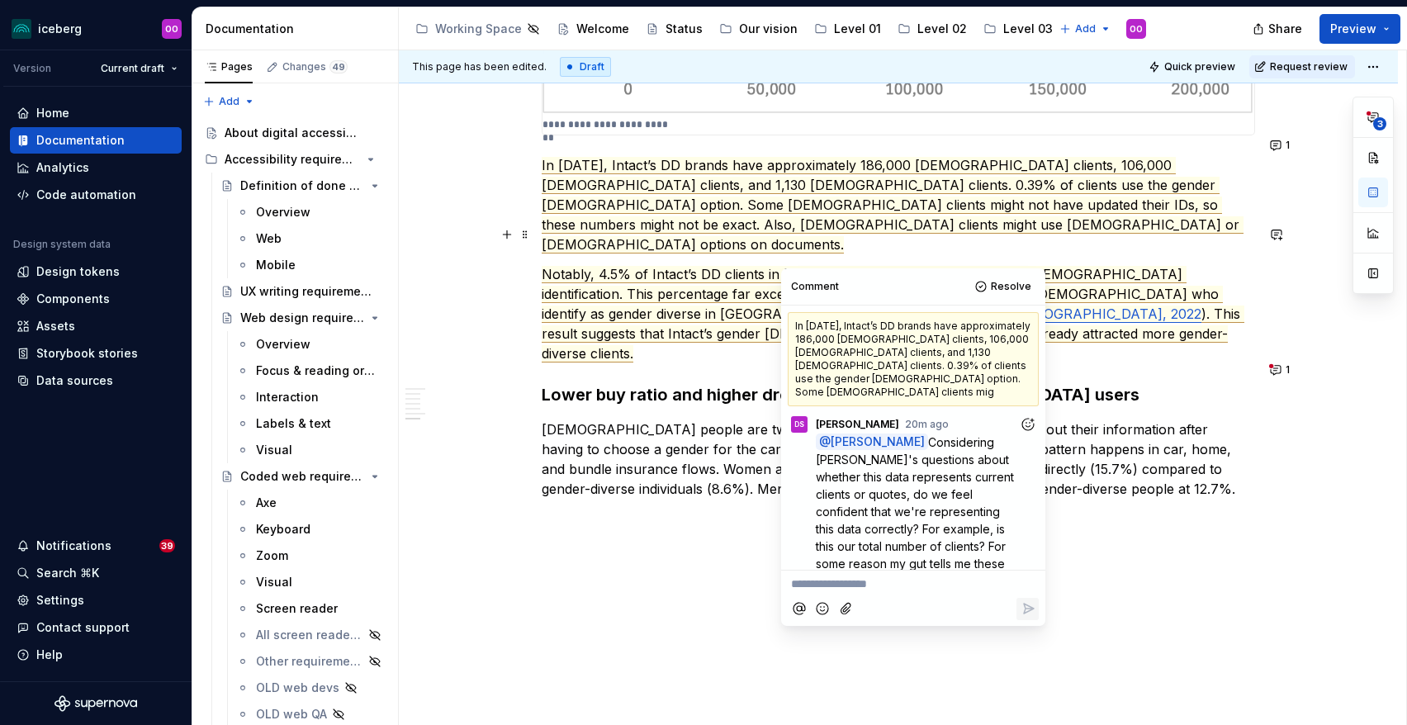
scroll to position [115, 0]
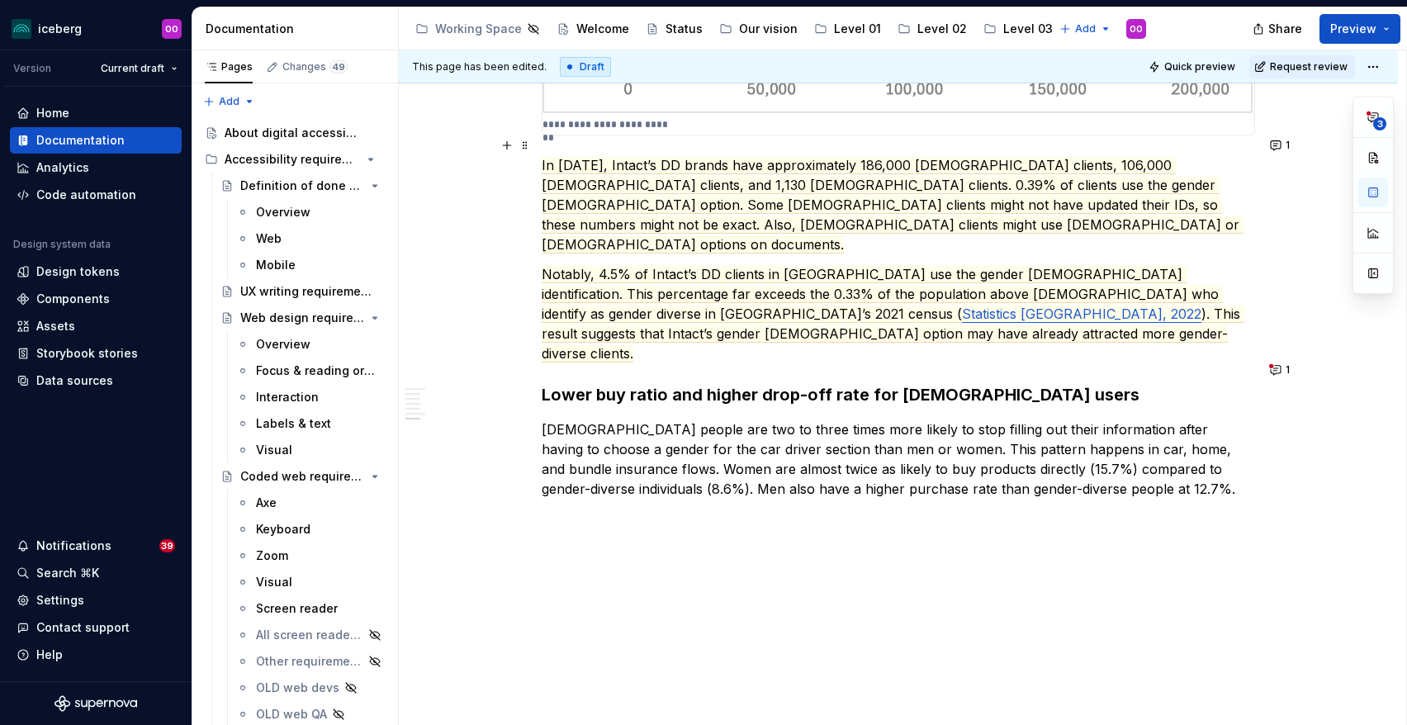
click at [881, 205] on p "In October 2024, Intact’s DD brands have approximately 186,000 male clients, 10…" at bounding box center [898, 204] width 713 height 99
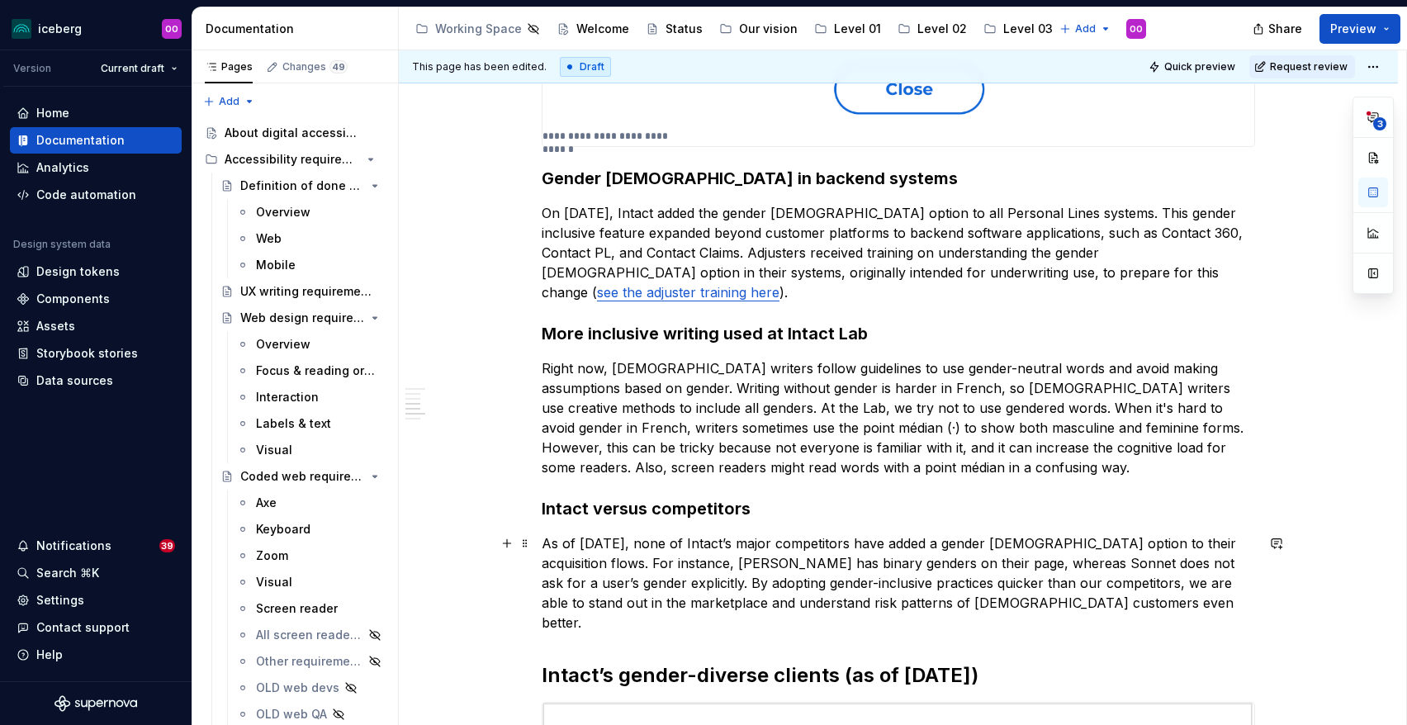
scroll to position [0, 0]
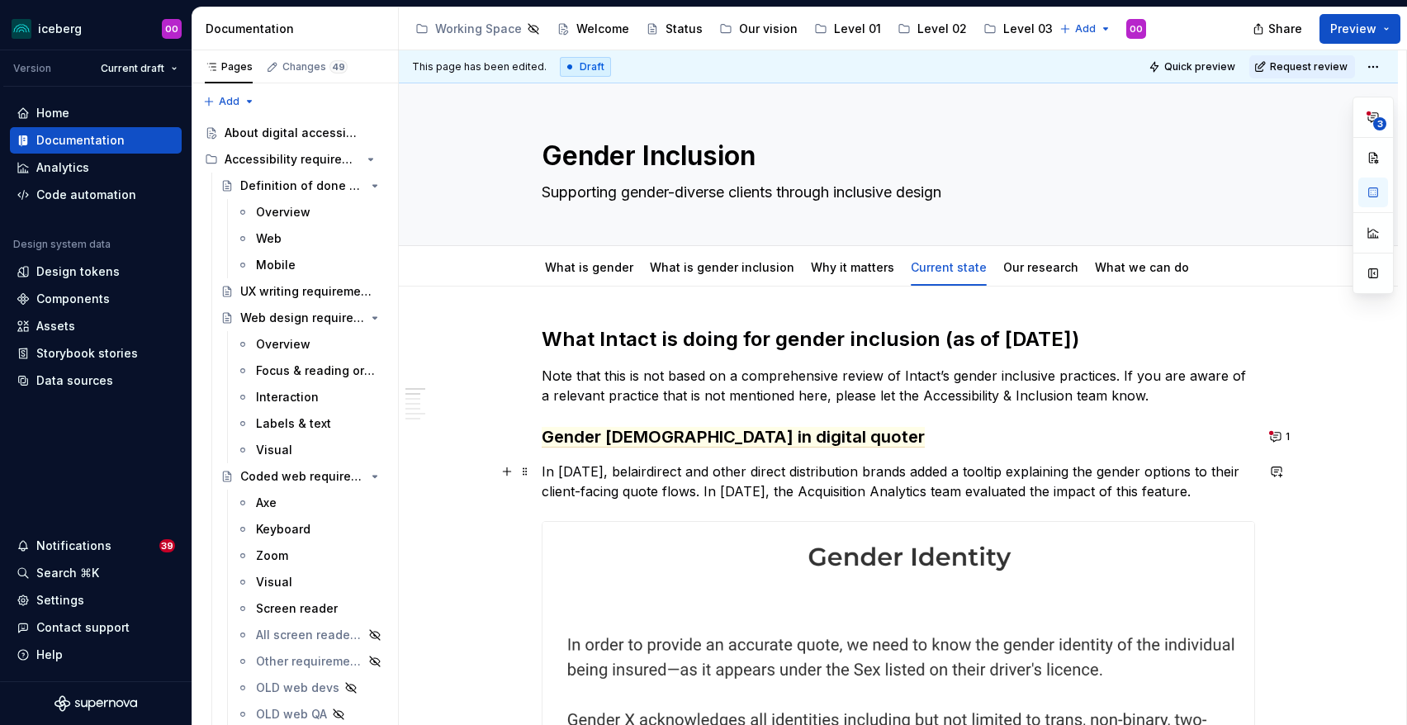
click at [718, 443] on span "Gender X in digital quoter" at bounding box center [733, 437] width 383 height 21
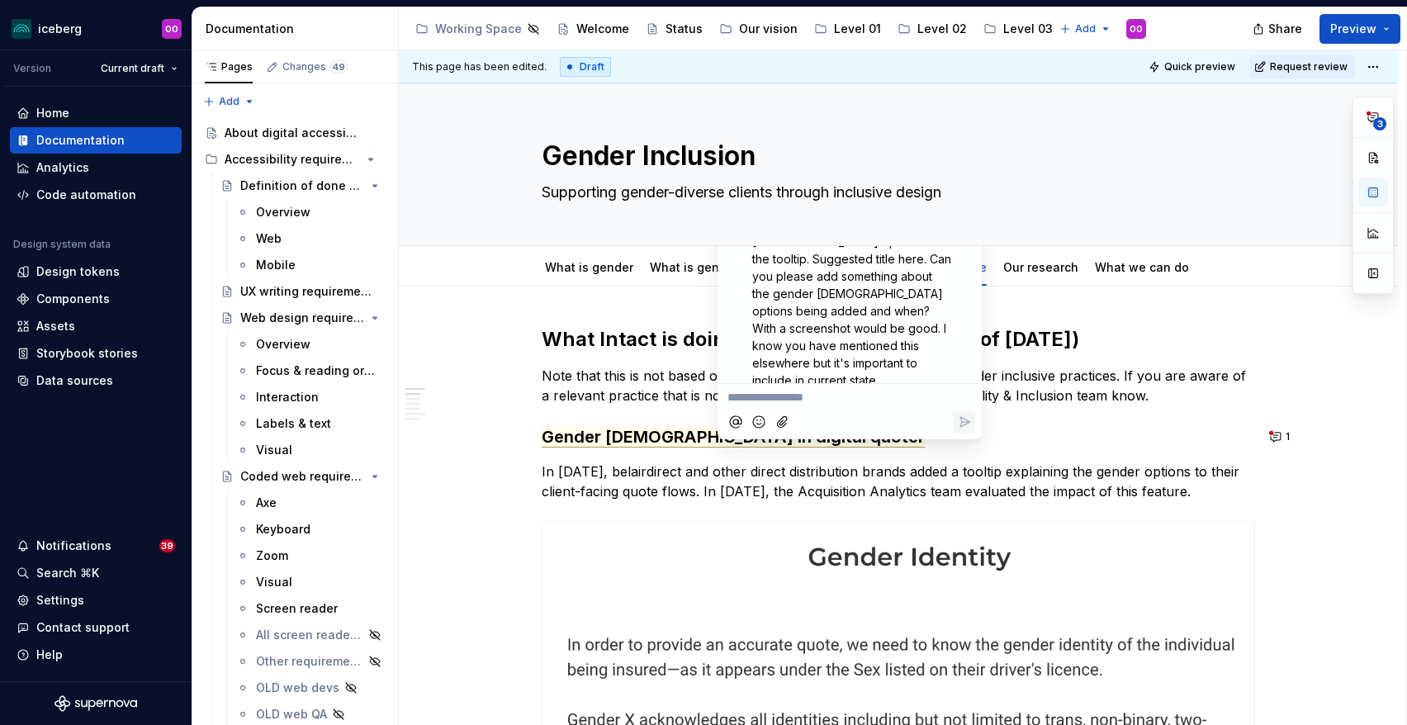
click at [890, 384] on div "**********" at bounding box center [849, 395] width 251 height 22
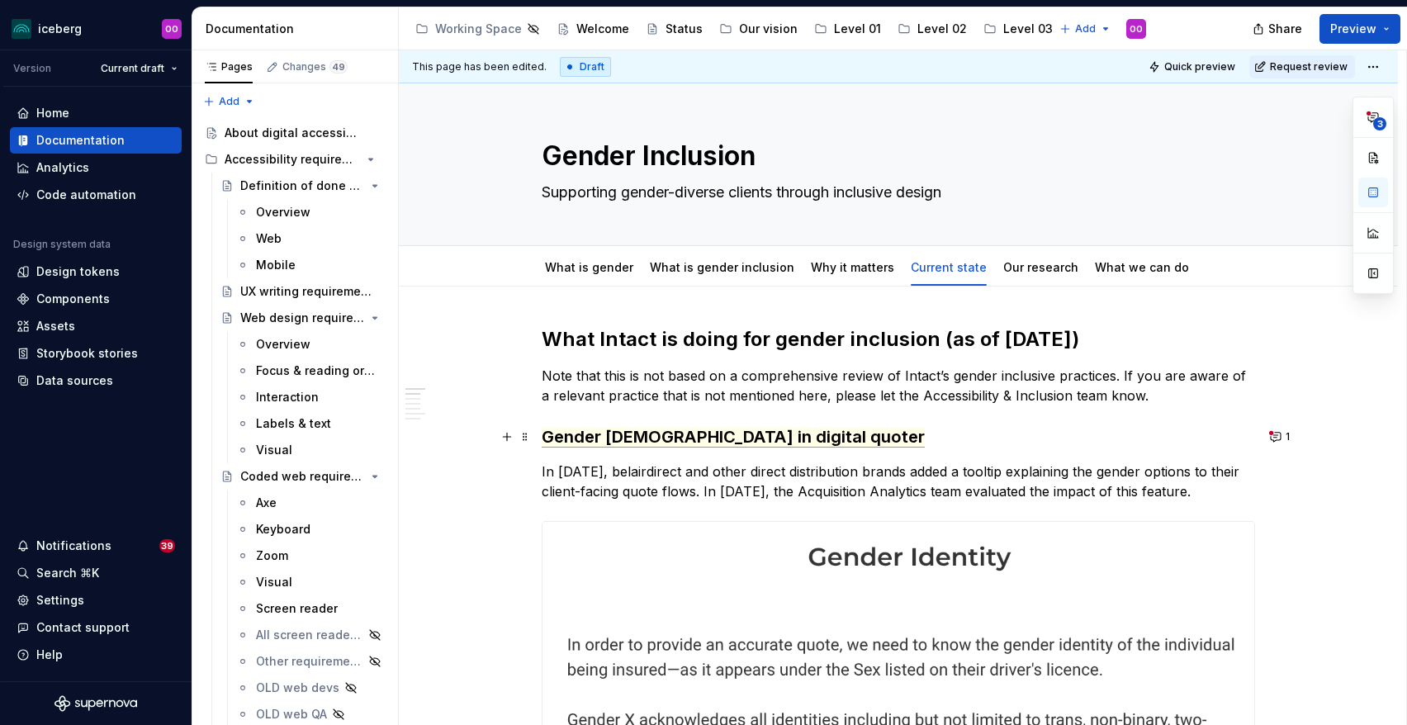
click at [706, 442] on span "Gender X in digital quoter" at bounding box center [733, 437] width 383 height 21
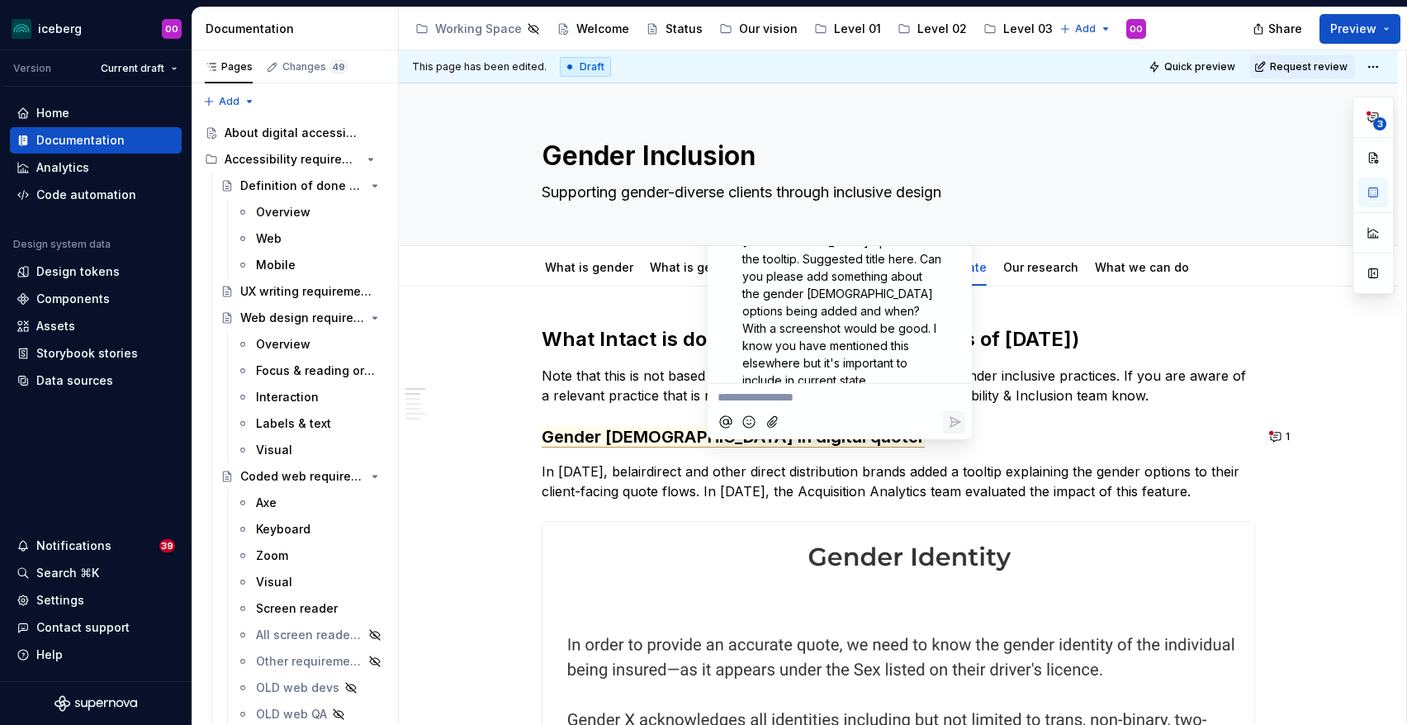
click at [870, 462] on p "In August 2024, belairdirect and other direct distribution brands added a toolt…" at bounding box center [898, 482] width 713 height 40
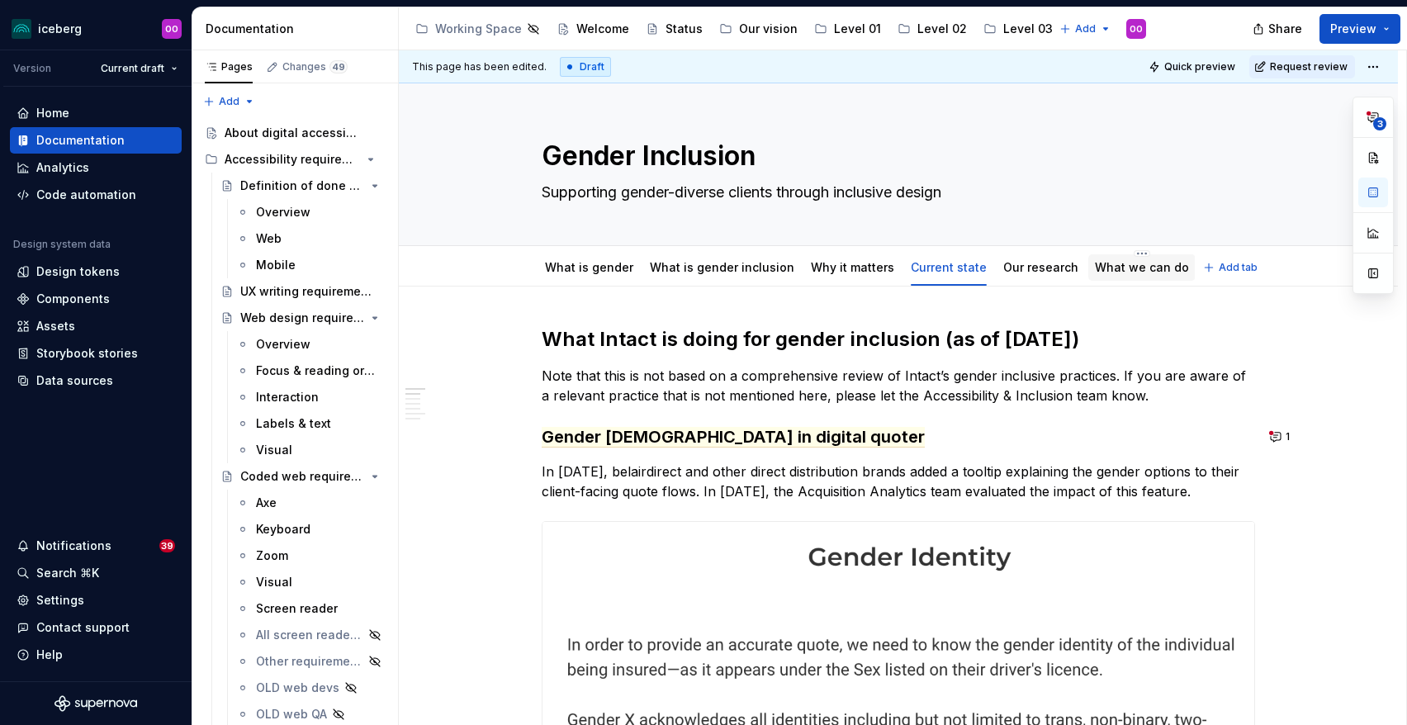
click at [1100, 273] on link "What we can do" at bounding box center [1142, 267] width 94 height 14
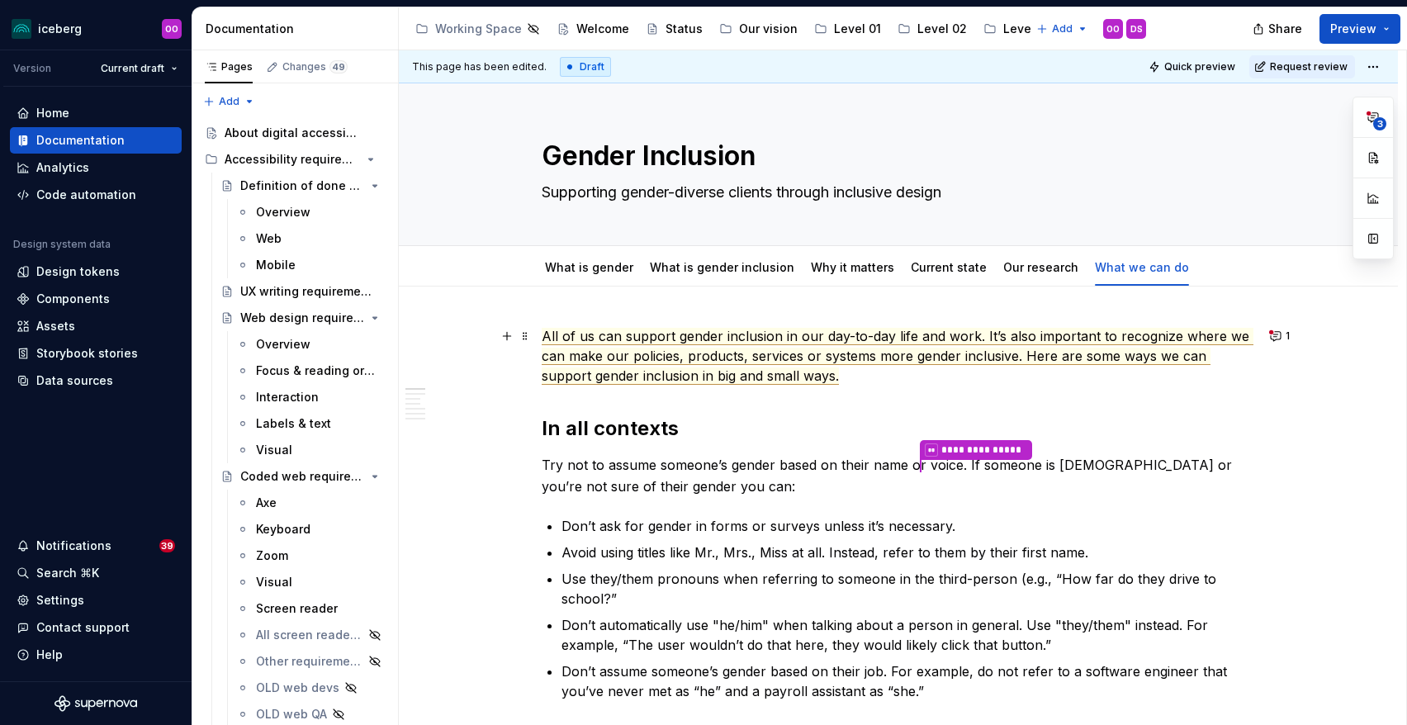
click at [903, 364] on span "All of us can support gender inclusion in our day-to-day life and work. It’s al…" at bounding box center [898, 356] width 712 height 57
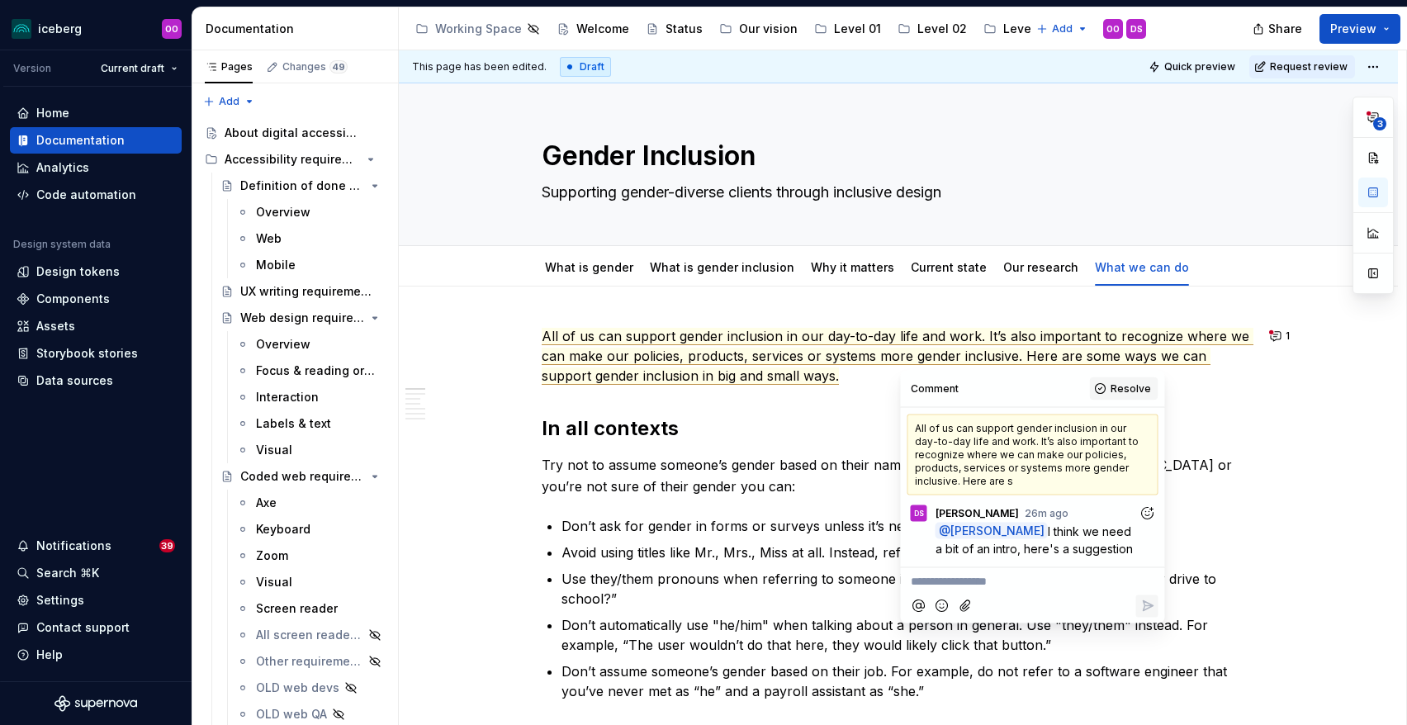
click at [1096, 386] on button "Resolve" at bounding box center [1124, 388] width 69 height 23
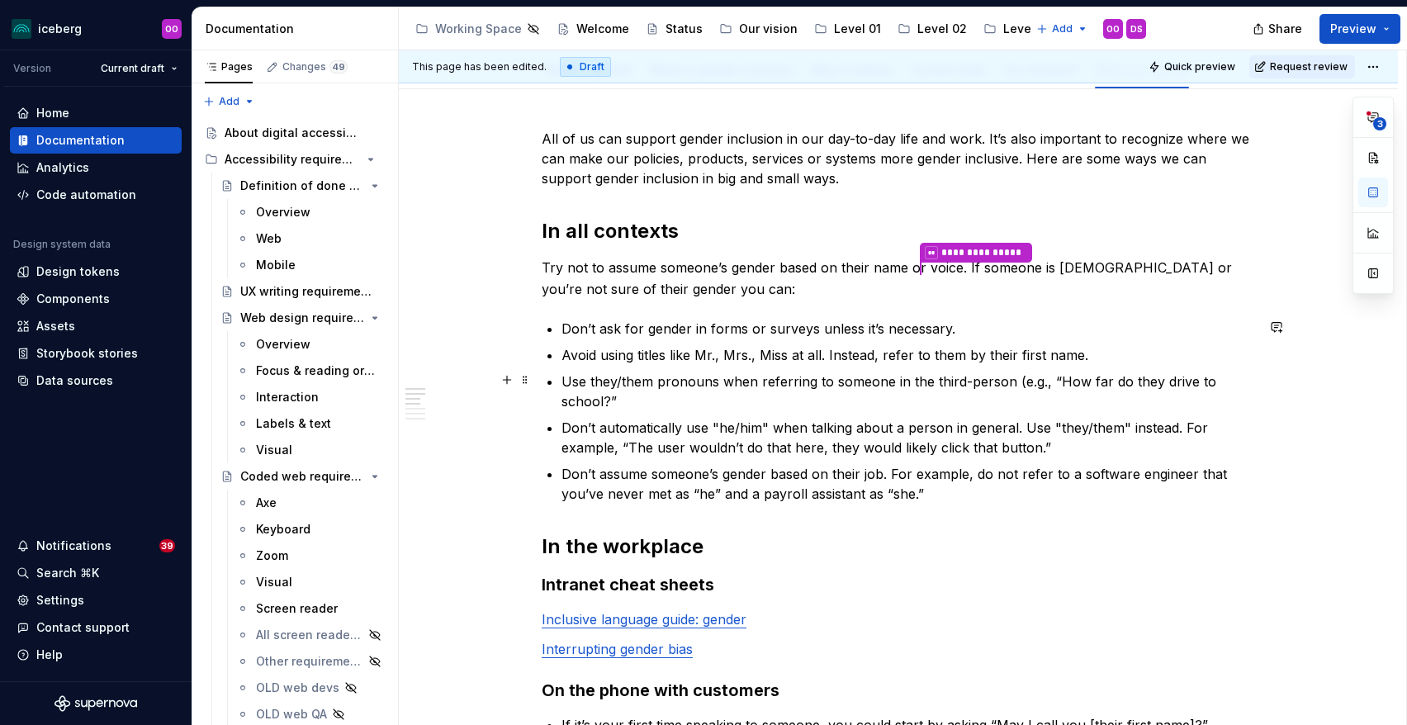
scroll to position [199, 0]
click at [898, 149] on commenthighlight "All of us can support gender inclusion in our day-to-day life and work. It’s al…" at bounding box center [898, 157] width 712 height 56
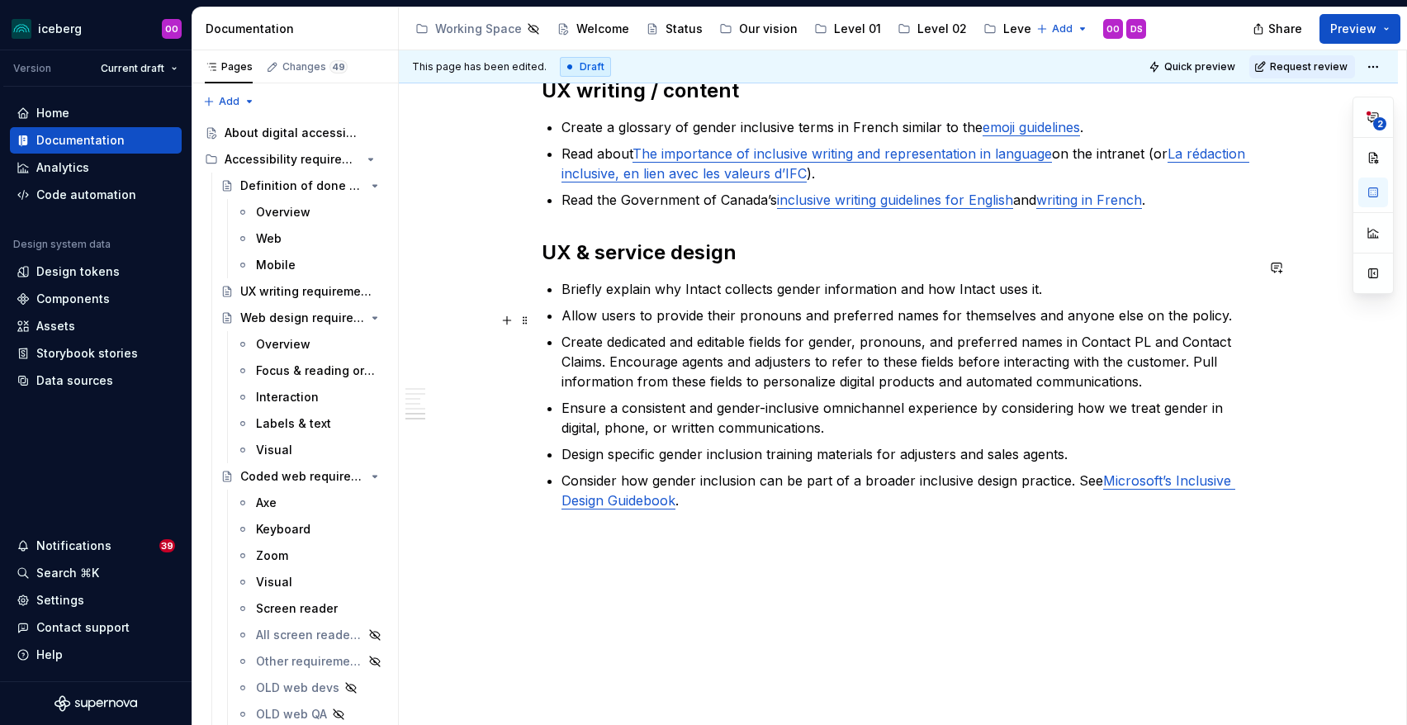
scroll to position [0, 0]
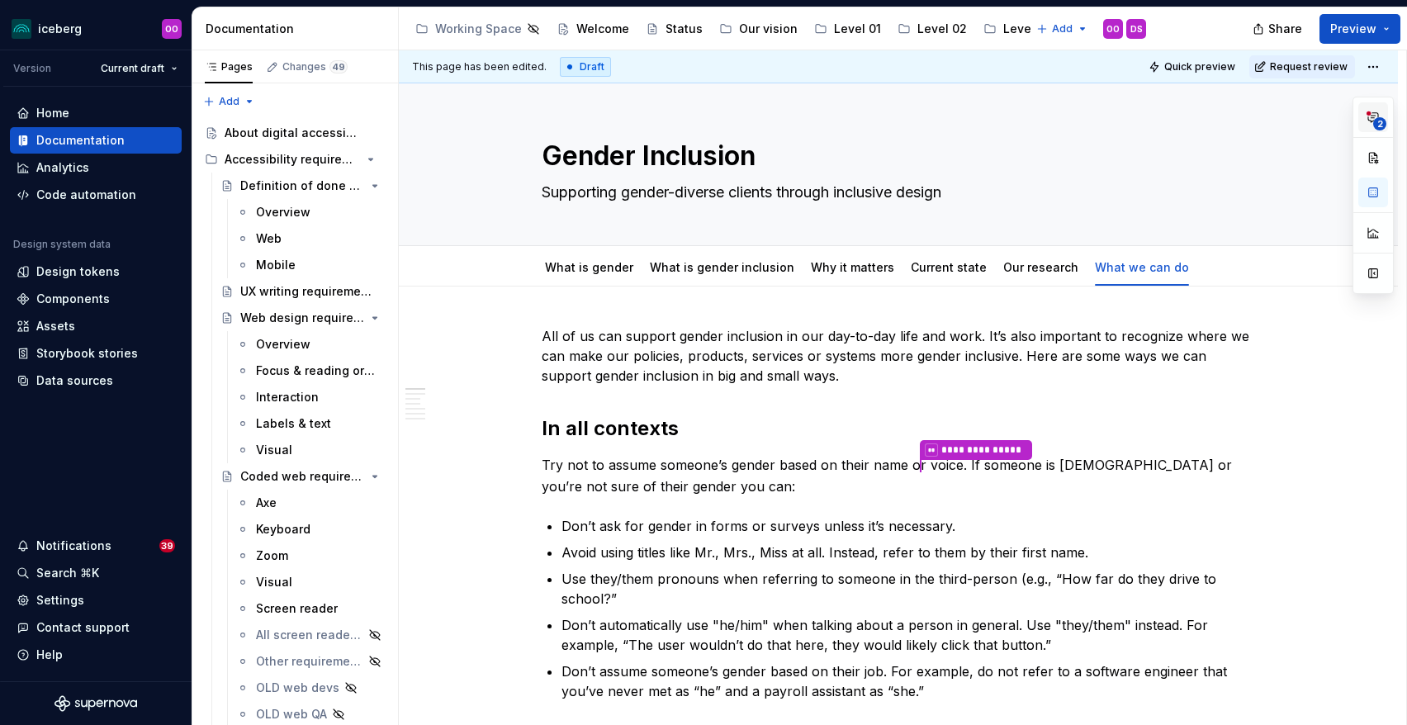
click at [1374, 123] on span "2" at bounding box center [1379, 123] width 13 height 13
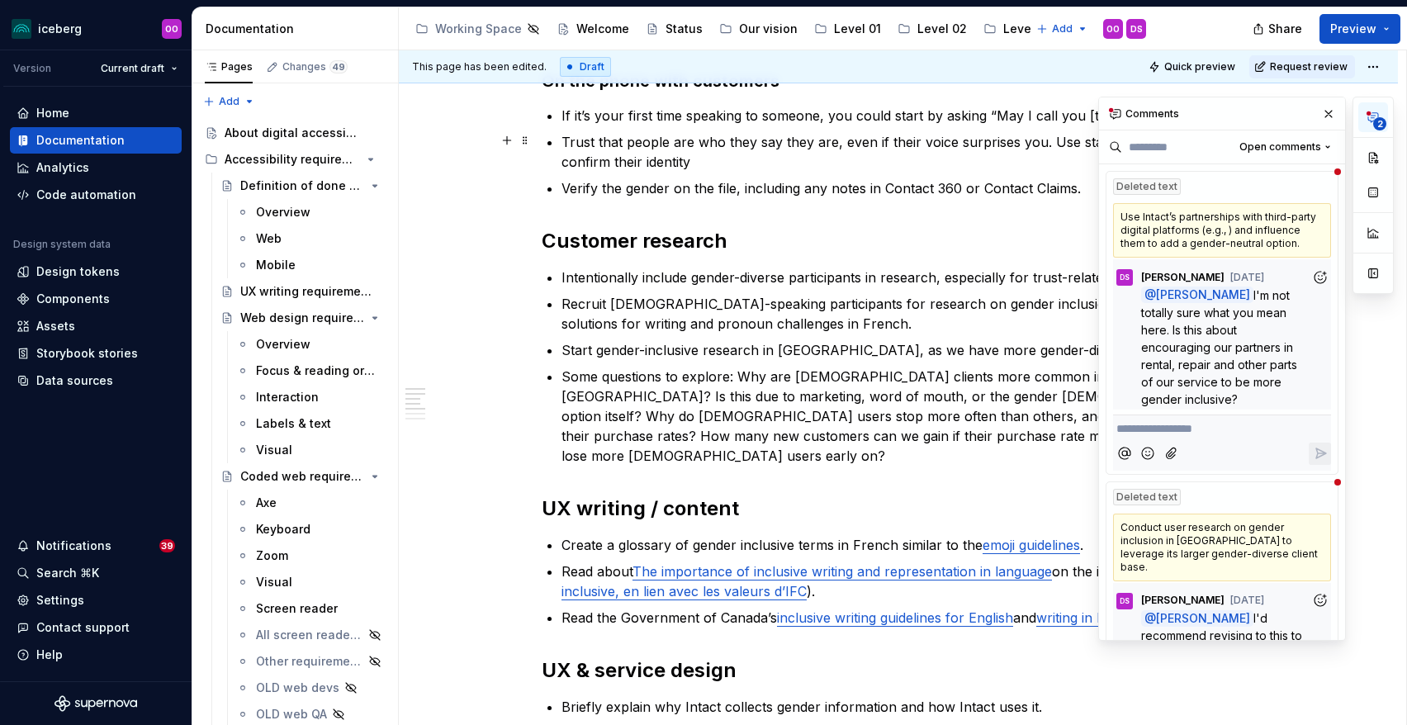
scroll to position [1225, 0]
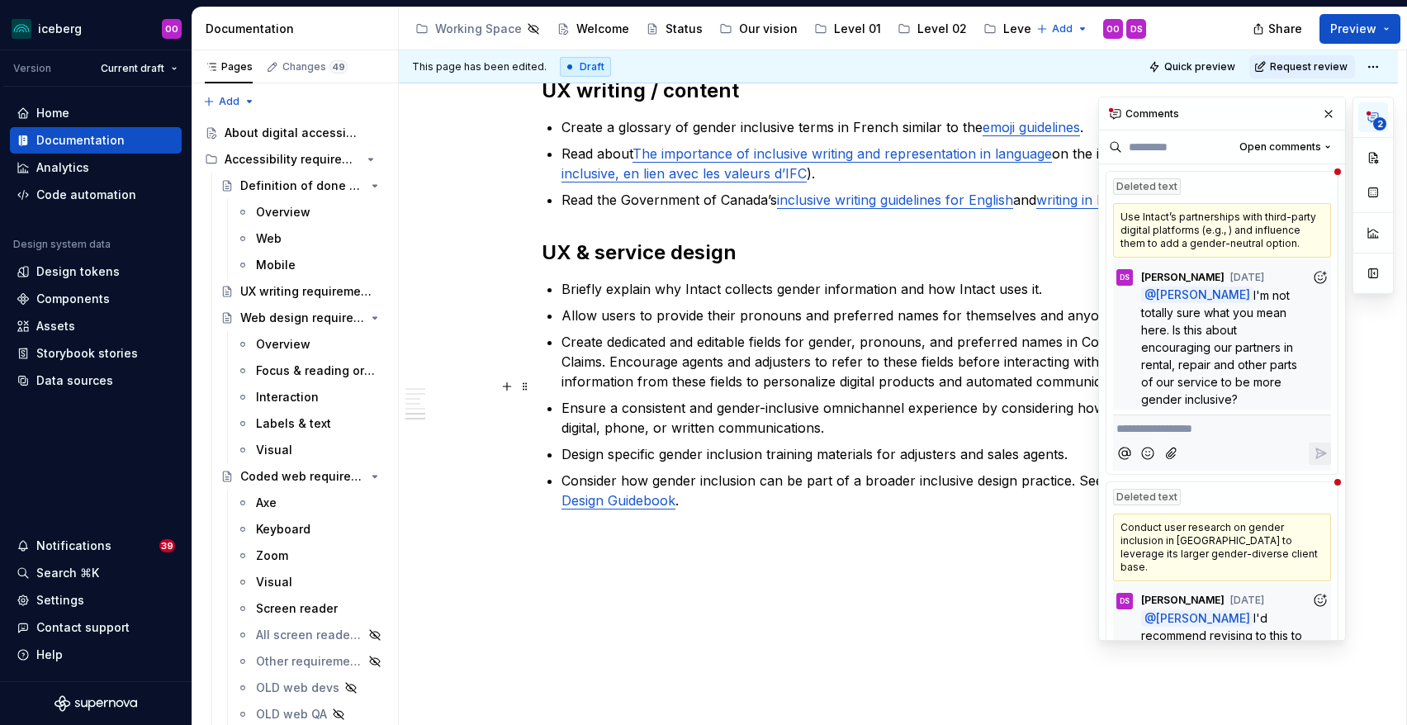
click at [843, 398] on p "Ensure a consistent and gender-inclusive omnichannel experience by considering …" at bounding box center [909, 418] width 694 height 40
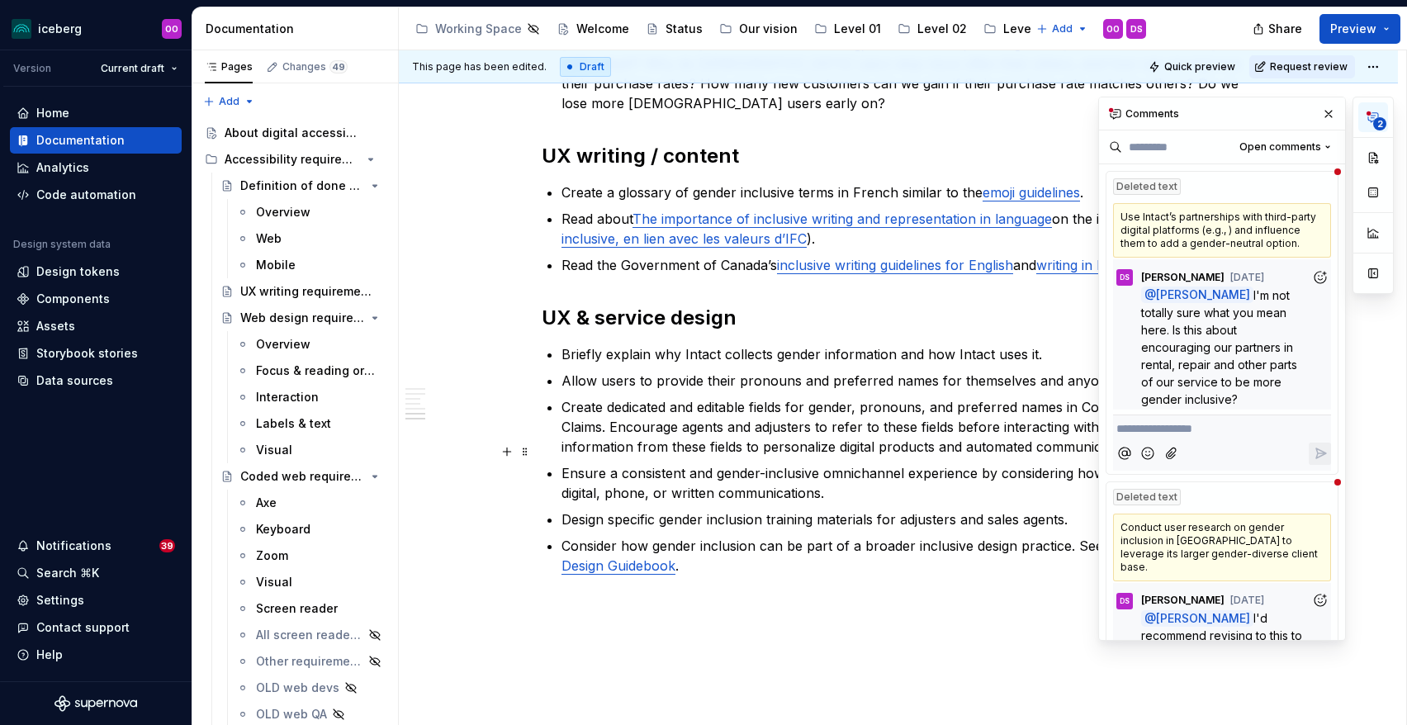
scroll to position [1147, 0]
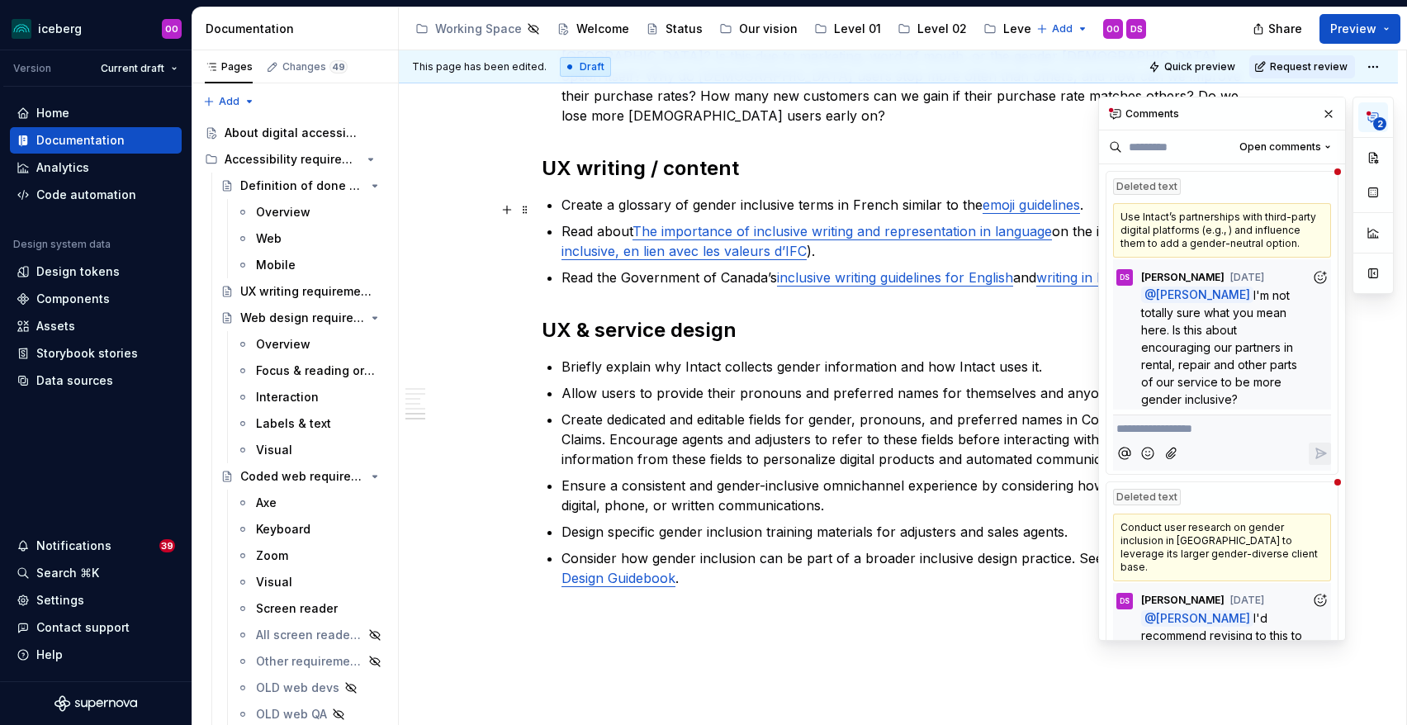
click at [1172, 212] on div "Use Intact’s partnerships with third-party digital platforms (e.g., ) and influ…" at bounding box center [1222, 230] width 218 height 55
click at [1172, 220] on div "Use Intact’s partnerships with third-party digital platforms (e.g., ) and influ…" at bounding box center [1222, 230] width 218 height 55
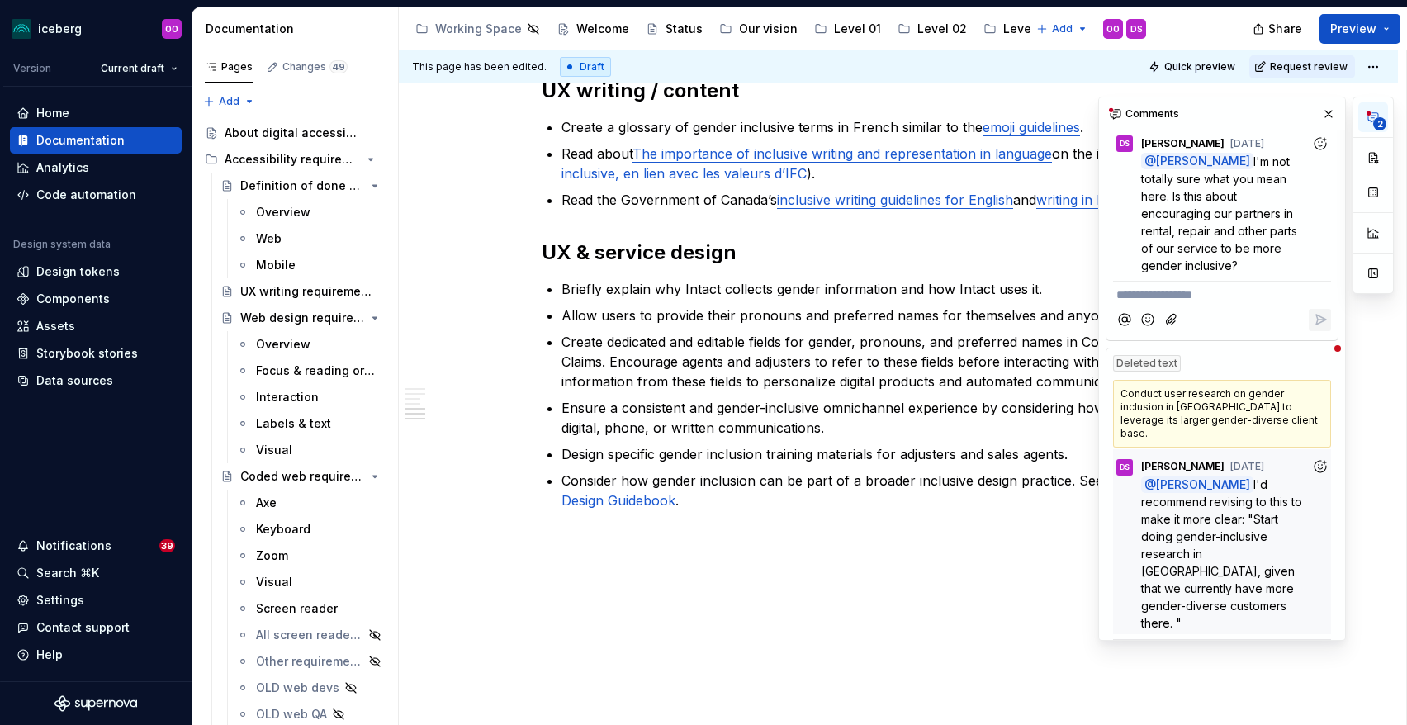
scroll to position [0, 0]
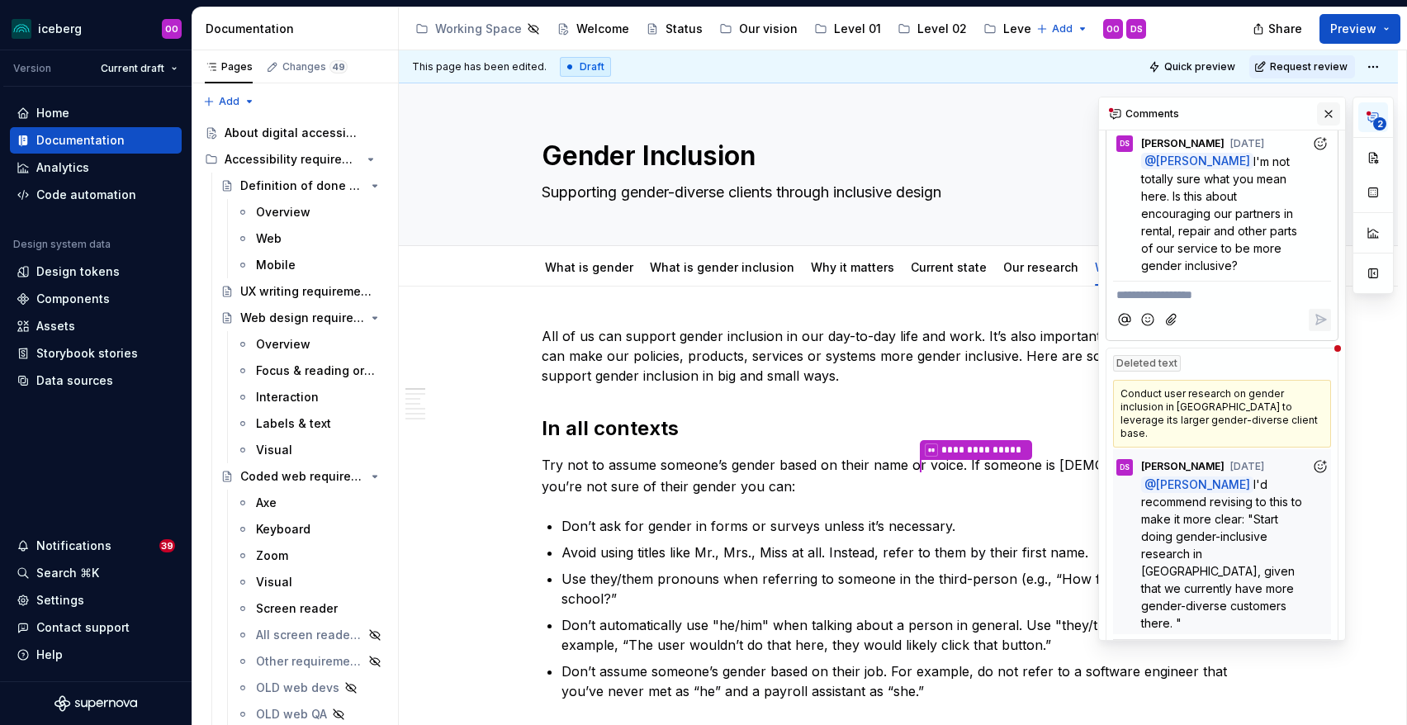
click at [1321, 112] on button "button" at bounding box center [1328, 113] width 23 height 23
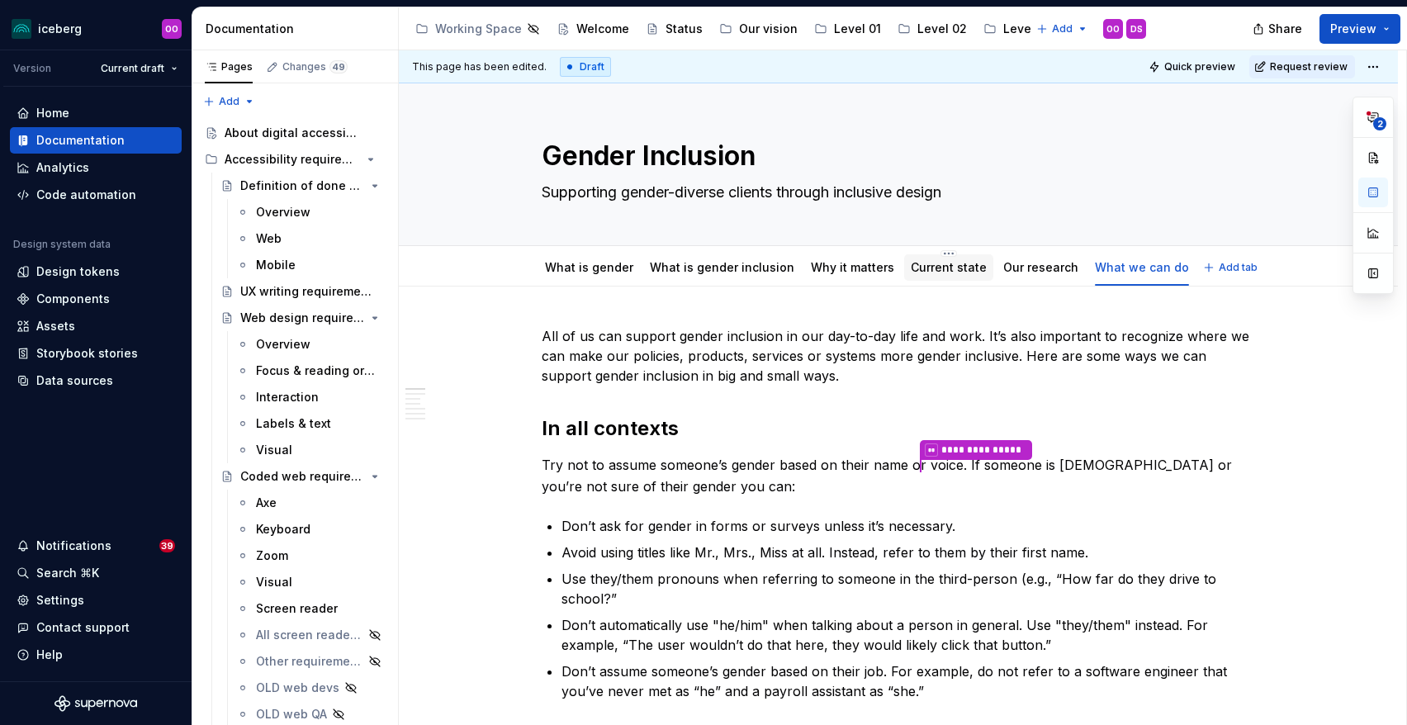
click at [911, 268] on link "Current state" at bounding box center [949, 267] width 76 height 14
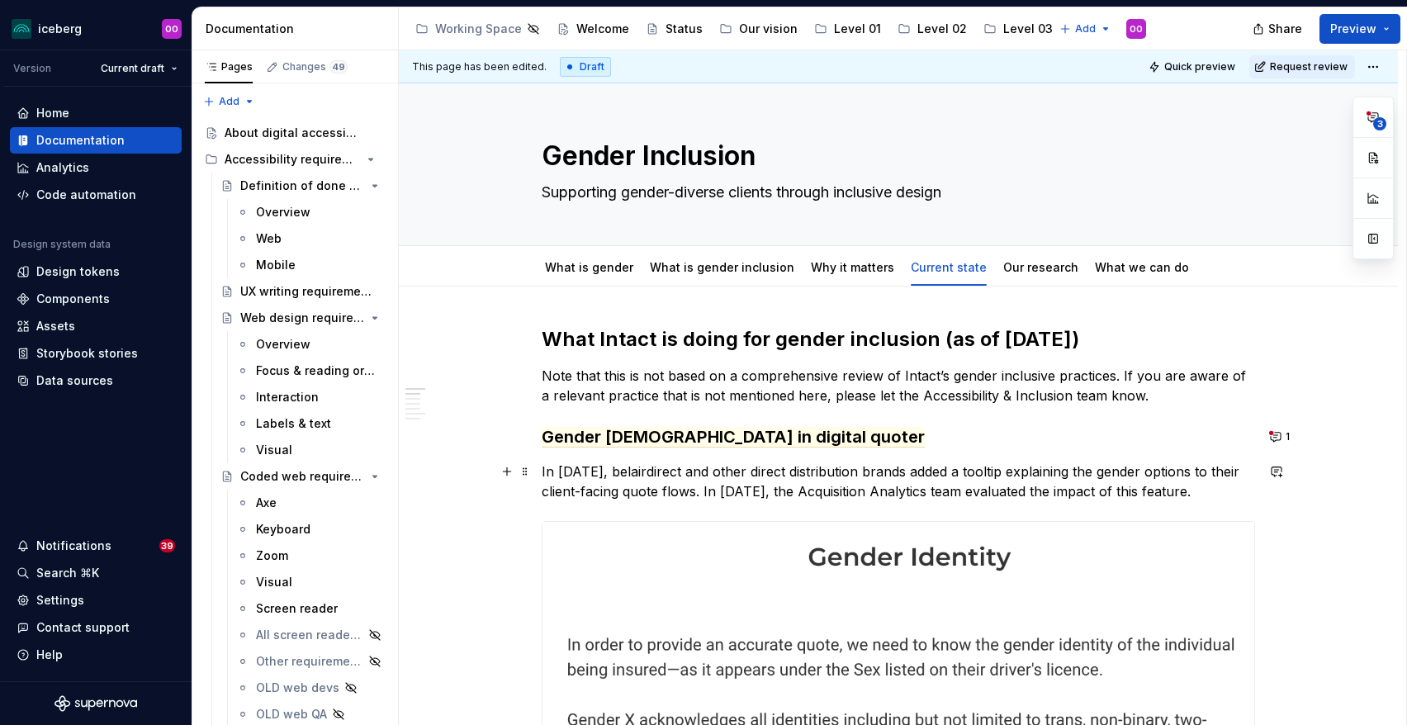
scroll to position [32, 0]
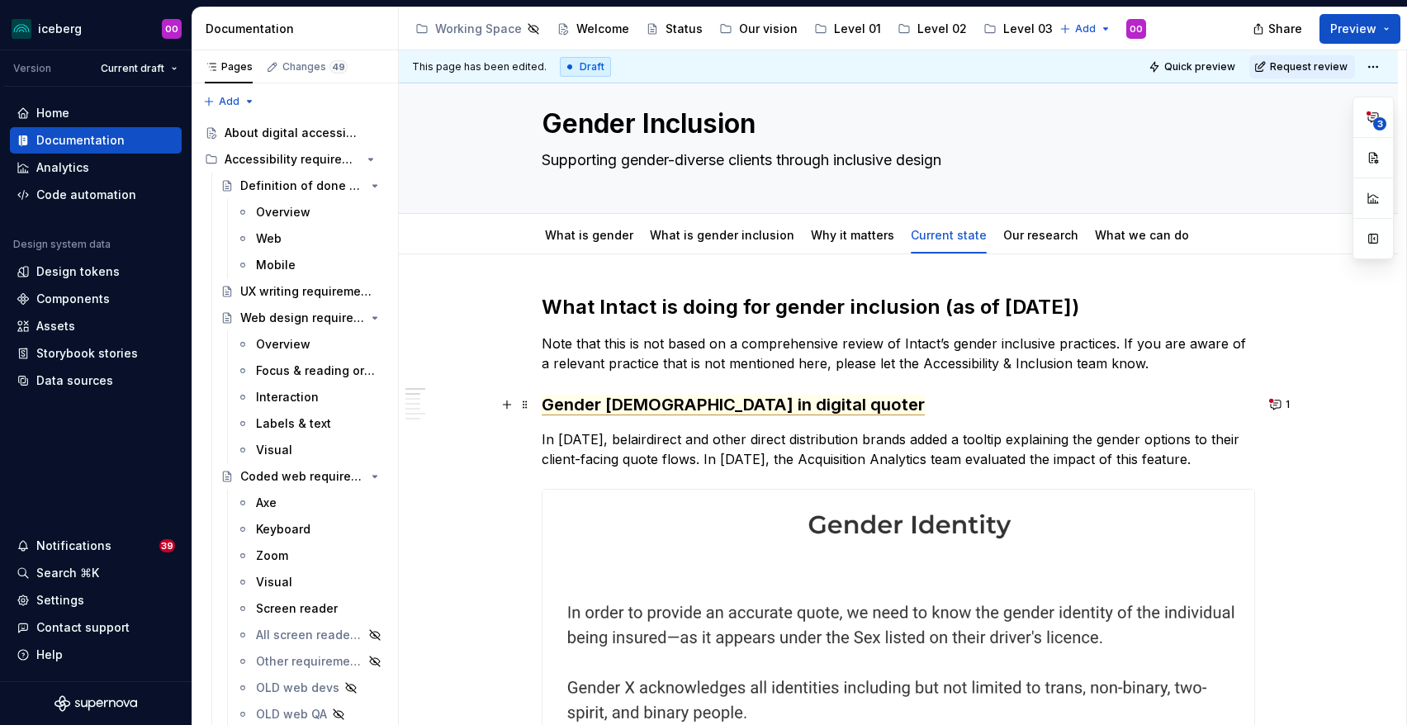
click at [711, 395] on span "Gender X in digital quoter" at bounding box center [733, 405] width 383 height 21
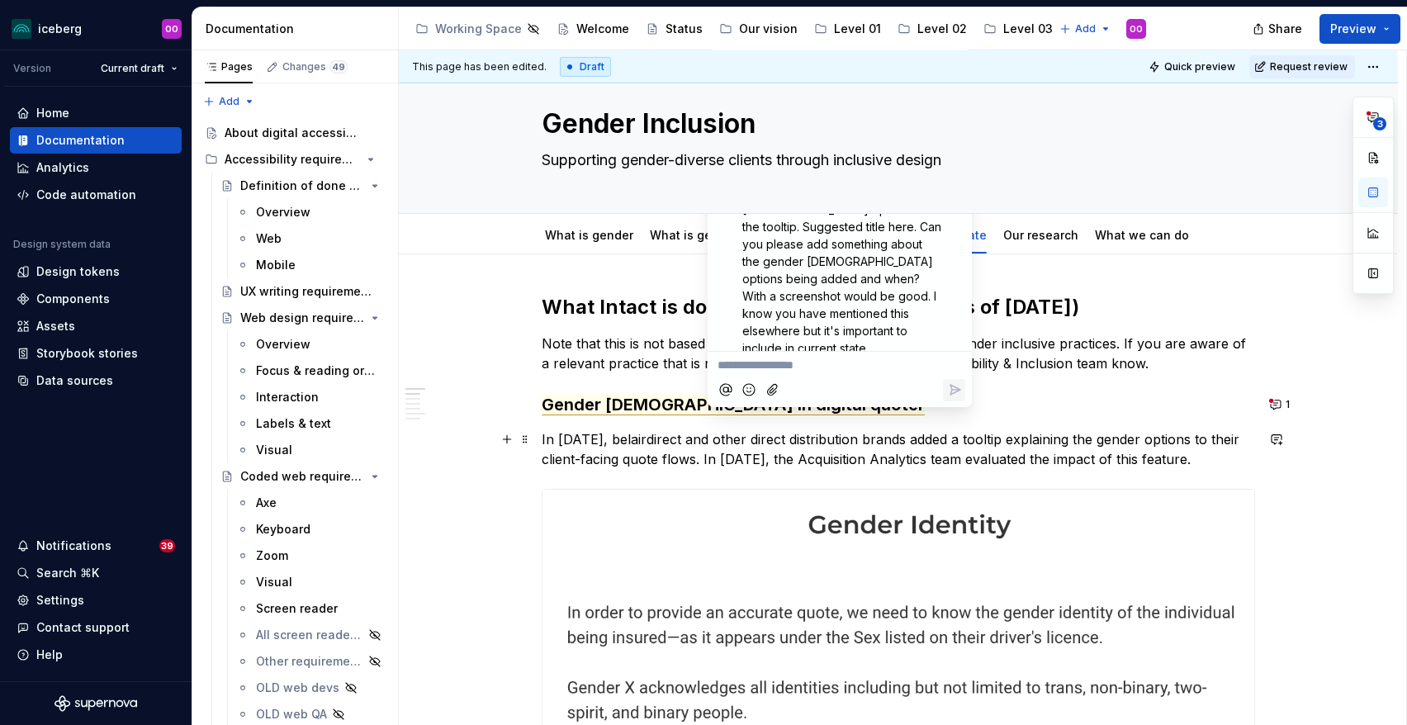
click at [1122, 463] on p "In August 2024, belairdirect and other direct distribution brands added a toolt…" at bounding box center [898, 449] width 713 height 40
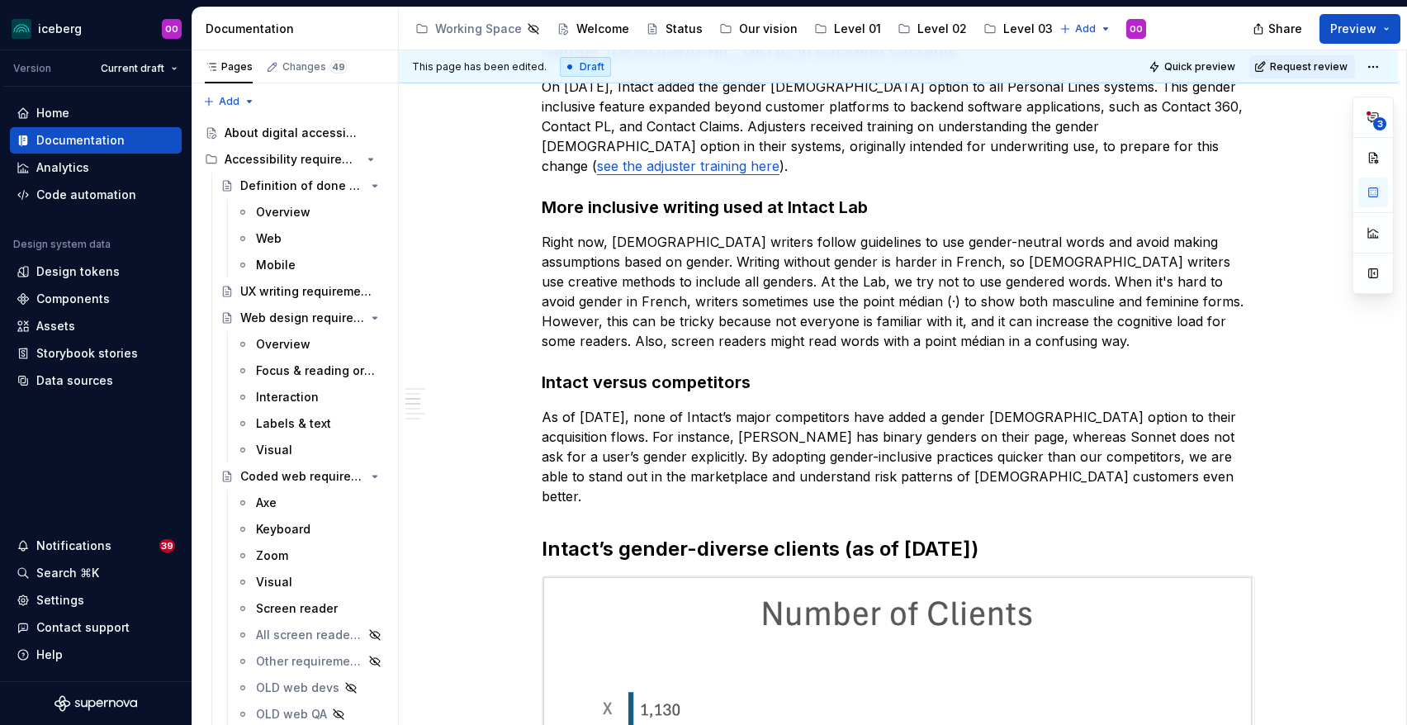
scroll to position [1839, 0]
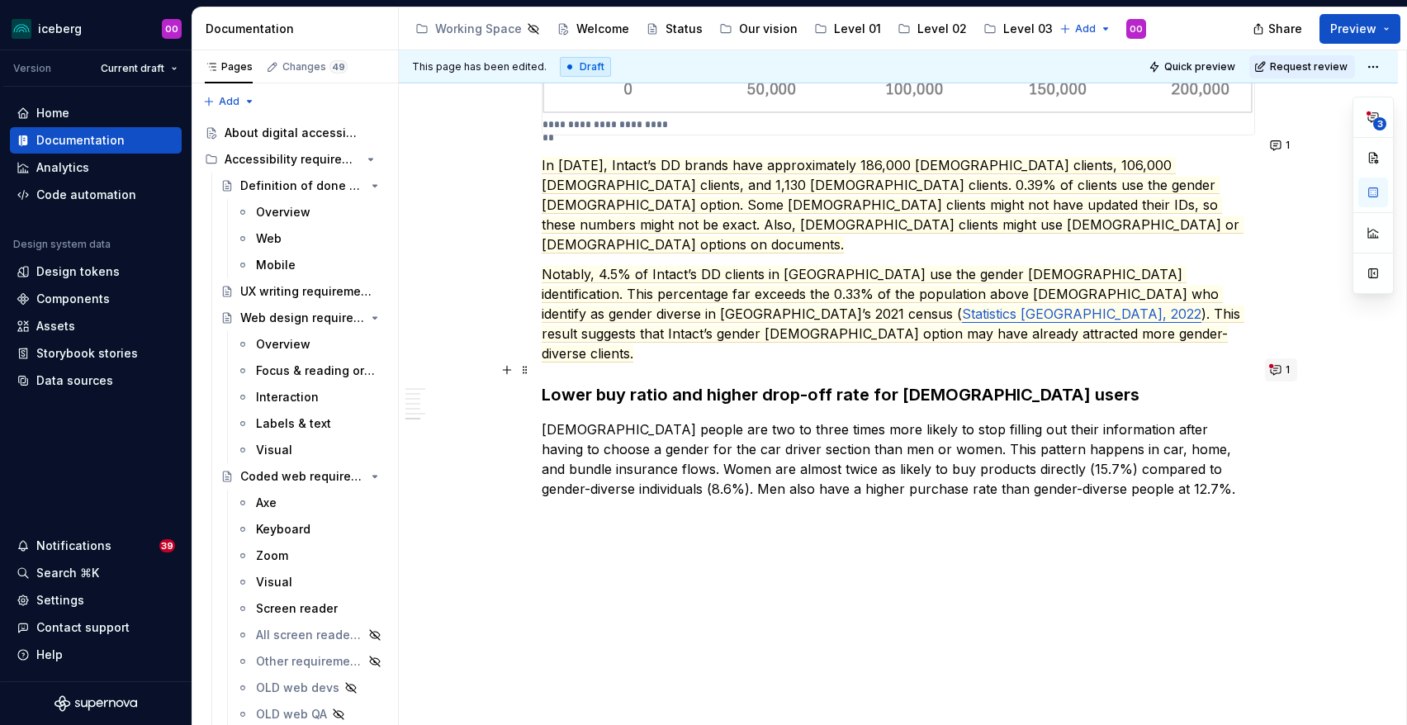
click at [1285, 363] on button "1" at bounding box center [1281, 369] width 32 height 23
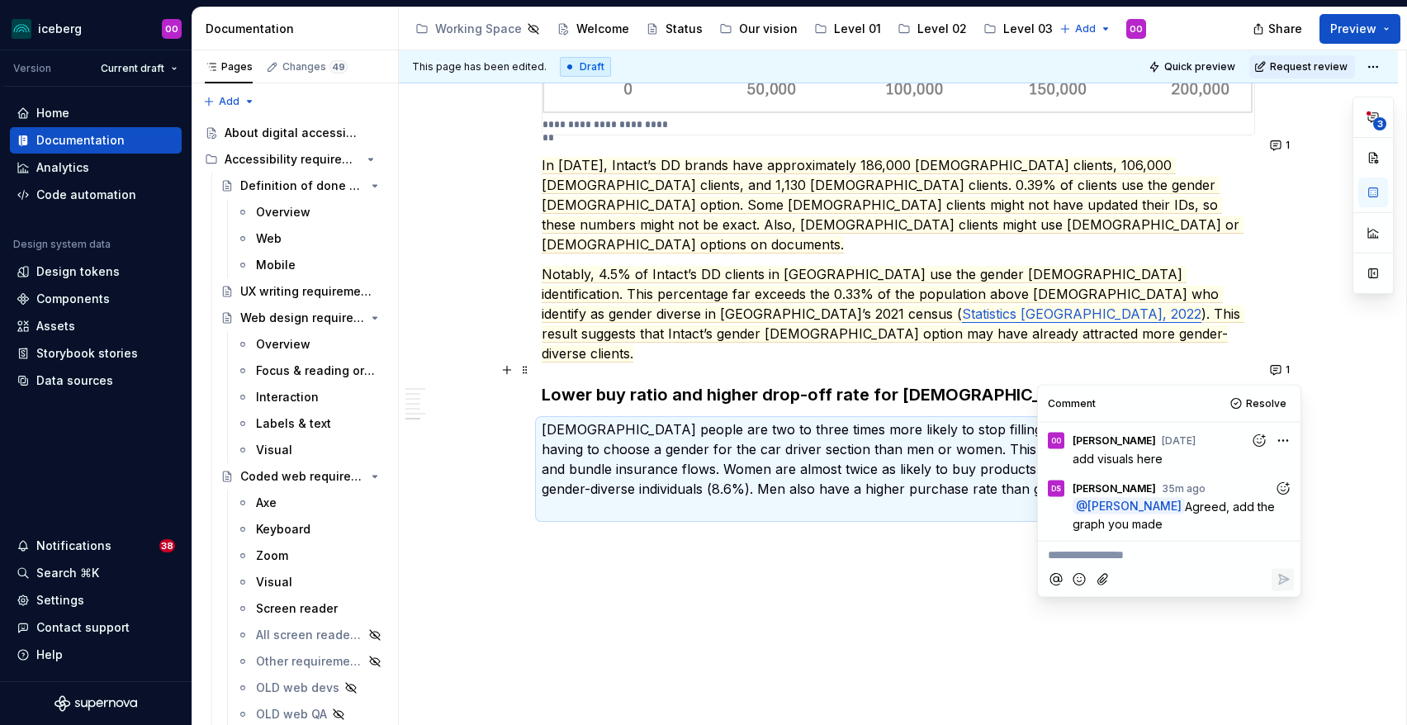
click at [850, 528] on p at bounding box center [898, 538] width 713 height 20
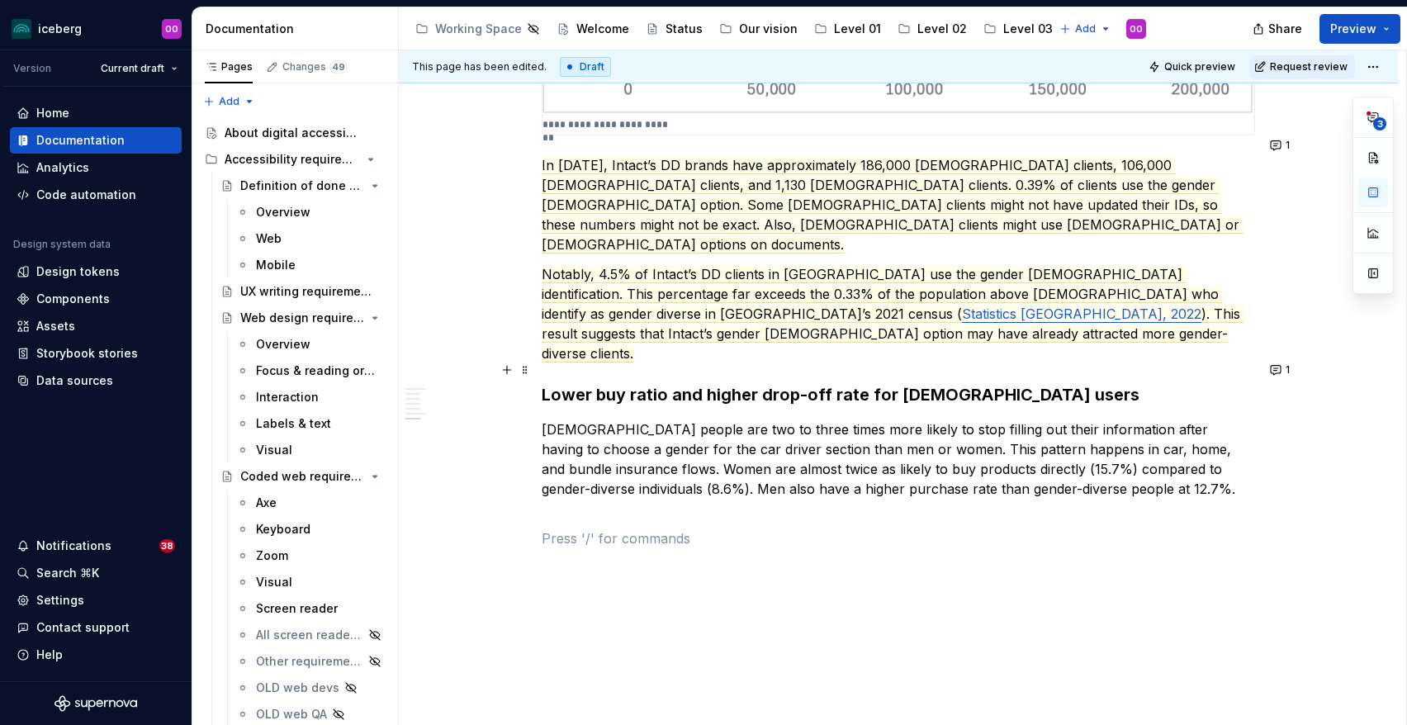
scroll to position [1778, 0]
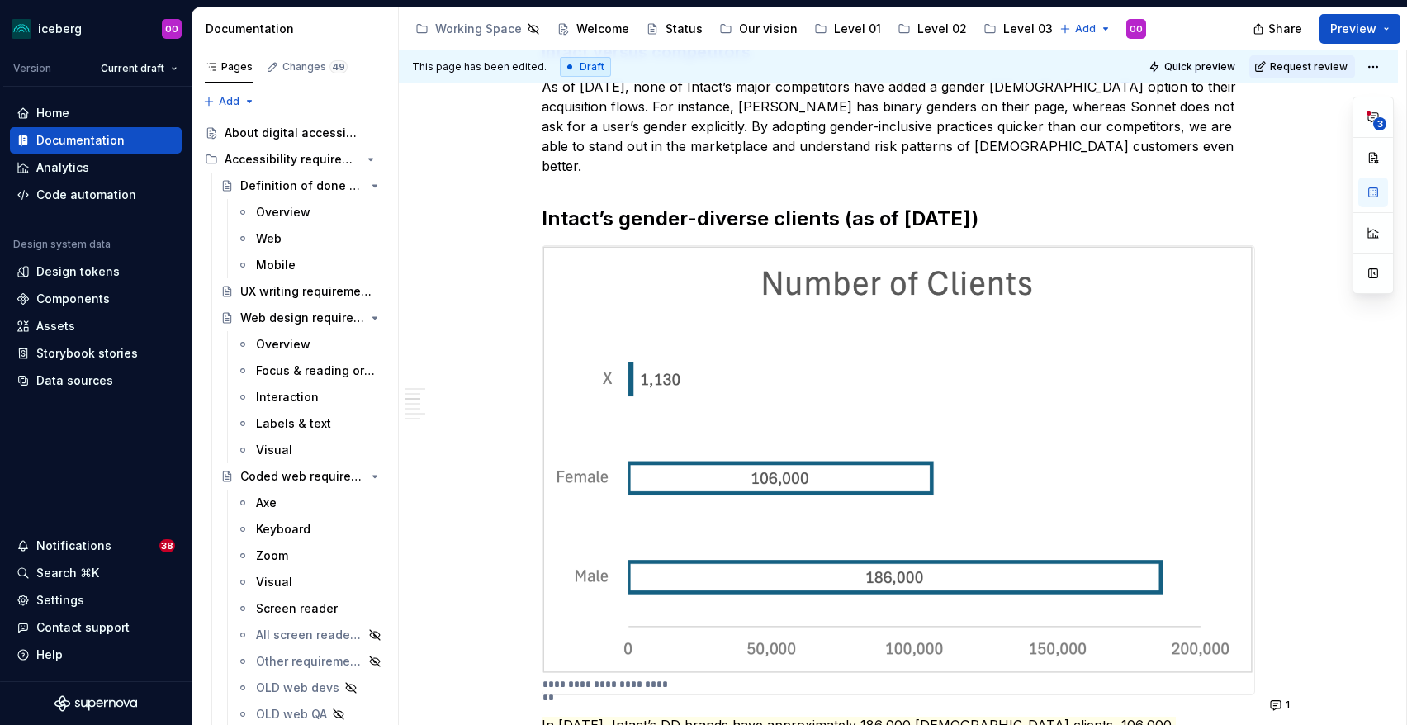
scroll to position [1839, 0]
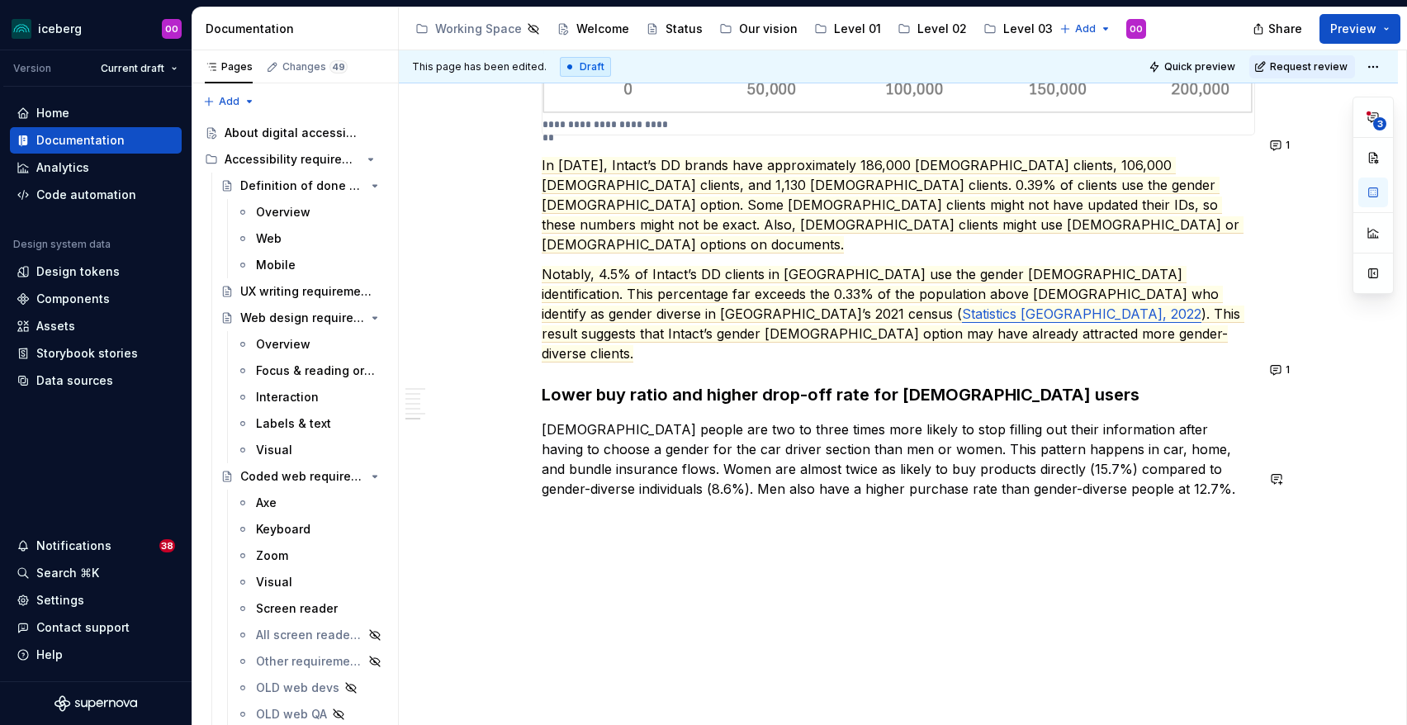
type textarea "*"
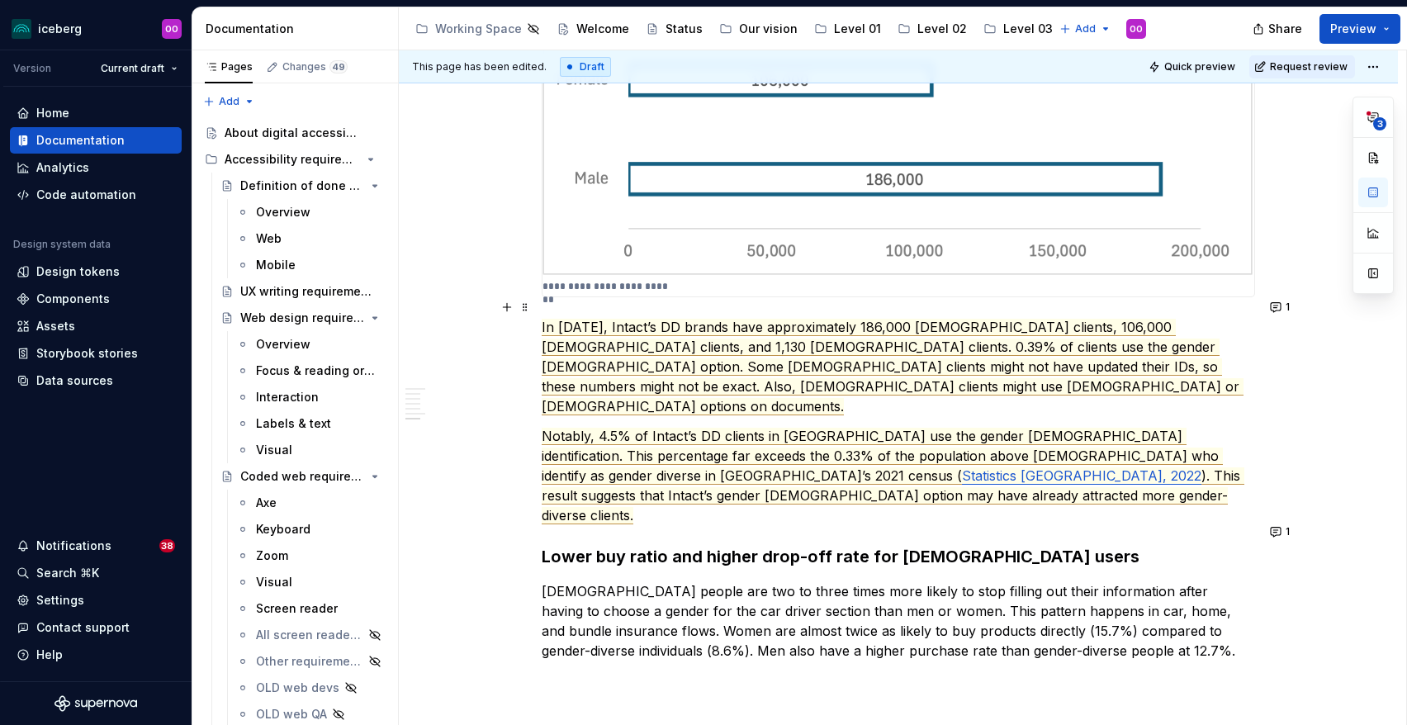
scroll to position [1664, 0]
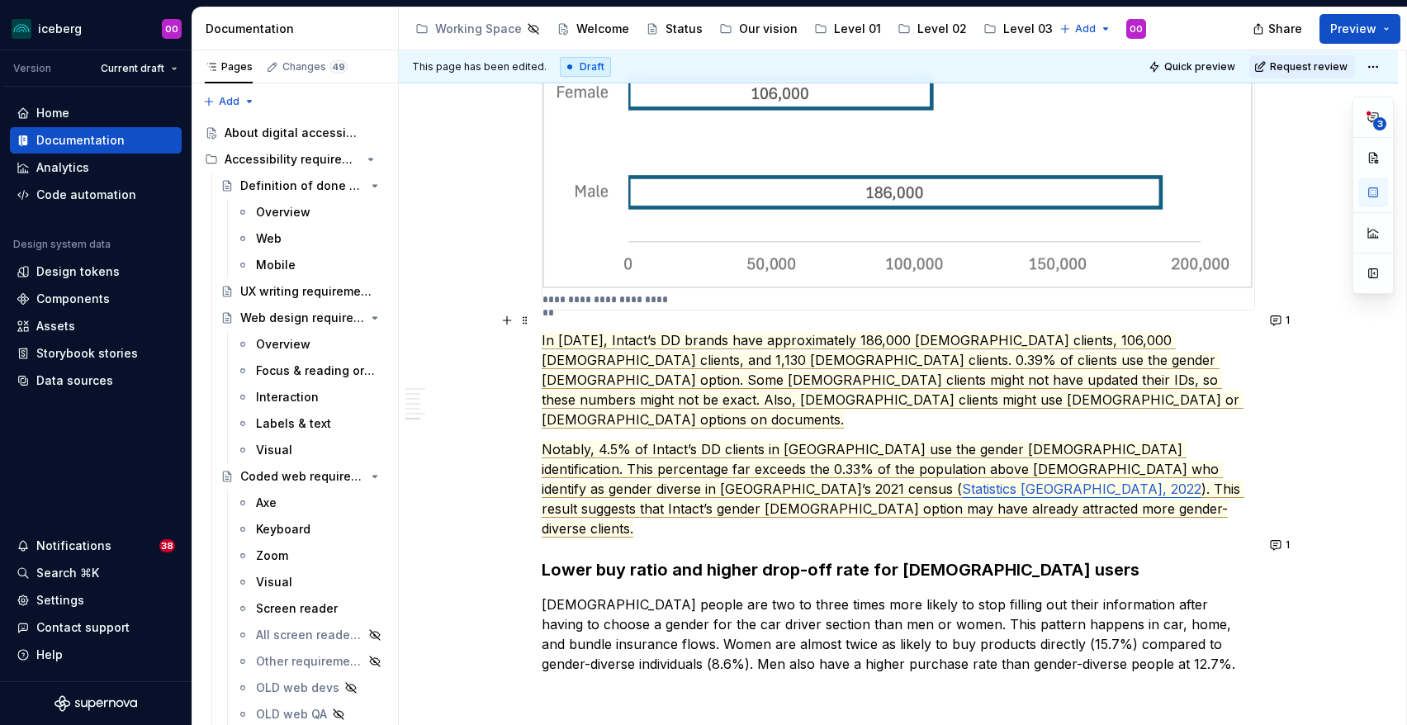
click at [1008, 332] on span "In October 2024, Intact’s DD brands have approximately 186,000 male clients, 10…" at bounding box center [893, 380] width 702 height 97
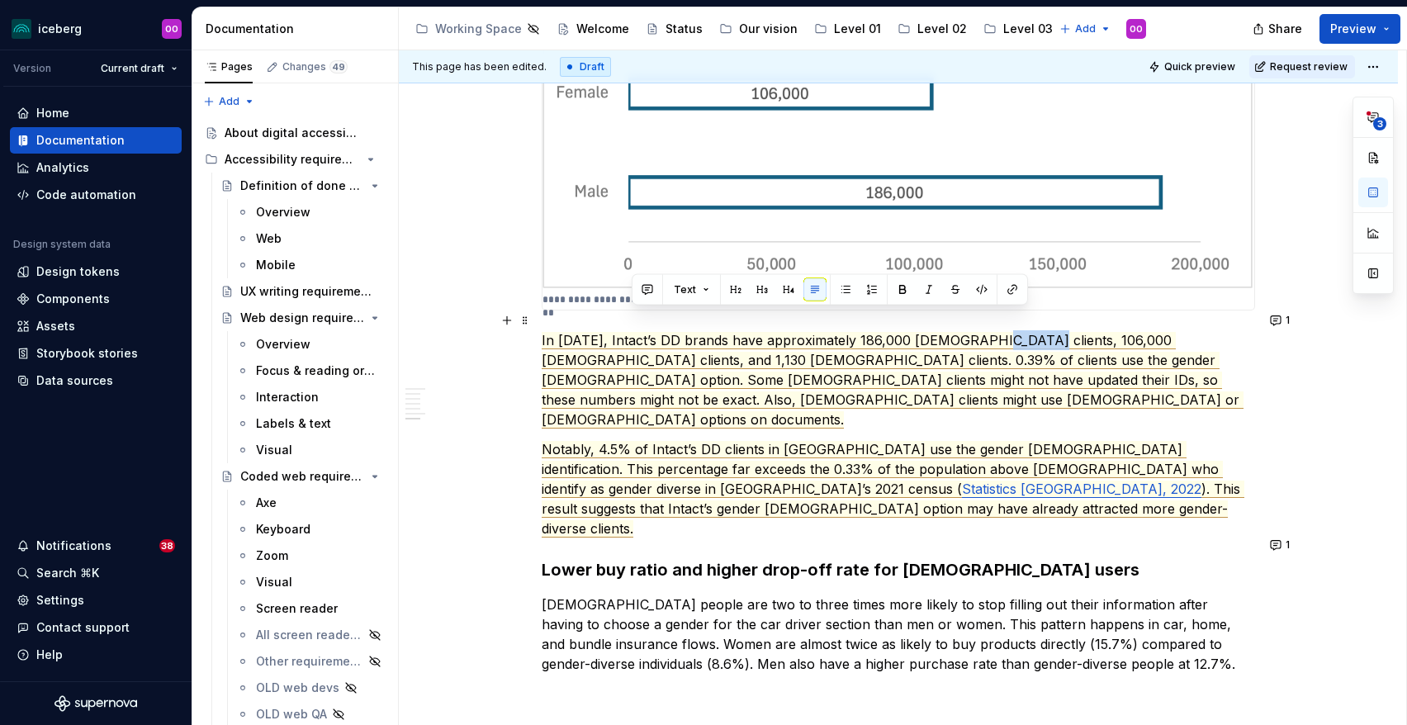
click at [1008, 332] on span "In October 2024, Intact’s DD brands have approximately 186,000 male clients, 10…" at bounding box center [893, 380] width 702 height 97
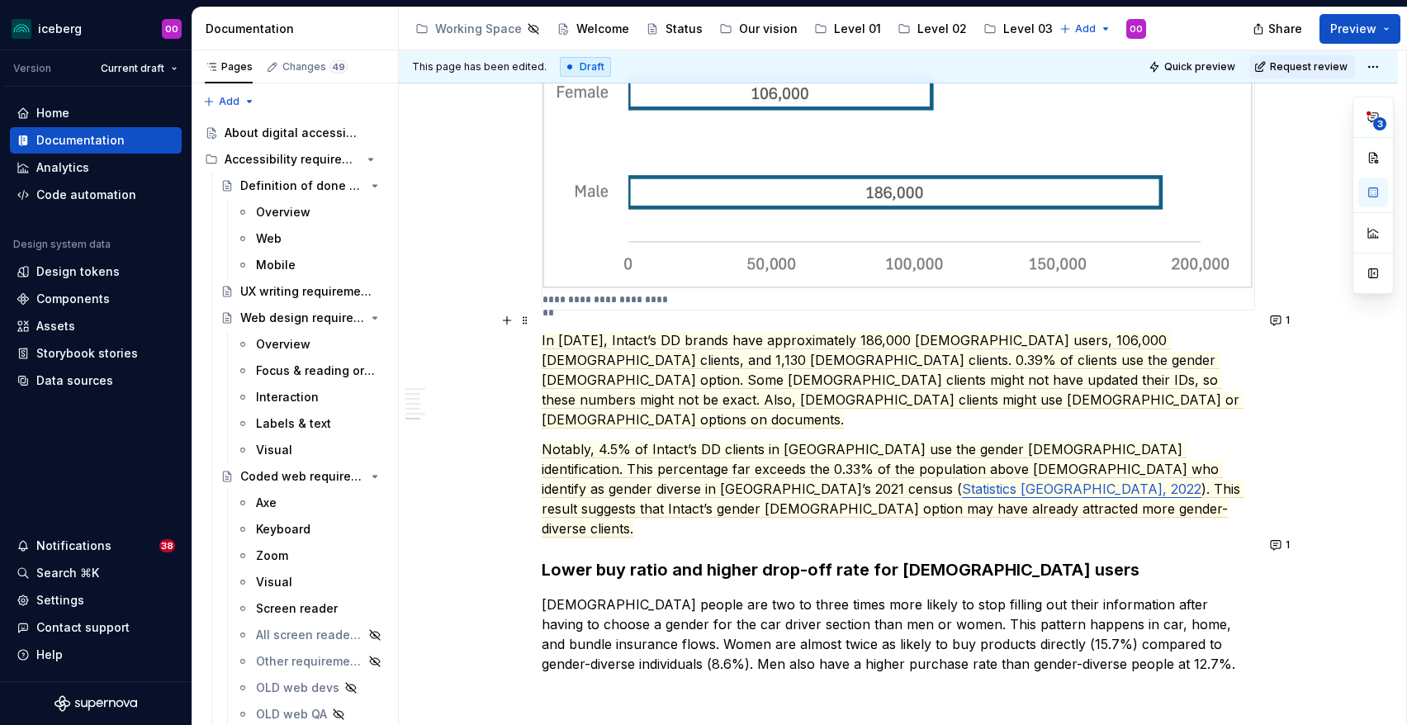
click at [805, 369] on p "In October 2024, Intact’s DD brands have approximately 186,000 male users, 106,…" at bounding box center [898, 379] width 713 height 99
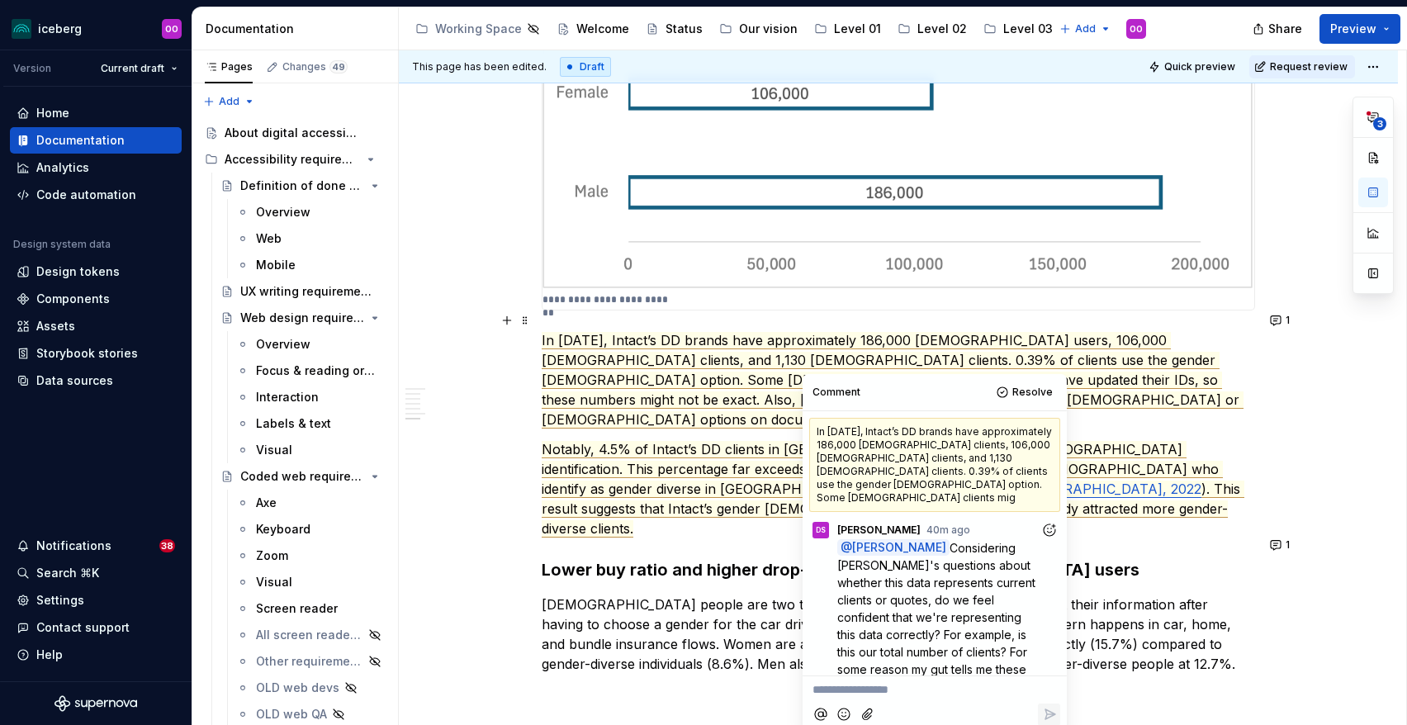
scroll to position [115, 0]
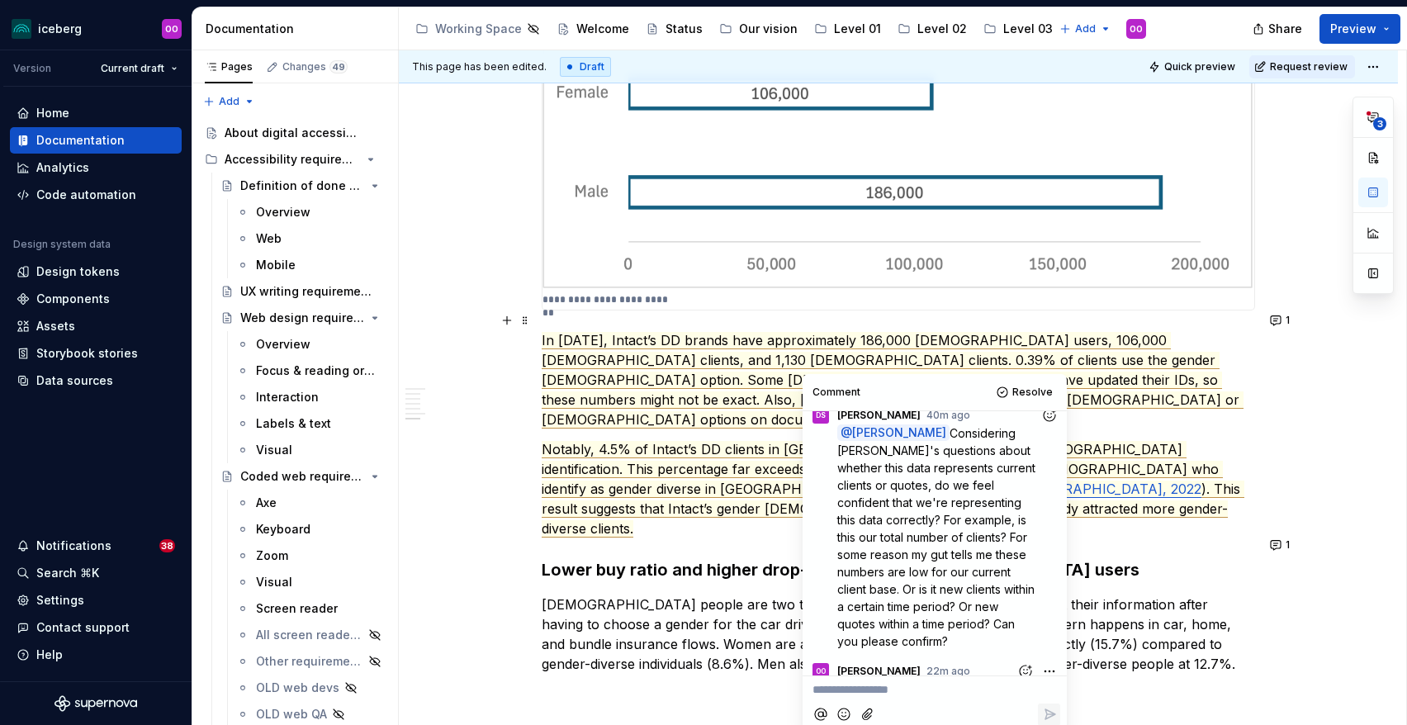
click at [644, 332] on span "In October 2024, Intact’s DD brands have approximately 186,000 male users, 106,…" at bounding box center [893, 380] width 702 height 97
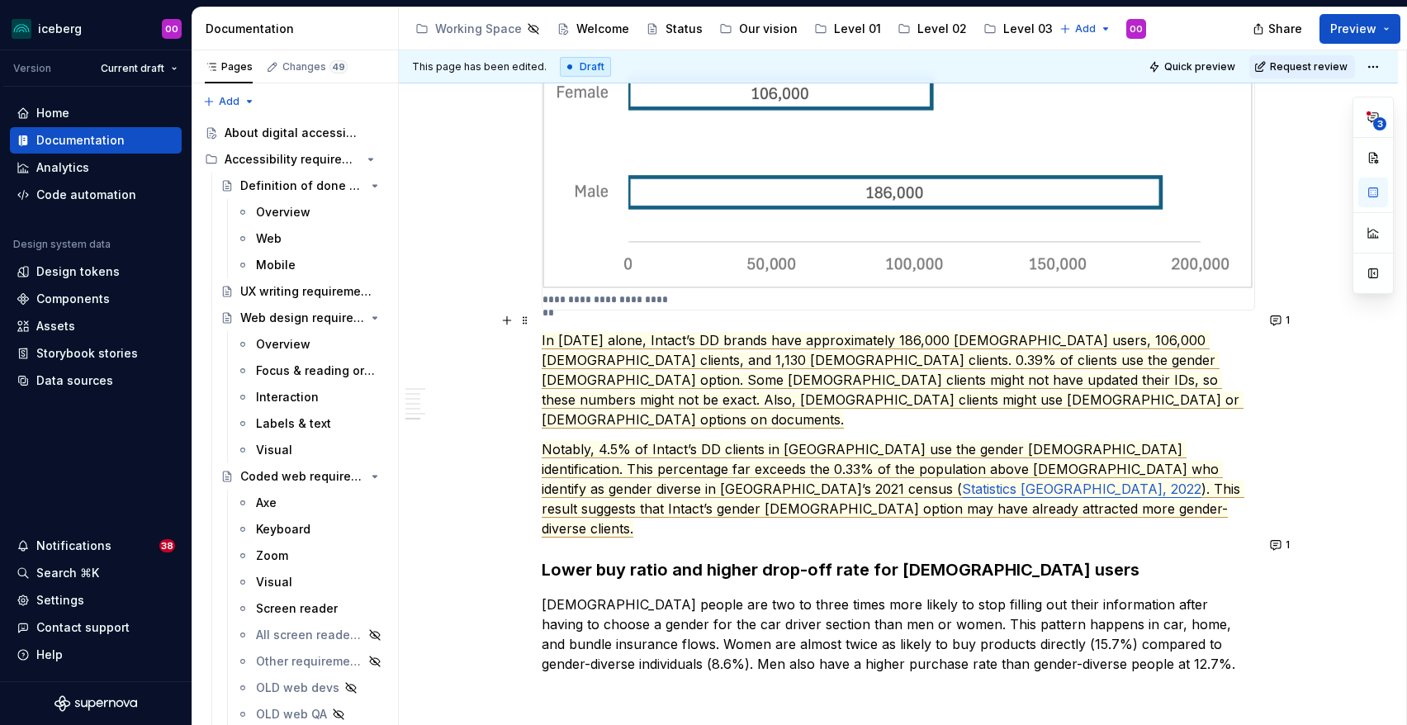
click at [769, 356] on span "In October 2024 alone, Intact’s DD brands have approximately 186,000 male users…" at bounding box center [893, 380] width 702 height 97
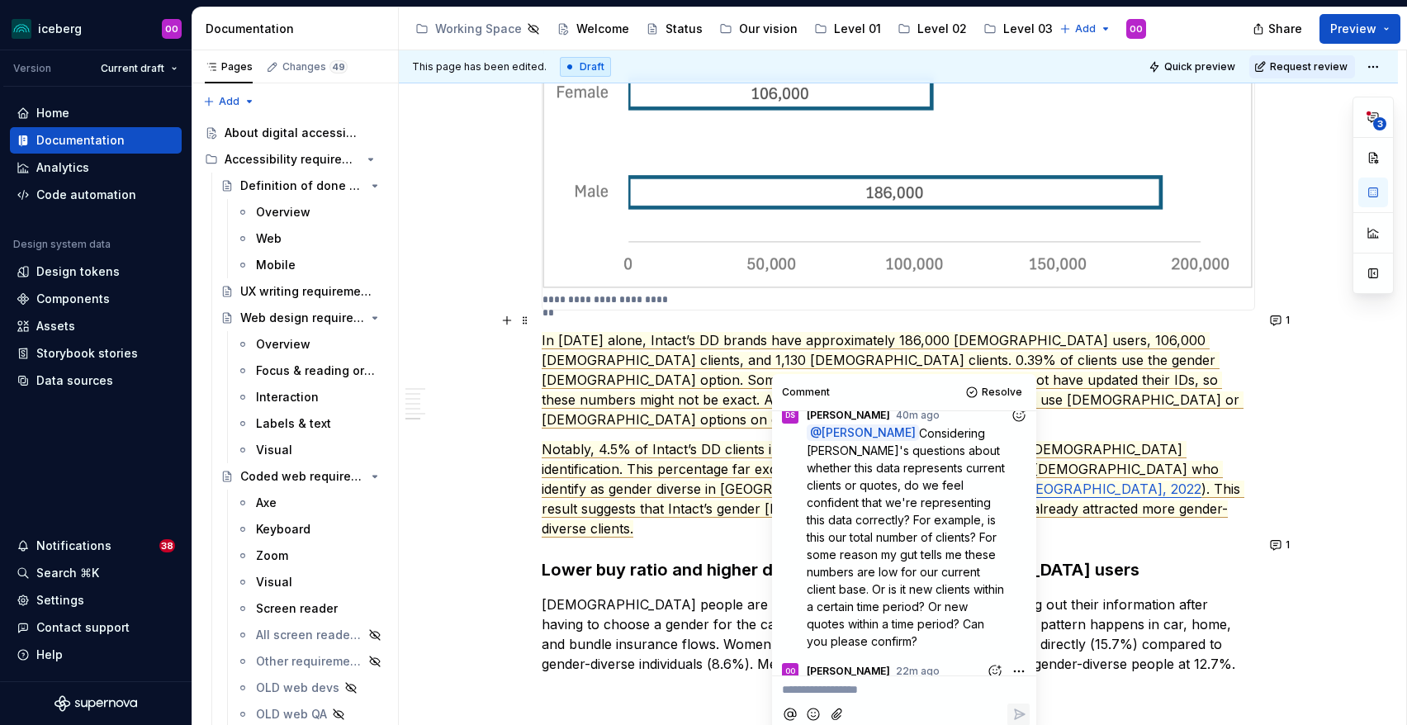
click at [1189, 332] on span "In October 2024 alone, Intact’s DD brands have approximately 186,000 male users…" at bounding box center [893, 380] width 702 height 97
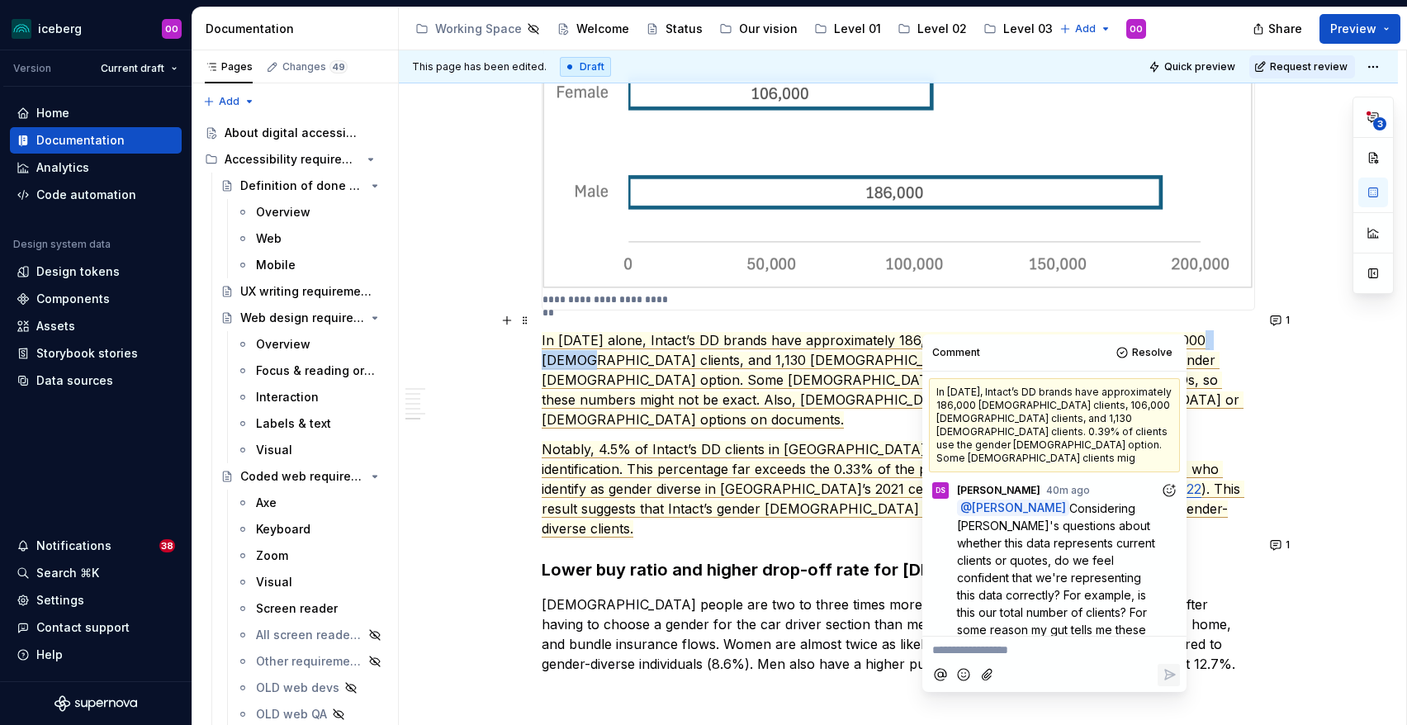
click at [1189, 332] on span "In October 2024 alone, Intact’s DD brands have approximately 186,000 male users…" at bounding box center [893, 380] width 702 height 97
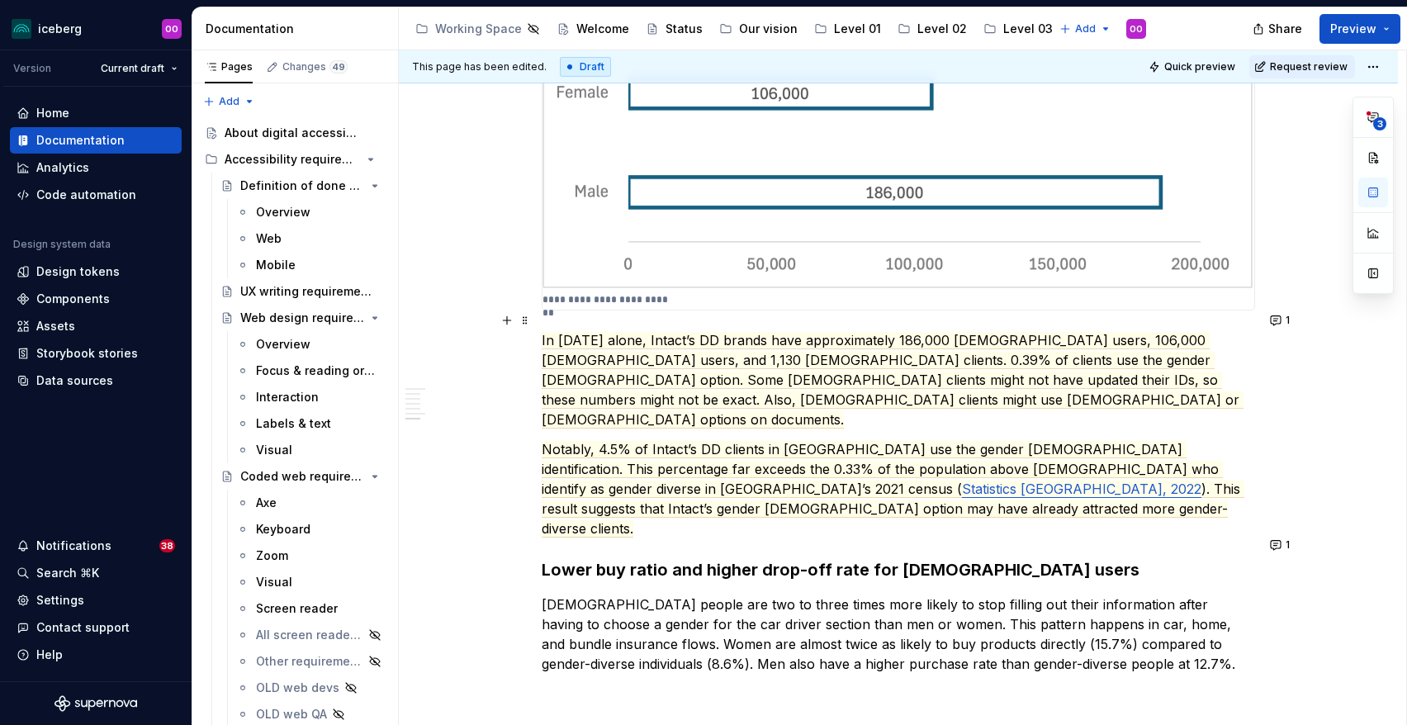
click at [941, 362] on span "In October 2024 alone, Intact’s DD brands have approximately 186,000 male users…" at bounding box center [893, 380] width 702 height 97
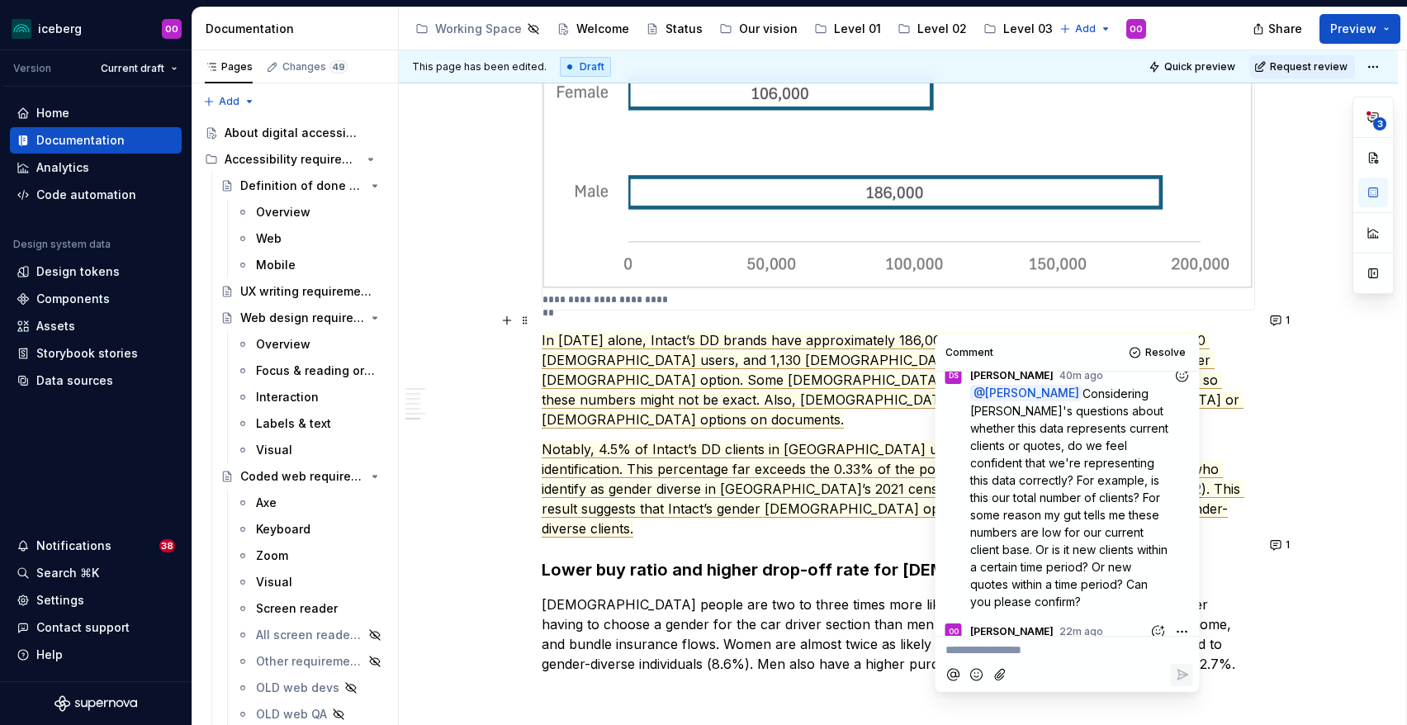
click at [1063, 332] on span "In October 2024 alone, Intact’s DD brands have approximately 186,000 male users…" at bounding box center [893, 380] width 702 height 97
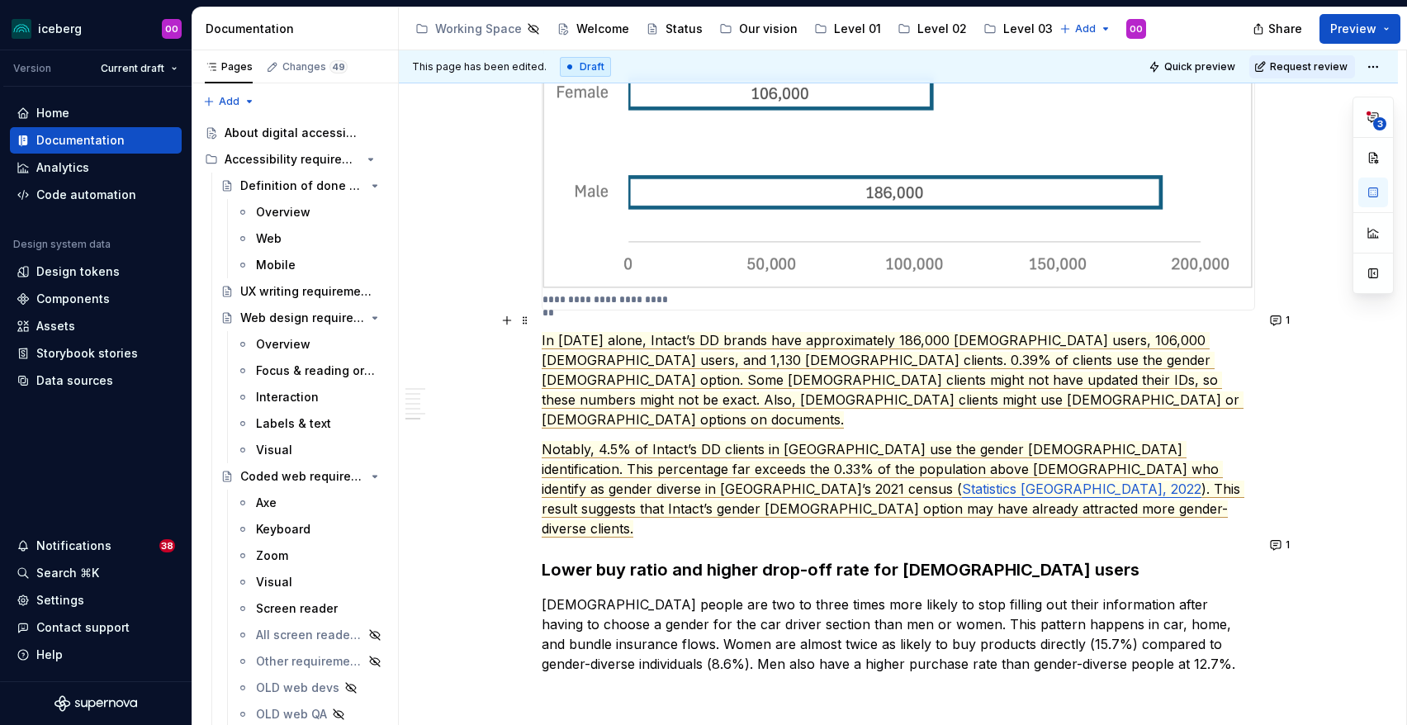
click at [1058, 332] on span "In October 2024 alone, Intact’s DD brands have approximately 186,000 male users…" at bounding box center [893, 380] width 702 height 97
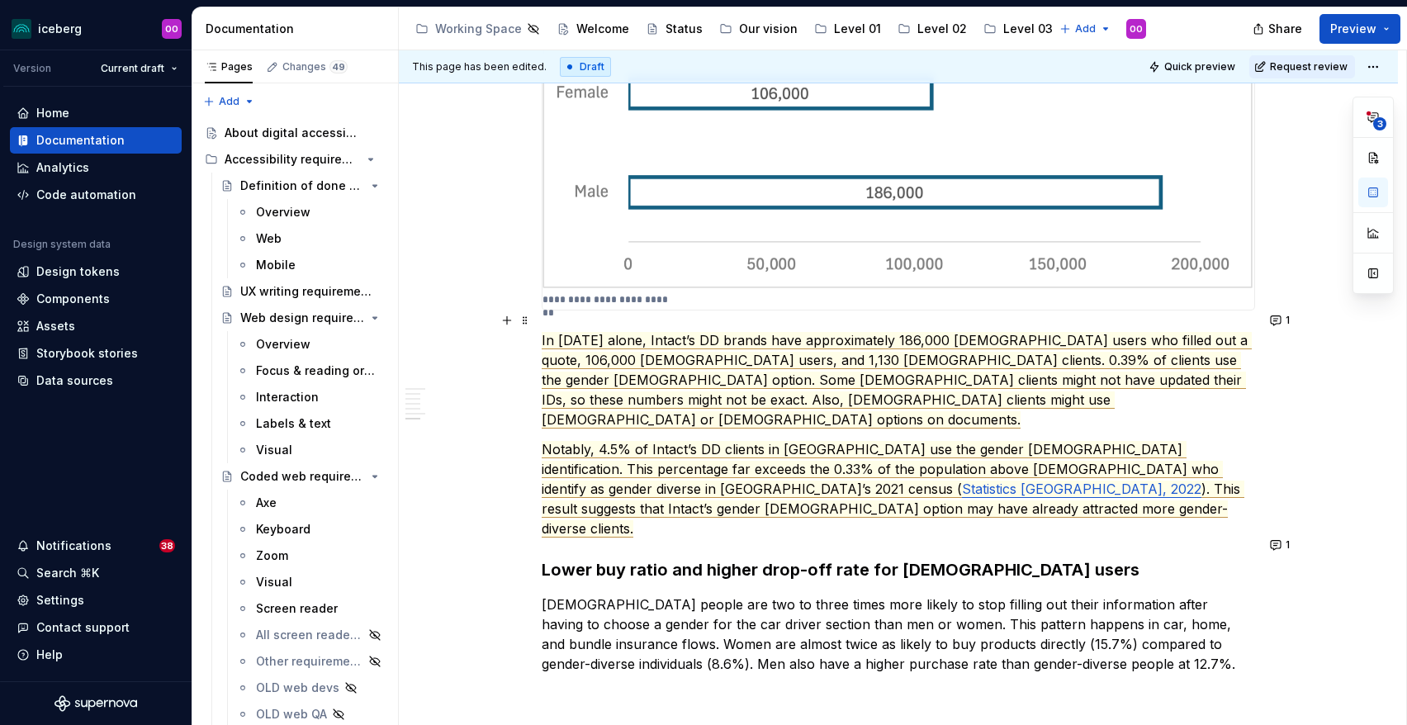
click at [1155, 332] on span "In October 2024 alone, Intact’s DD brands have approximately 186,000 male users…" at bounding box center [897, 380] width 710 height 97
click at [847, 335] on span "In October 2024 alone, Intact’s DD brands have approximately 186,000 male users…" at bounding box center [891, 380] width 699 height 97
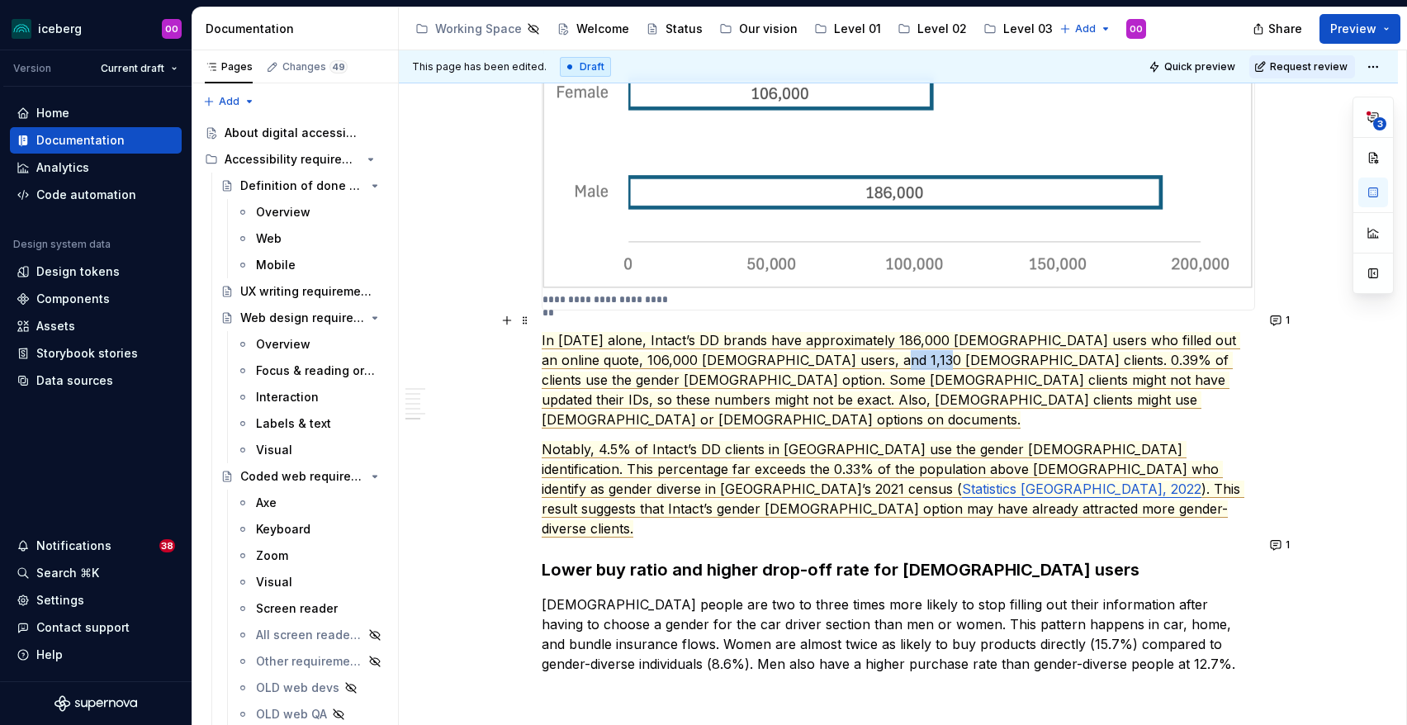
click at [847, 335] on span "In October 2024 alone, Intact’s DD brands have approximately 186,000 male users…" at bounding box center [891, 380] width 699 height 97
click at [886, 382] on p "In October 2024 alone, Intact’s DD brands have approximately 186,000 male users…" at bounding box center [898, 379] width 713 height 99
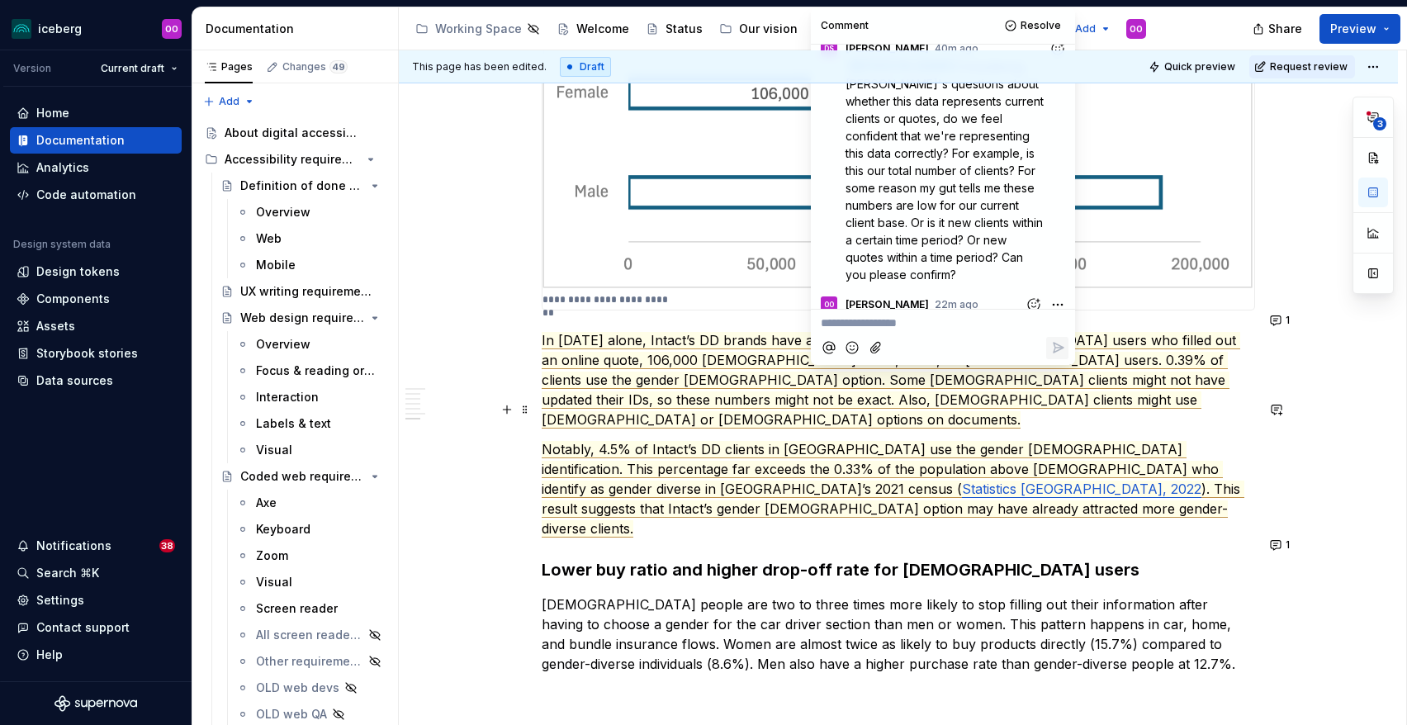
click at [988, 466] on p "Notably, 4.5% of Intact’s DD clients in Ontario use the gender X identification…" at bounding box center [898, 488] width 713 height 99
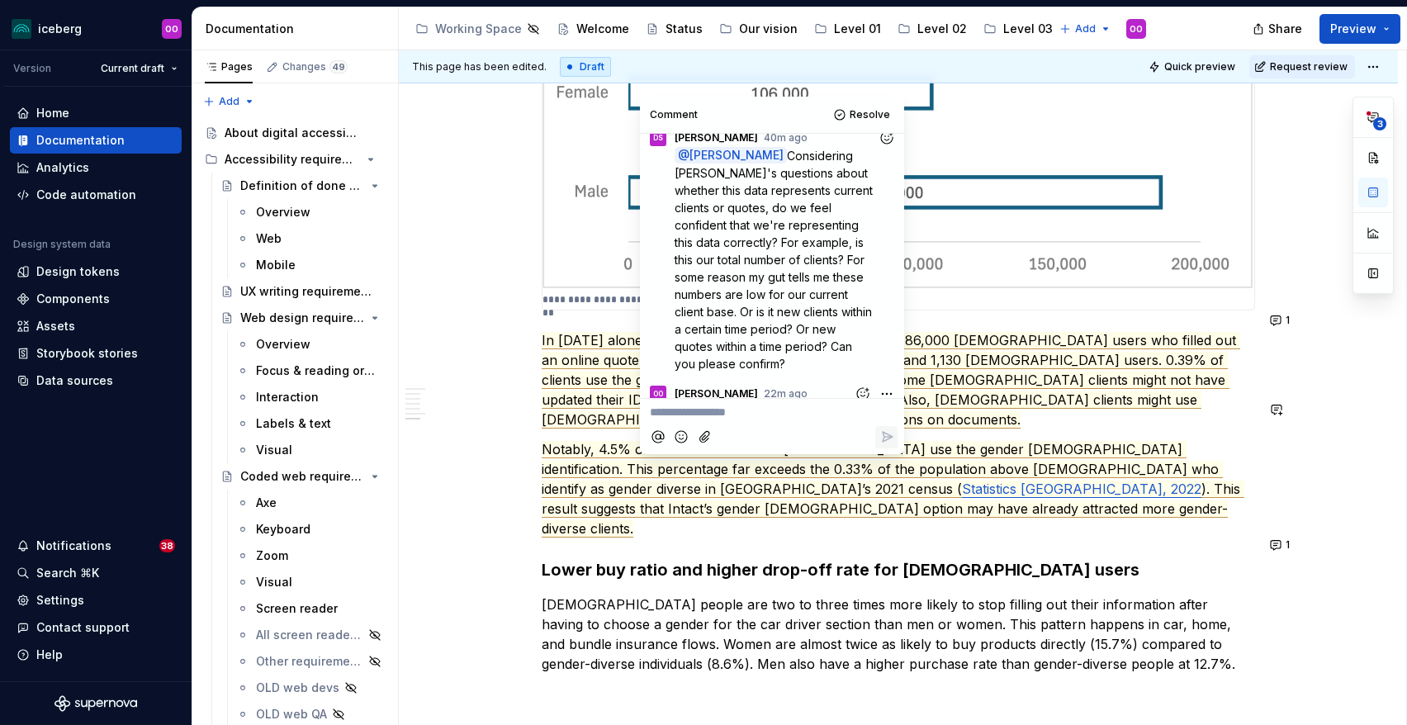
click at [1025, 374] on p "In October 2024 alone, Intact’s DD brands have approximately 186,000 male users…" at bounding box center [898, 379] width 713 height 99
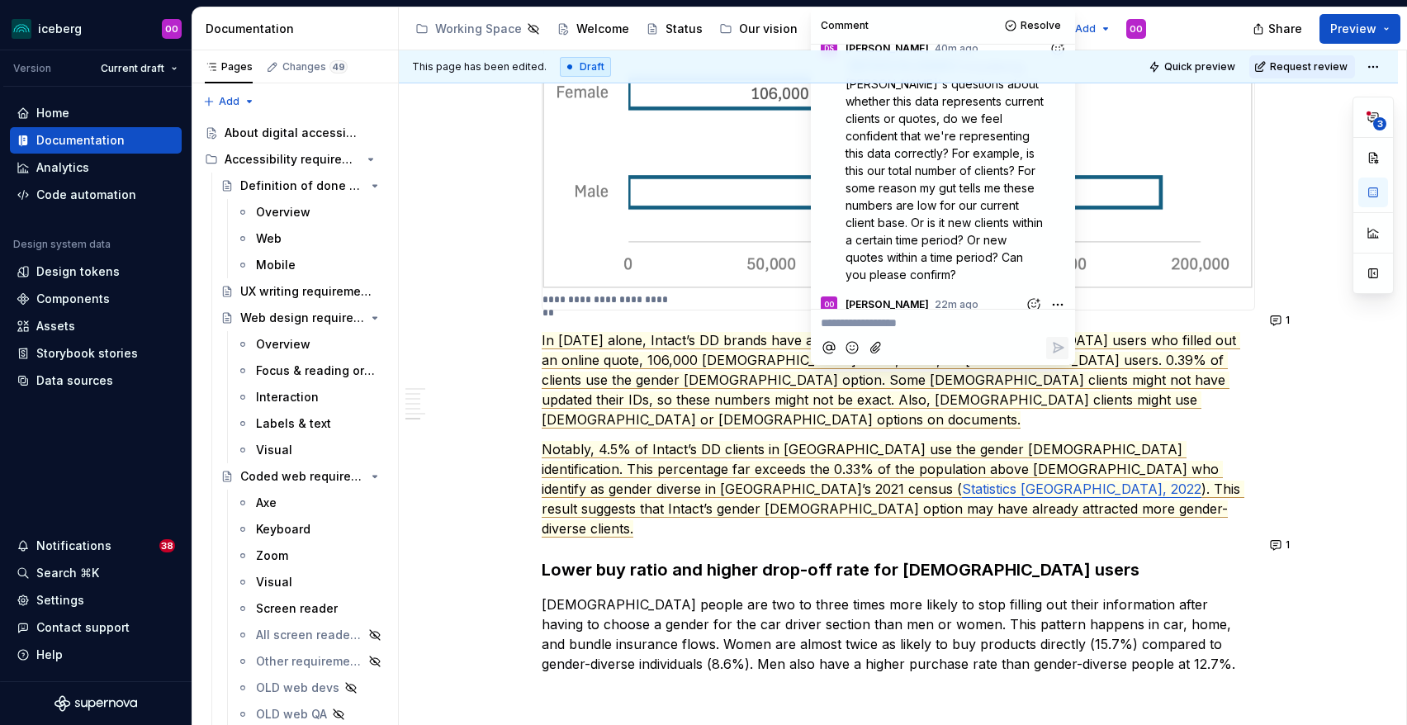
click at [753, 343] on span "In October 2024 alone, Intact’s DD brands have approximately 186,000 male users…" at bounding box center [891, 380] width 699 height 97
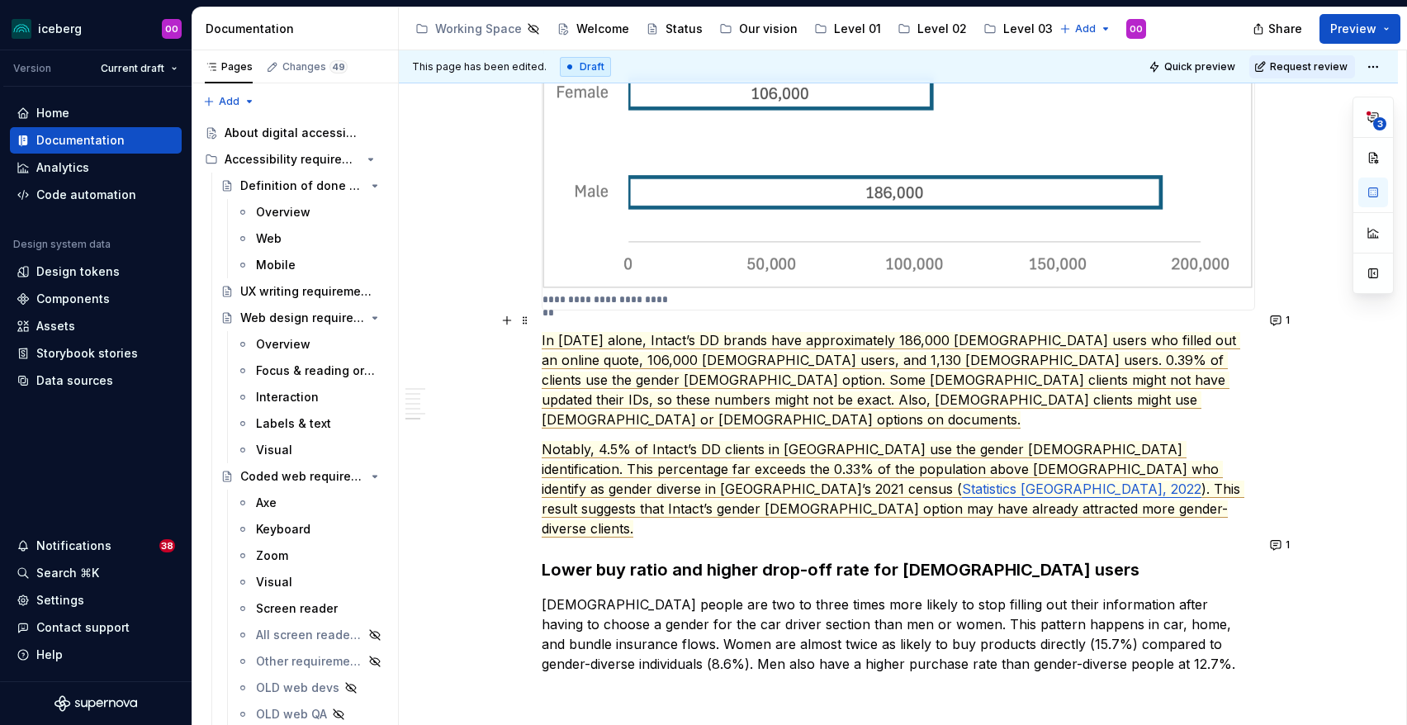
click at [929, 344] on span "In October 2024 alone, Intact’s DD brands have approximately 186,000 male users…" at bounding box center [891, 380] width 699 height 97
click at [562, 358] on span "In October 2024 alone, Intact’s DD brands have approximately 186,000 male users…" at bounding box center [897, 380] width 710 height 97
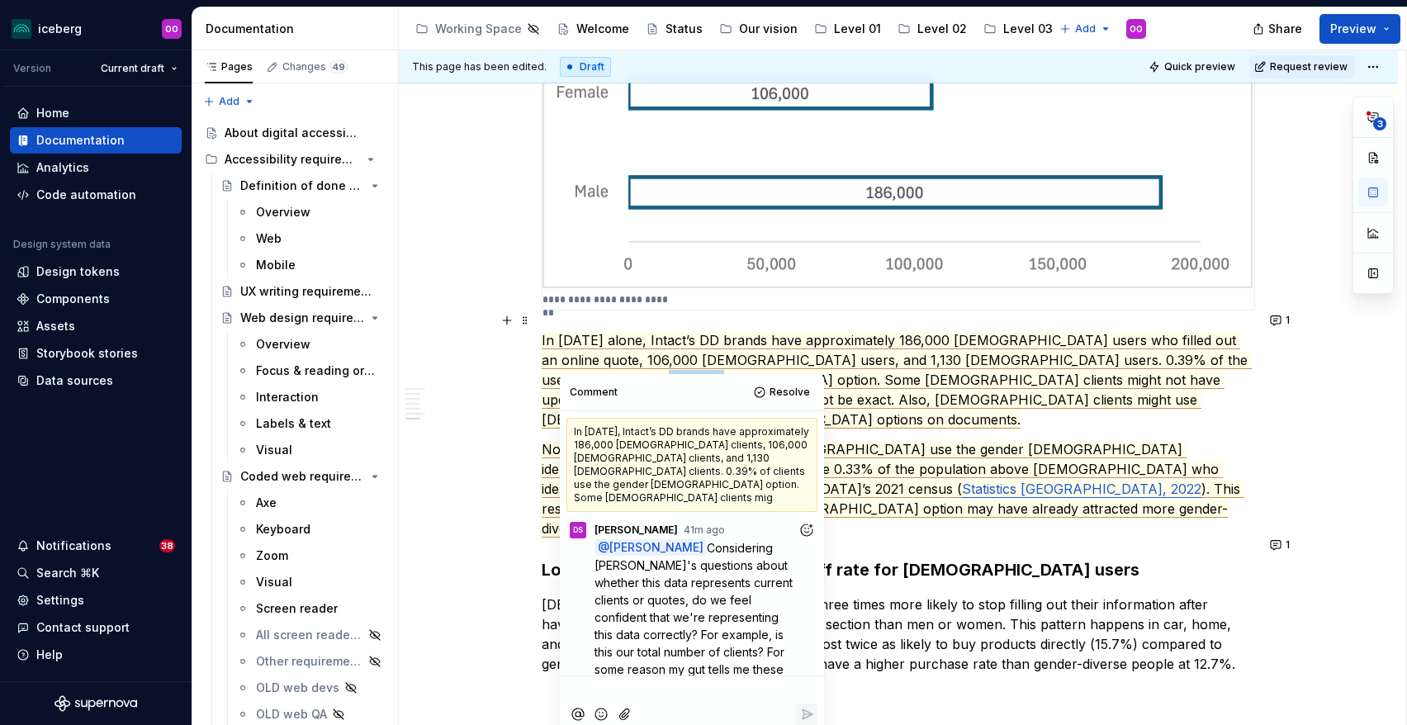
click at [562, 358] on span "In October 2024 alone, Intact’s DD brands have approximately 186,000 male users…" at bounding box center [897, 380] width 710 height 97
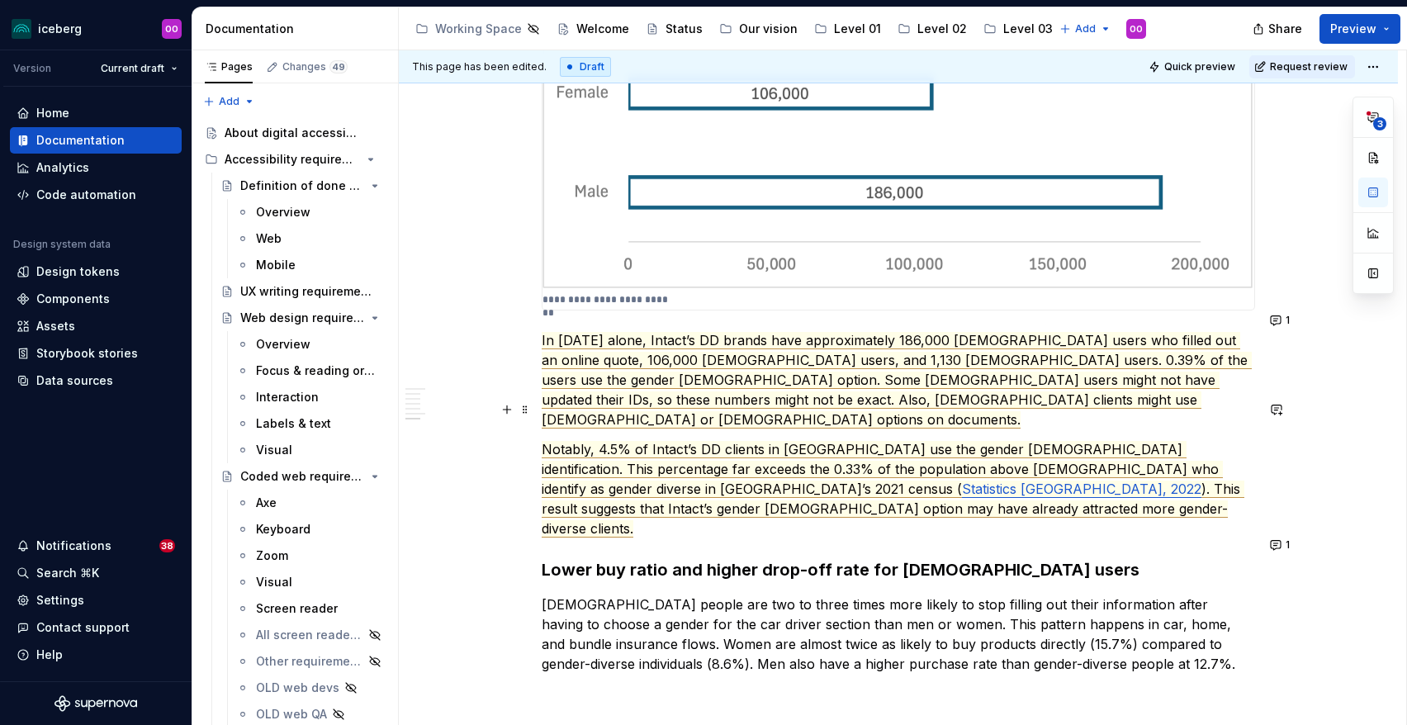
click at [875, 441] on span "Notably, 4.5% of Intact’s DD clients in Ontario use the gender X identification…" at bounding box center [882, 469] width 681 height 57
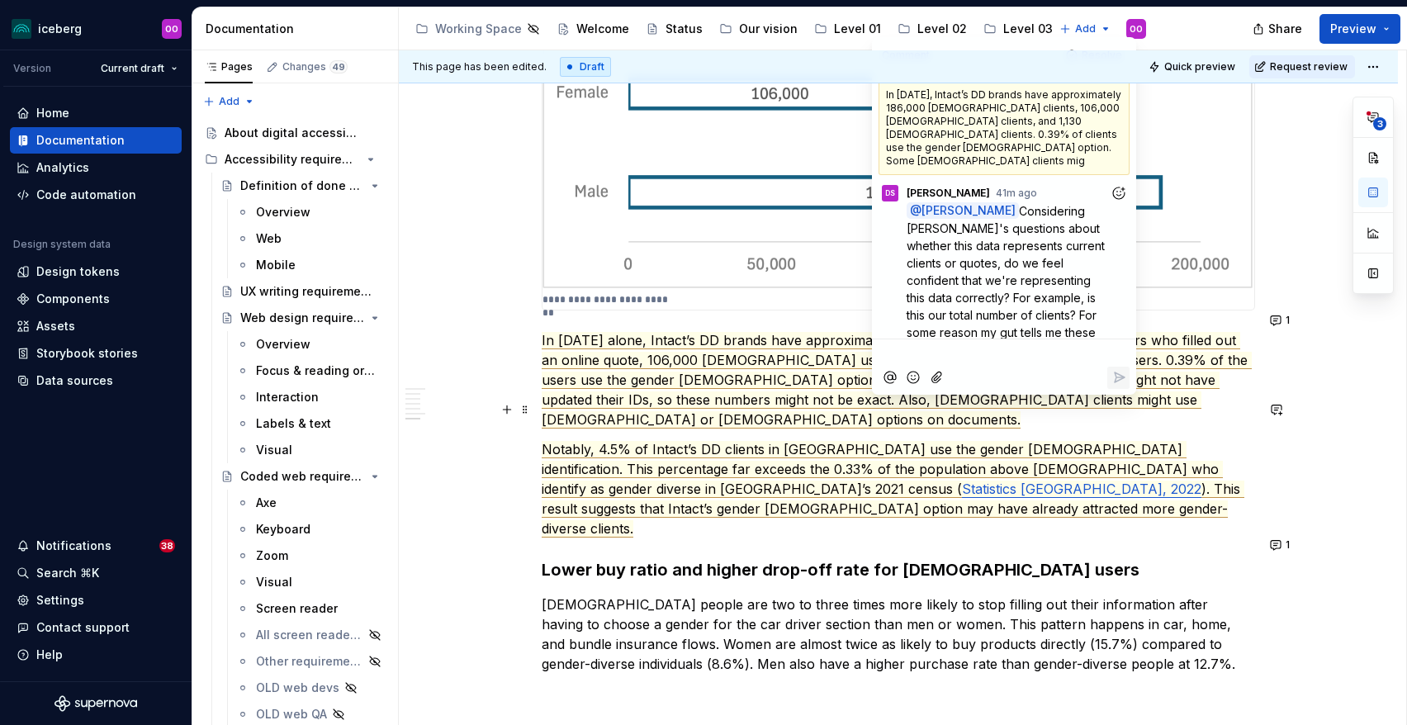
scroll to position [115, 0]
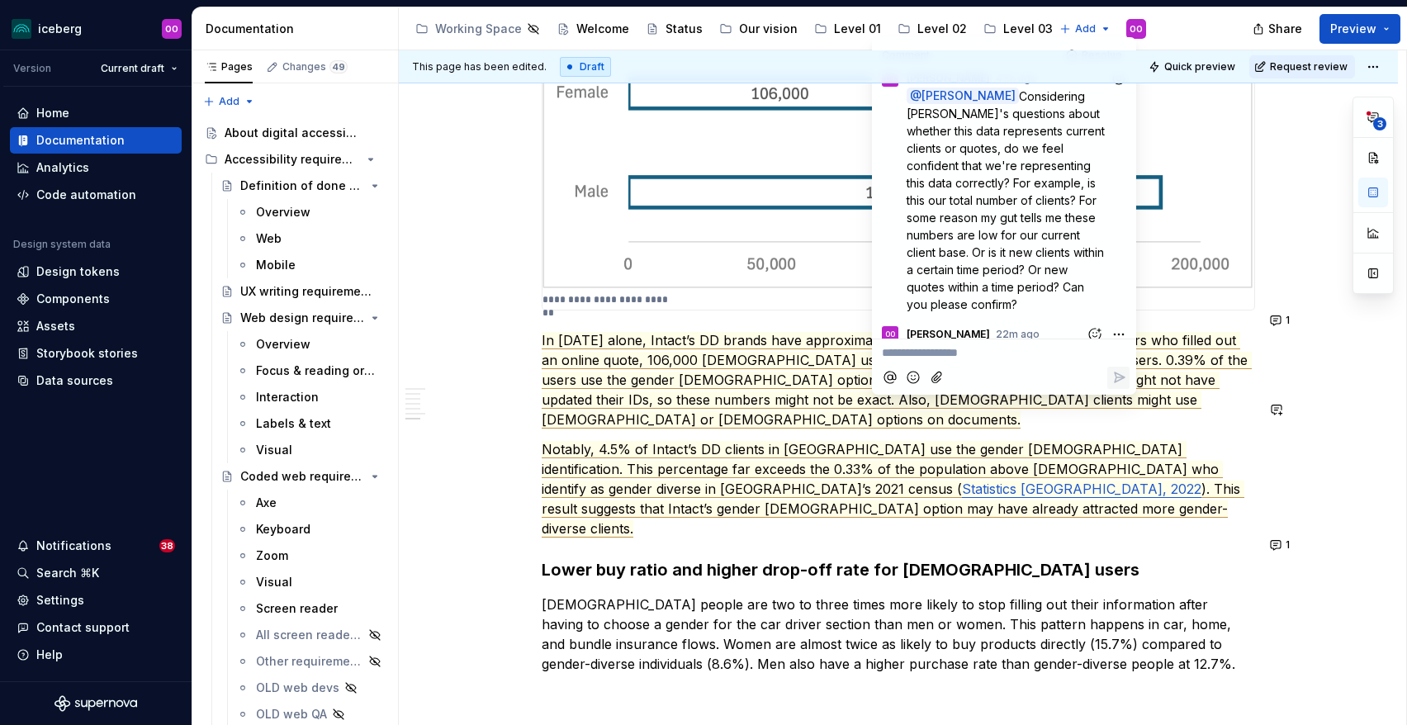
click at [732, 375] on span "In October 2024 alone, Intact’s DD brands have approximately 186,000 male users…" at bounding box center [897, 380] width 710 height 97
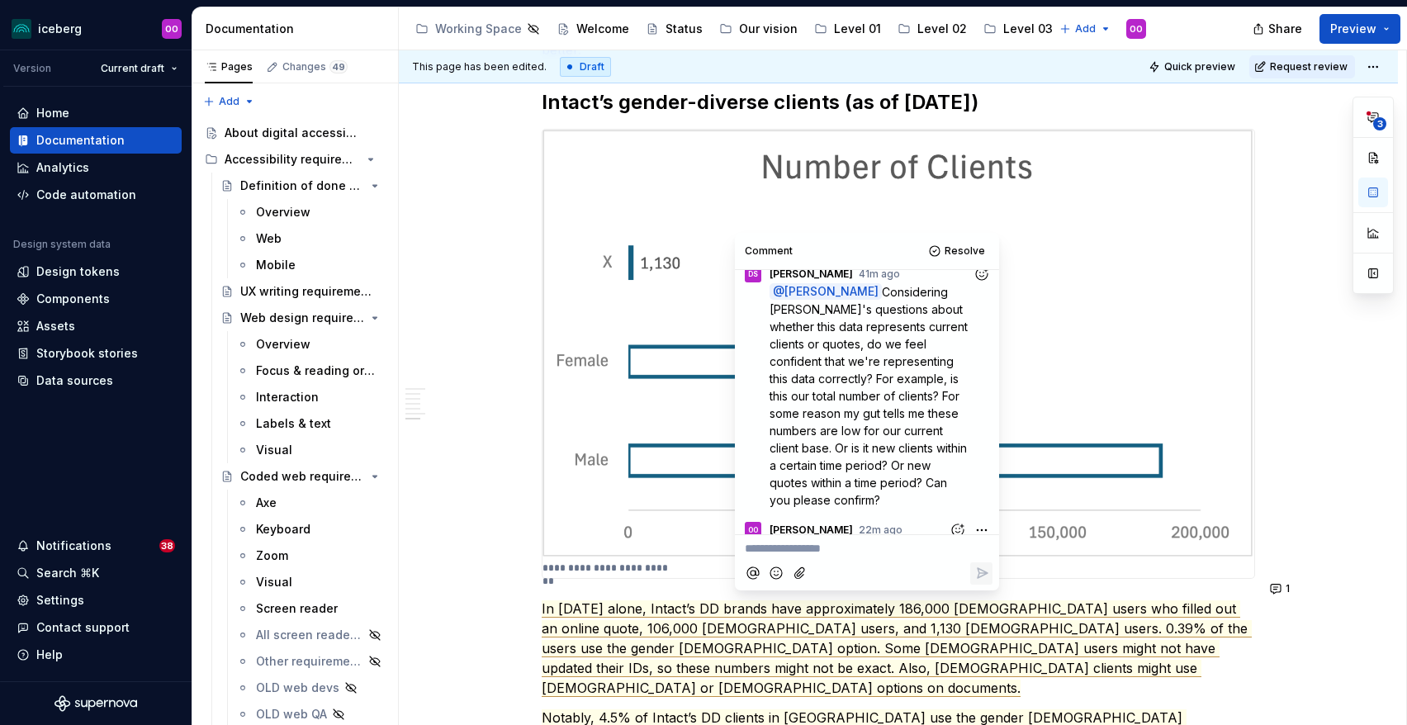
scroll to position [1386, 0]
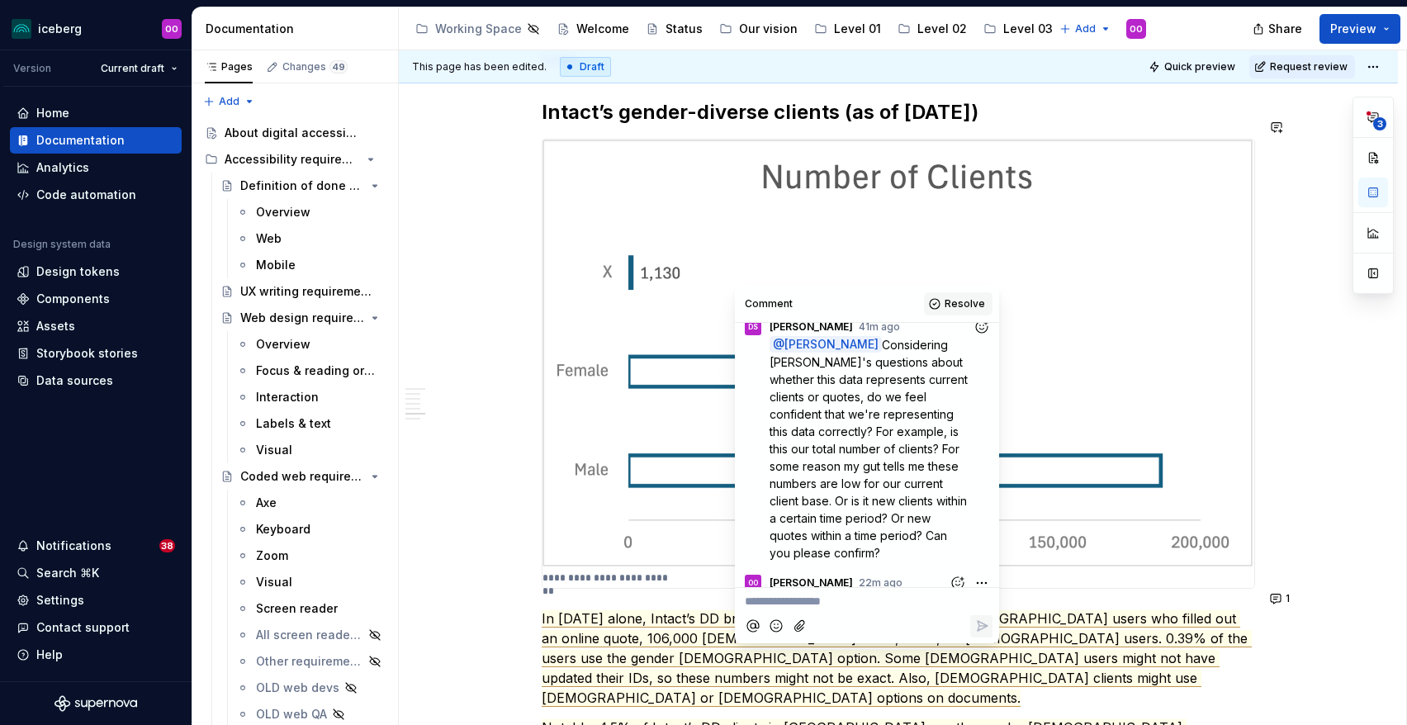
click at [961, 296] on button "Resolve" at bounding box center [958, 303] width 69 height 23
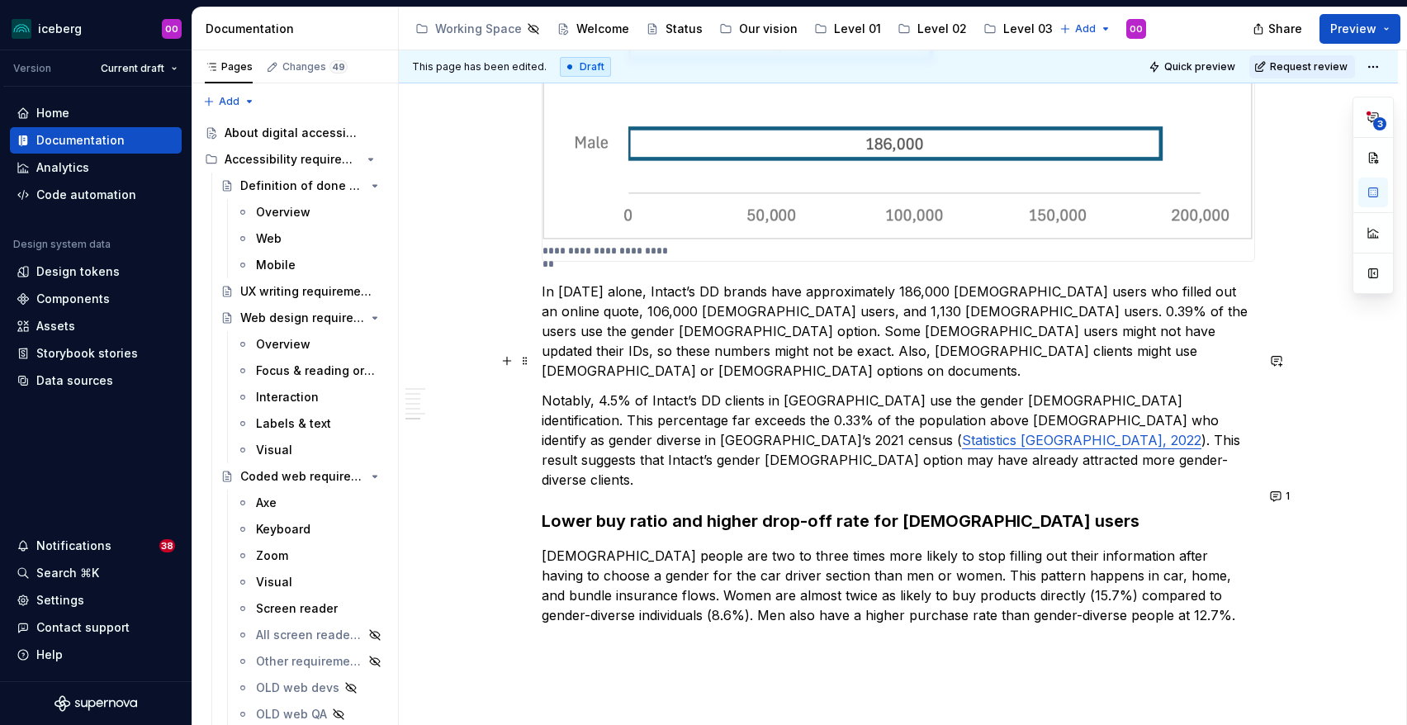
scroll to position [1714, 0]
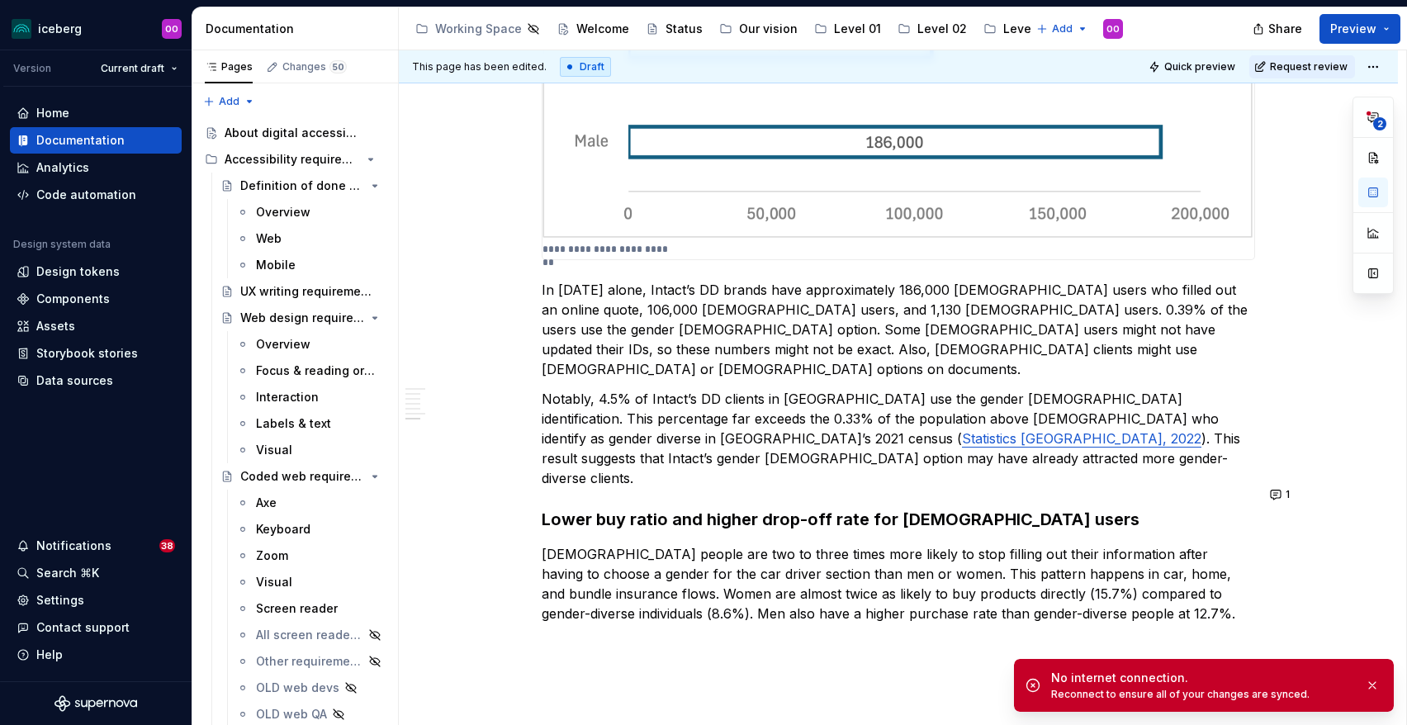
type textarea "*"
